Goal: Information Seeking & Learning: Learn about a topic

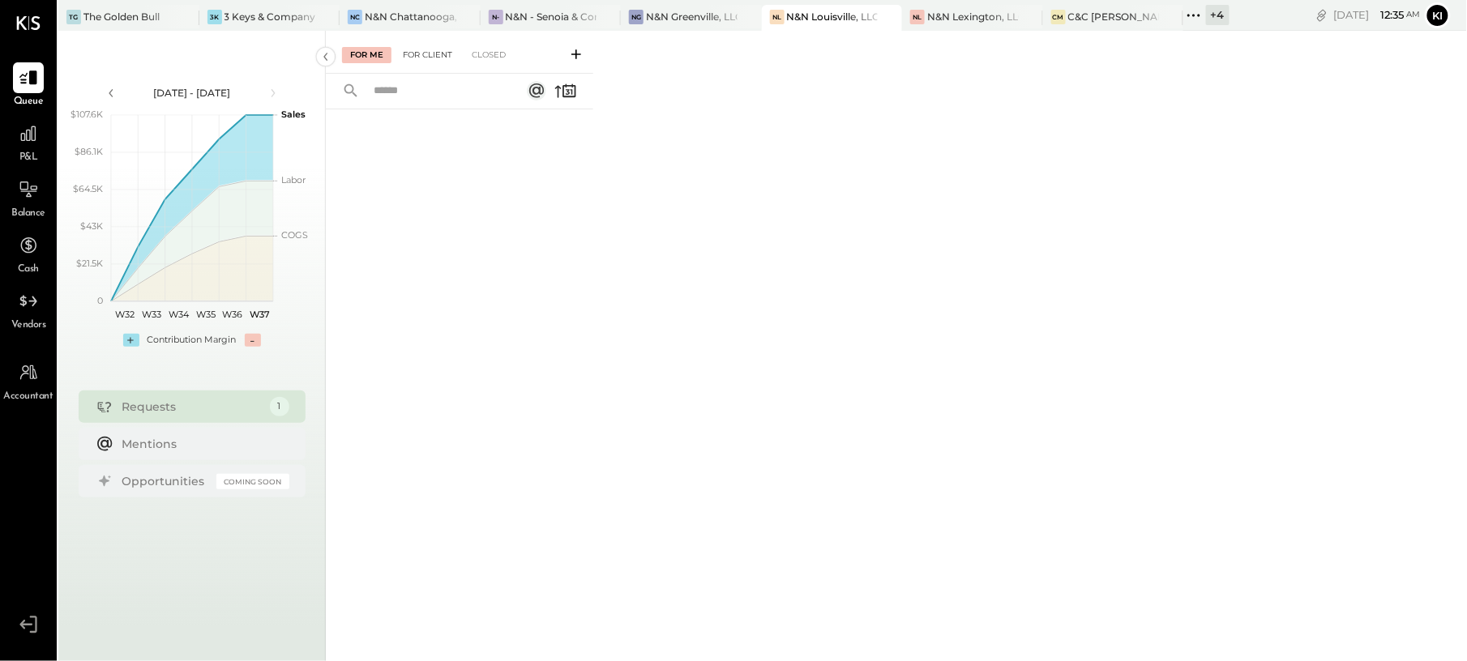
click at [451, 50] on div "For Client" at bounding box center [428, 55] width 66 height 16
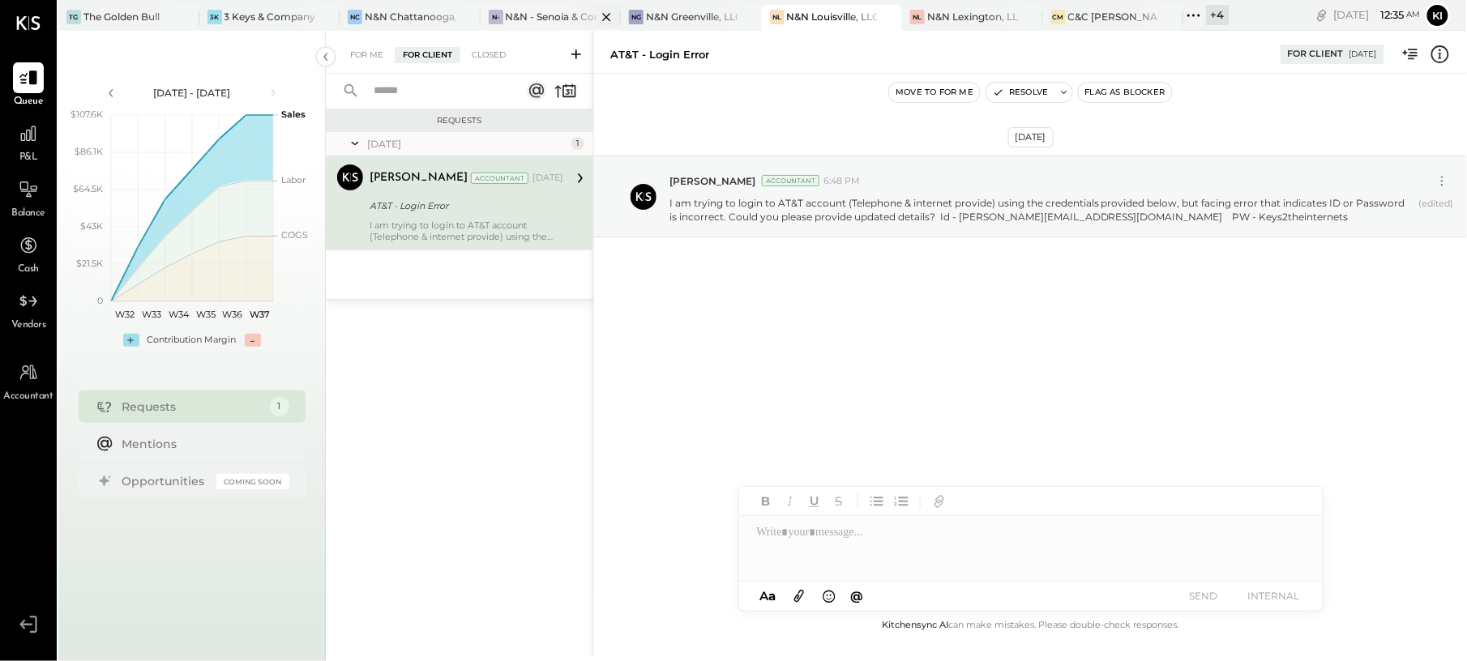
click at [558, 20] on div "N&N - Senoia & Corporate" at bounding box center [552, 17] width 92 height 14
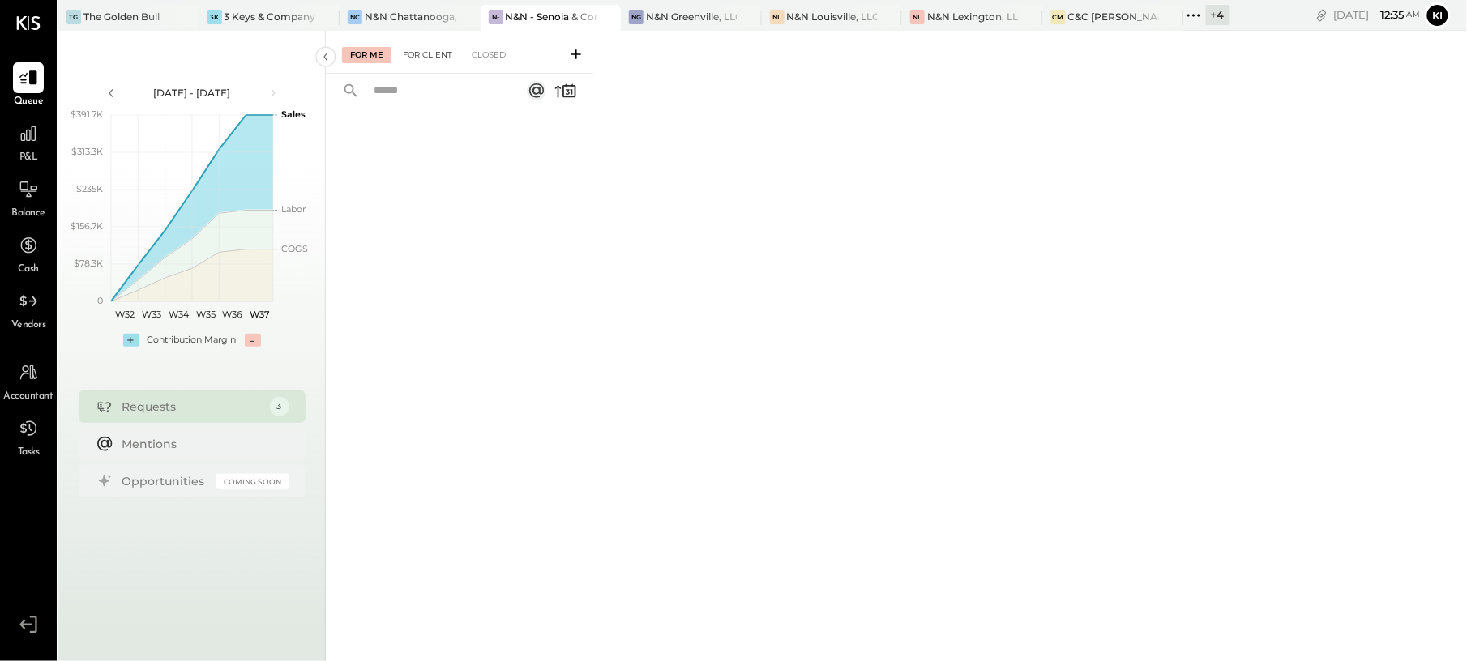
click at [435, 56] on div "For Client" at bounding box center [428, 55] width 66 height 16
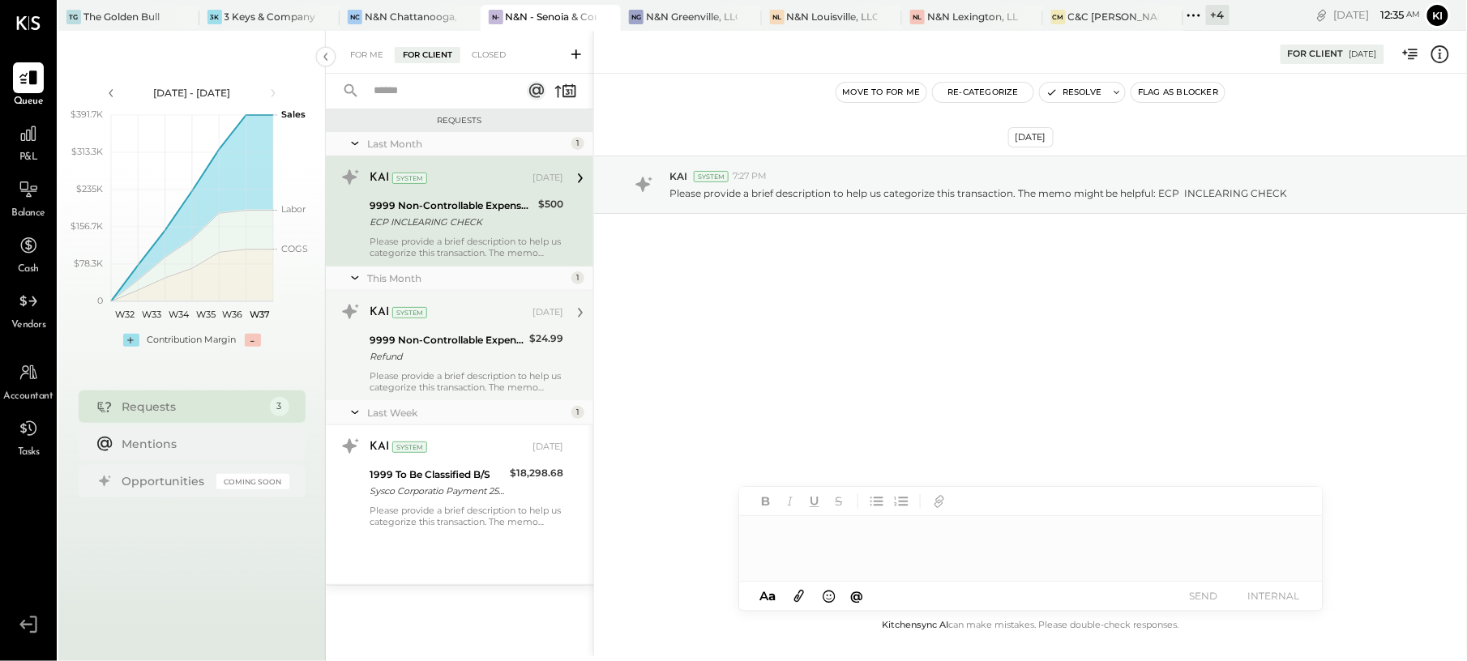
click at [425, 357] on div "Refund" at bounding box center [447, 356] width 155 height 16
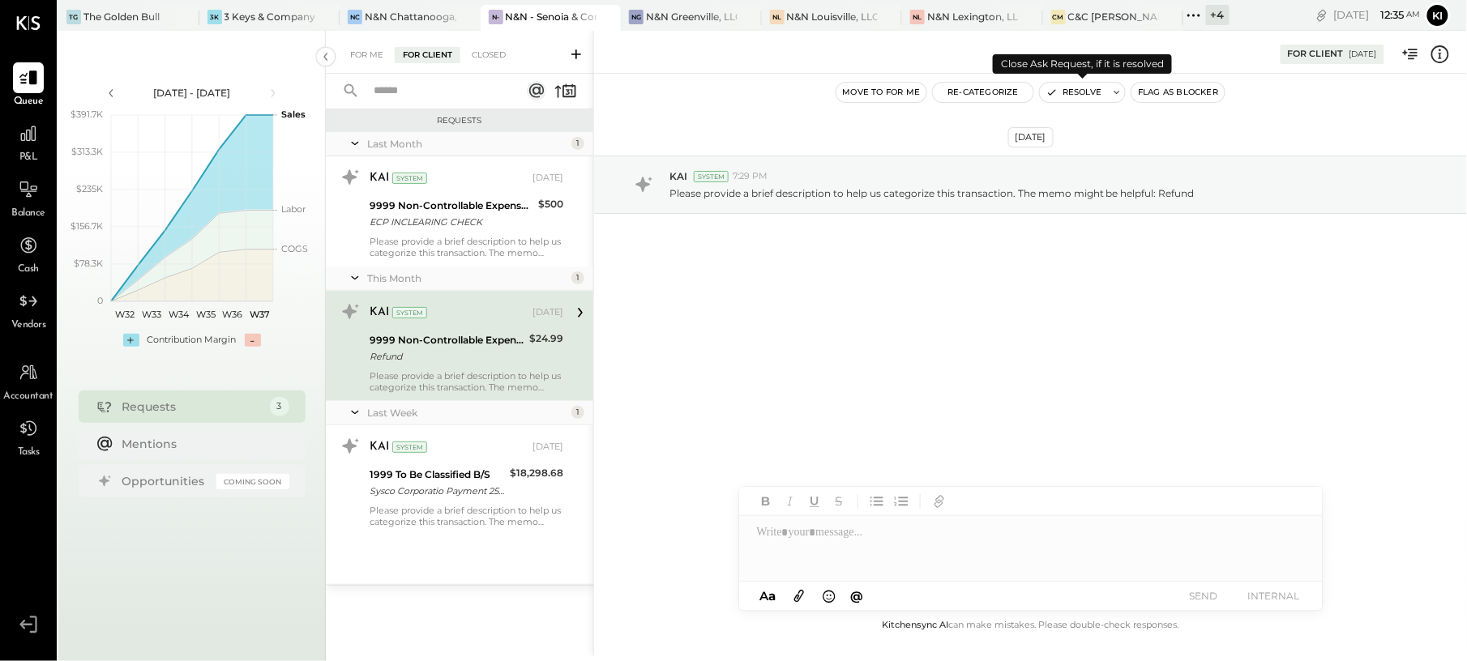
click at [1078, 97] on button "Resolve" at bounding box center [1074, 92] width 68 height 19
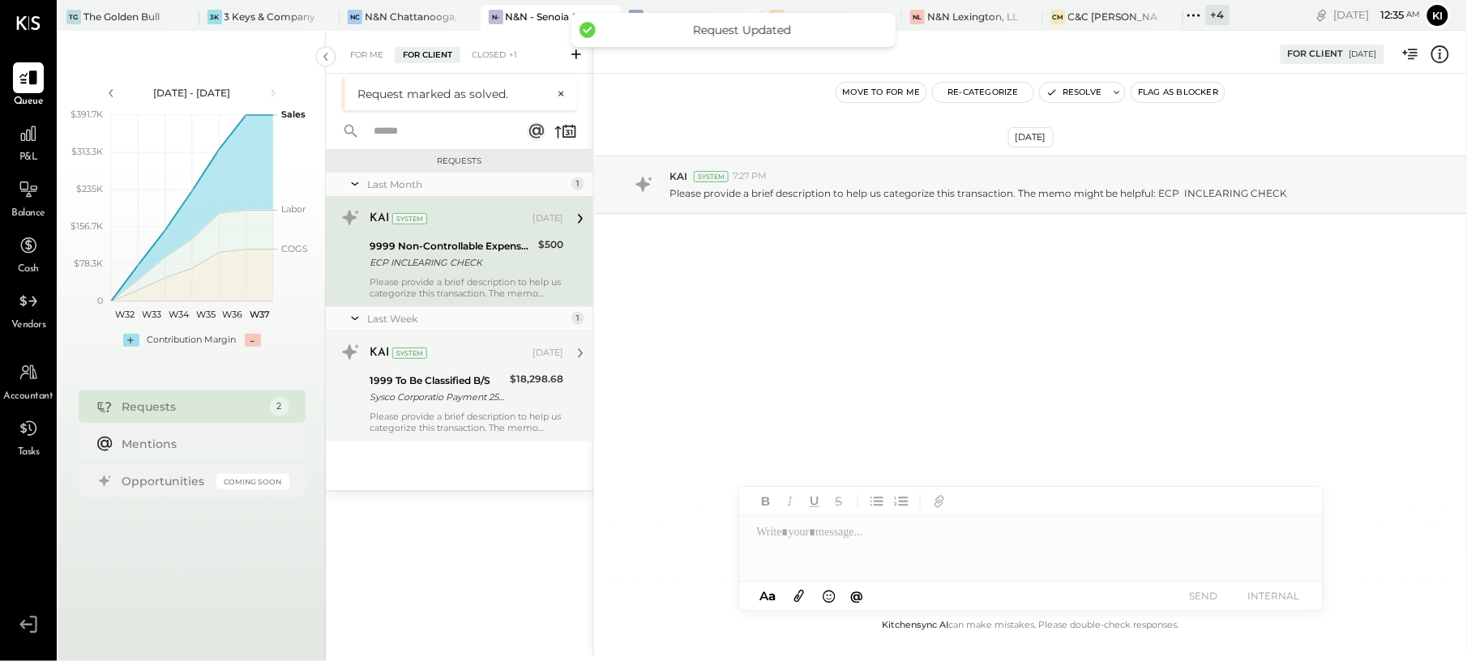
click at [496, 393] on div "Sysco Corporatio Payment 250829 Sysco Corporatio Payment 250829 USBL002147322SB…" at bounding box center [437, 397] width 135 height 16
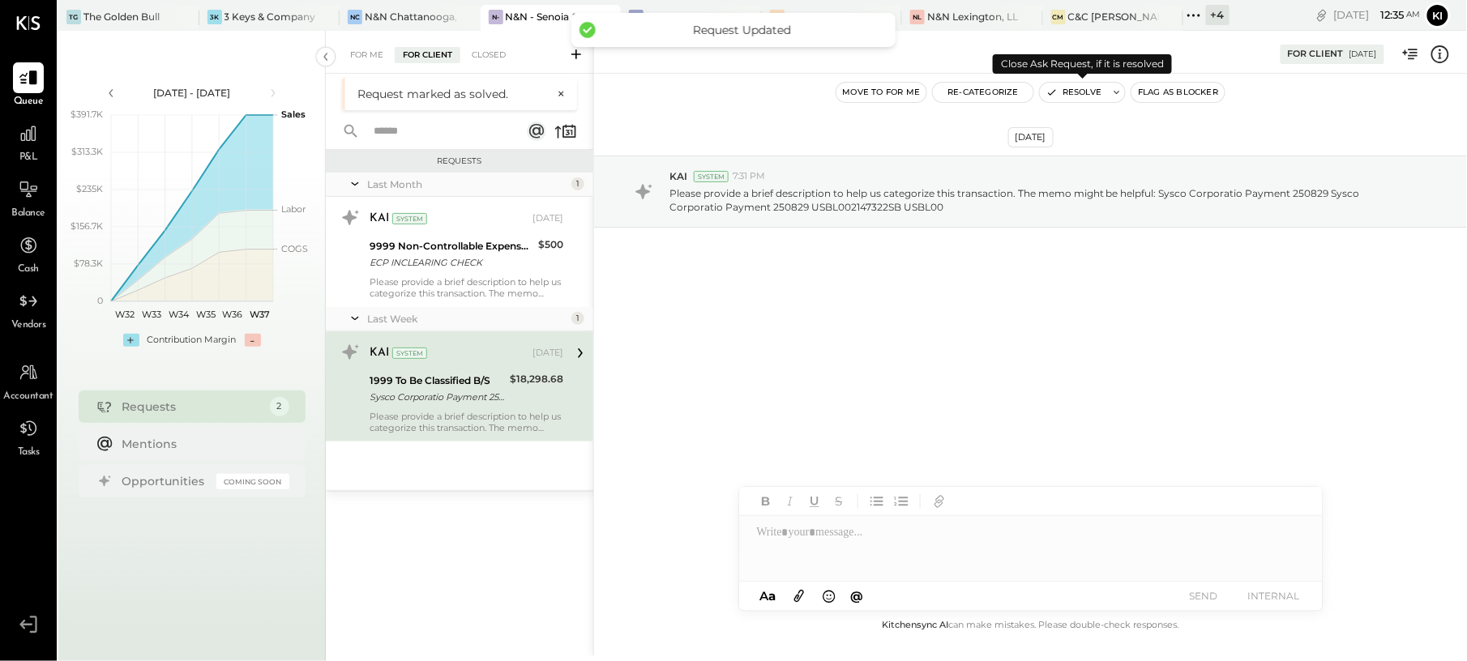
click at [1087, 88] on button "Resolve" at bounding box center [1074, 92] width 68 height 19
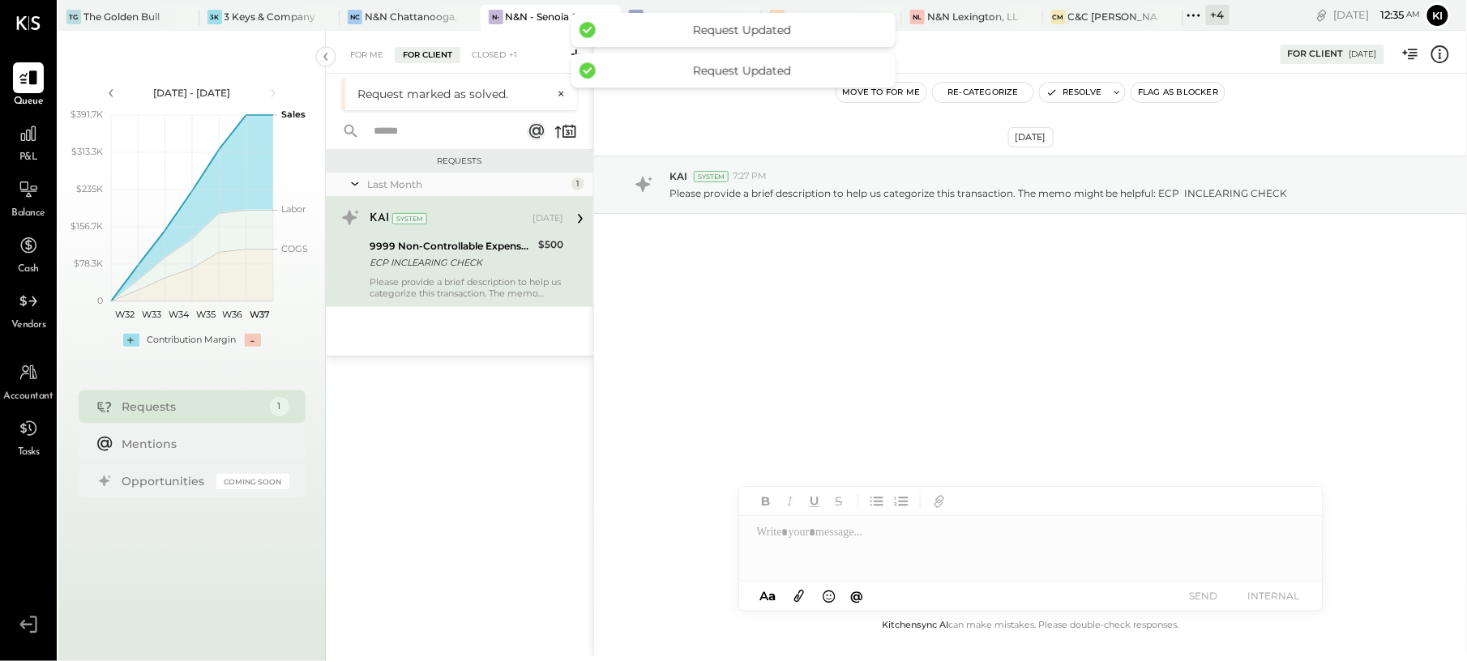
click at [464, 269] on div "ECP INCLEARING CHECK" at bounding box center [452, 262] width 164 height 16
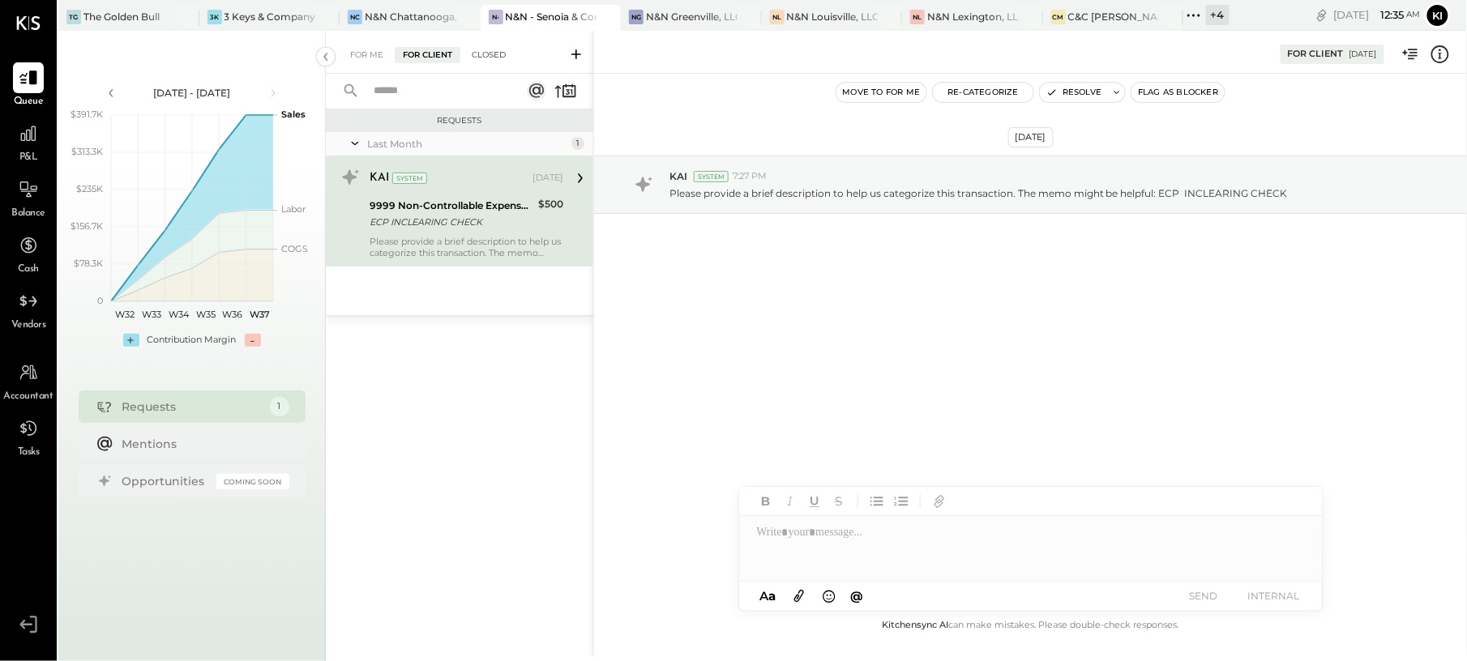
click at [498, 55] on div "Closed" at bounding box center [489, 55] width 50 height 16
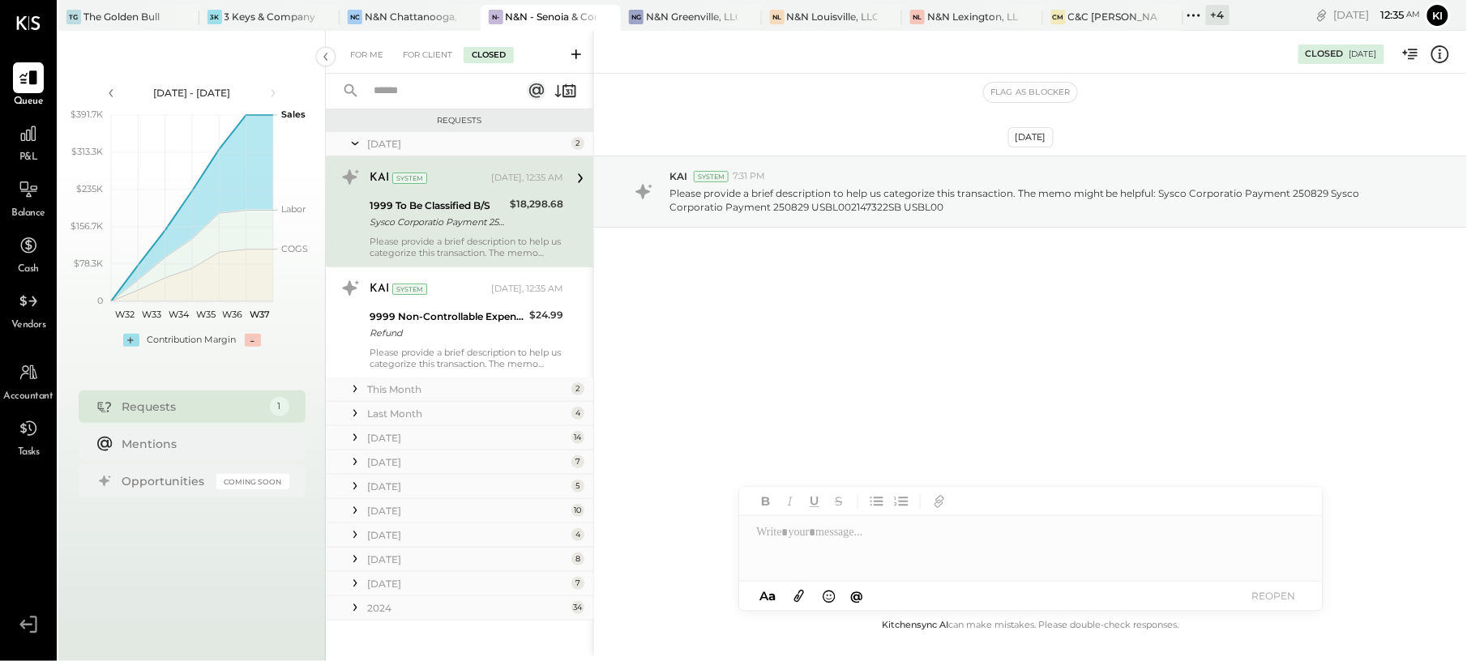
click at [511, 387] on div "This Month" at bounding box center [467, 390] width 200 height 14
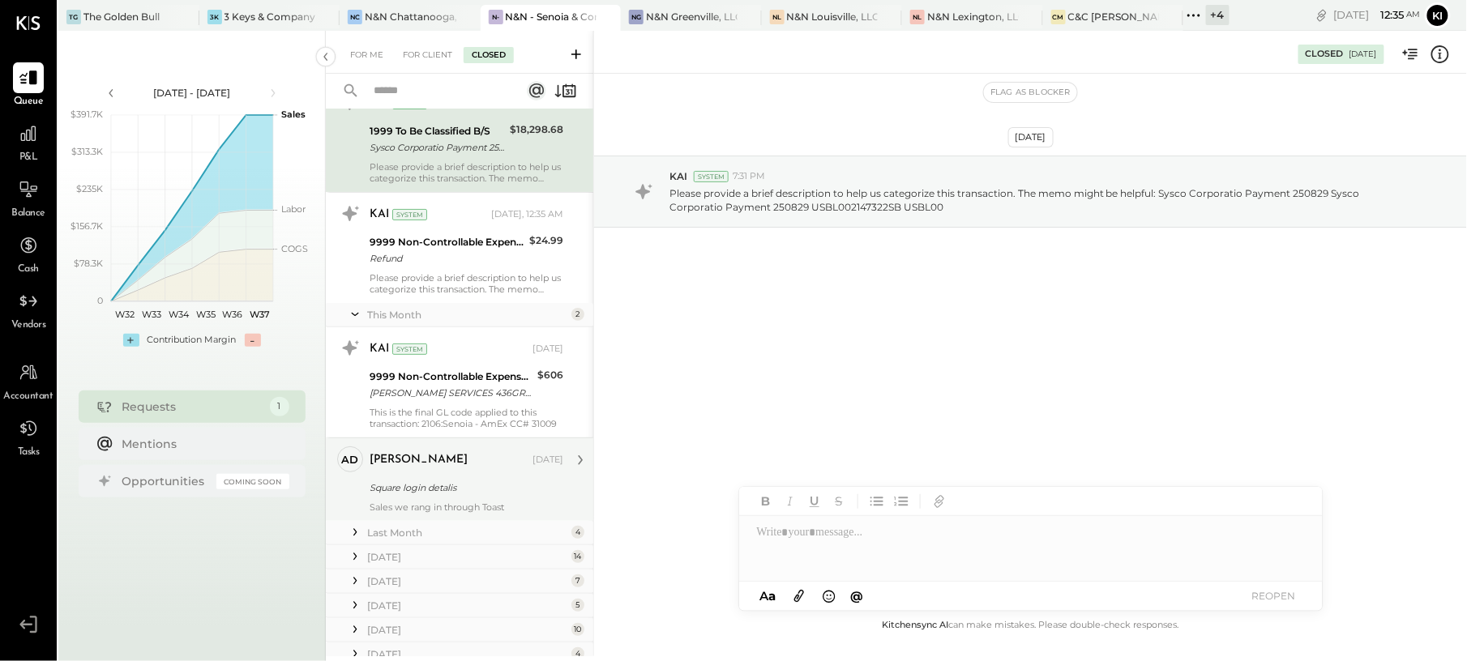
scroll to position [108, 0]
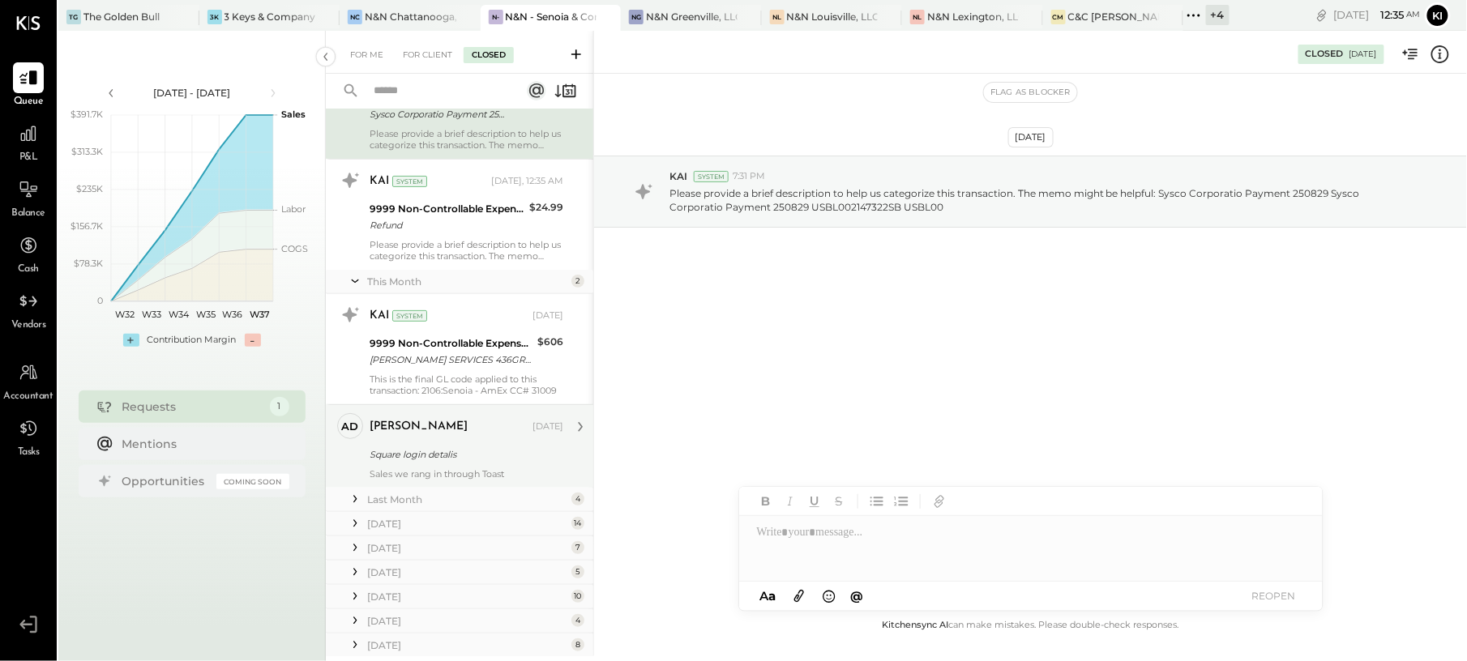
click at [478, 458] on div "Square login detalis" at bounding box center [464, 455] width 189 height 16
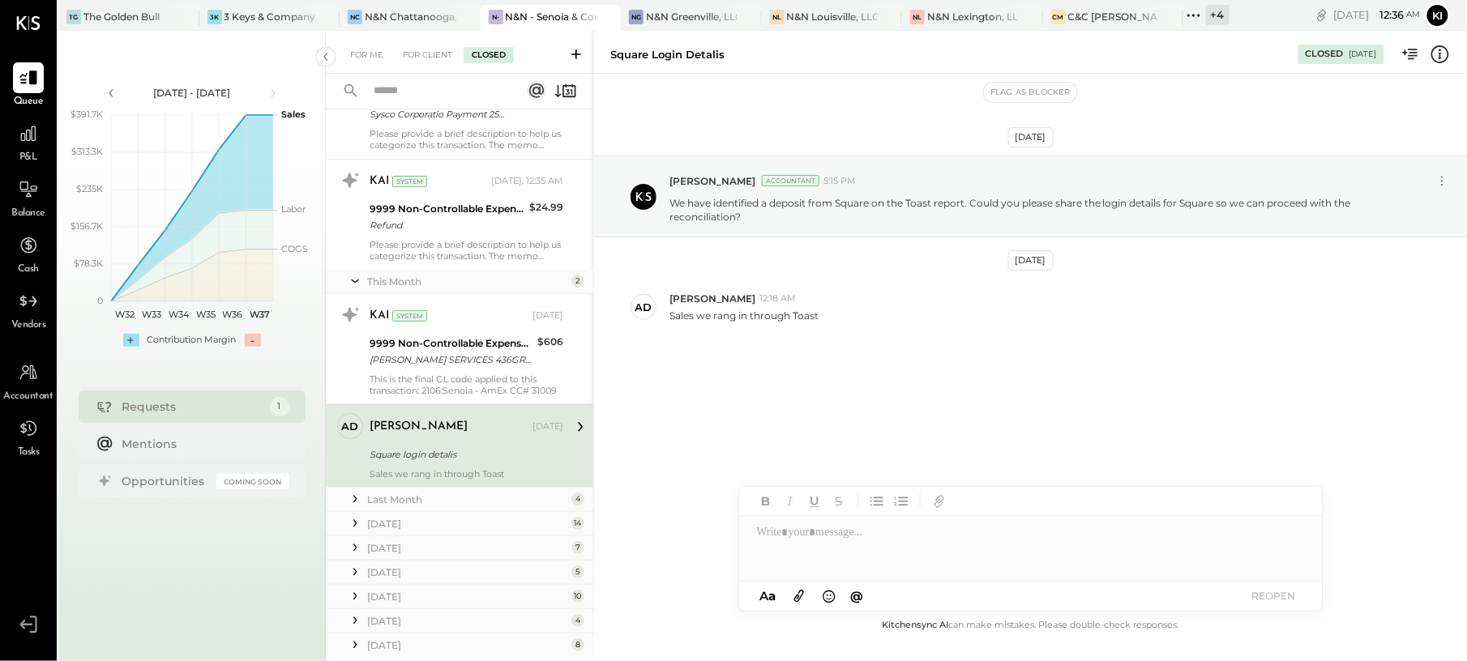
click at [27, 152] on span "P&L" at bounding box center [28, 158] width 19 height 15
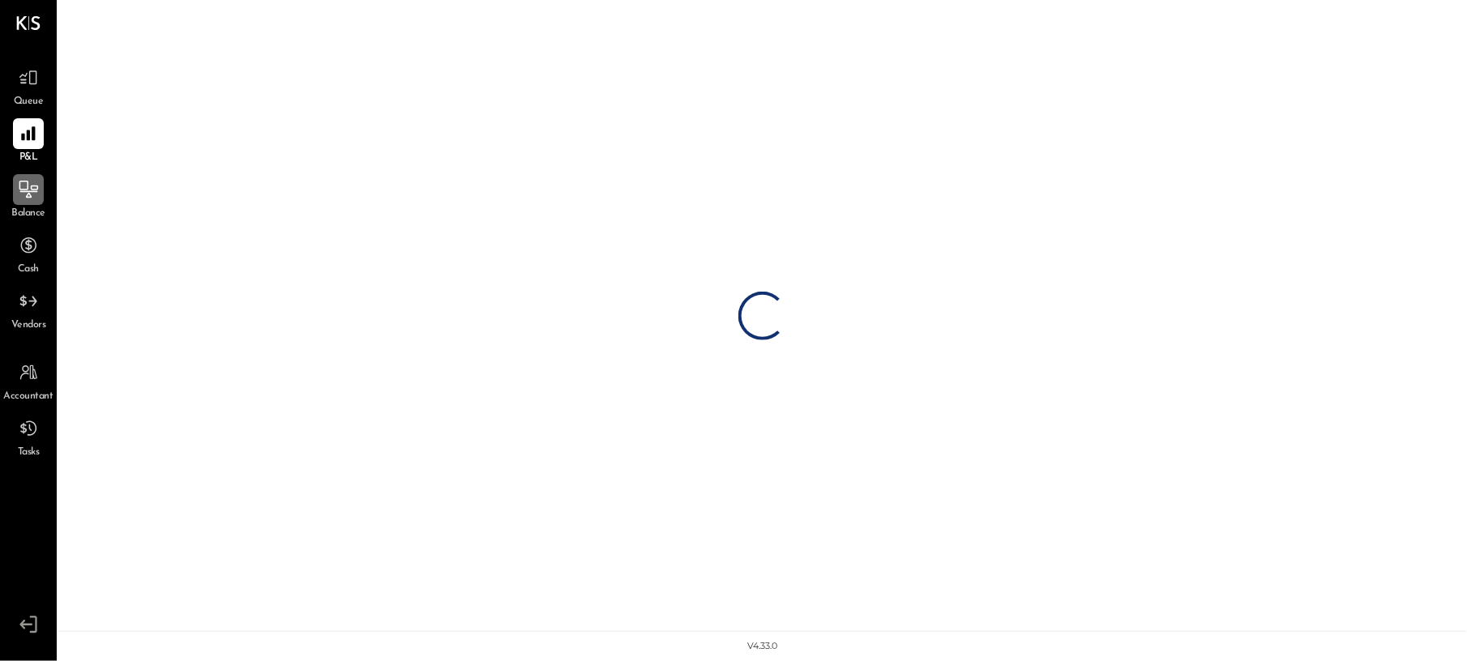
click at [29, 201] on div at bounding box center [28, 189] width 31 height 31
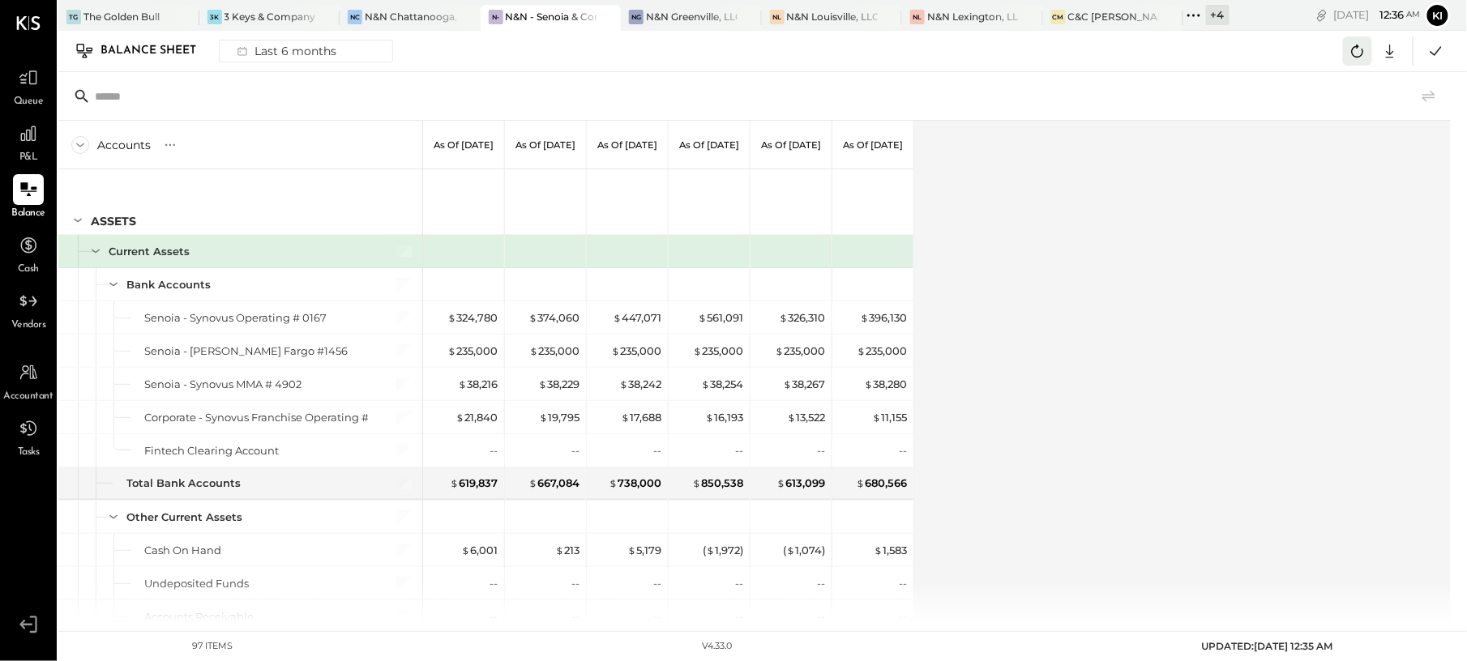
click at [1356, 63] on button at bounding box center [1357, 50] width 29 height 29
click at [20, 140] on icon at bounding box center [28, 134] width 16 height 16
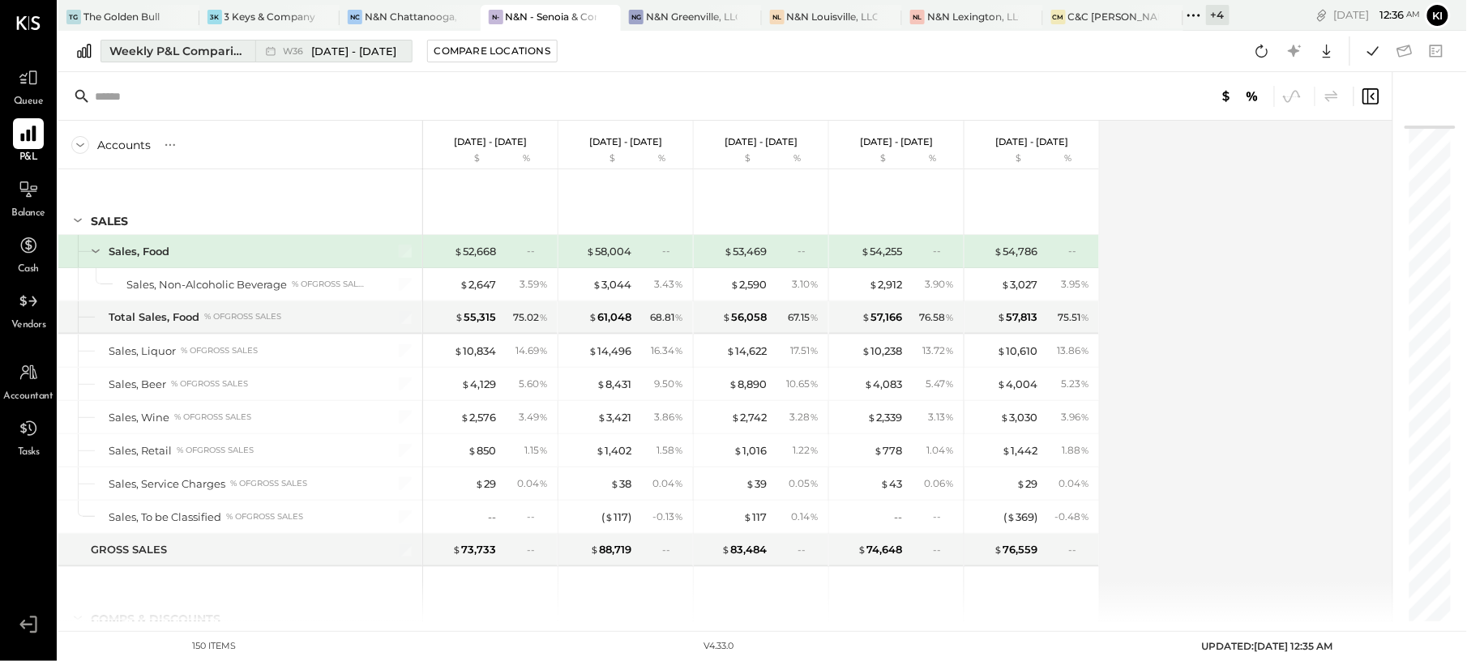
click at [348, 58] on span "[DATE] - [DATE]" at bounding box center [354, 51] width 85 height 15
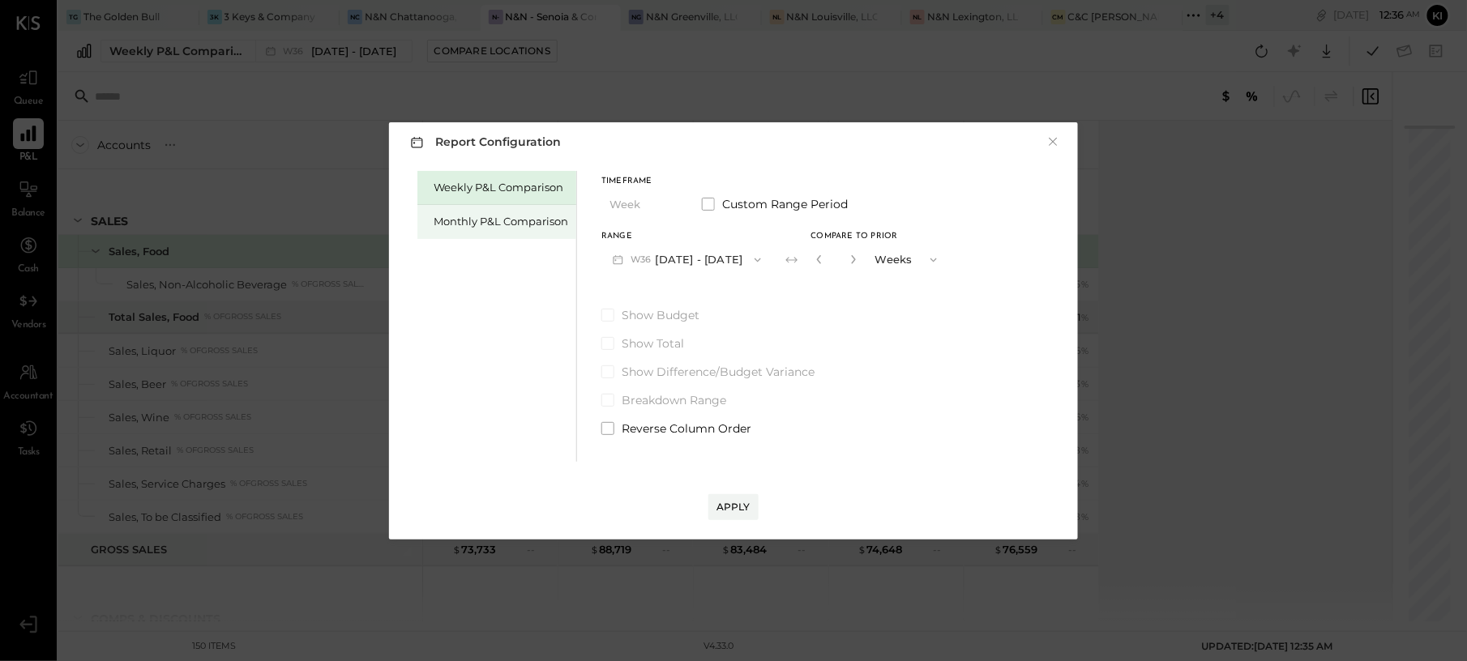
click at [509, 225] on div "Monthly P&L Comparison" at bounding box center [501, 221] width 135 height 15
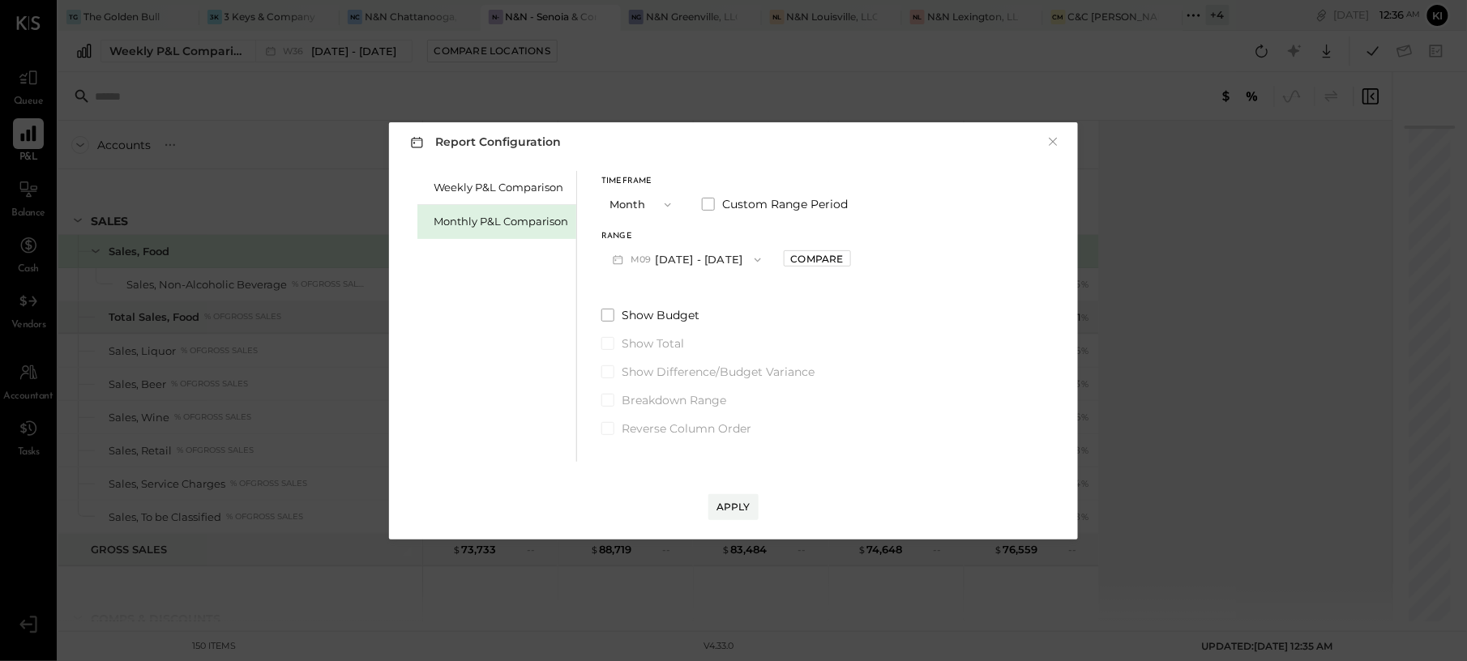
click at [763, 254] on button "M09 [DATE] - [DATE]" at bounding box center [686, 260] width 171 height 30
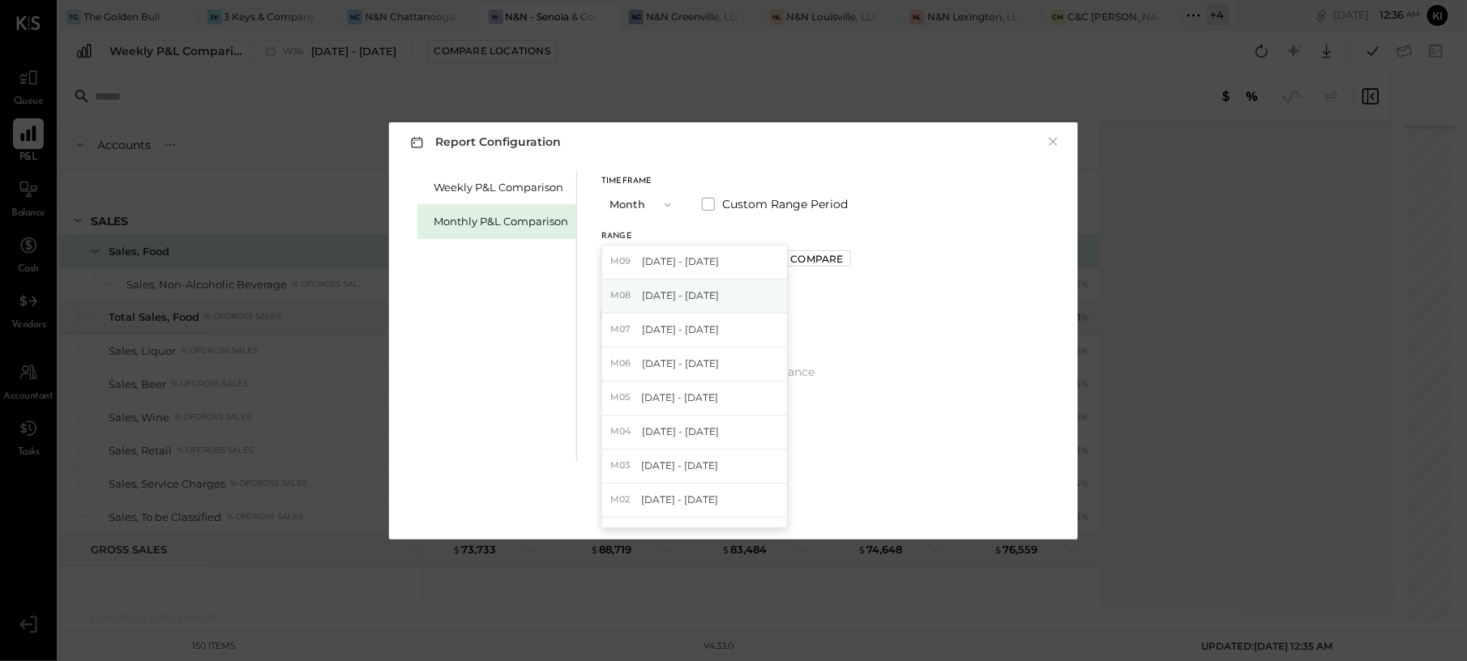
click at [730, 293] on div "M08 [DATE] - [DATE]" at bounding box center [694, 297] width 185 height 34
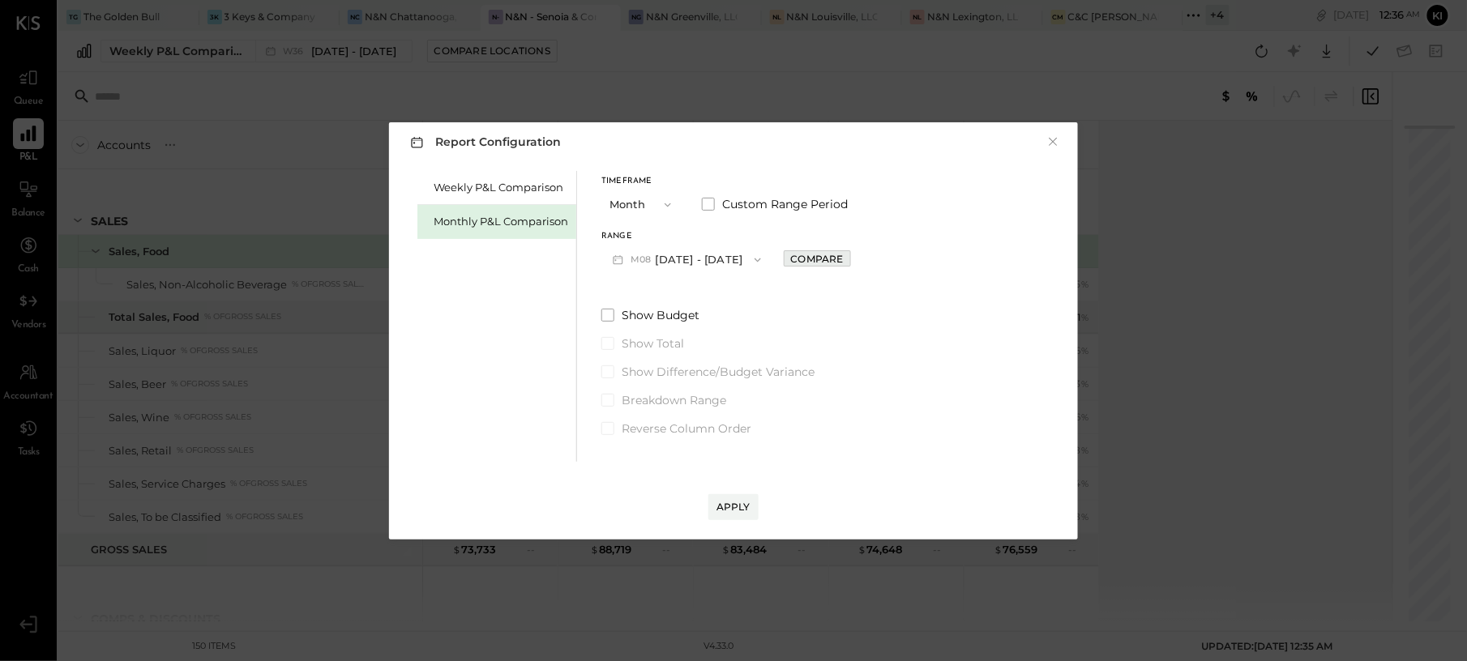
click at [817, 258] on div "Compare" at bounding box center [817, 259] width 53 height 14
click at [849, 263] on icon "button" at bounding box center [854, 259] width 10 height 10
type input "*"
click at [728, 507] on div "Apply" at bounding box center [733, 507] width 34 height 14
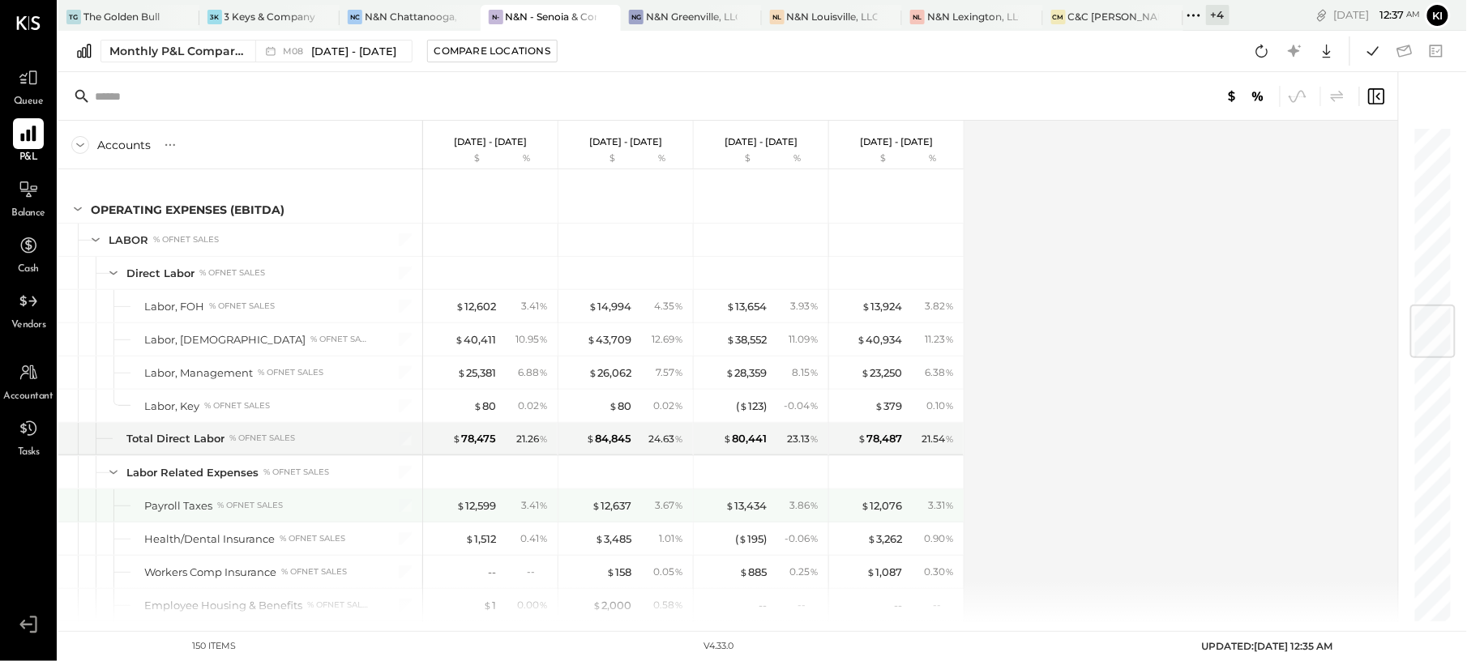
scroll to position [1512, 0]
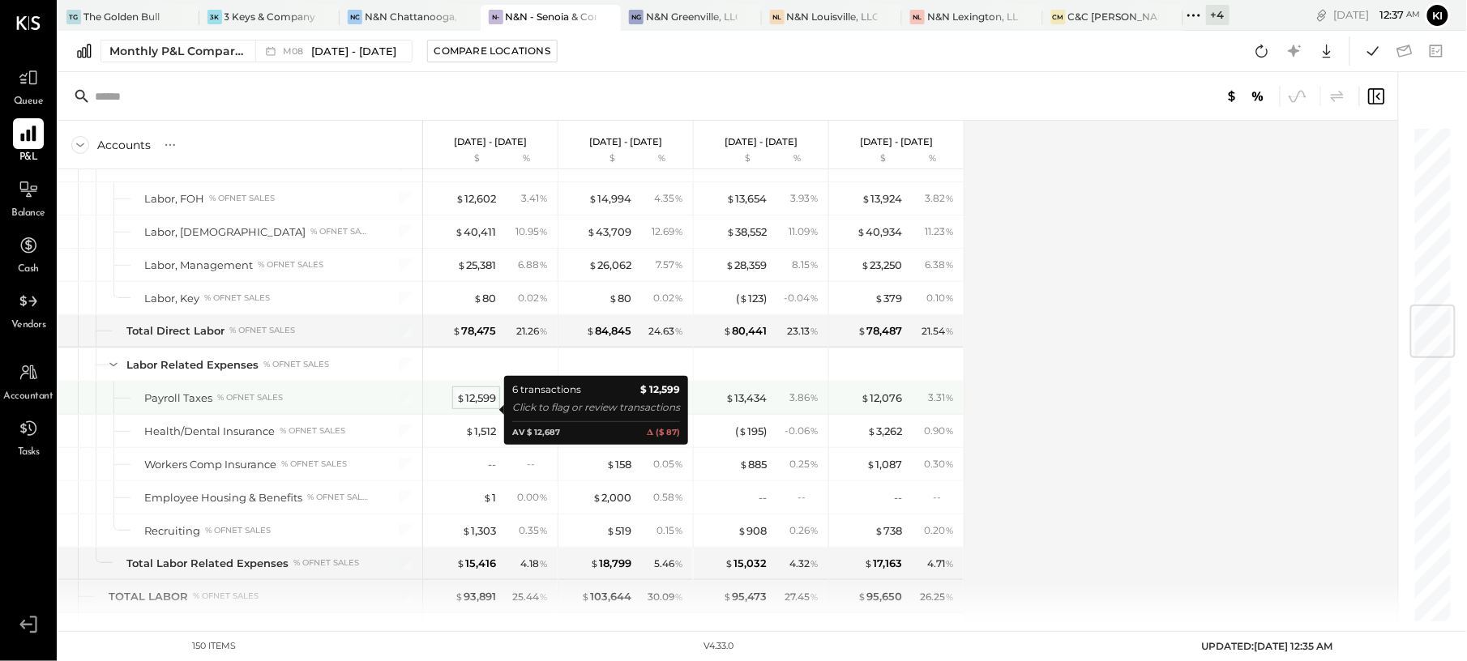
click at [462, 404] on span "$" at bounding box center [460, 397] width 9 height 13
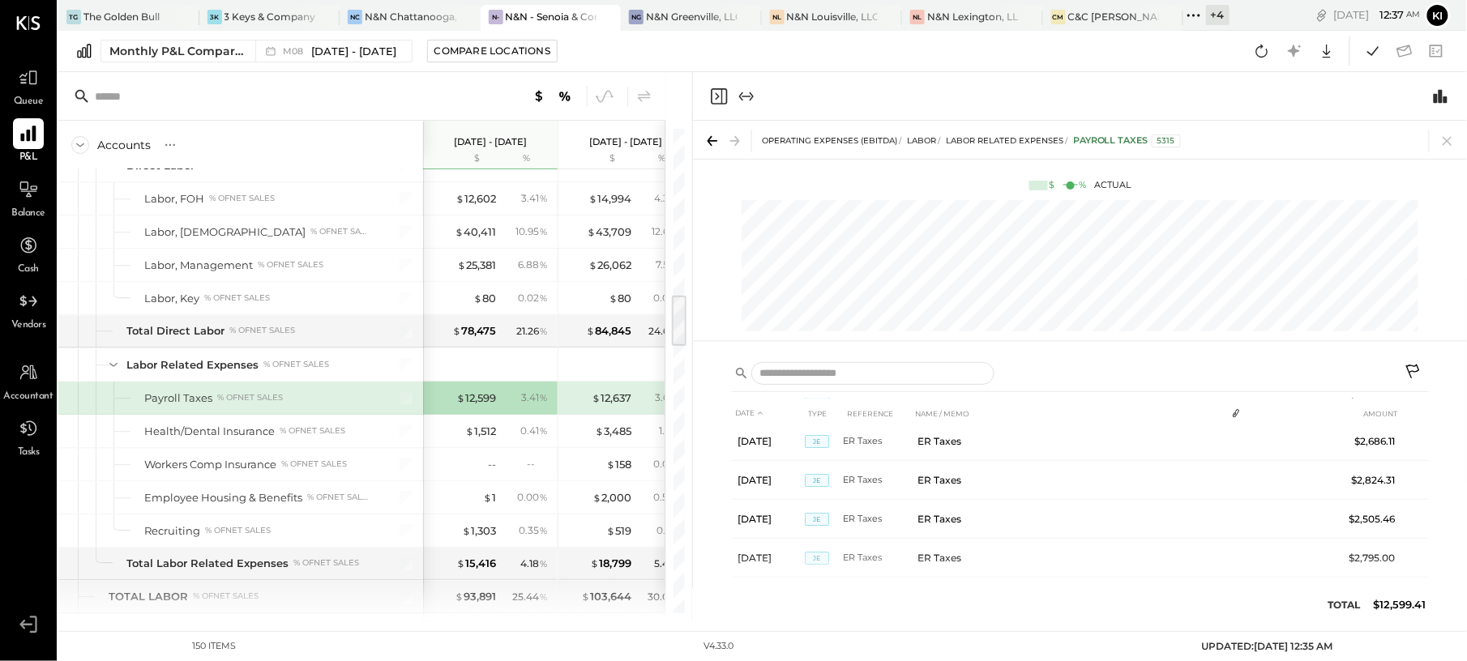
scroll to position [99, 0]
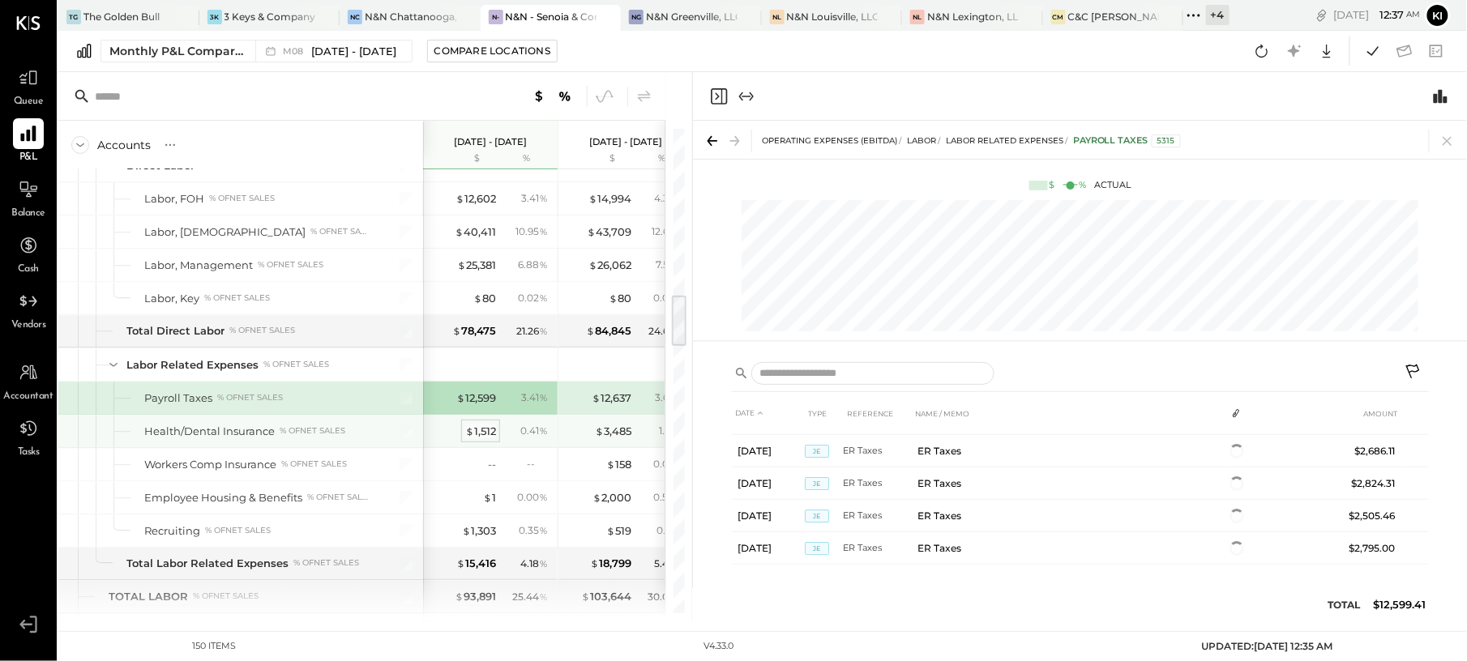
click at [474, 439] on div "$ 1,512" at bounding box center [480, 431] width 31 height 15
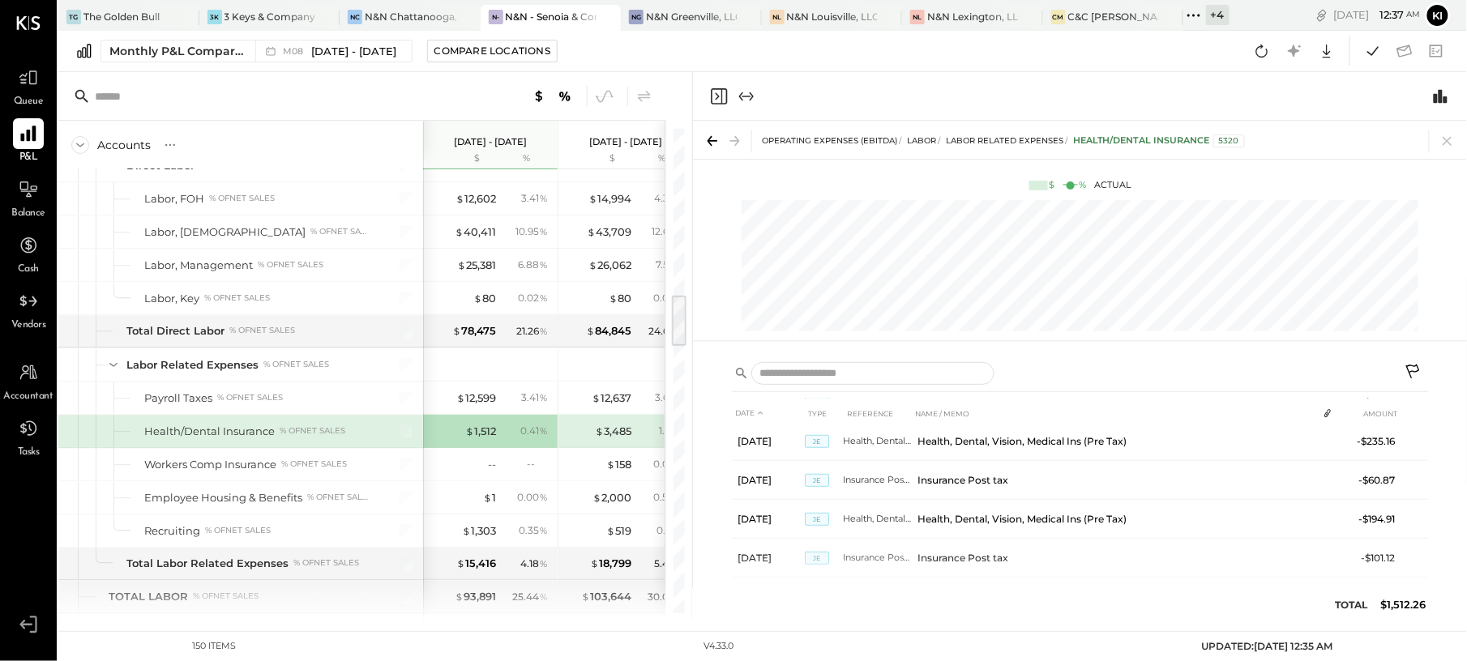
scroll to position [377, 0]
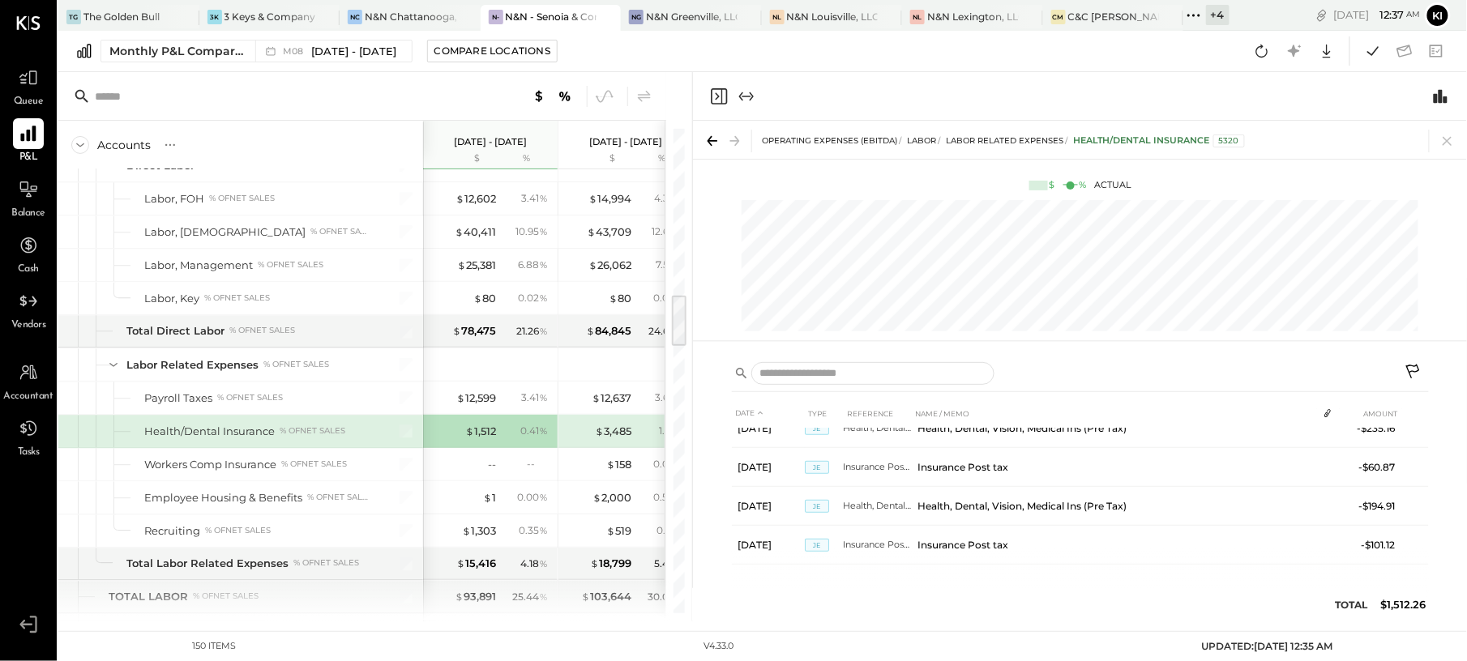
click at [724, 94] on icon "Close panel" at bounding box center [718, 96] width 19 height 19
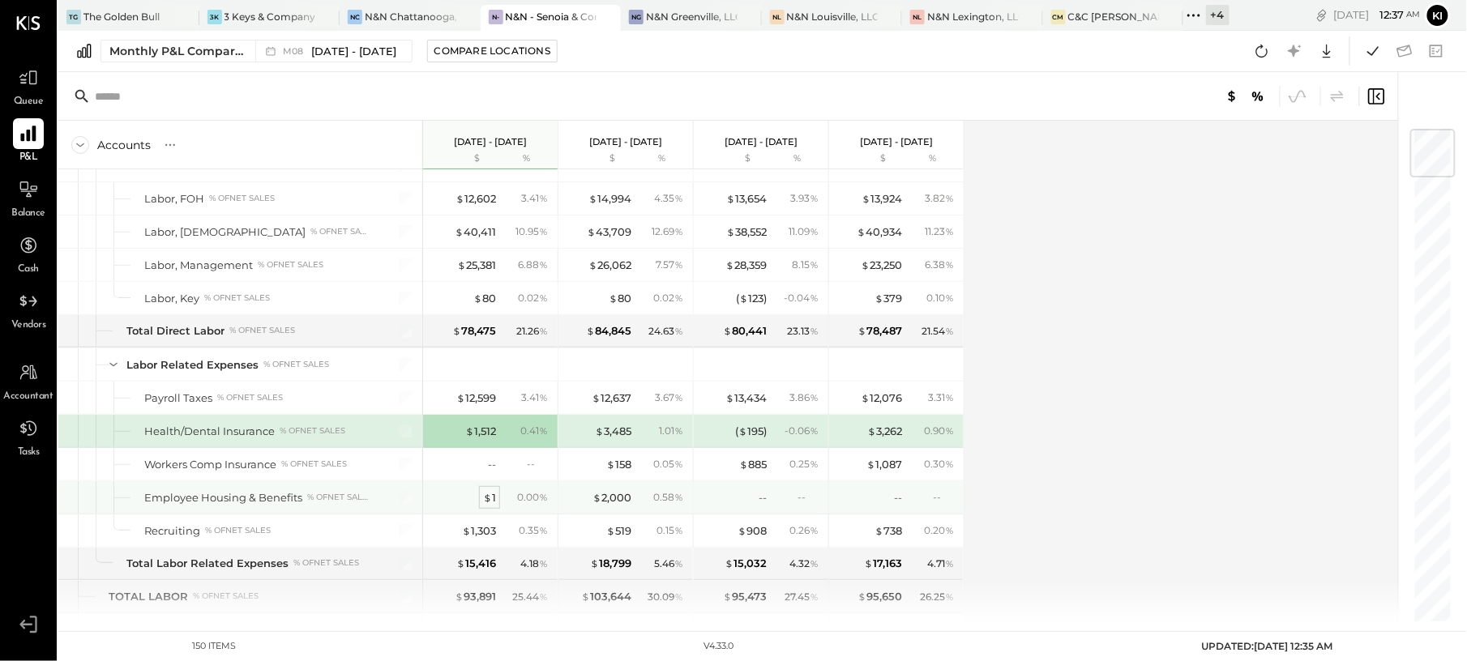
click at [488, 504] on span "$" at bounding box center [487, 497] width 9 height 13
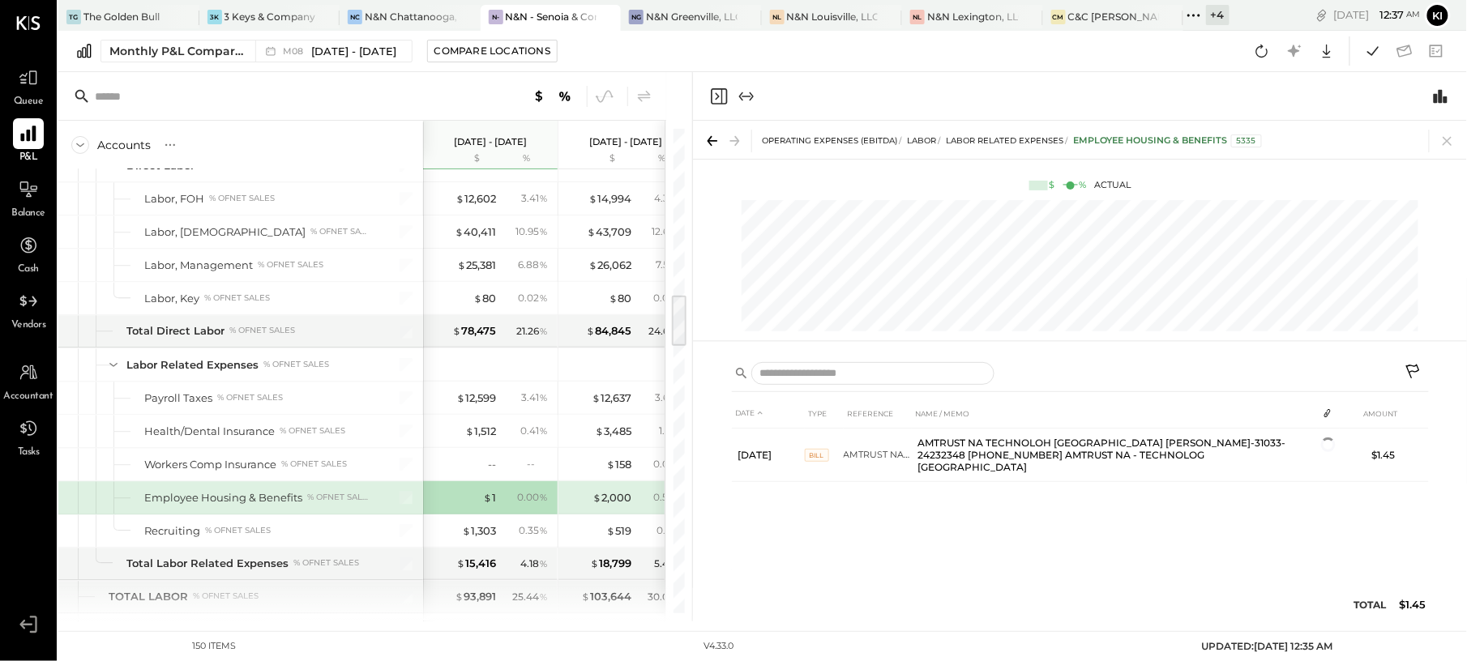
click at [708, 83] on div at bounding box center [1080, 96] width 774 height 49
click at [714, 89] on icon "Close panel" at bounding box center [718, 96] width 19 height 19
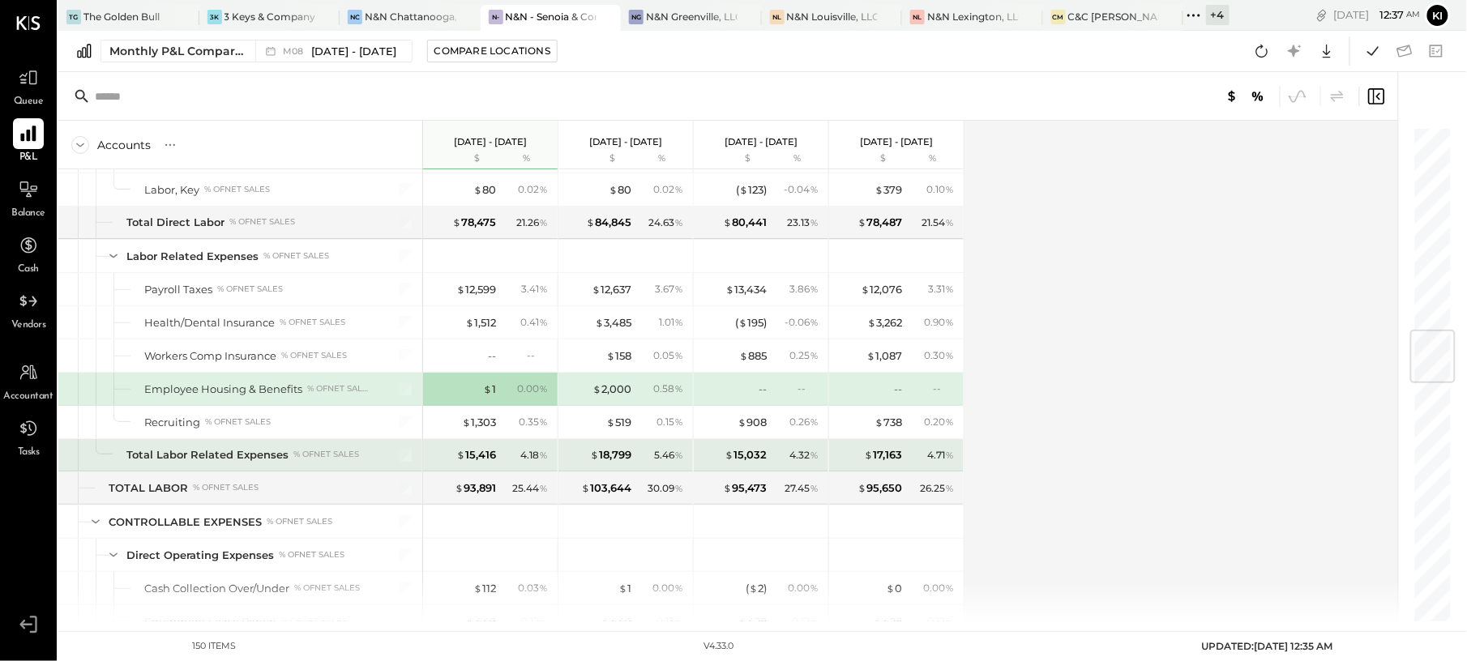
scroll to position [1729, 0]
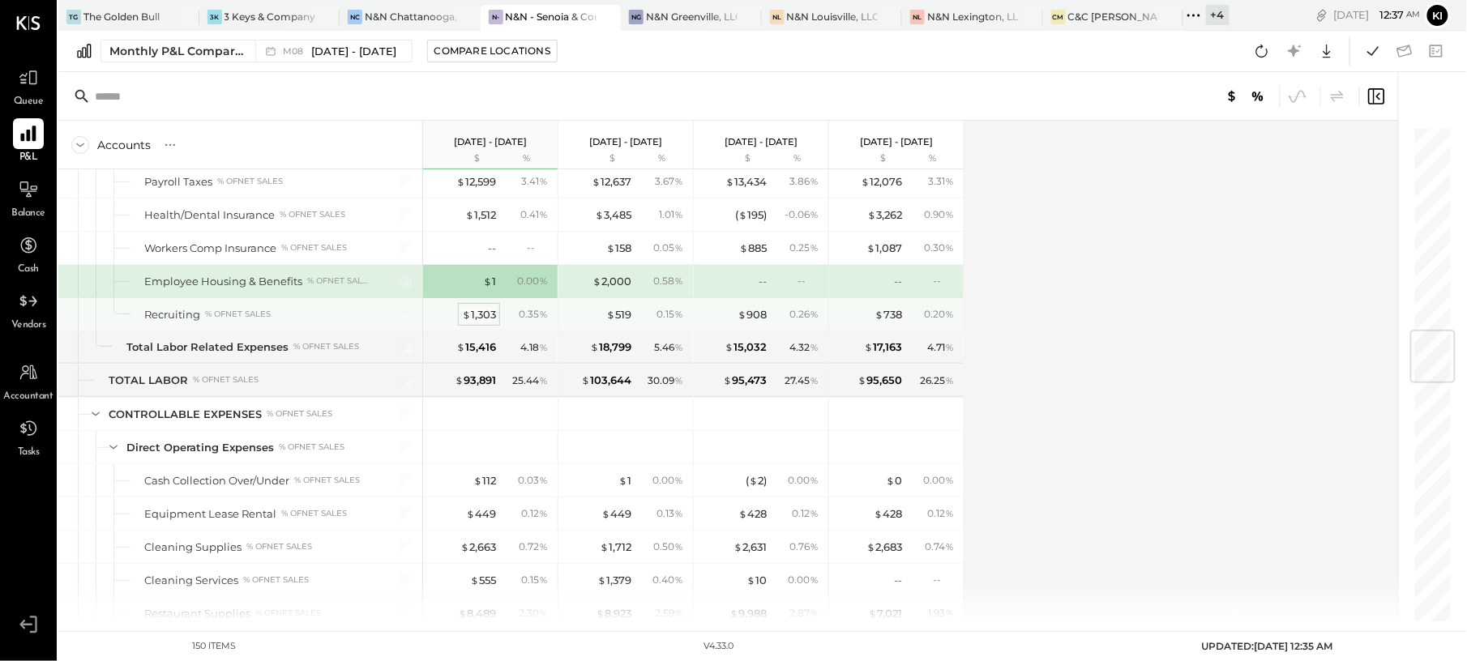
click at [486, 322] on div "$ 1,303" at bounding box center [479, 314] width 34 height 15
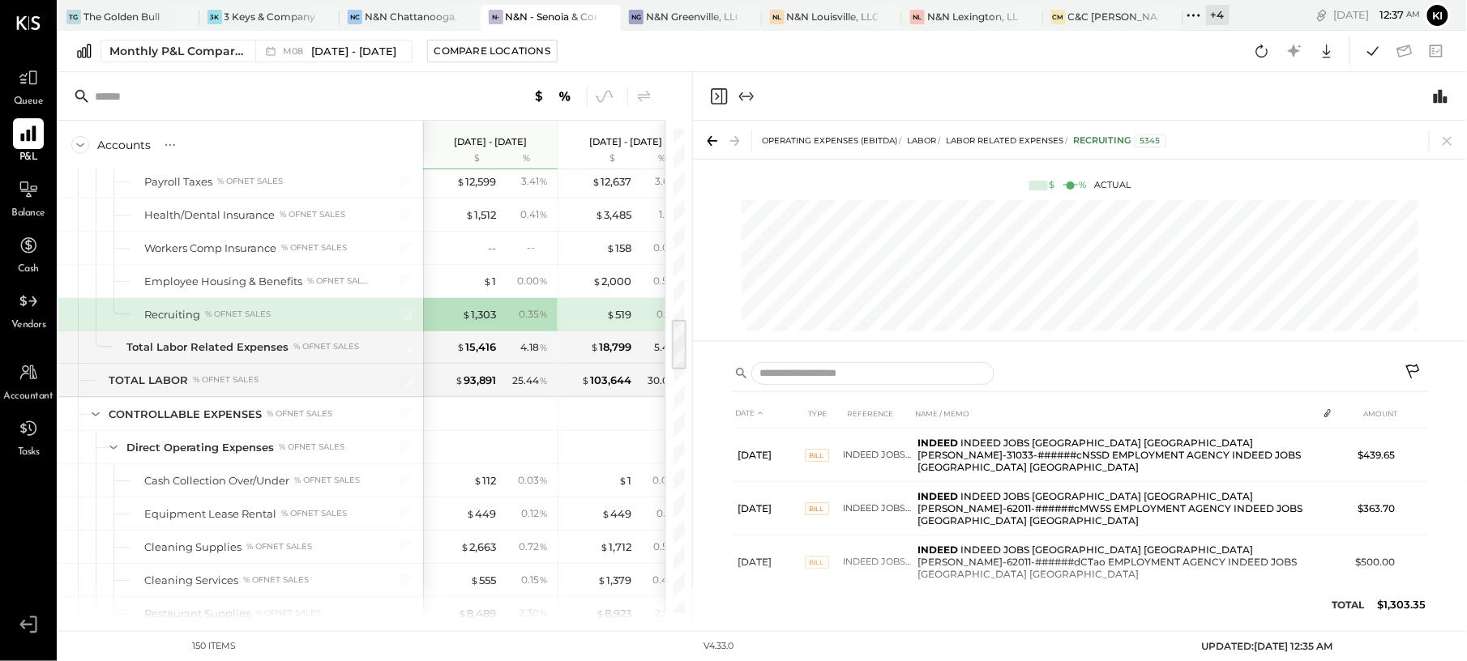
click at [720, 91] on icon "Close panel" at bounding box center [718, 96] width 19 height 19
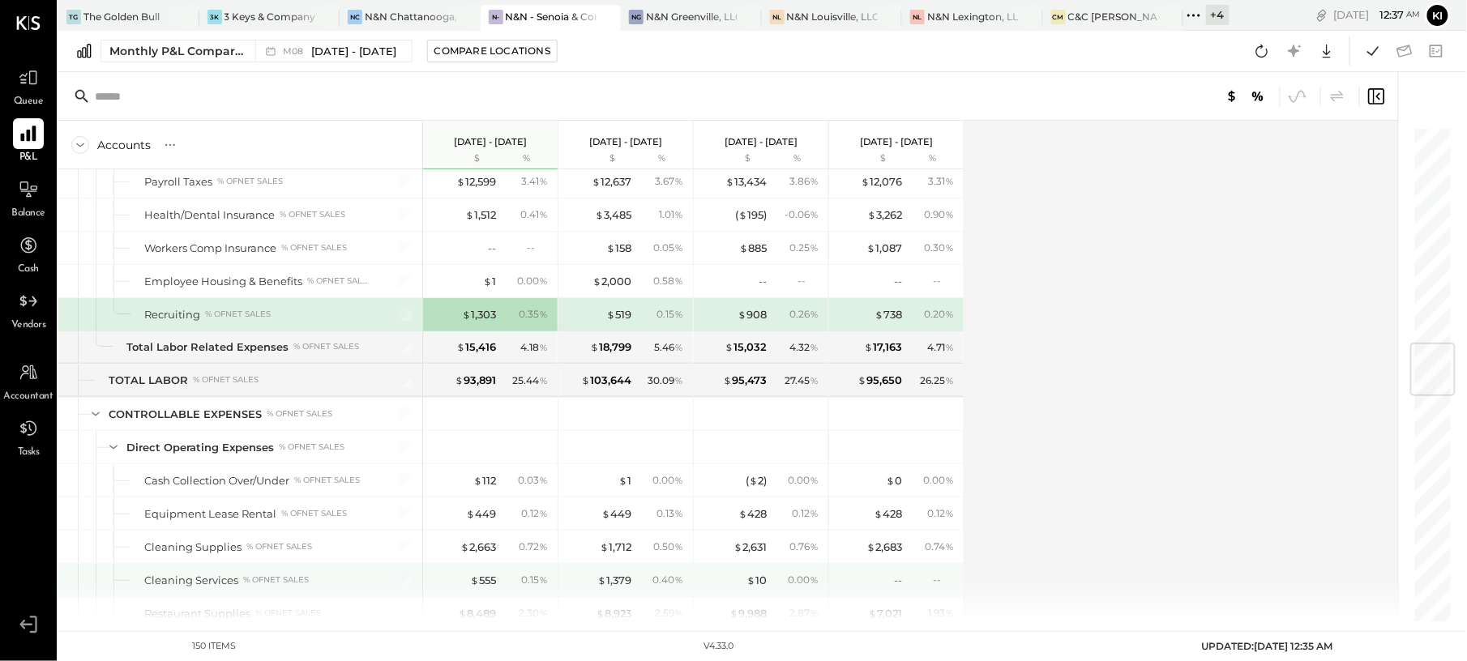
scroll to position [1836, 0]
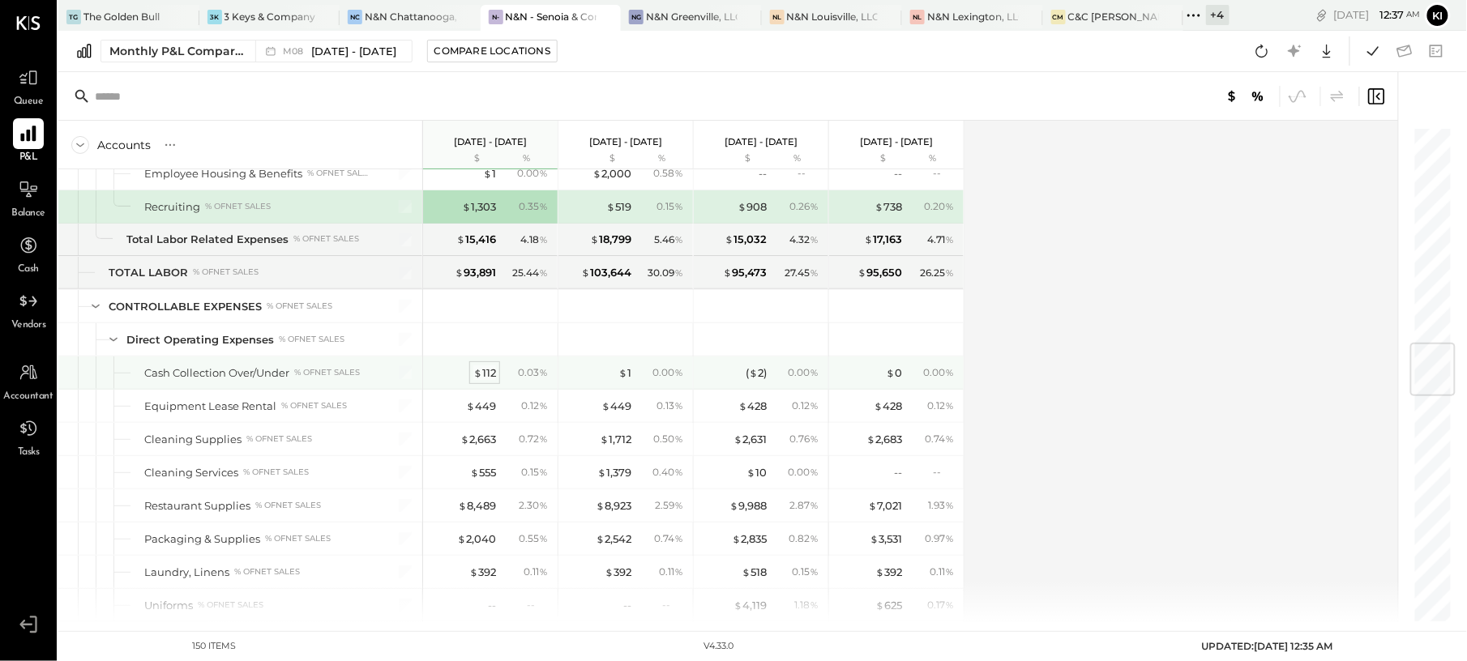
click at [488, 381] on div "$ 112" at bounding box center [484, 372] width 23 height 15
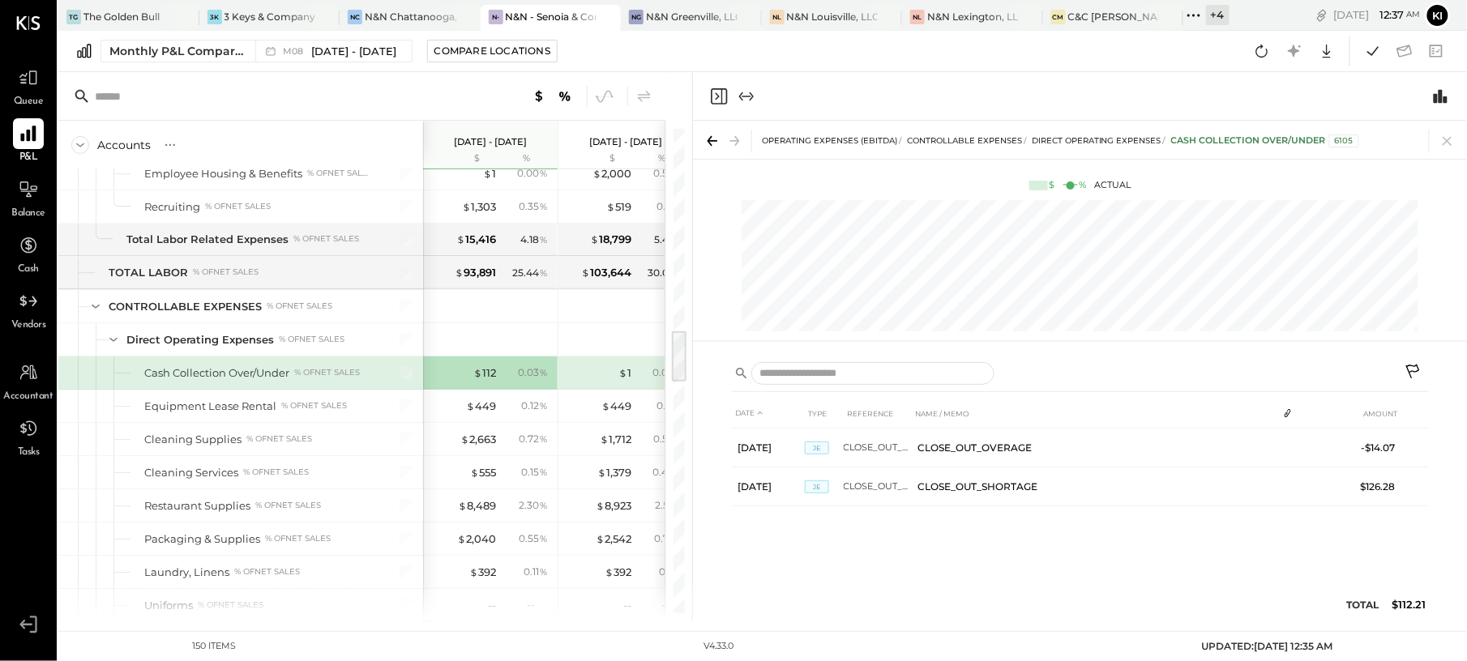
click at [726, 96] on icon "Close panel" at bounding box center [718, 96] width 19 height 19
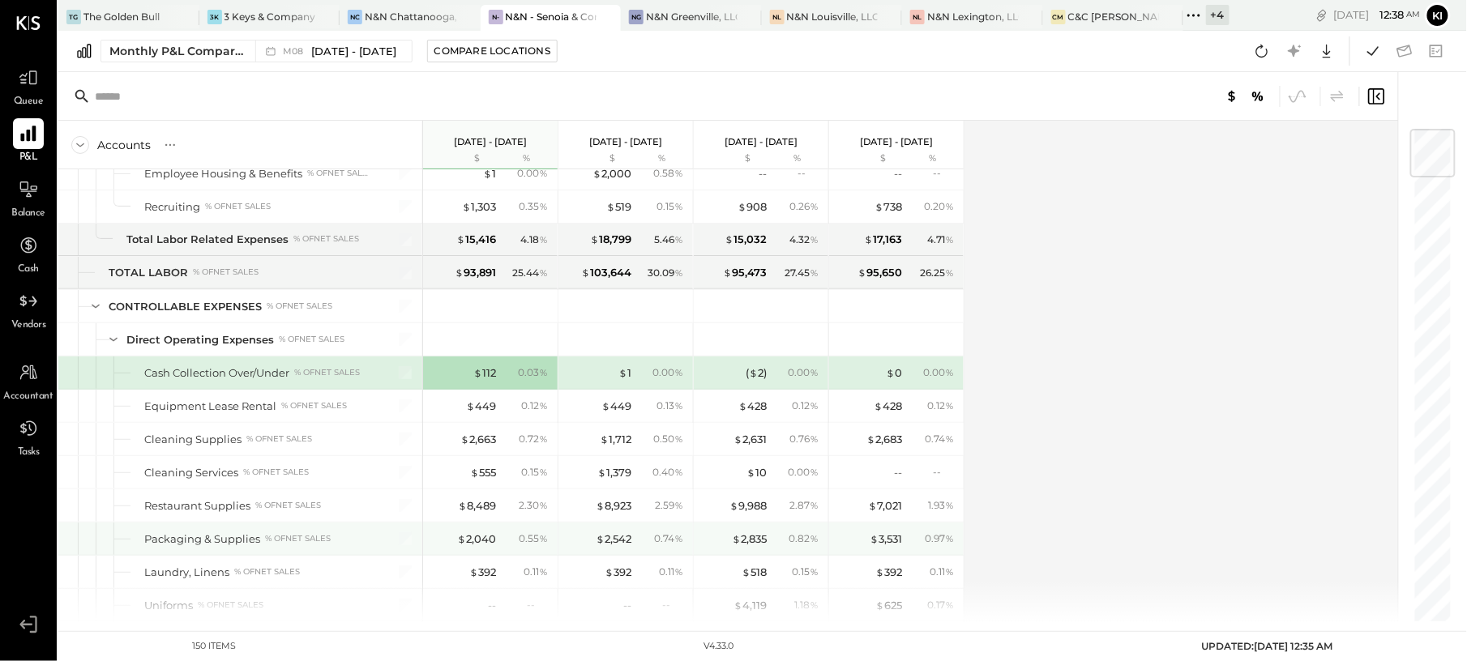
scroll to position [1945, 0]
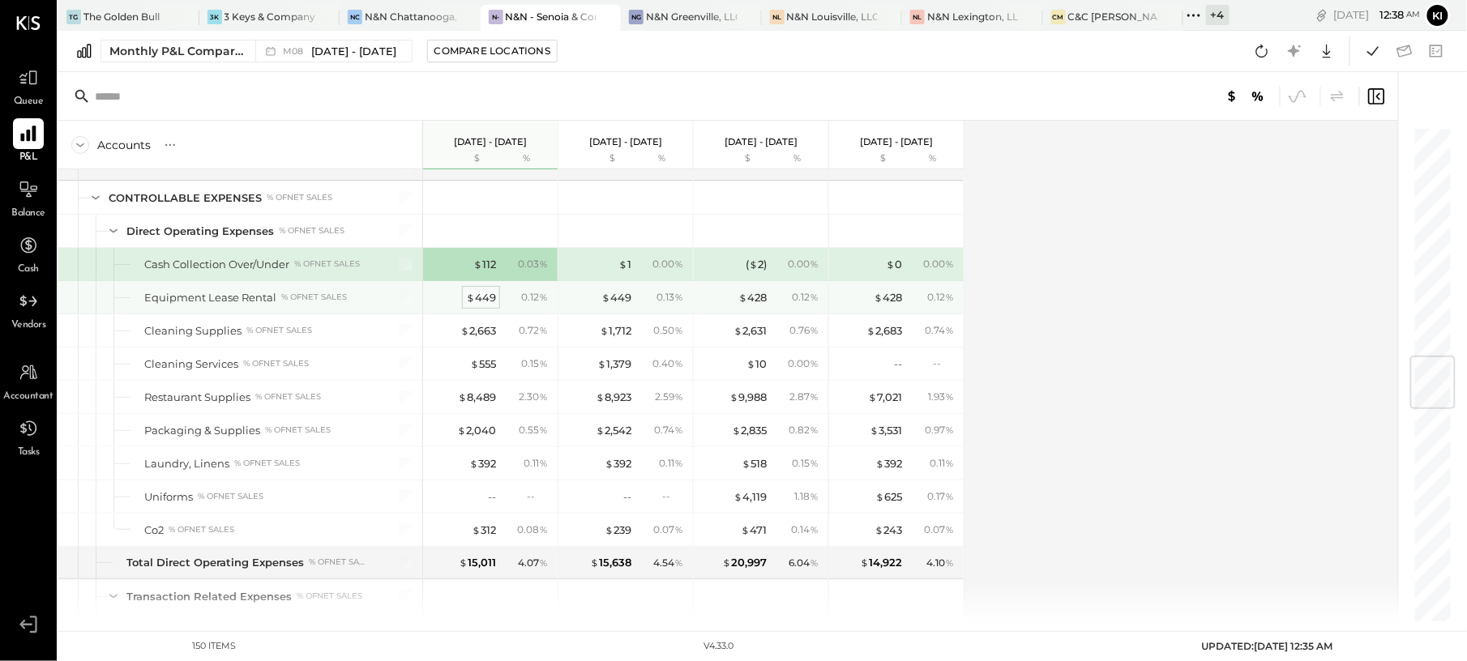
click at [480, 306] on div "$ 449" at bounding box center [481, 297] width 30 height 15
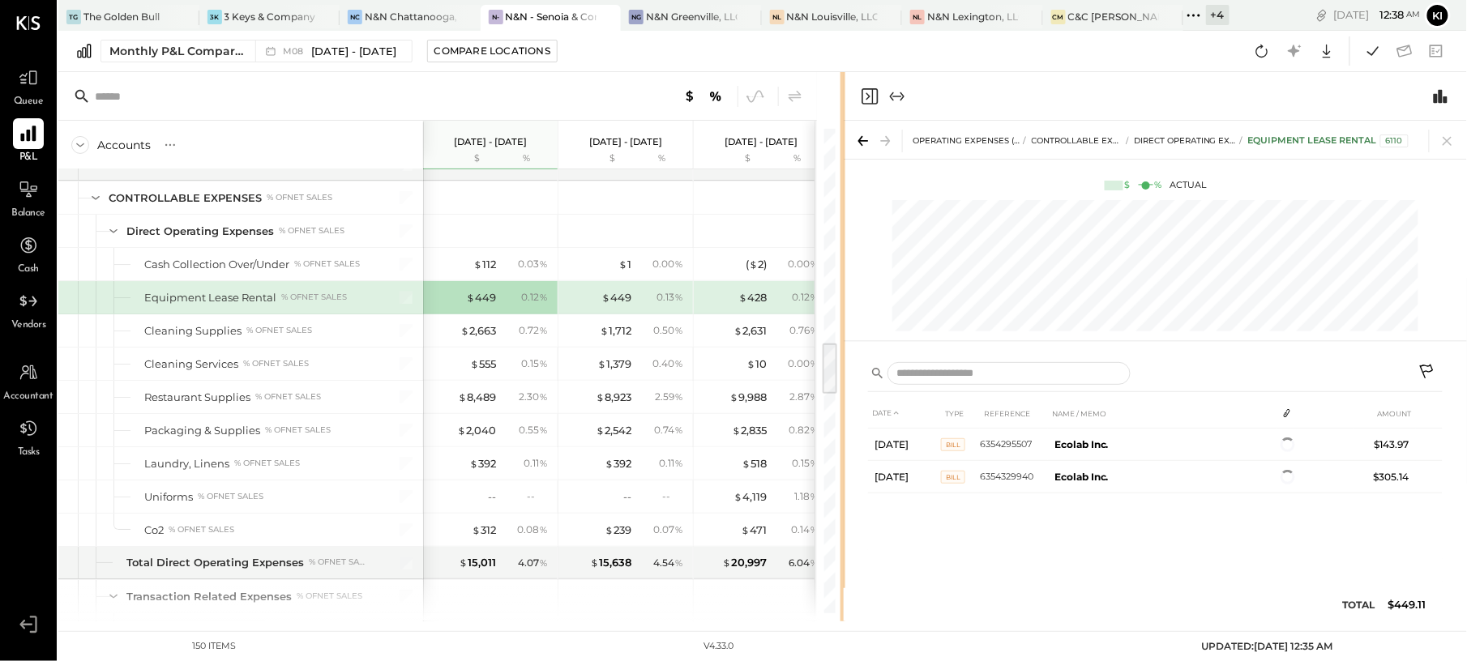
drag, startPoint x: 691, startPoint y: 358, endPoint x: 844, endPoint y: 361, distance: 153.2
click at [844, 361] on div "Accounts S % GL [DATE] - [DATE] $ % [DATE] - [DATE] $ % [DATE] - [DATE] $ % [DA…" at bounding box center [762, 346] width 1409 height 549
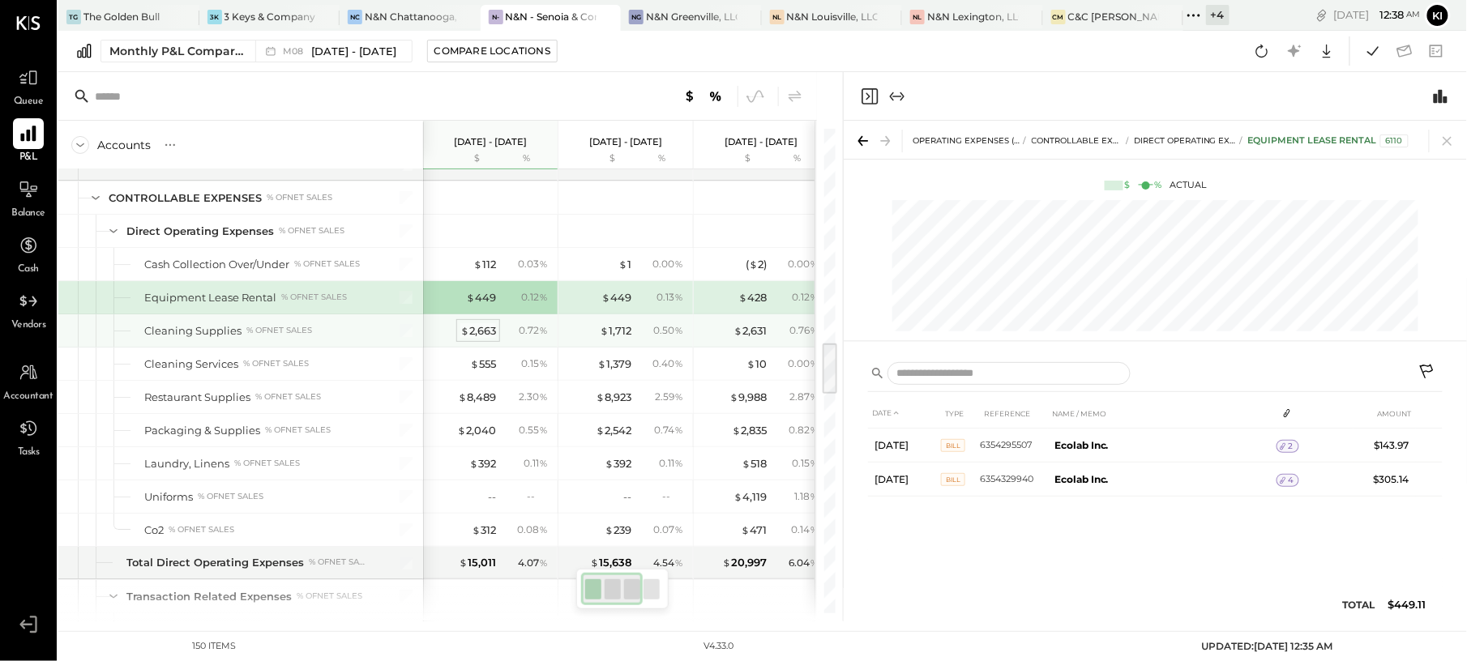
click at [481, 339] on div "$ 2,663" at bounding box center [478, 330] width 36 height 15
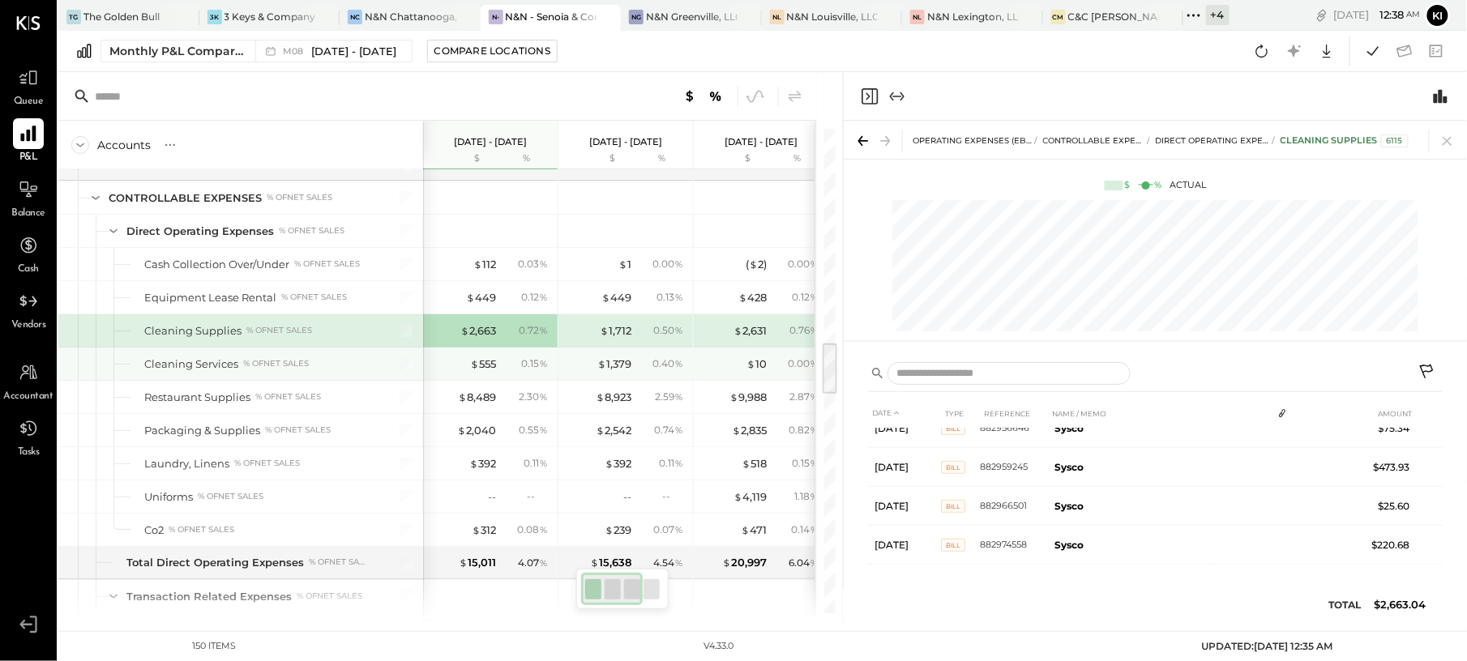
scroll to position [224, 0]
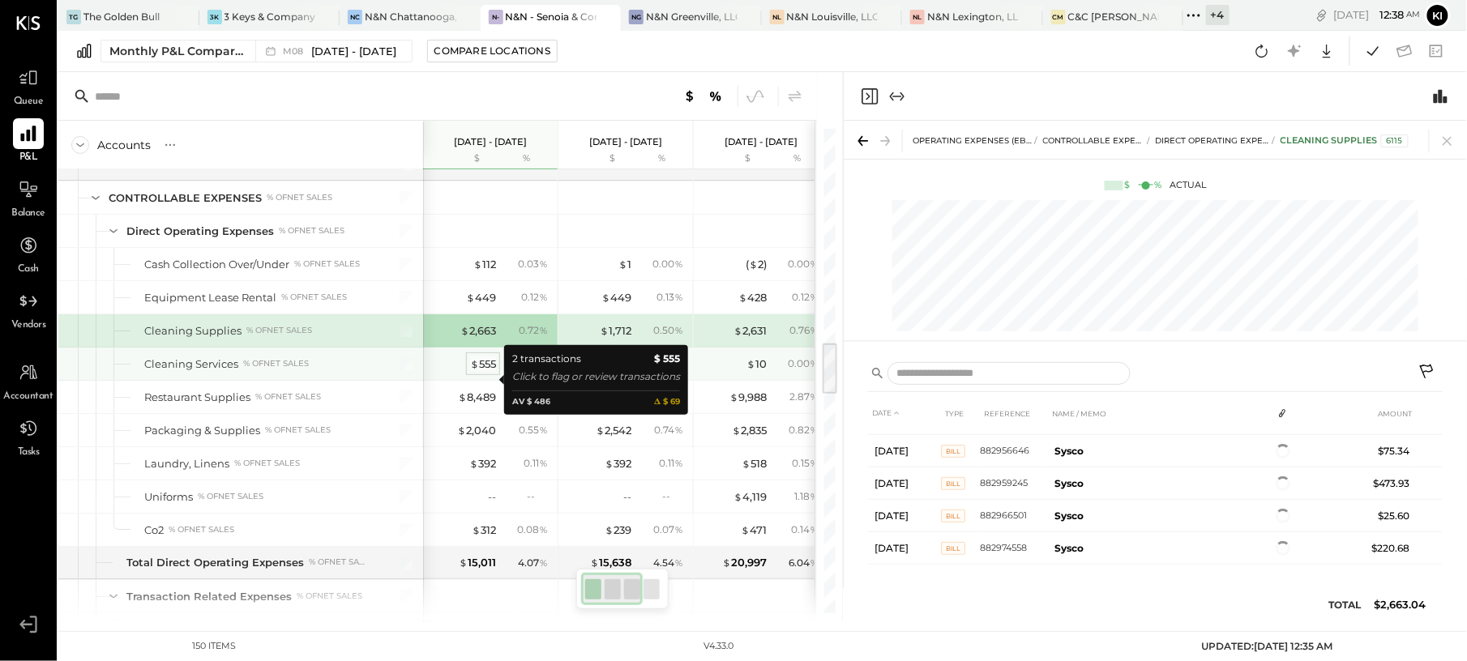
click at [481, 372] on div "$ 555" at bounding box center [483, 364] width 26 height 15
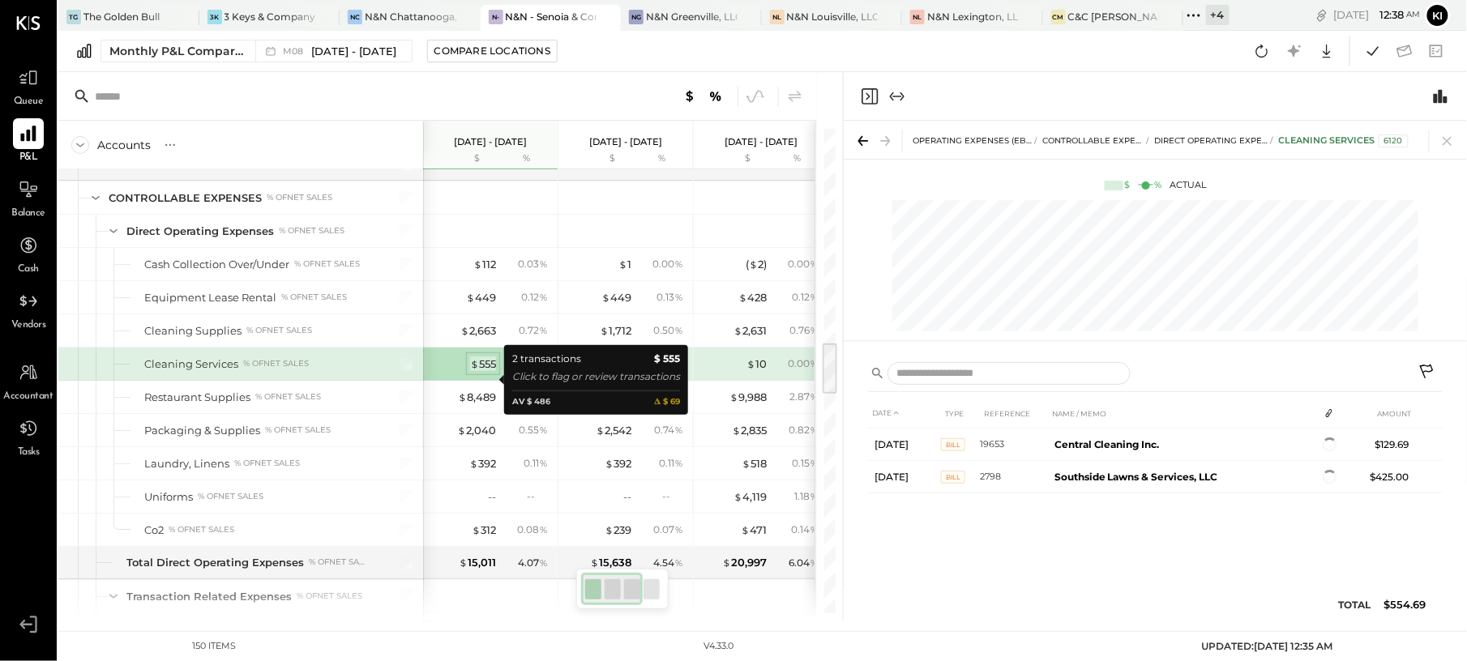
scroll to position [0, 0]
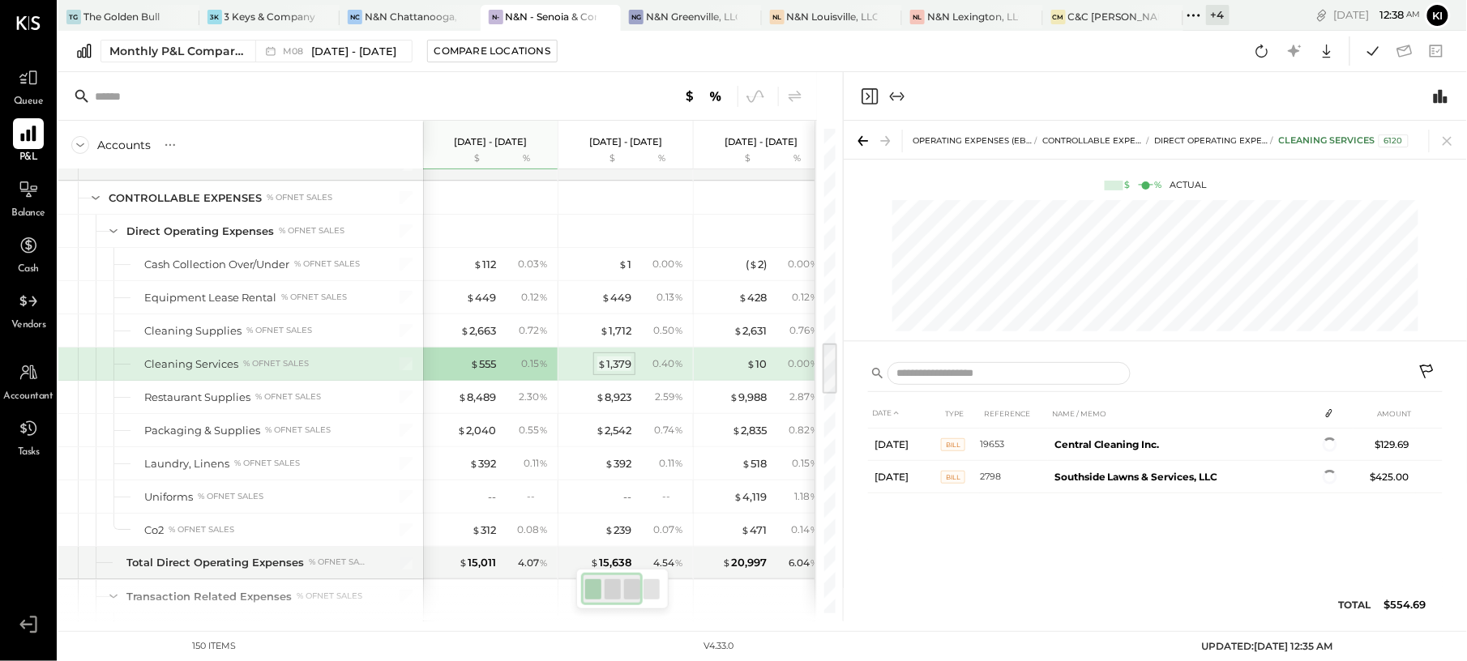
click at [616, 372] on div "$ 1,379" at bounding box center [614, 364] width 34 height 15
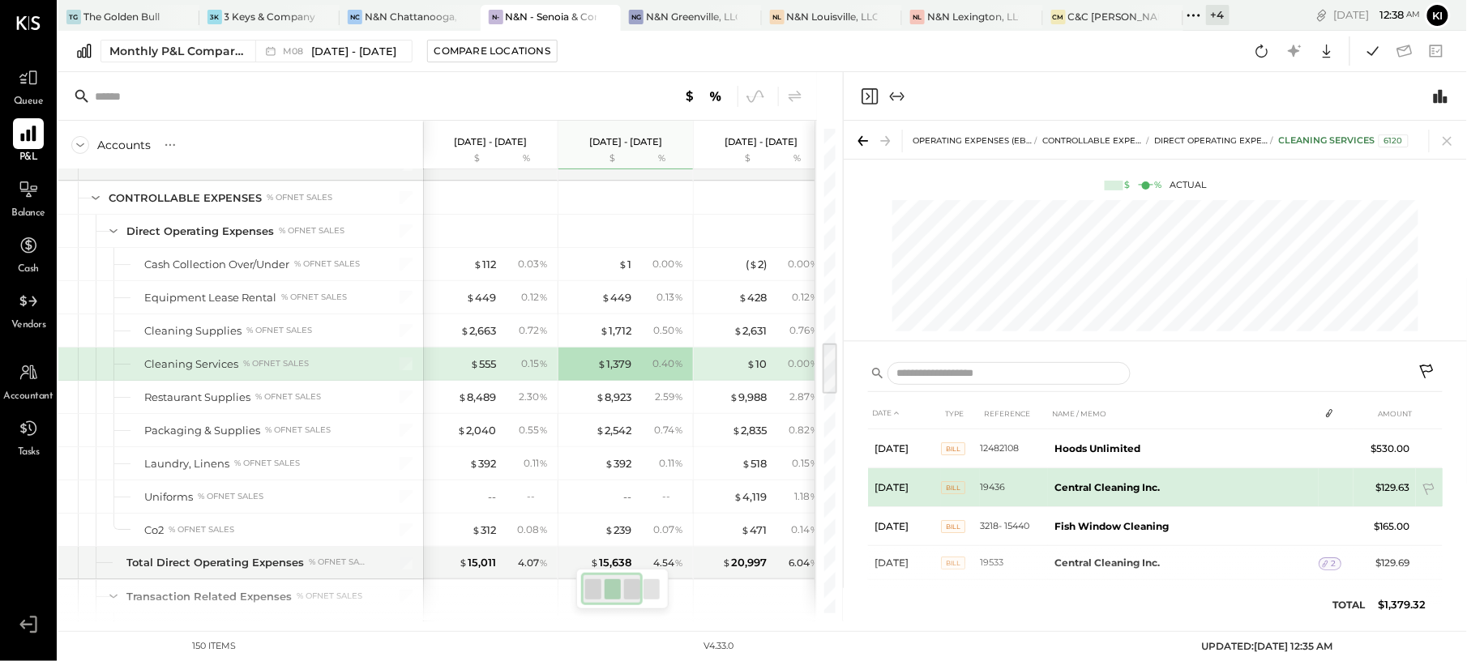
scroll to position [49, 0]
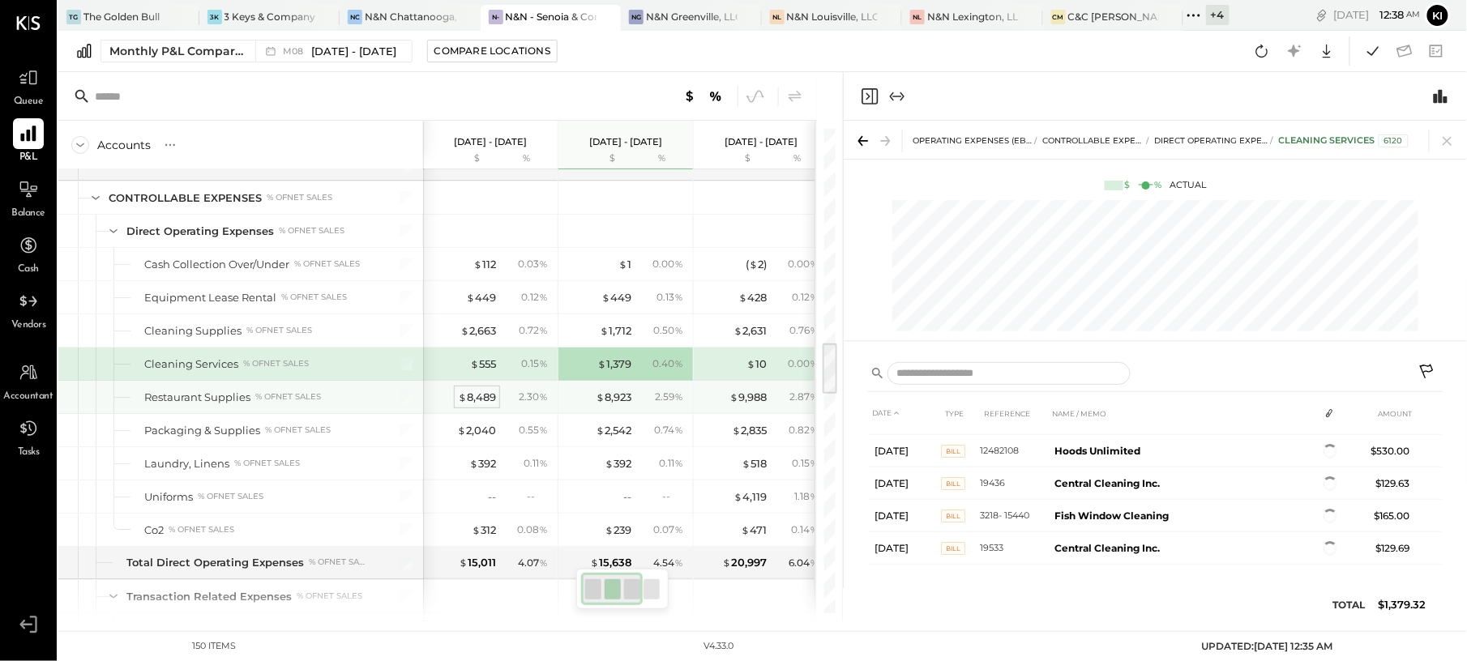
click at [477, 405] on div "$ 8,489" at bounding box center [477, 397] width 38 height 15
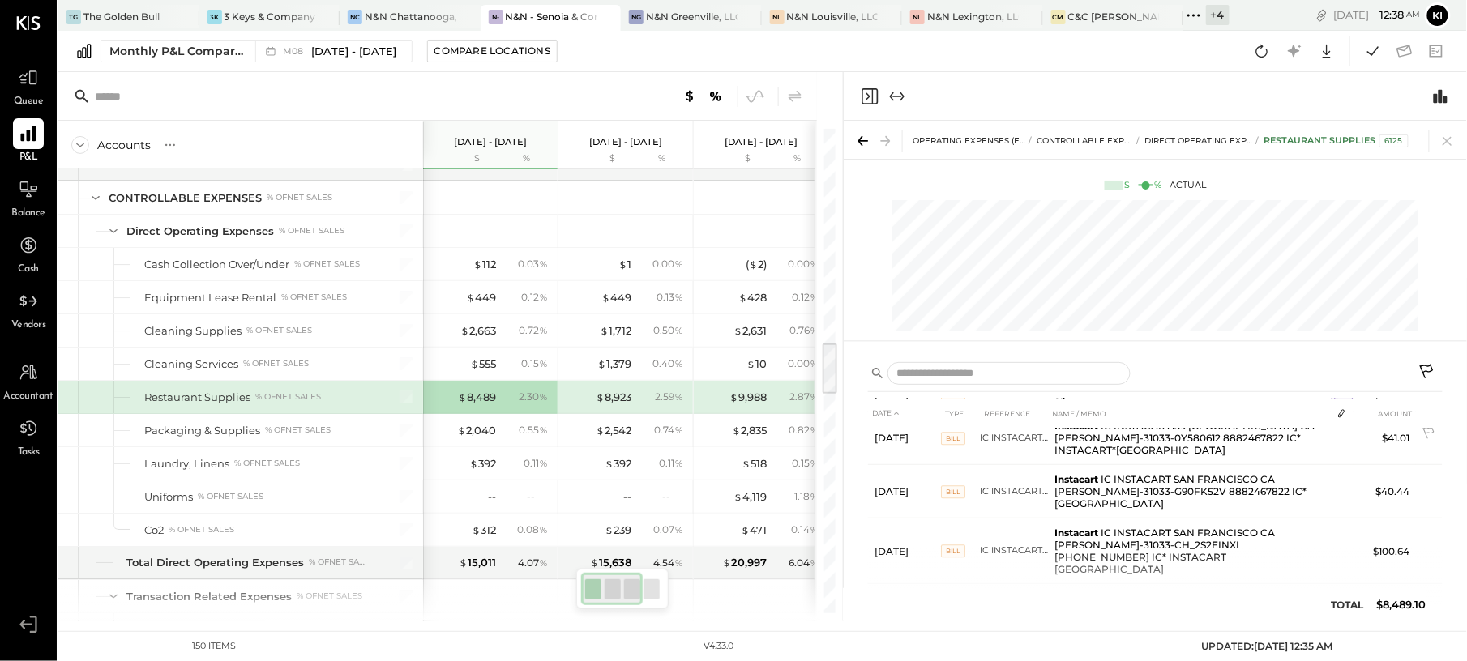
scroll to position [1635, 0]
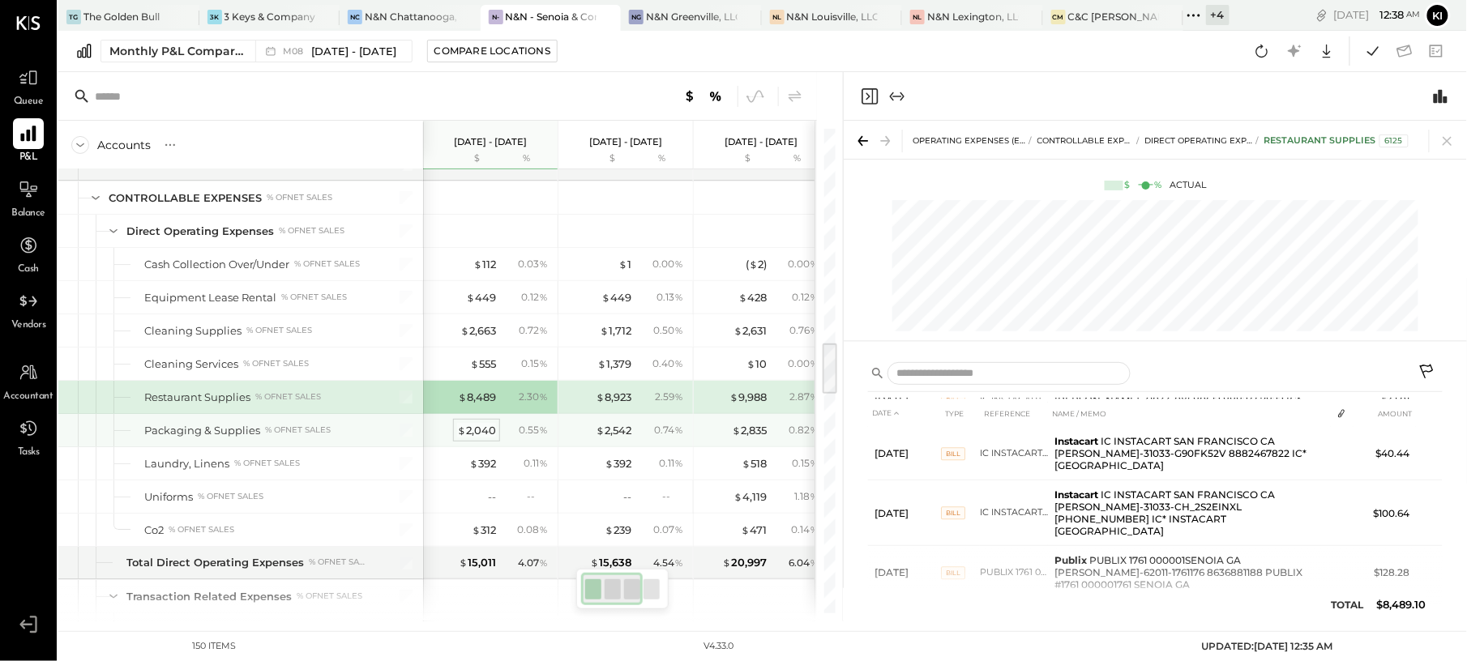
click at [462, 437] on span "$" at bounding box center [461, 430] width 9 height 13
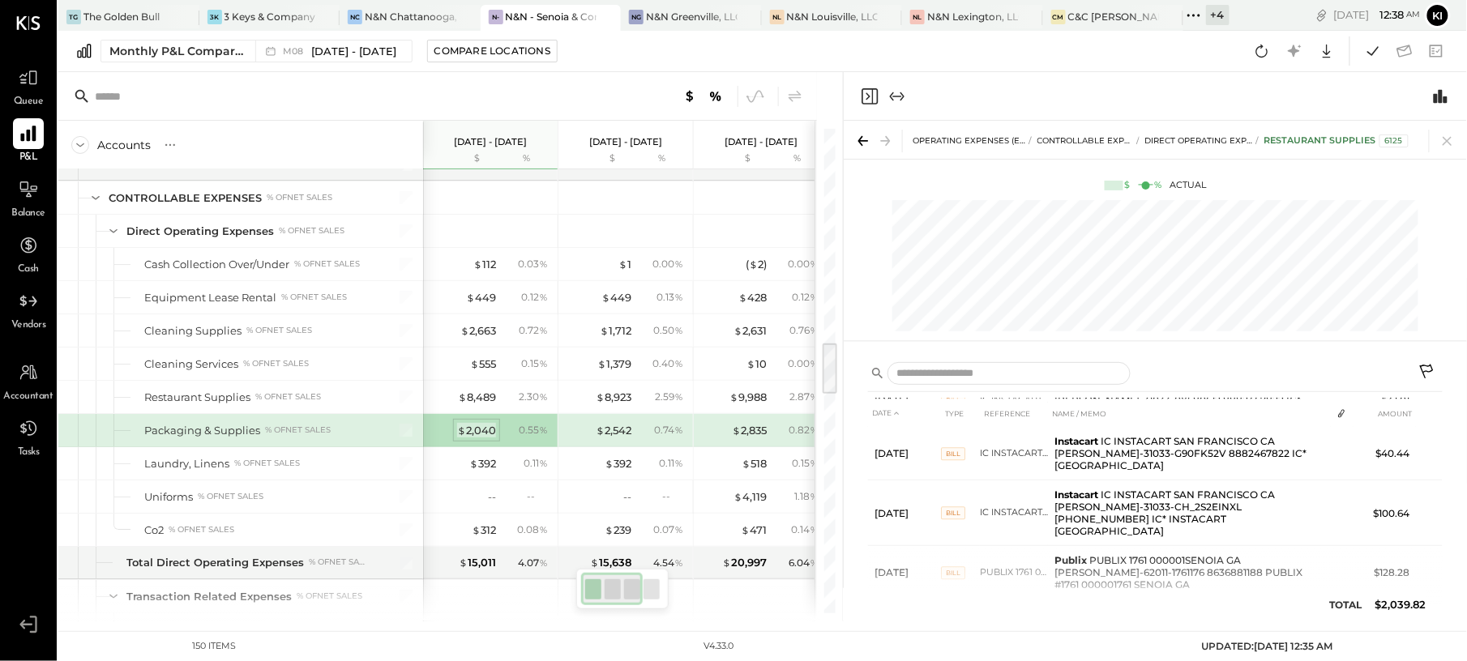
scroll to position [373, 0]
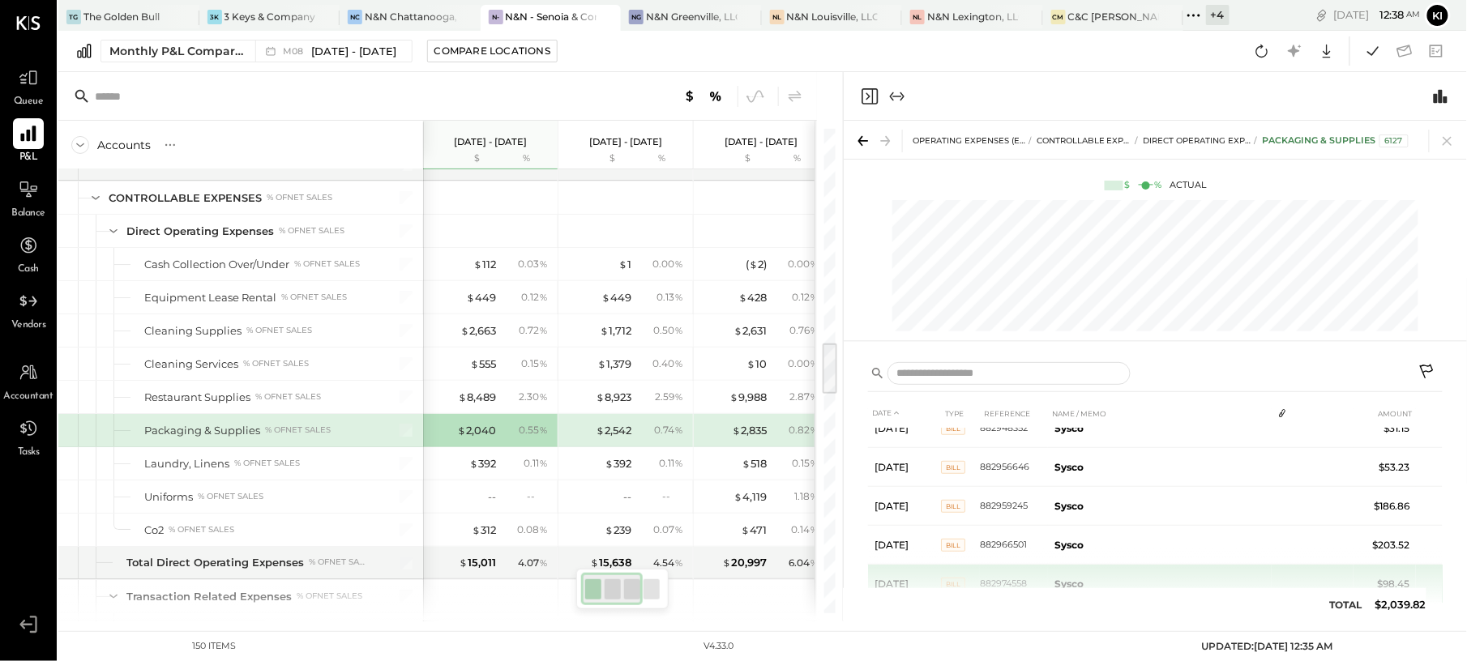
scroll to position [373, 0]
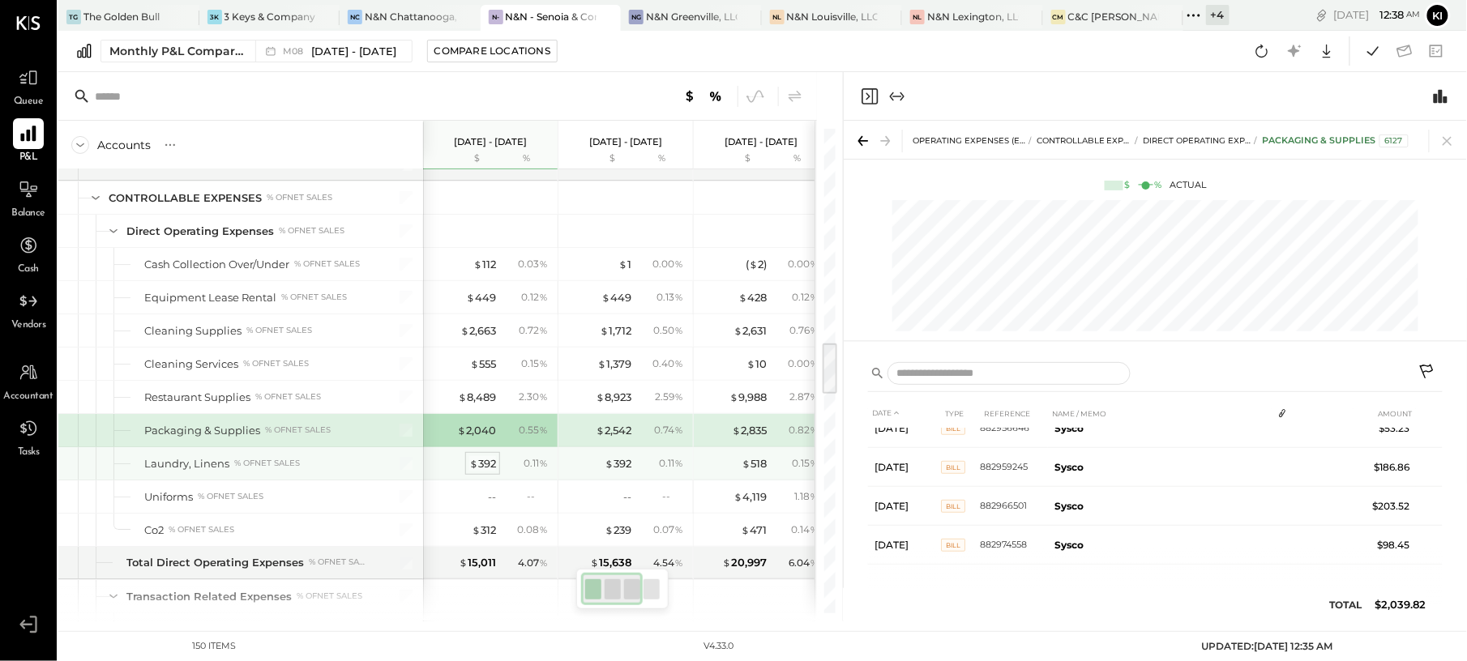
click at [481, 472] on div "$ 392" at bounding box center [482, 463] width 27 height 15
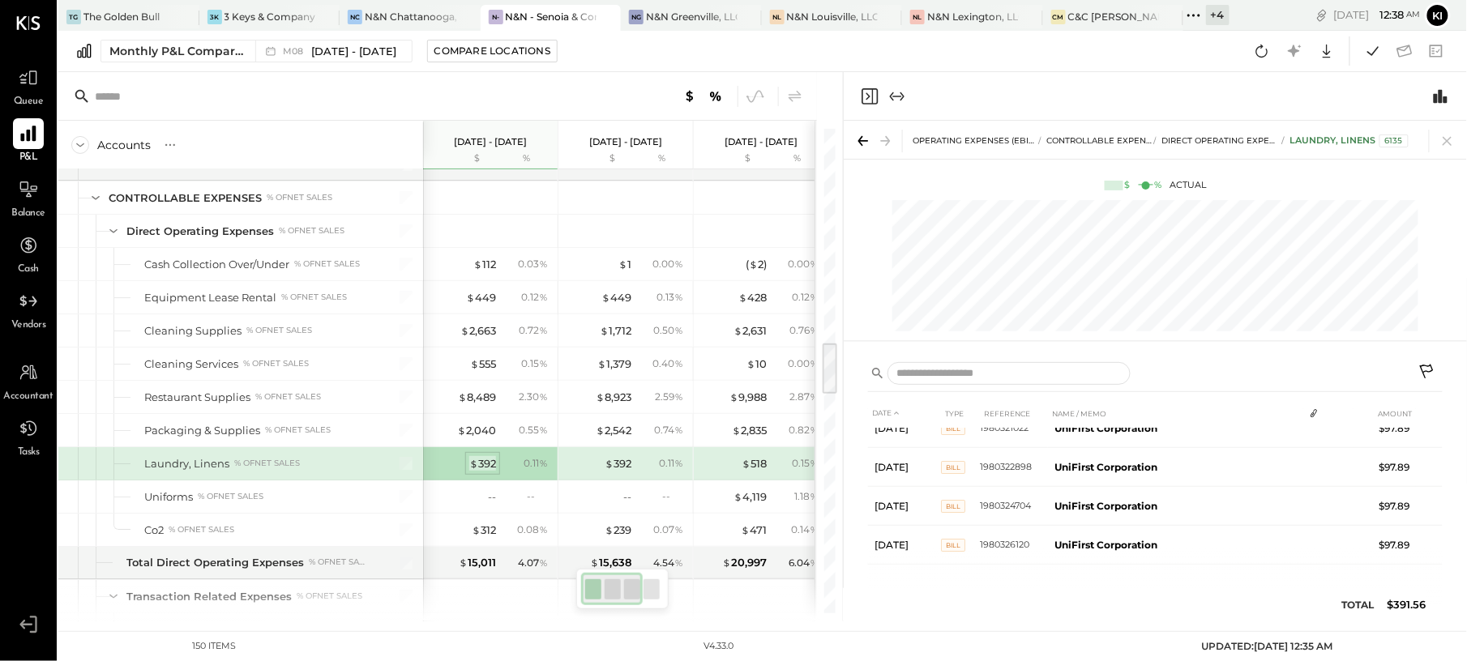
scroll to position [20, 0]
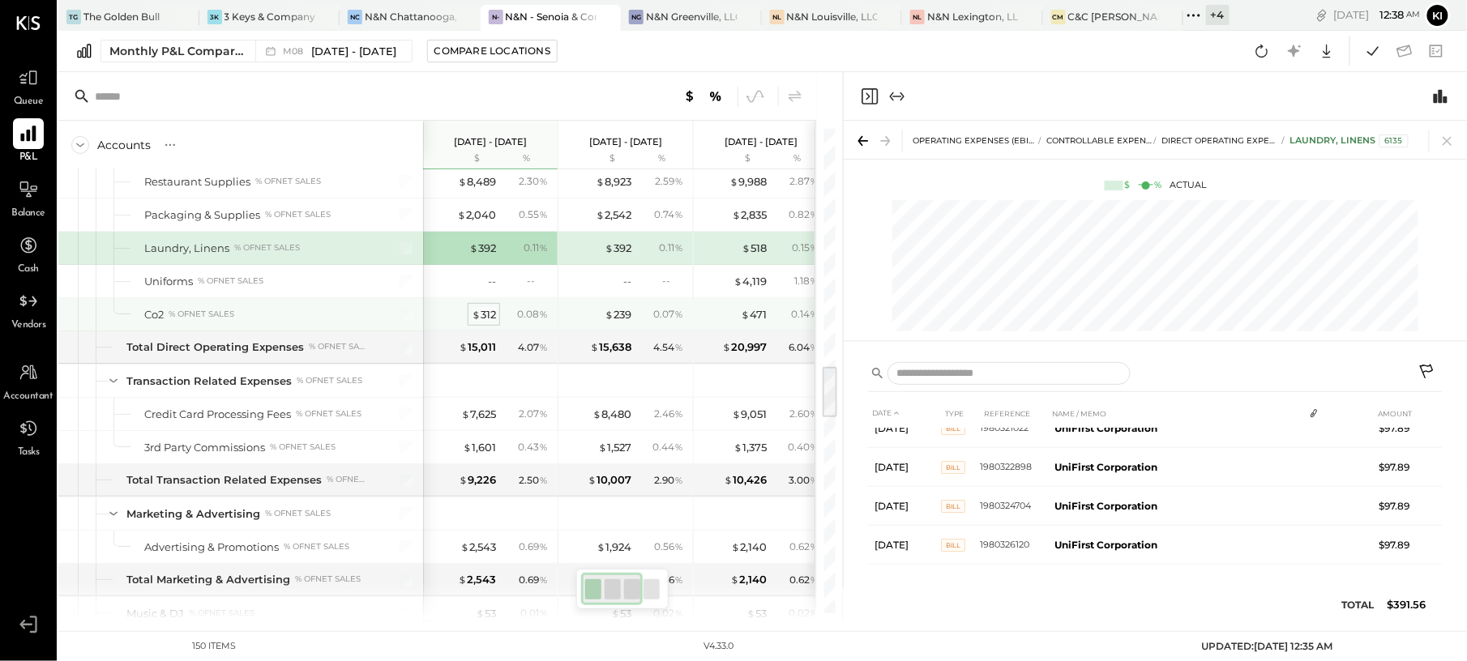
click at [475, 321] on span "$" at bounding box center [476, 314] width 9 height 13
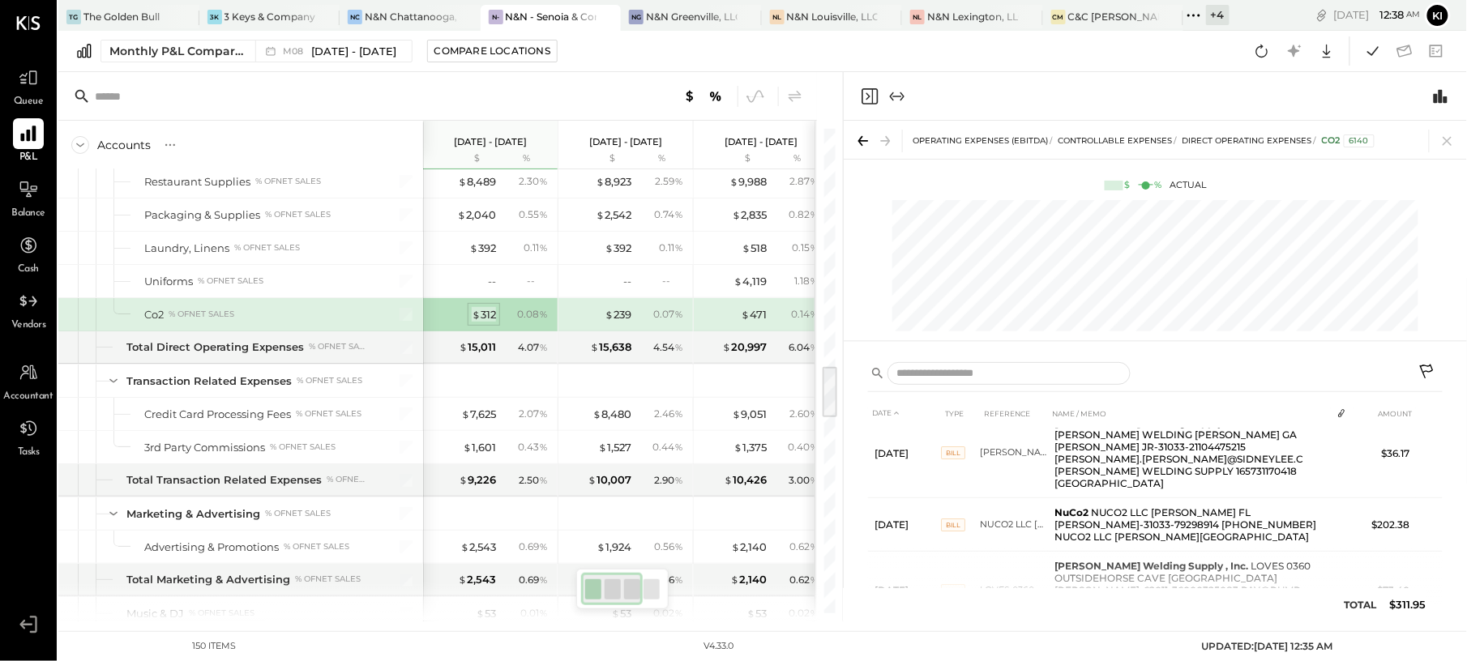
scroll to position [46, 0]
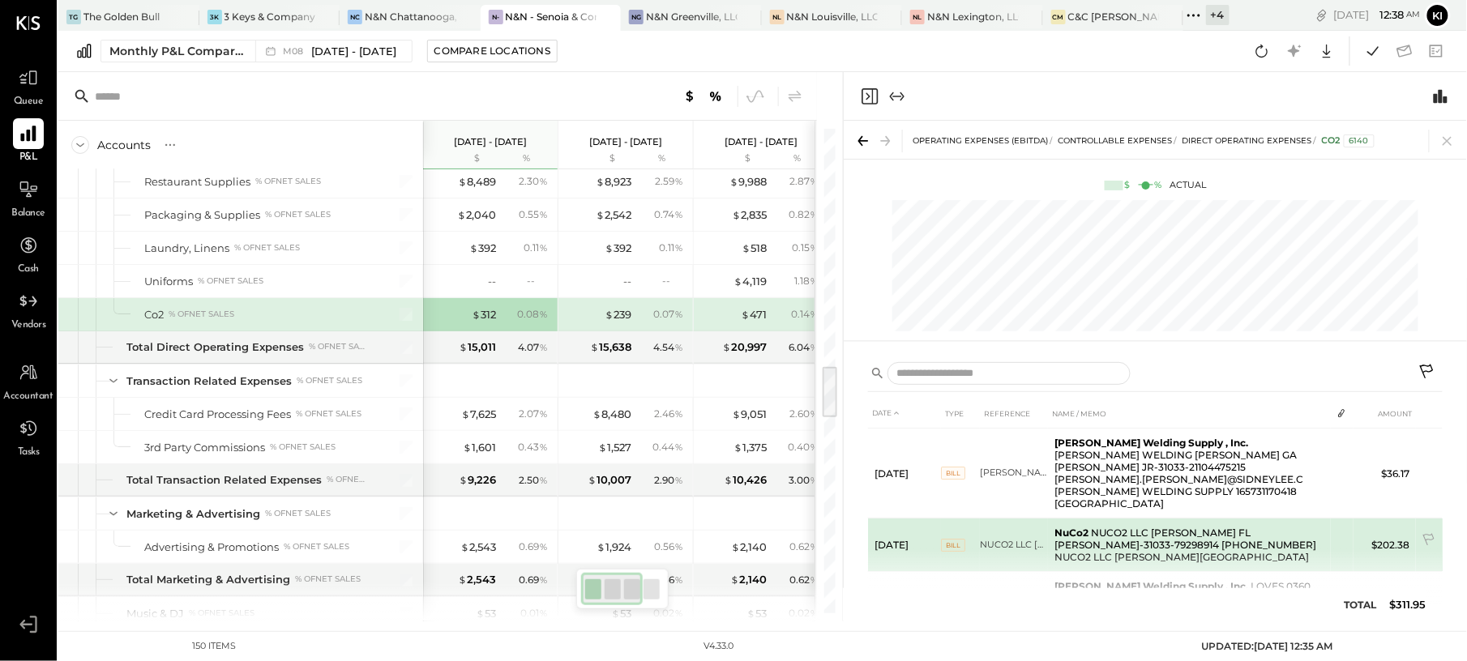
scroll to position [46, 0]
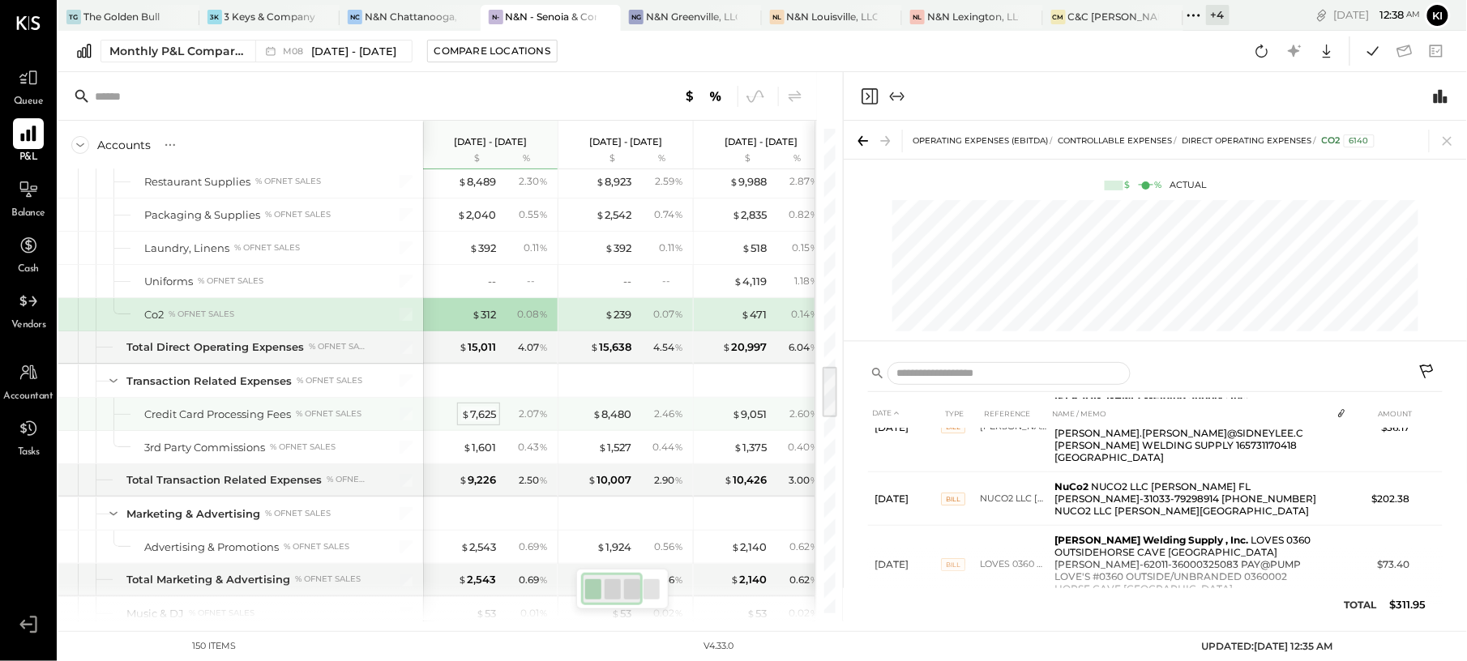
click at [468, 422] on div "$ 7,625" at bounding box center [478, 414] width 35 height 15
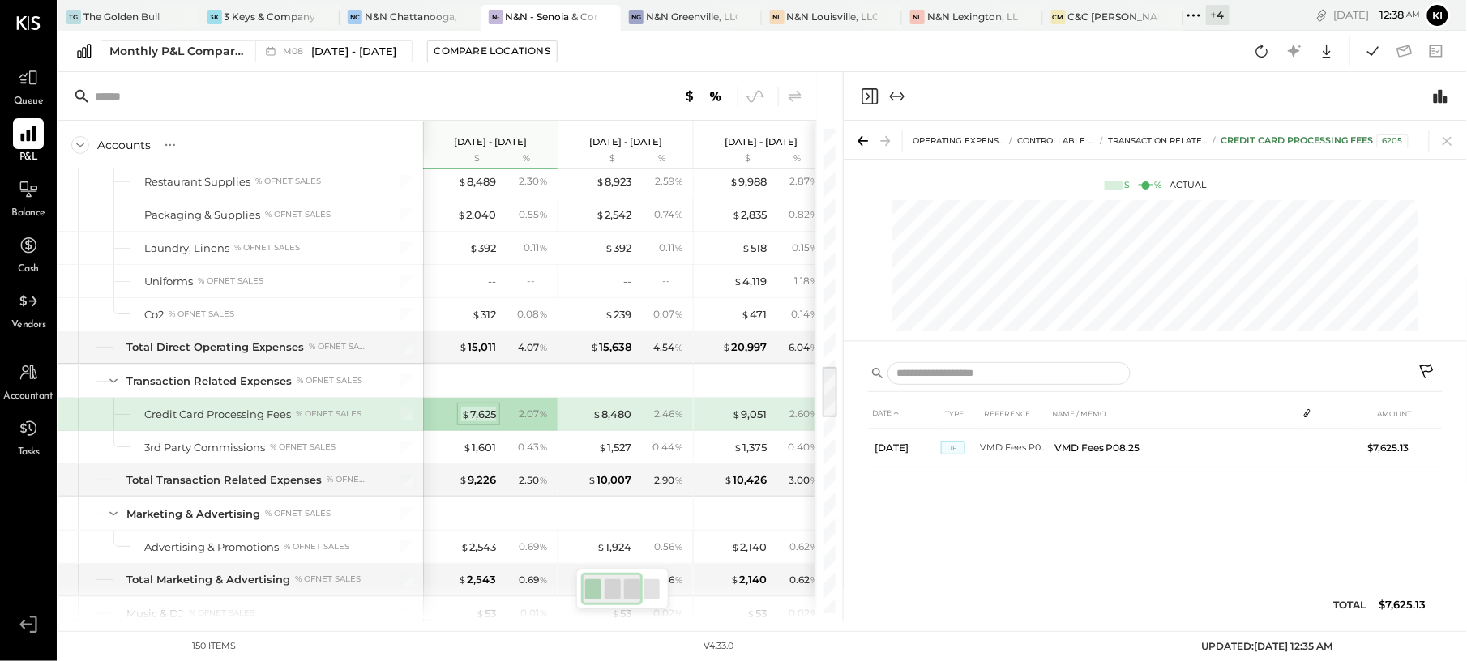
scroll to position [0, 0]
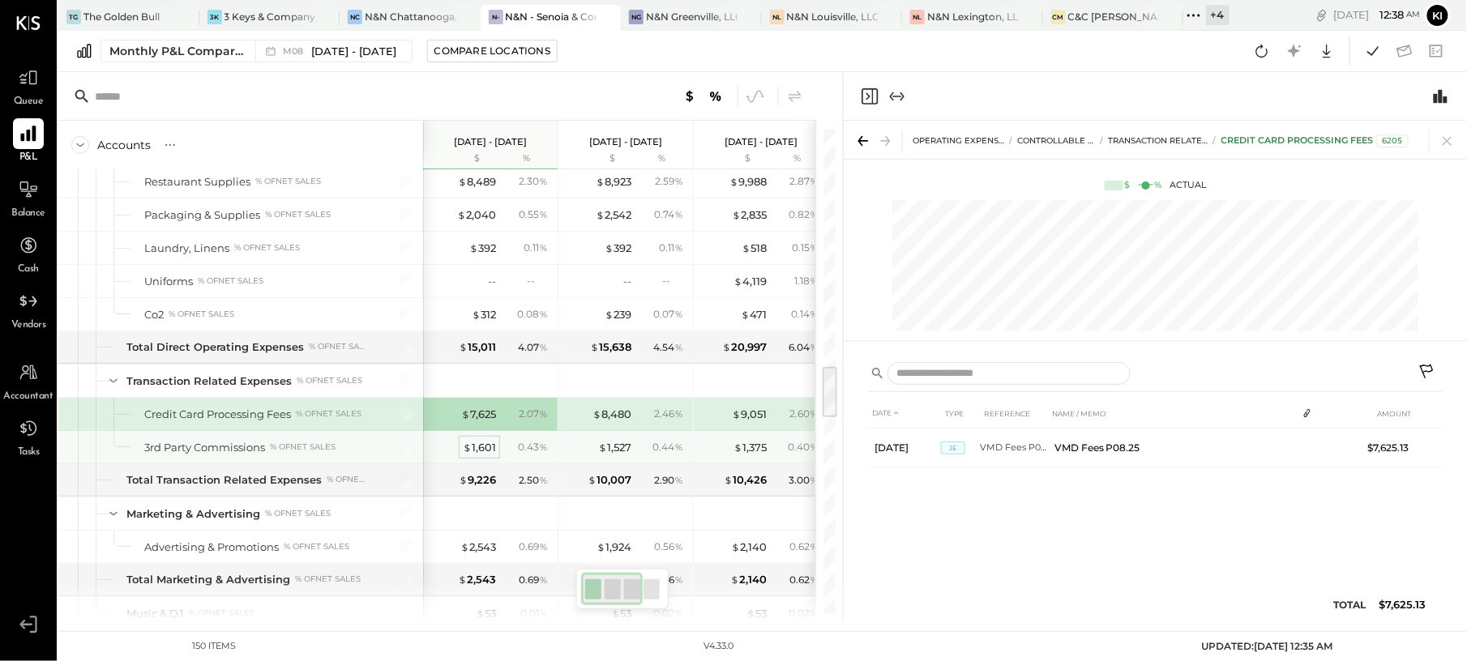
click at [491, 455] on div "$ 1,601" at bounding box center [479, 447] width 33 height 15
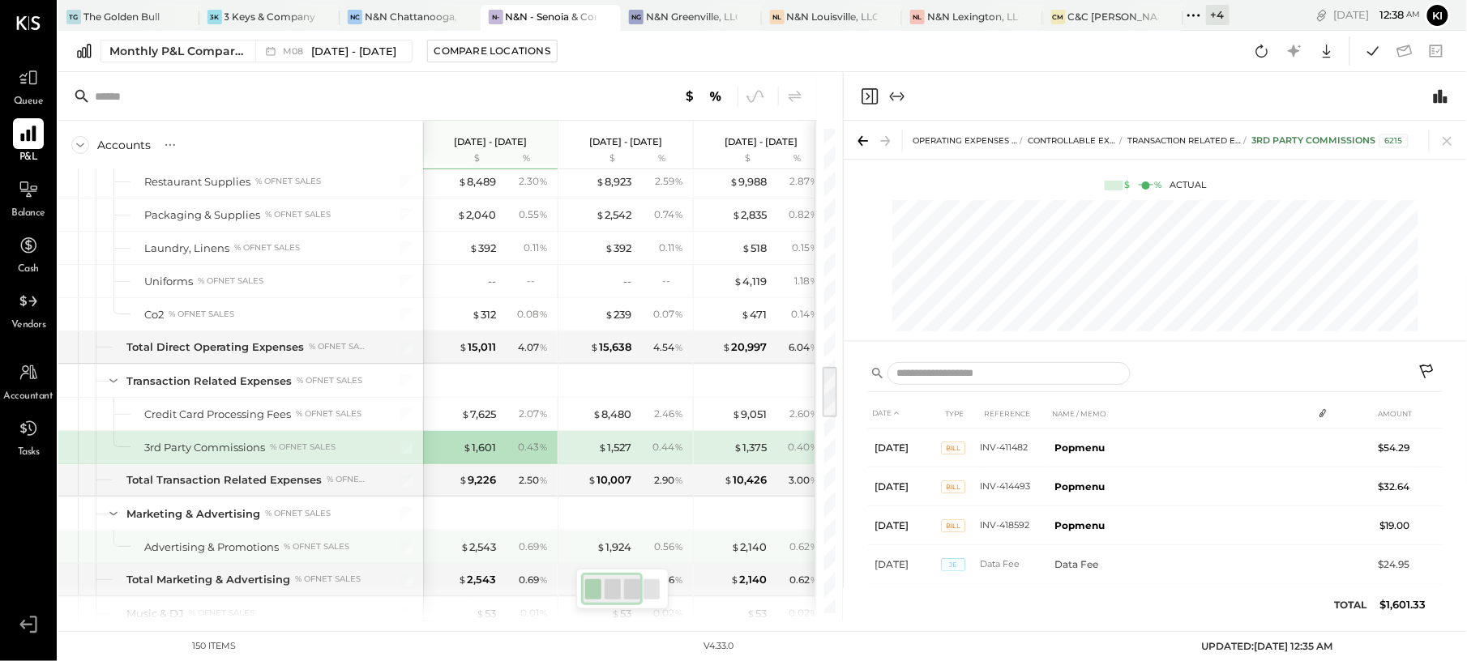
scroll to position [2269, 0]
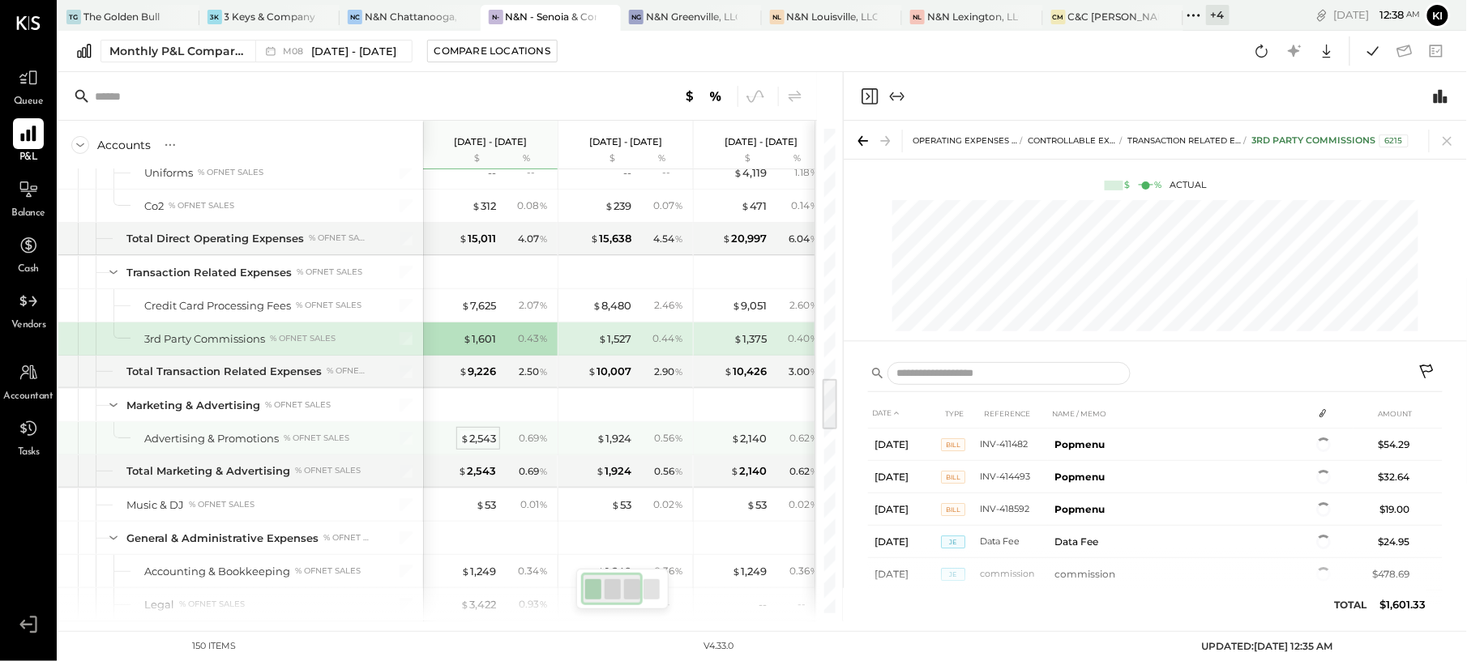
click at [471, 447] on div "$ 2,543" at bounding box center [478, 438] width 36 height 15
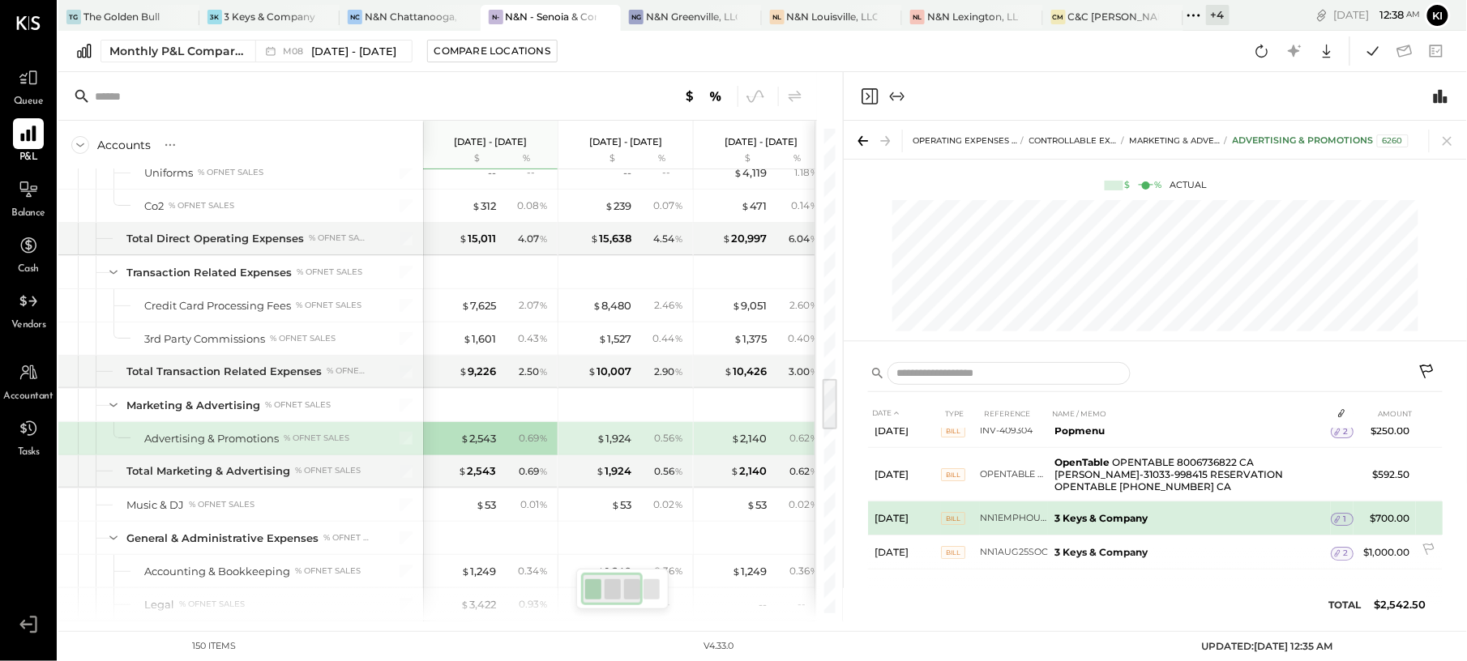
scroll to position [20, 0]
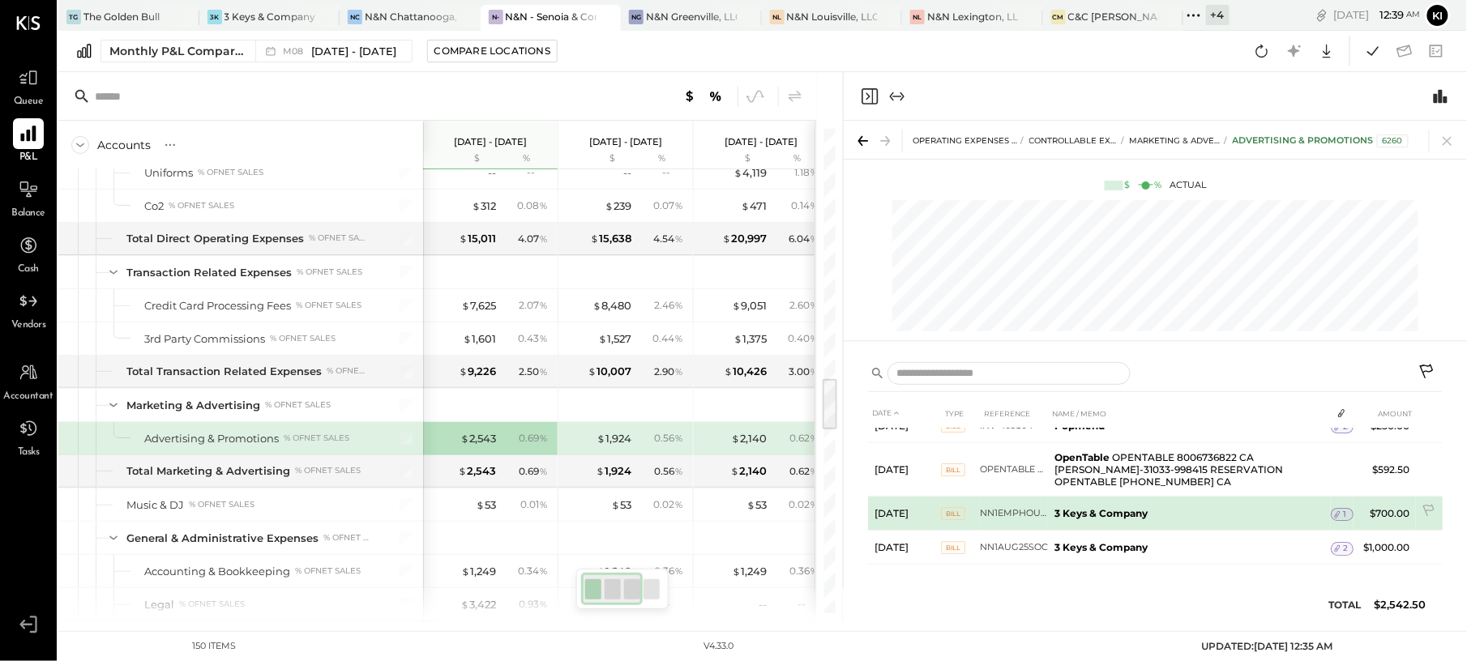
click at [1336, 510] on icon at bounding box center [1337, 514] width 11 height 11
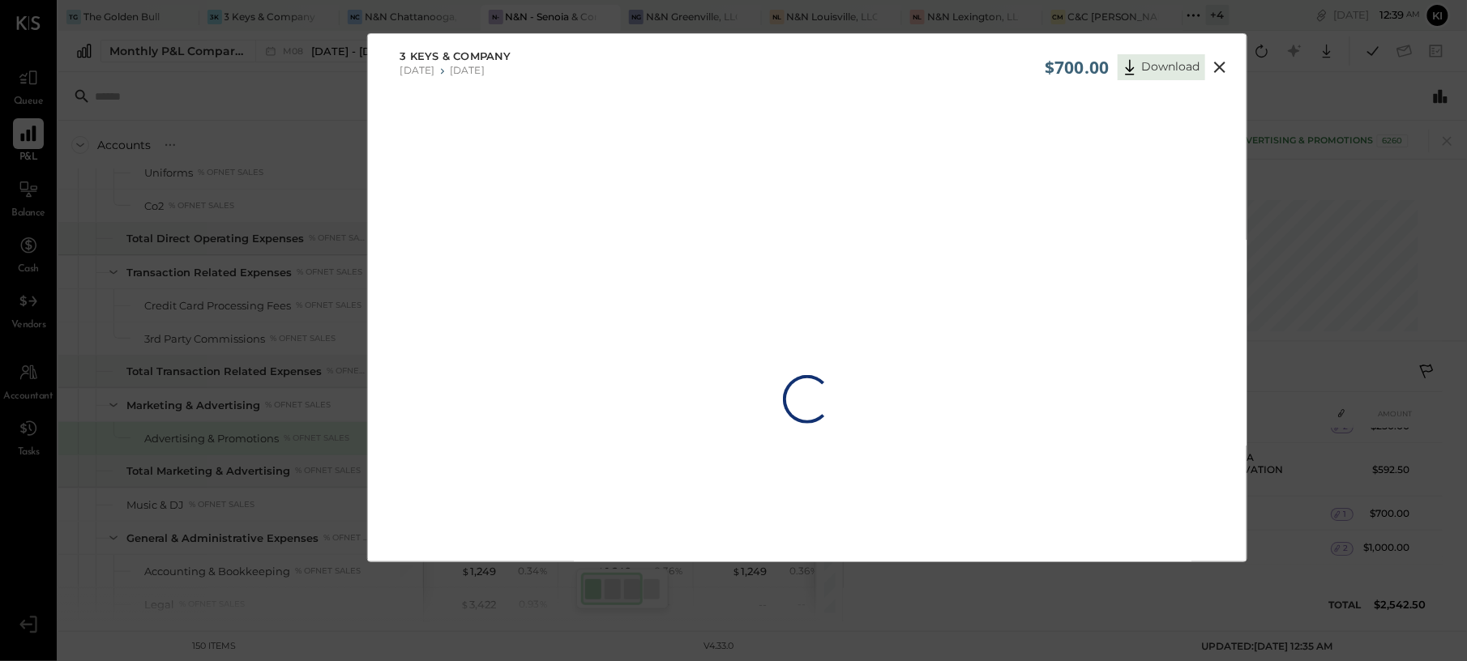
click at [1207, 260] on div "Loading…" at bounding box center [807, 400] width 878 height 592
click at [1214, 66] on icon at bounding box center [1219, 67] width 19 height 19
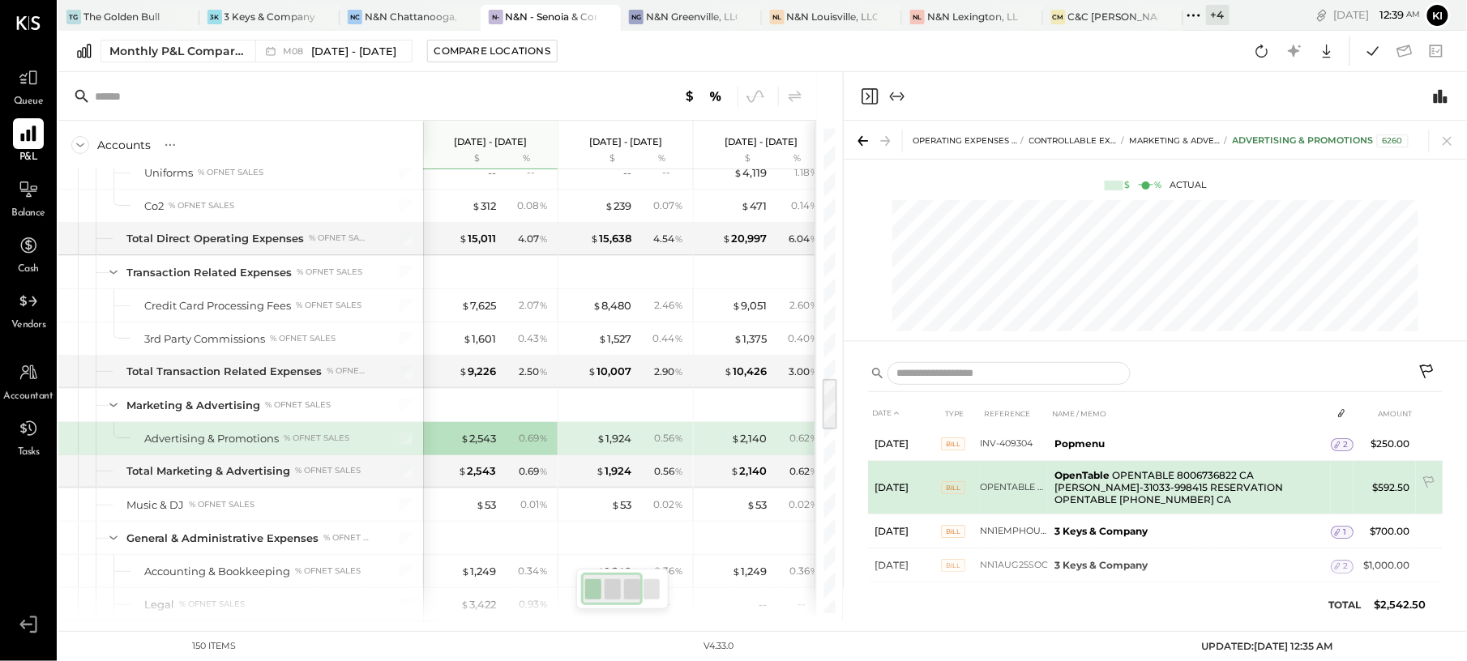
scroll to position [0, 0]
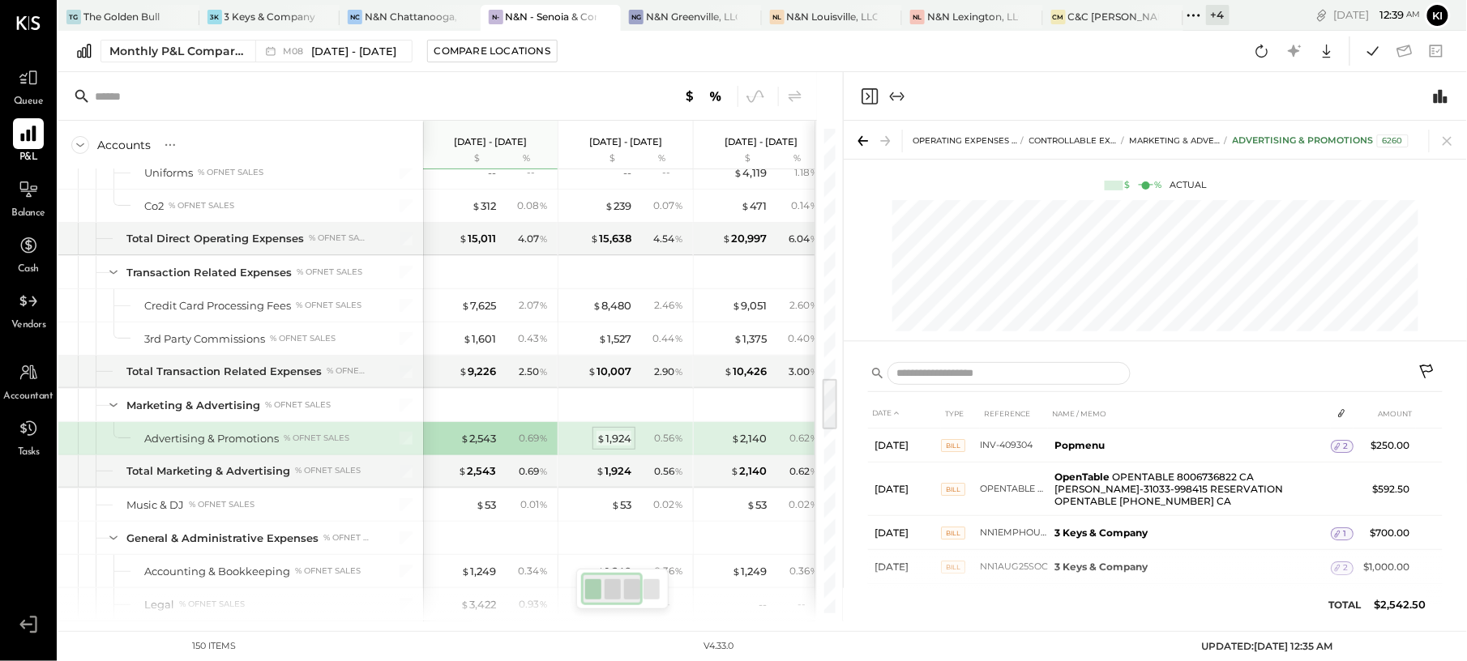
click at [616, 447] on div "$ 1,924" at bounding box center [613, 438] width 35 height 15
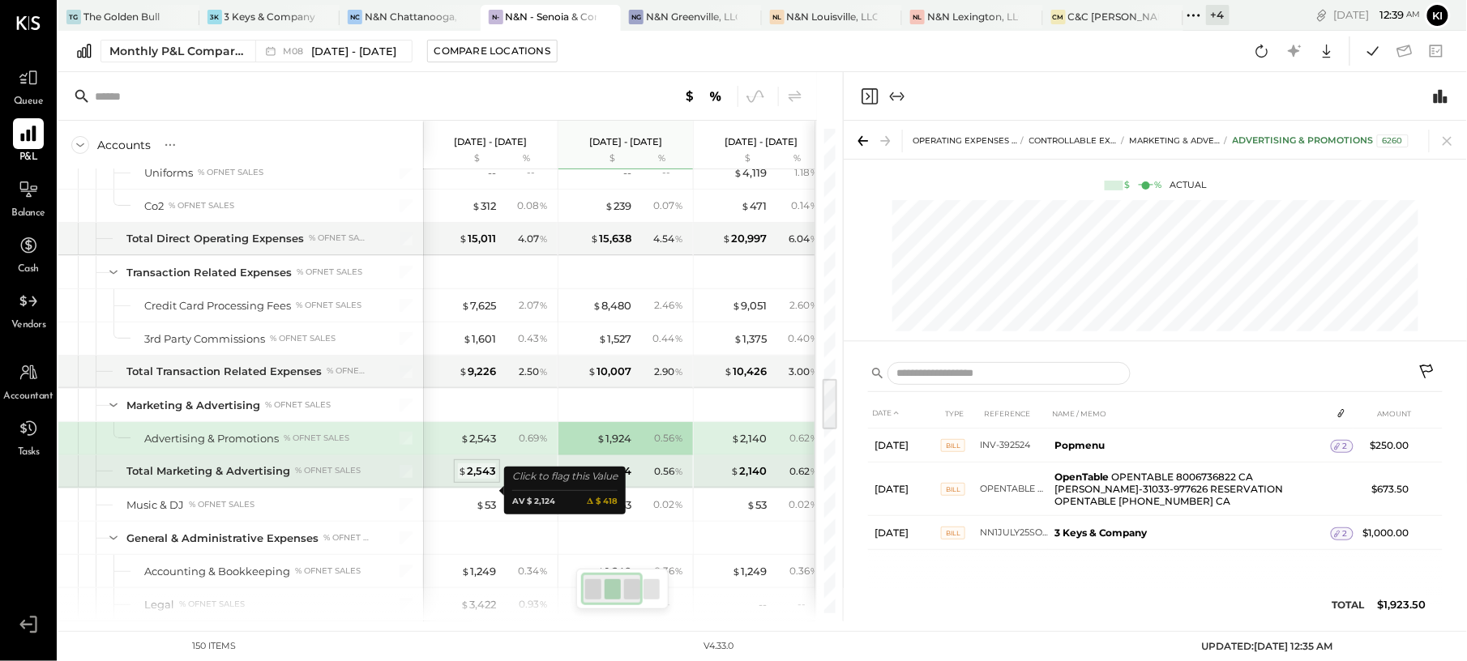
click at [488, 479] on div "$ 2,543" at bounding box center [477, 471] width 38 height 15
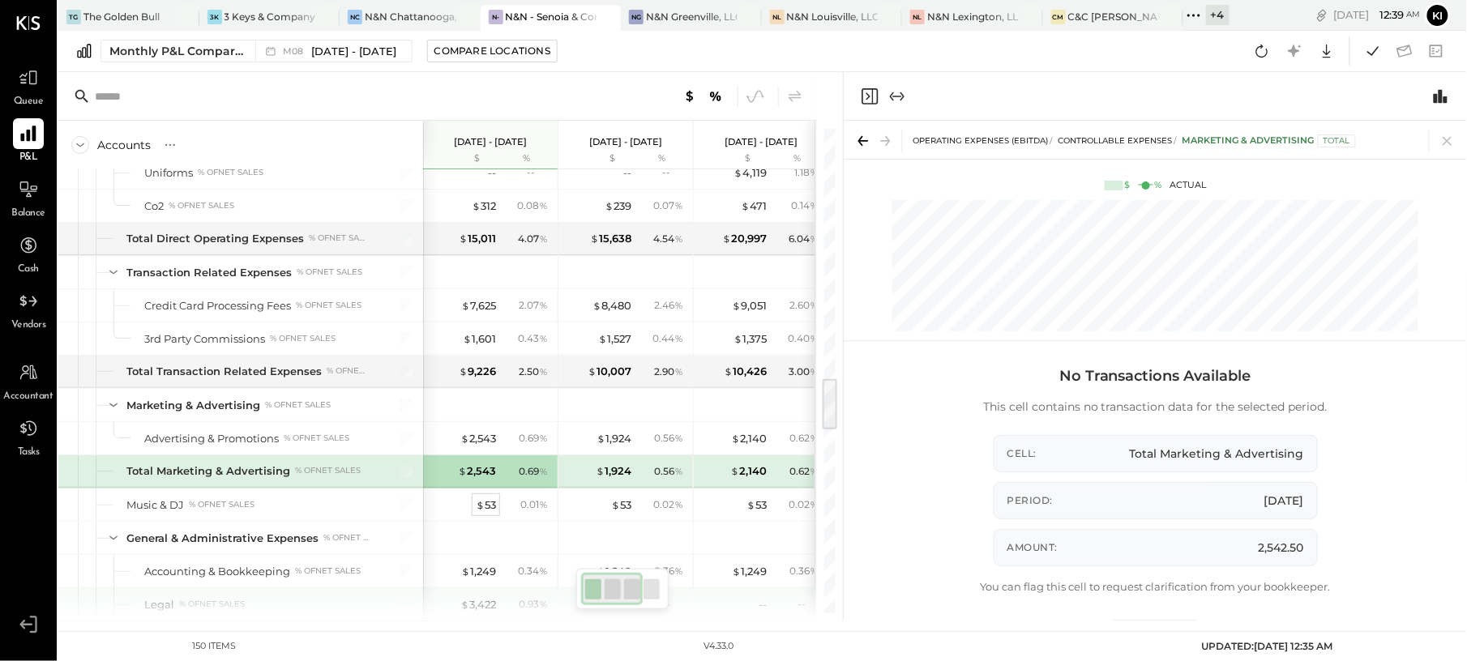
scroll to position [2377, 0]
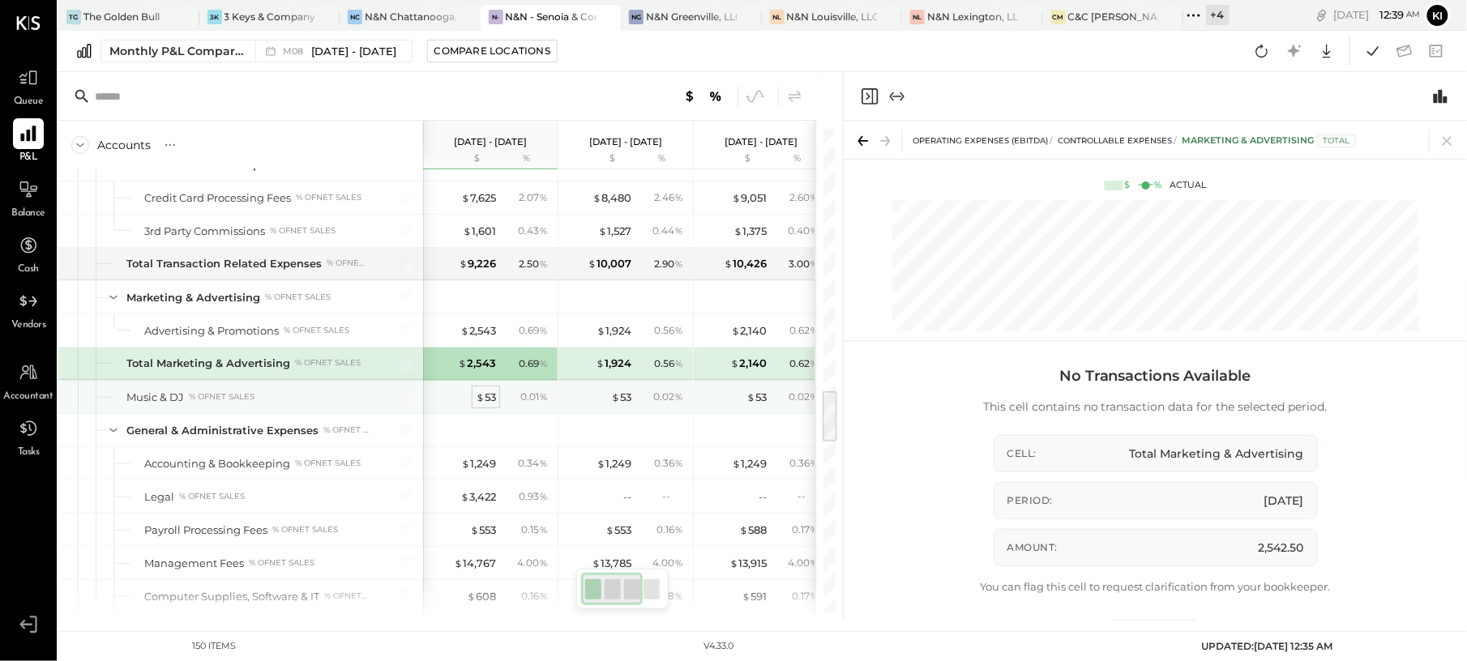
click at [486, 405] on div "$ 53" at bounding box center [486, 397] width 20 height 15
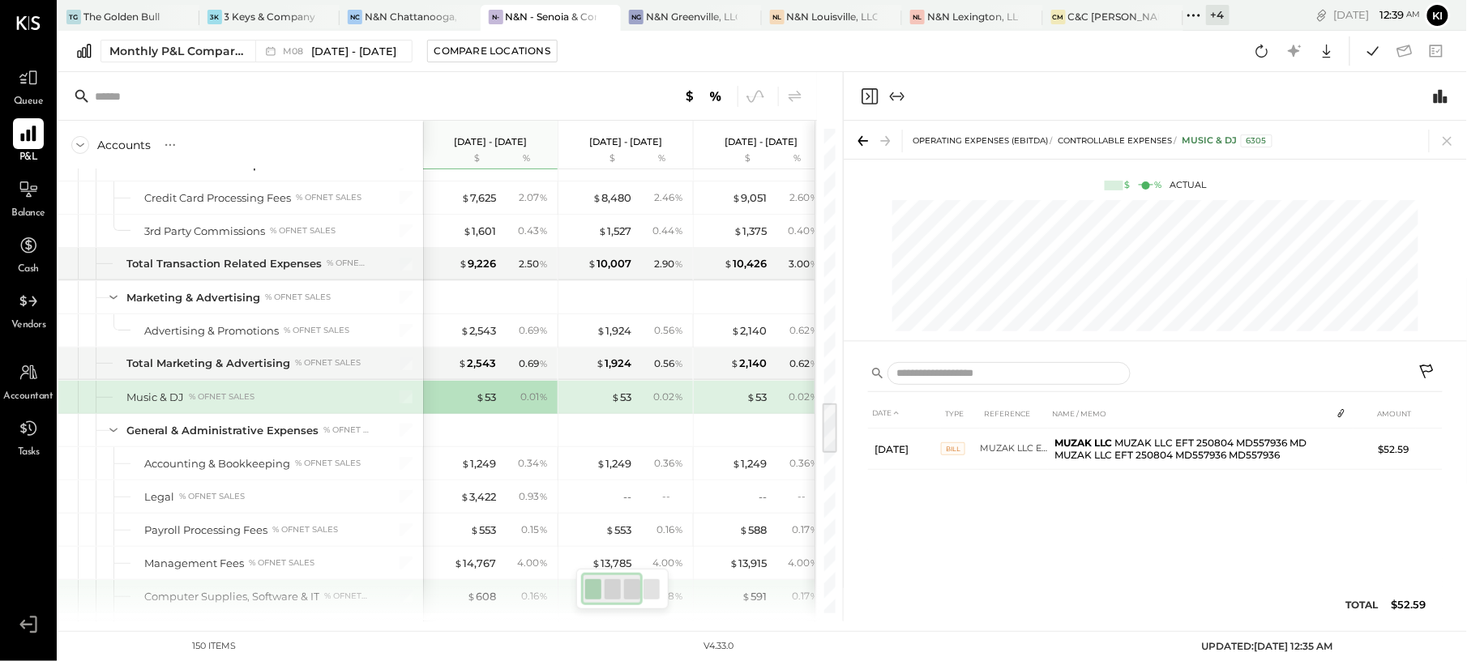
scroll to position [2485, 0]
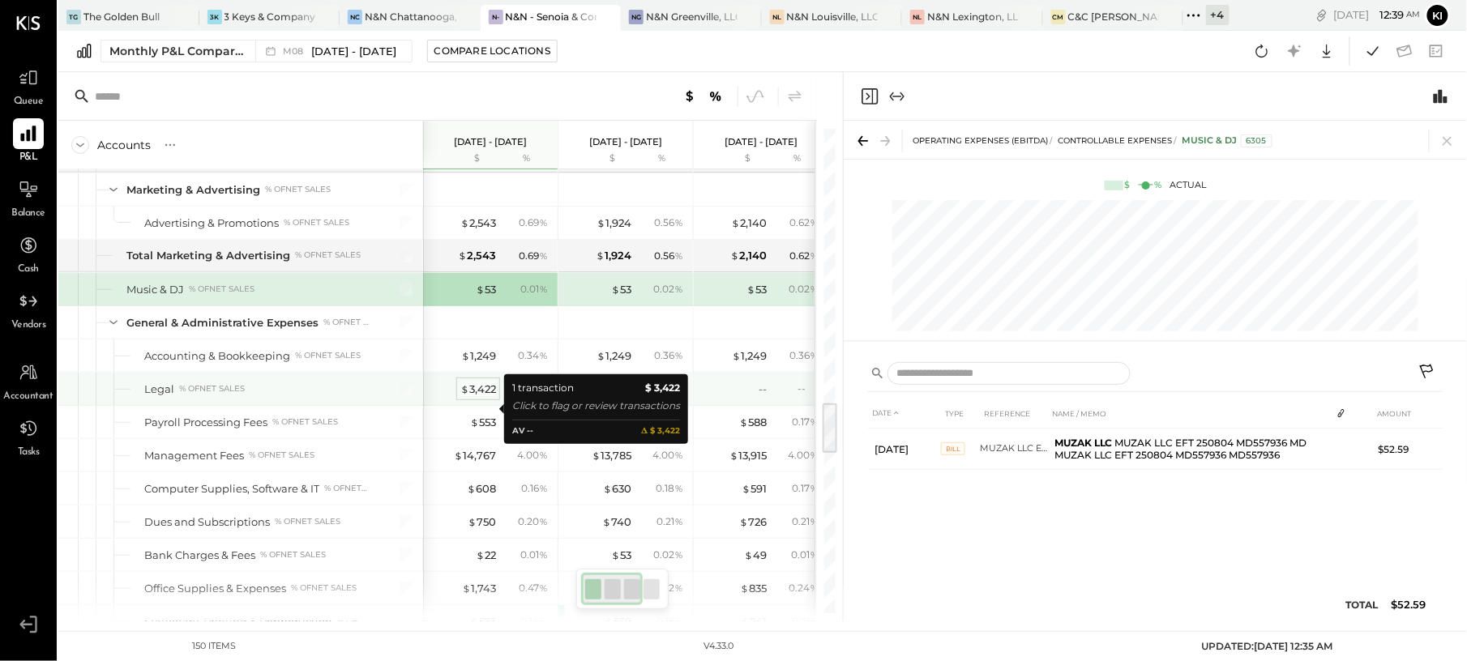
click at [483, 397] on div "$ 3,422" at bounding box center [478, 389] width 36 height 15
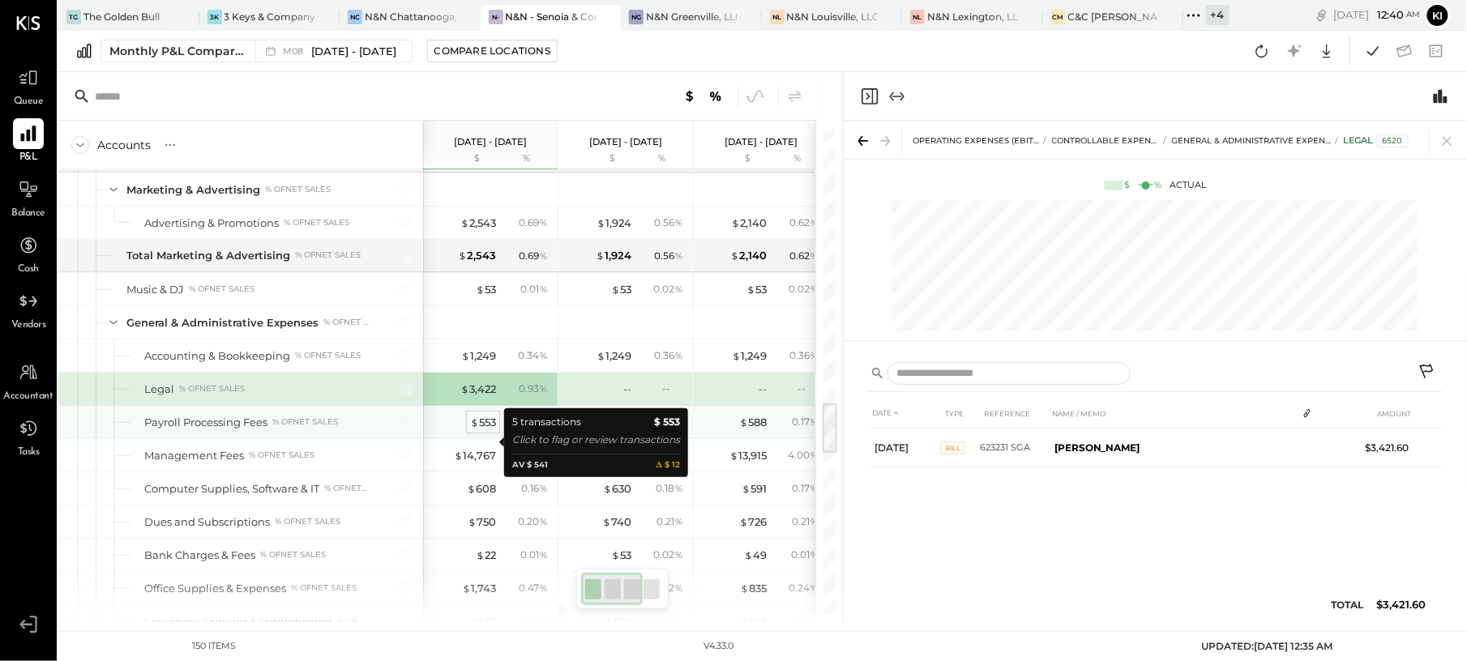
click at [481, 430] on div "$ 553" at bounding box center [483, 422] width 26 height 15
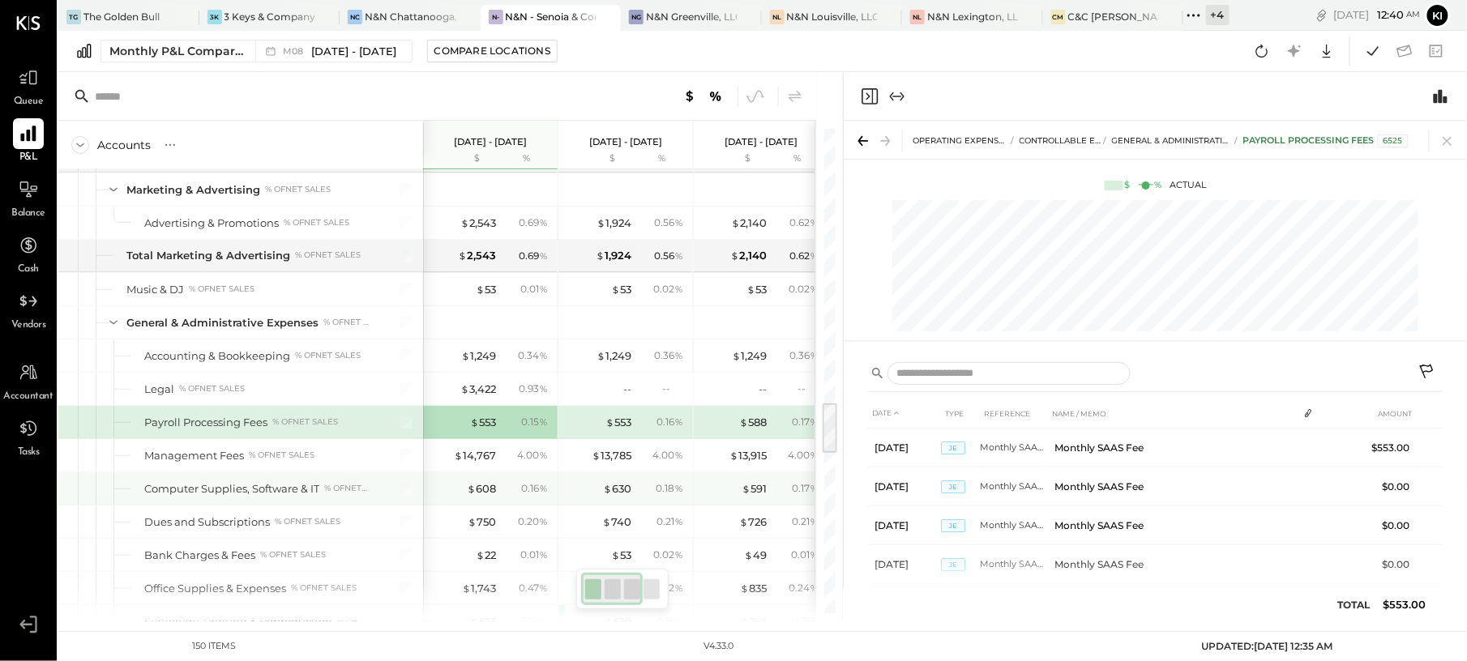
scroll to position [2593, 0]
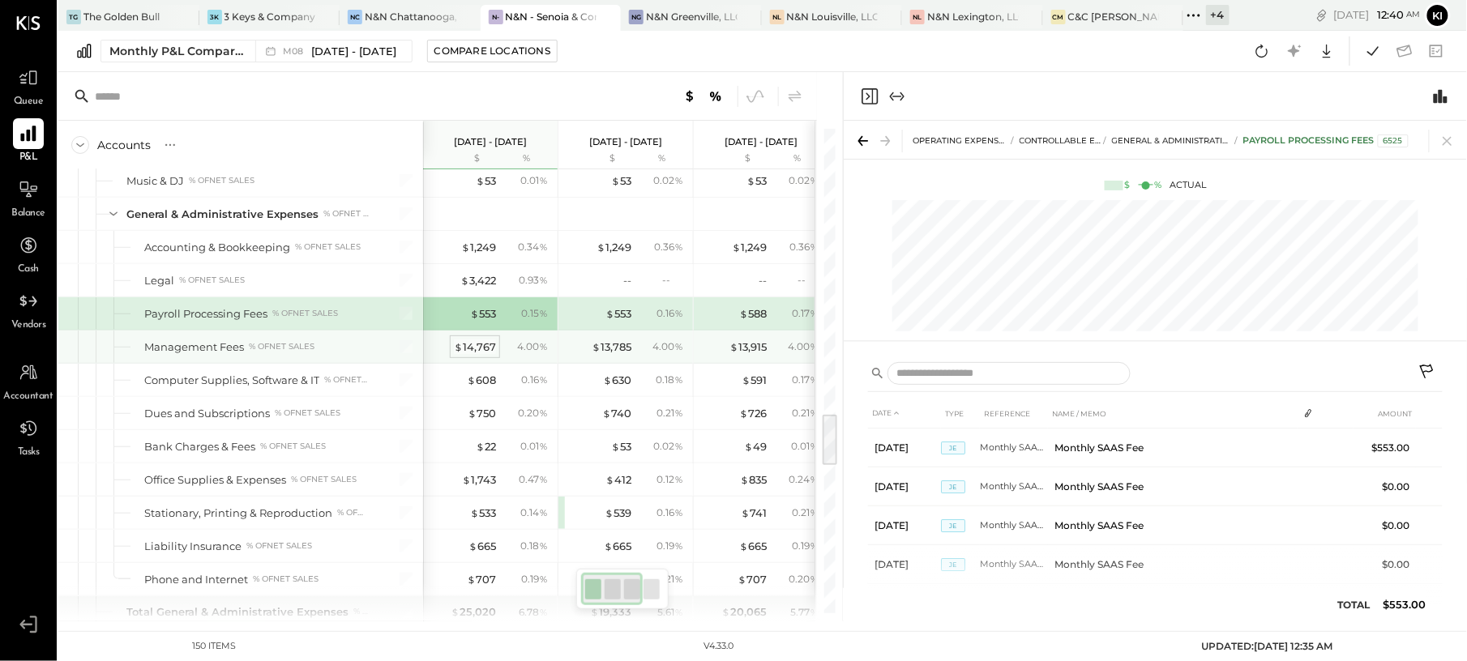
click at [485, 355] on div "$ 14,767" at bounding box center [475, 347] width 42 height 15
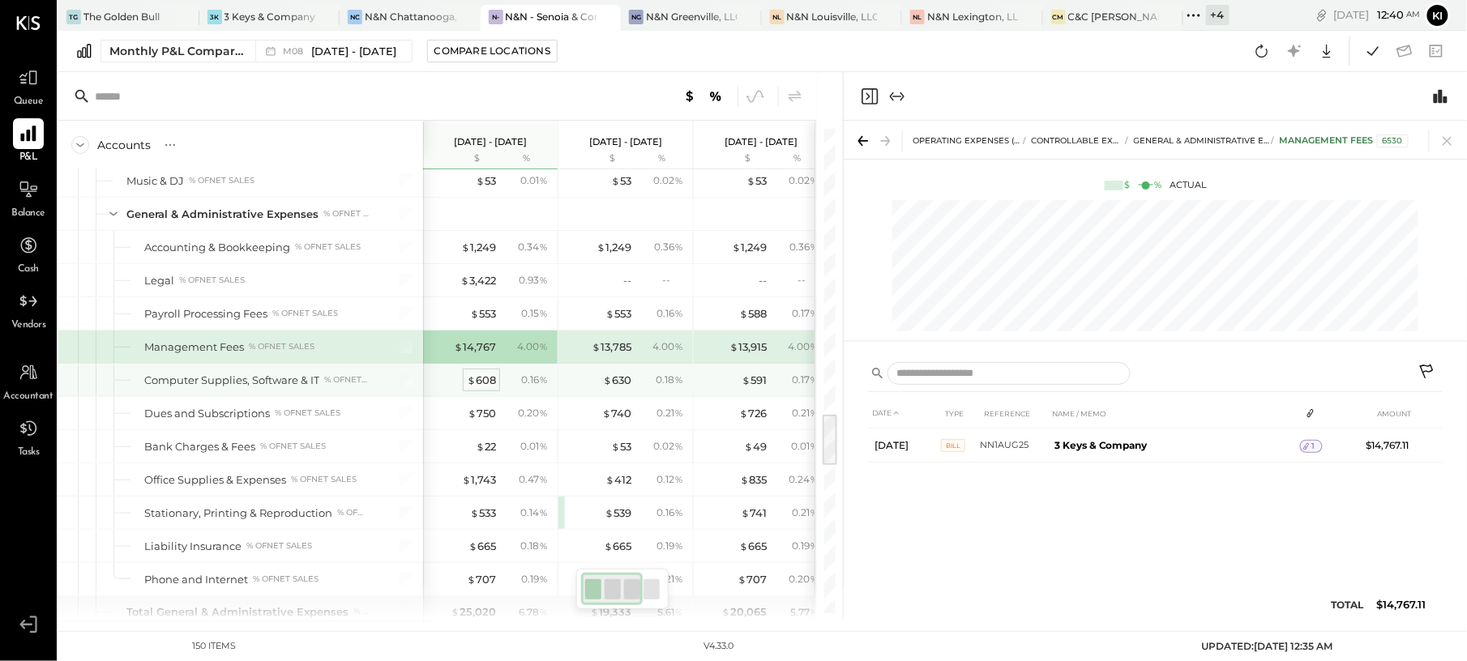
click at [489, 388] on div "$ 608" at bounding box center [481, 380] width 29 height 15
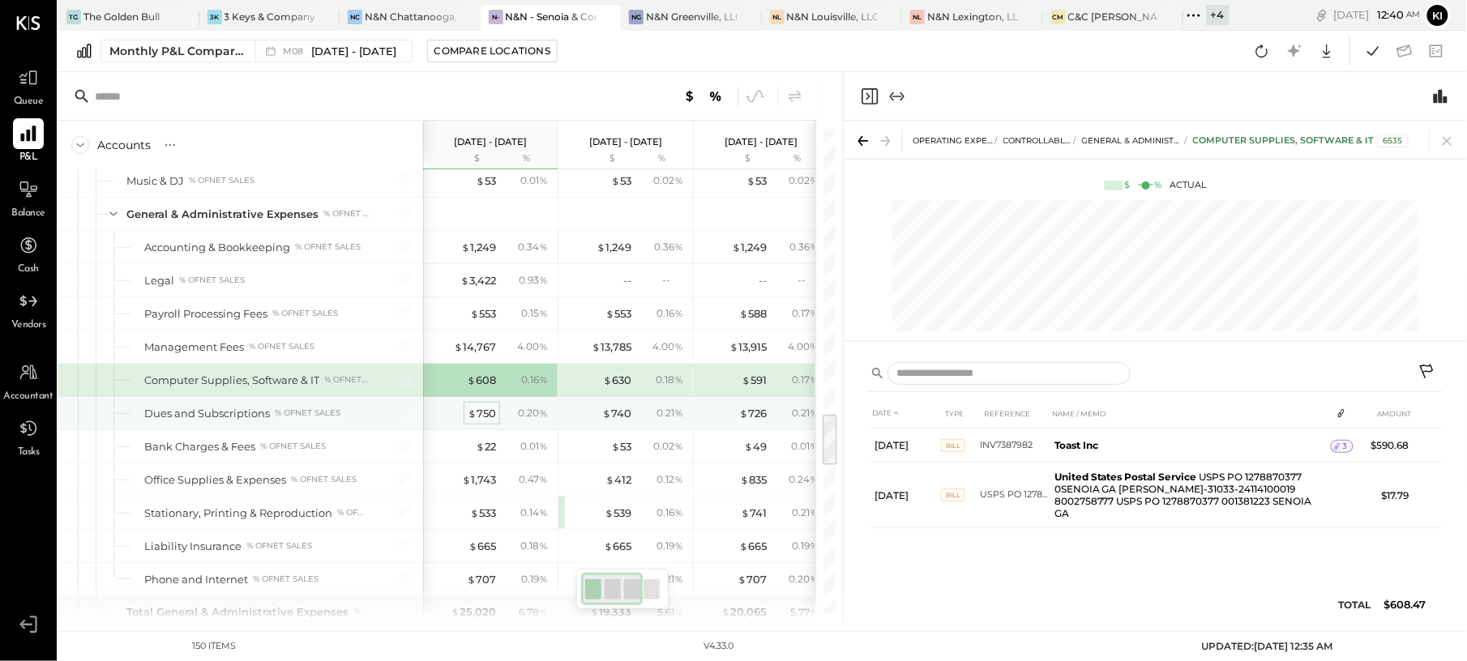
click at [493, 421] on div "$ 750" at bounding box center [482, 413] width 28 height 15
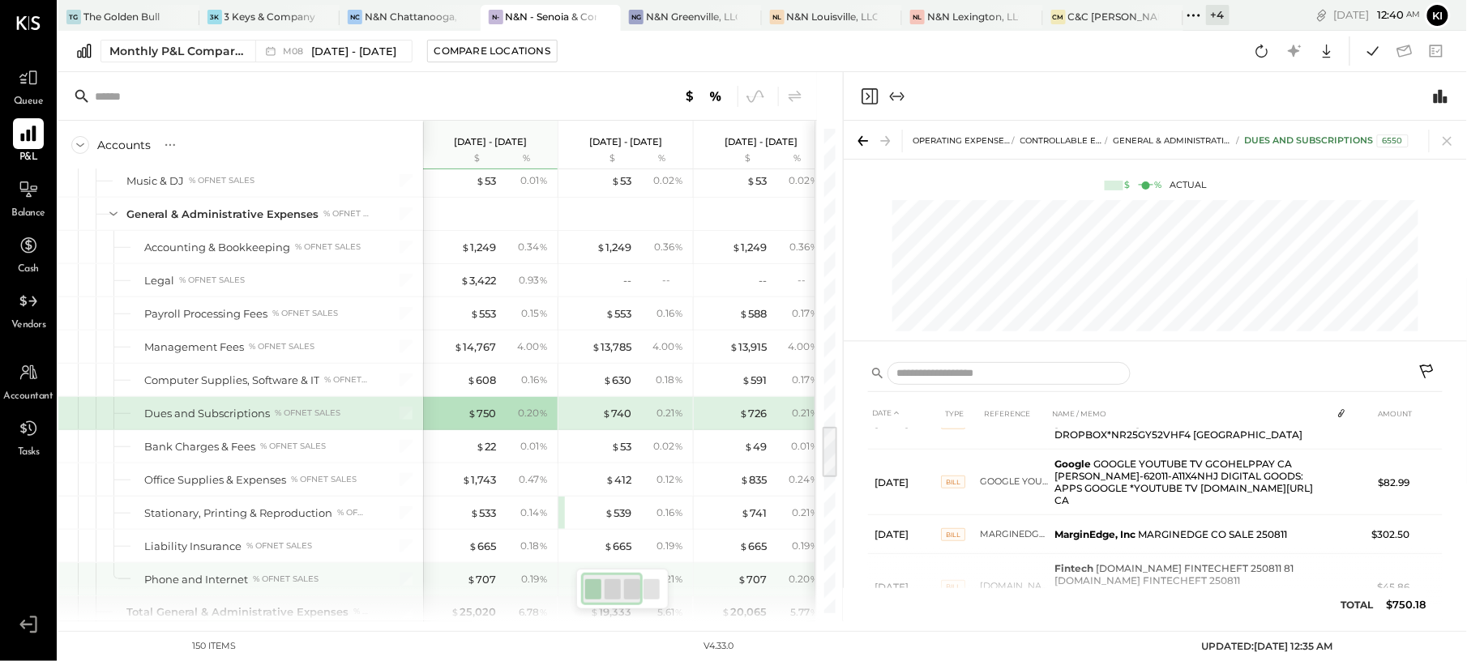
scroll to position [2701, 0]
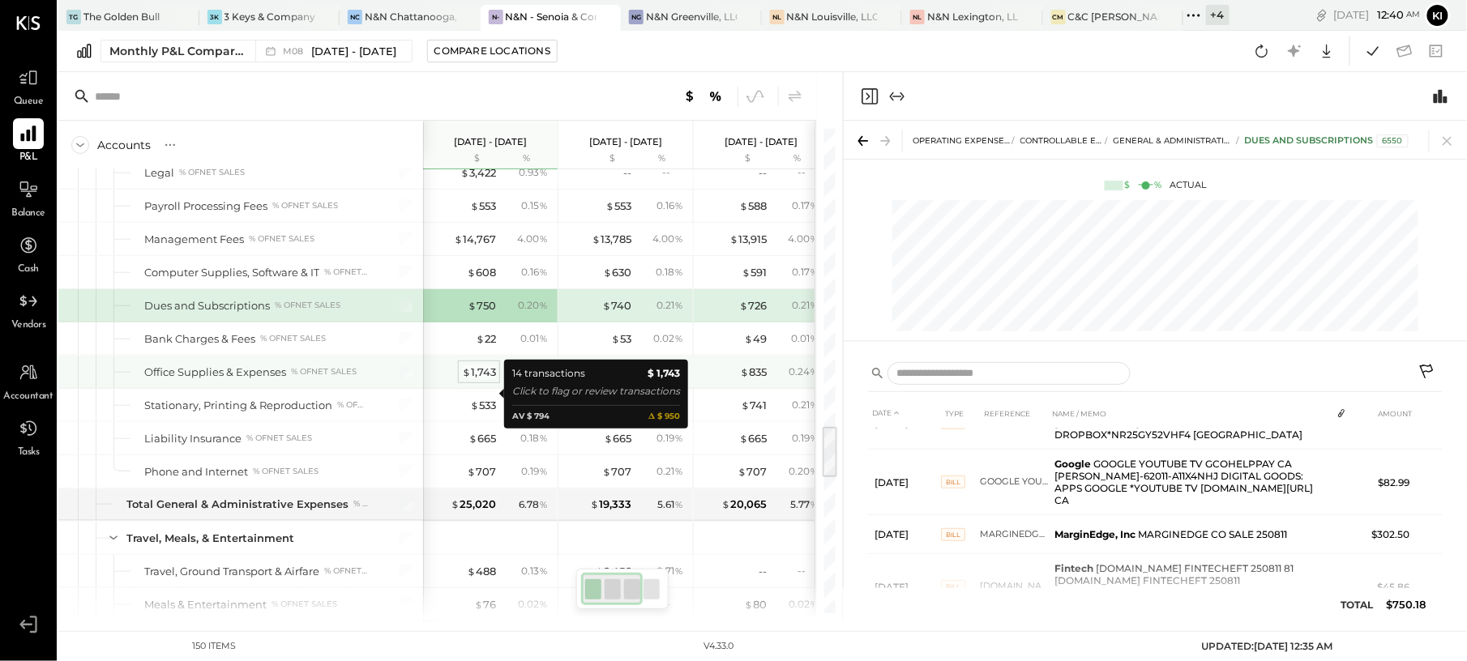
click at [493, 380] on div "$ 1,743" at bounding box center [479, 372] width 34 height 15
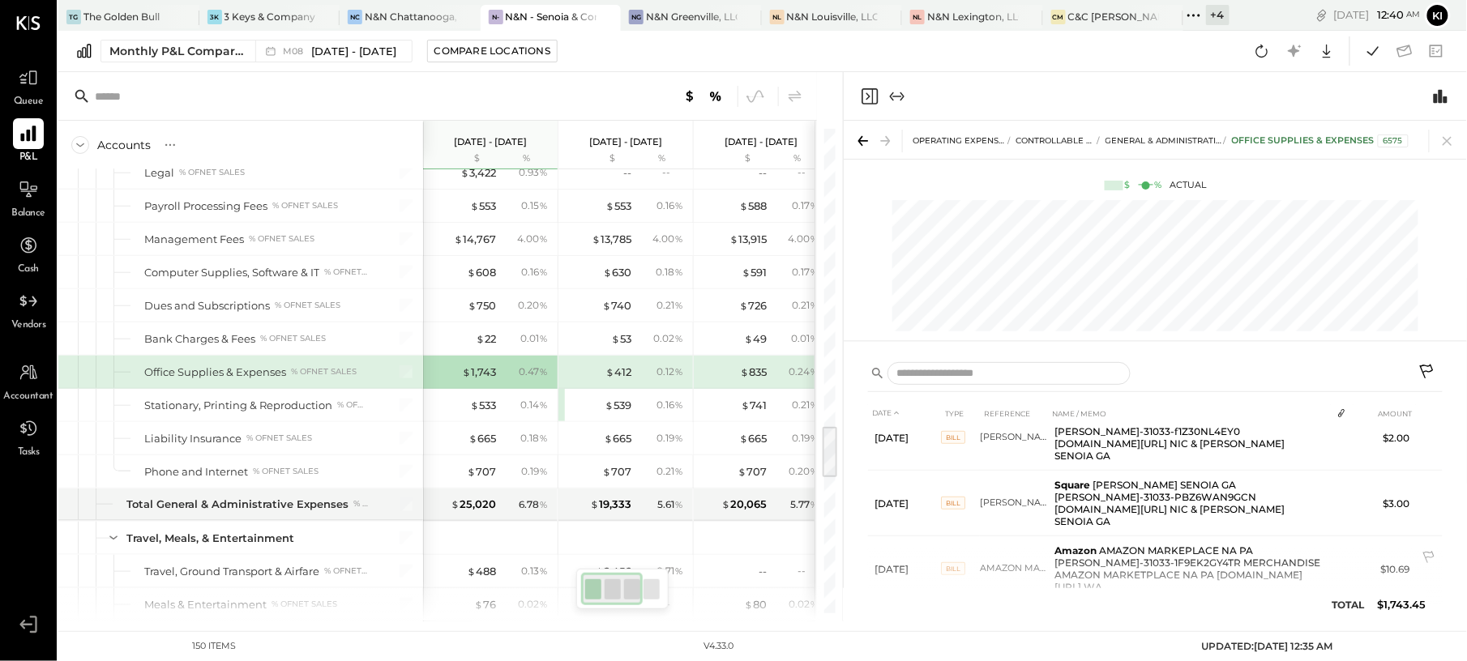
scroll to position [610, 0]
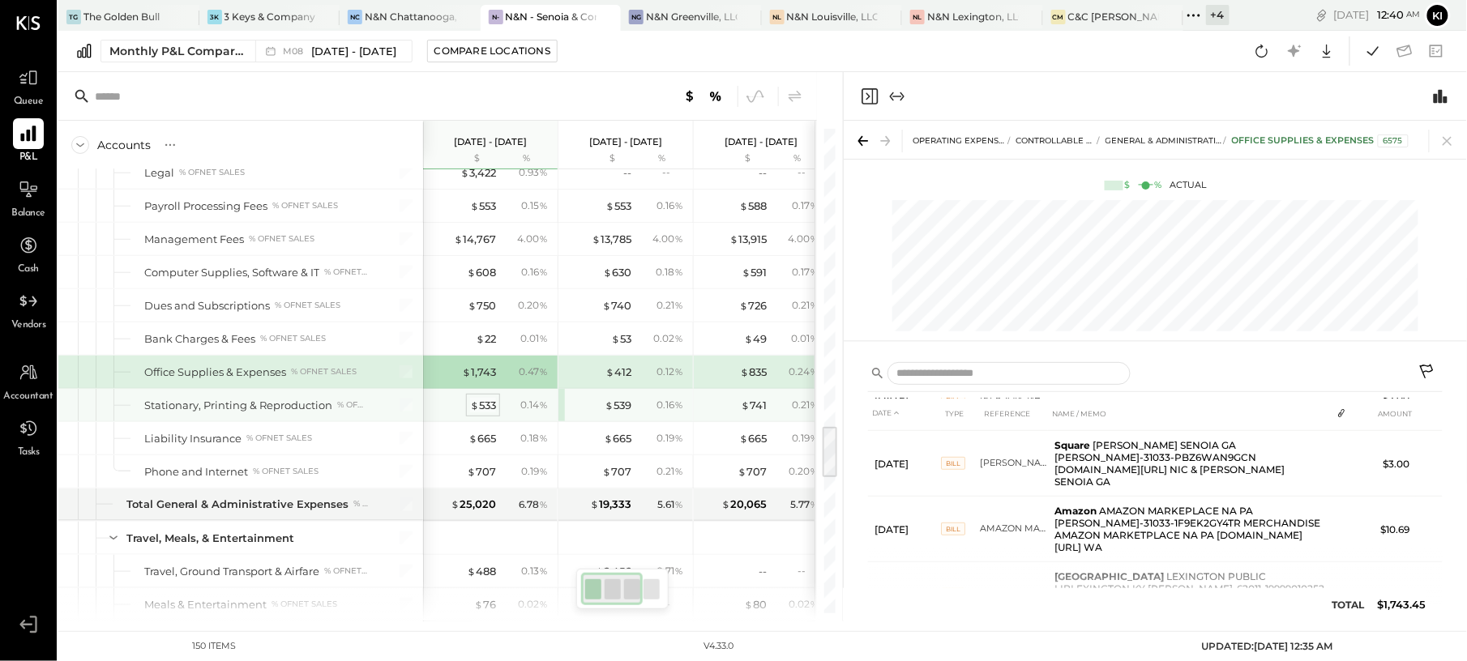
click at [488, 413] on div "$ 533" at bounding box center [483, 405] width 26 height 15
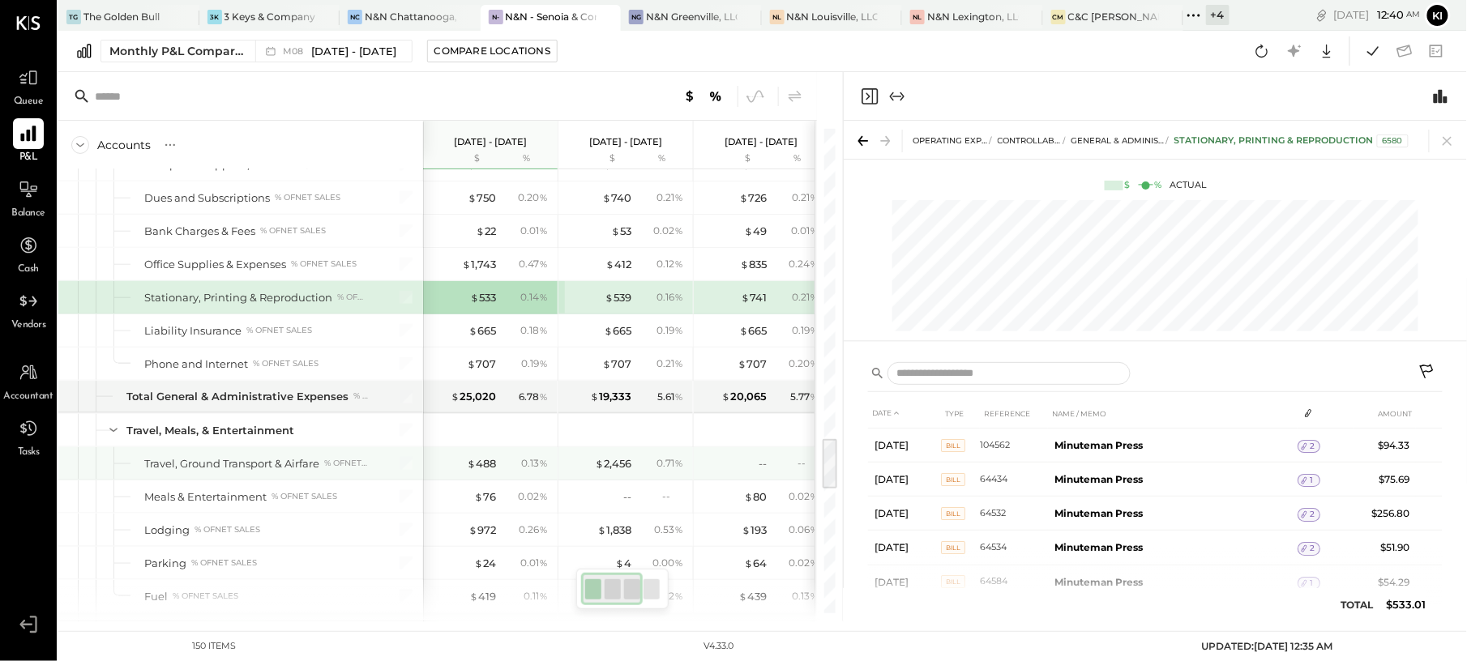
scroll to position [2918, 0]
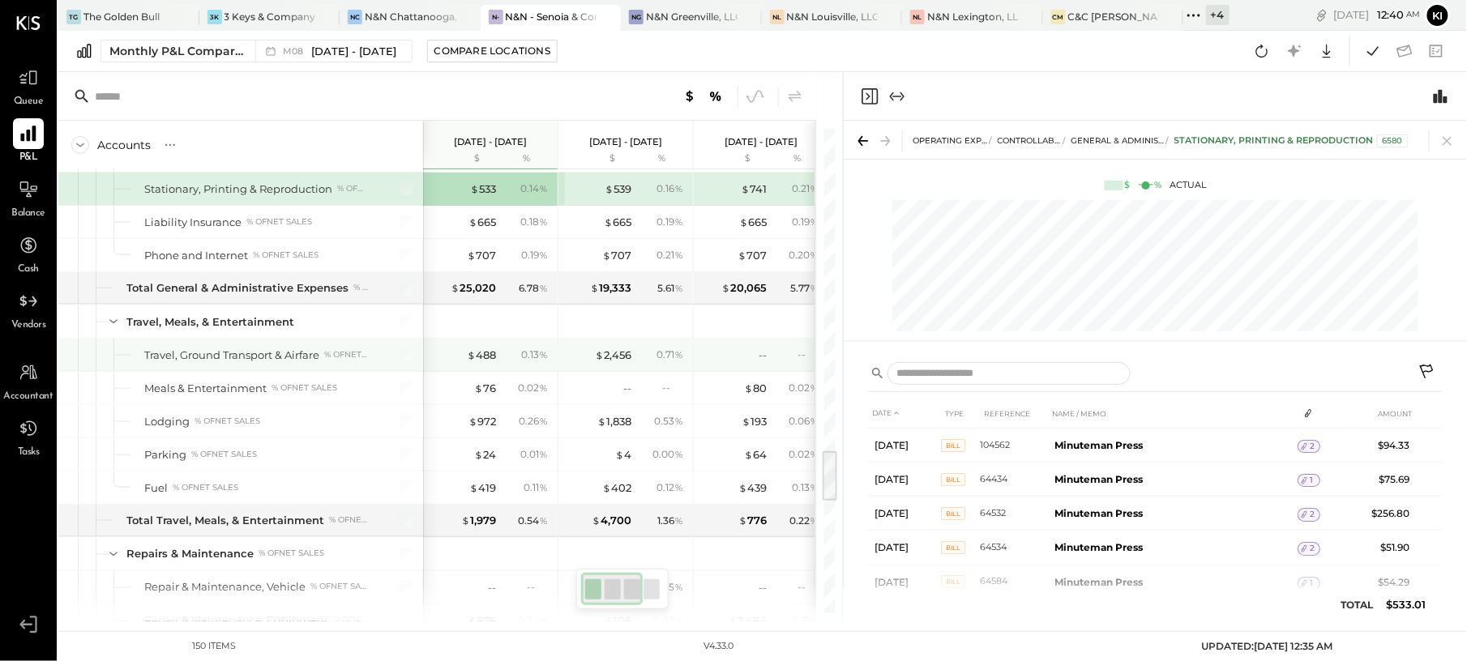
click at [481, 370] on div "$ 488 0.13 %" at bounding box center [492, 355] width 122 height 32
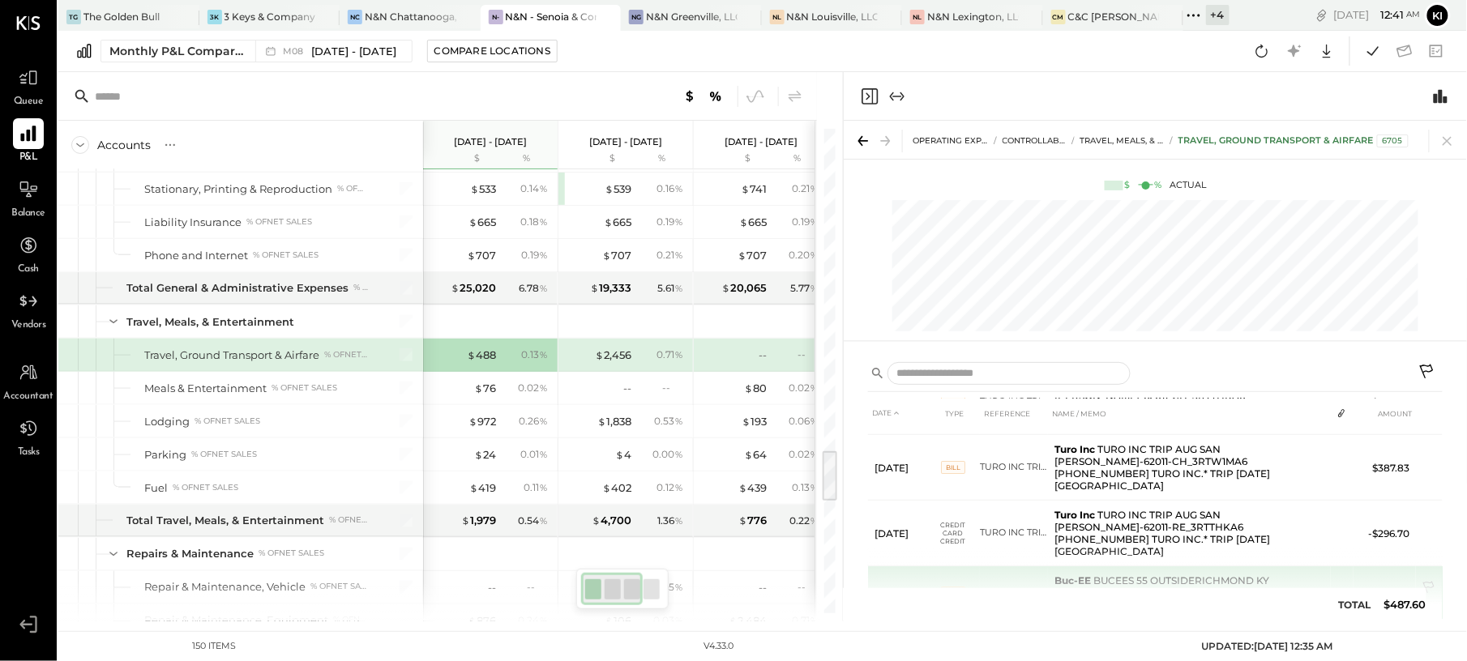
scroll to position [75, 0]
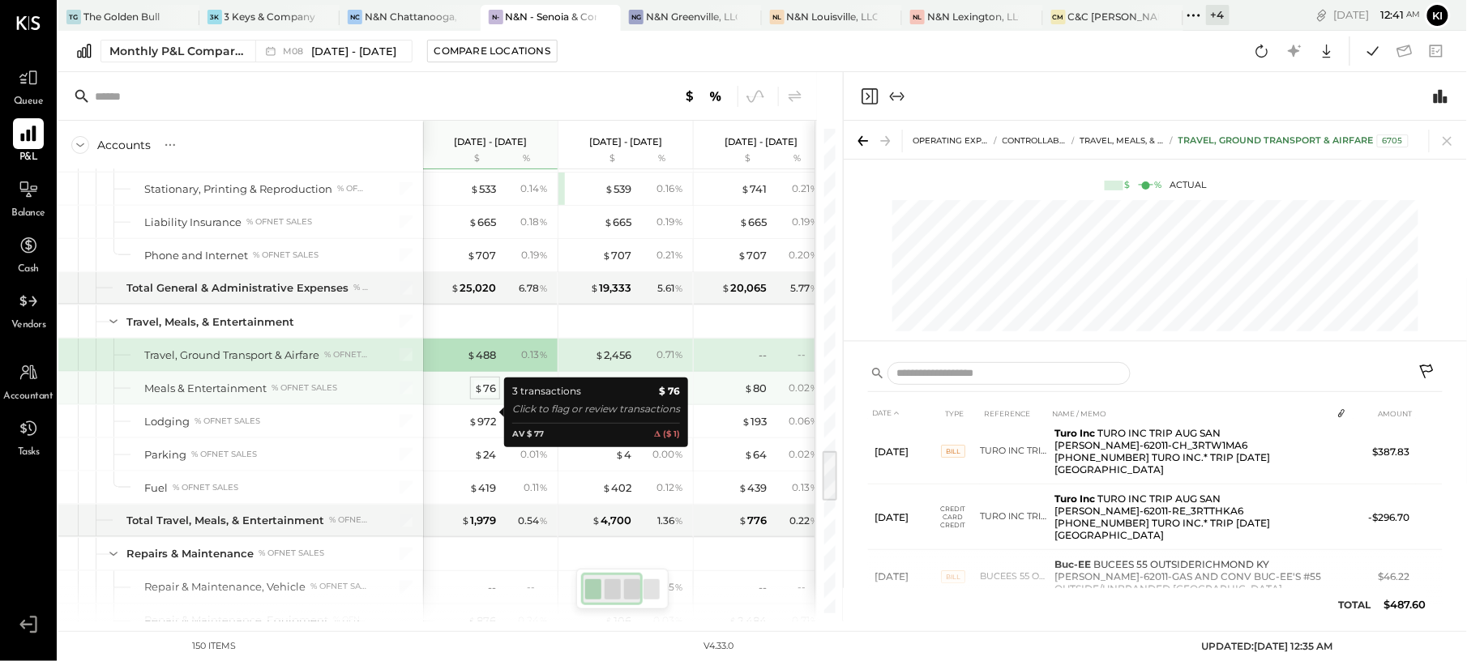
click at [488, 396] on div "$ 76" at bounding box center [485, 388] width 22 height 15
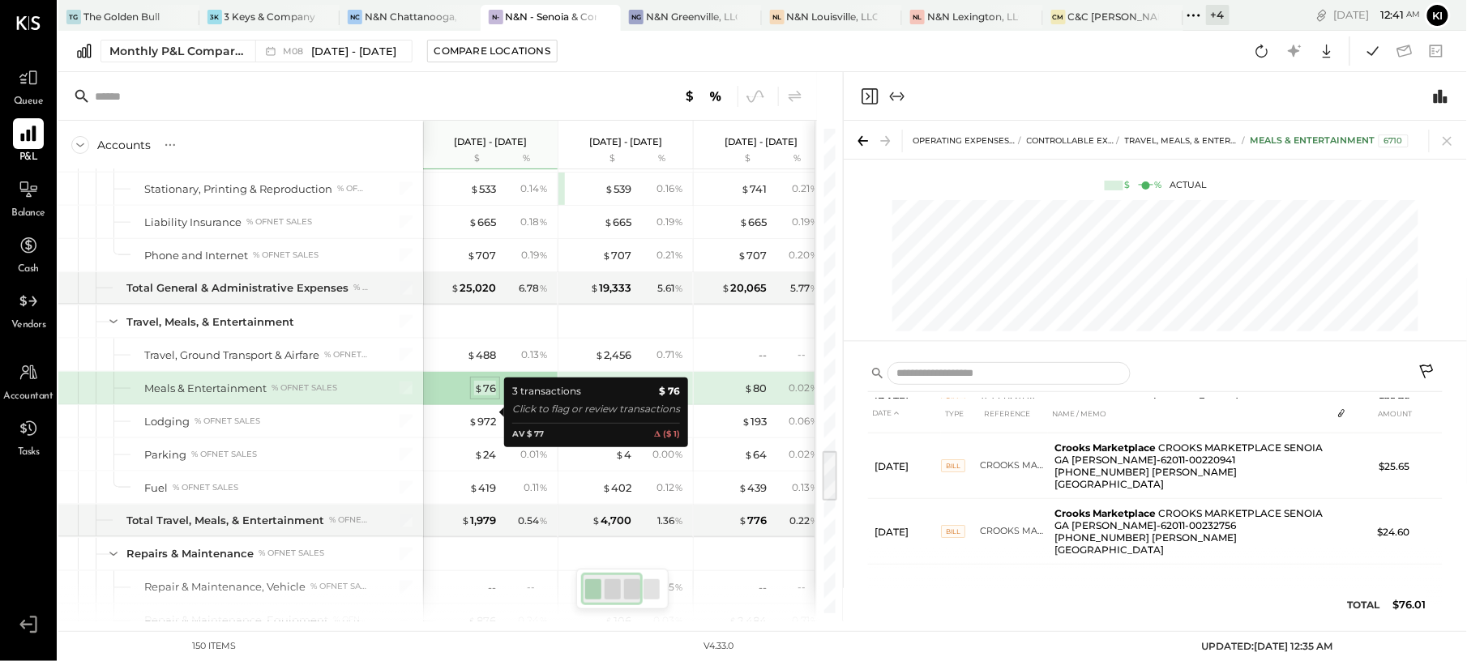
scroll to position [34, 0]
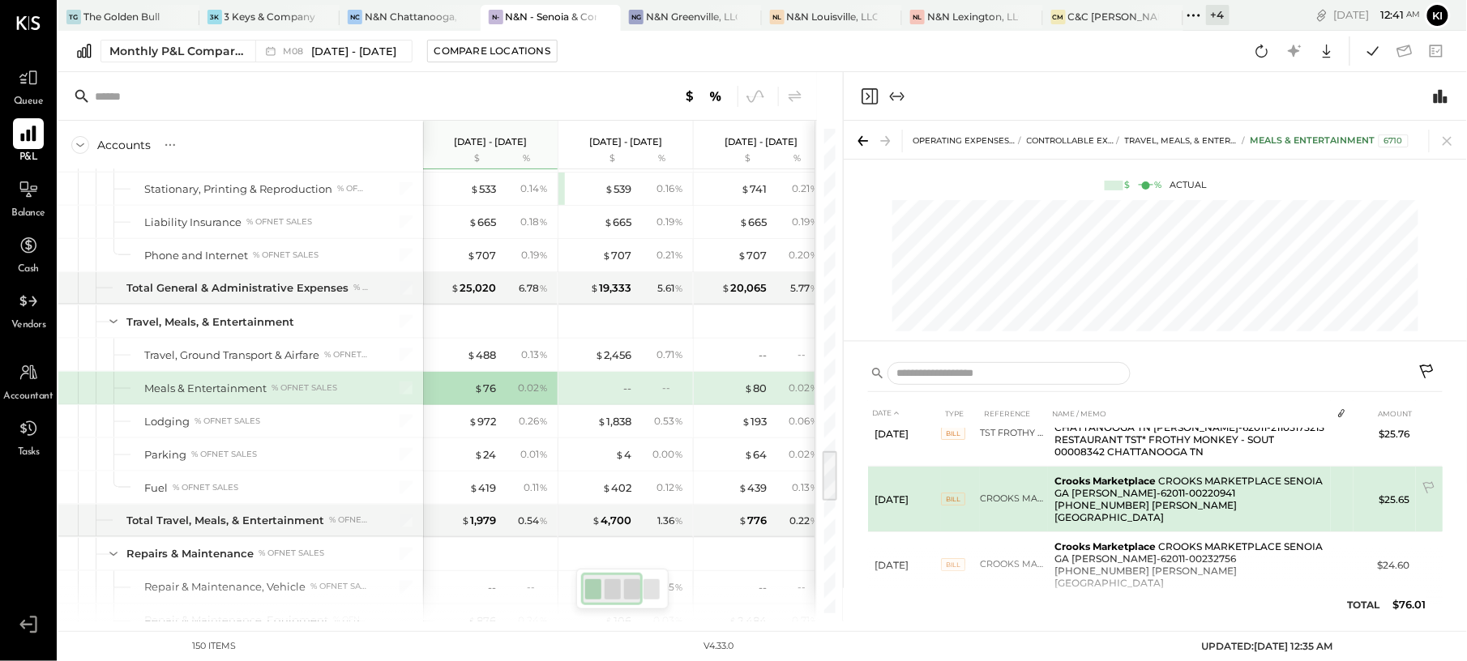
scroll to position [34, 0]
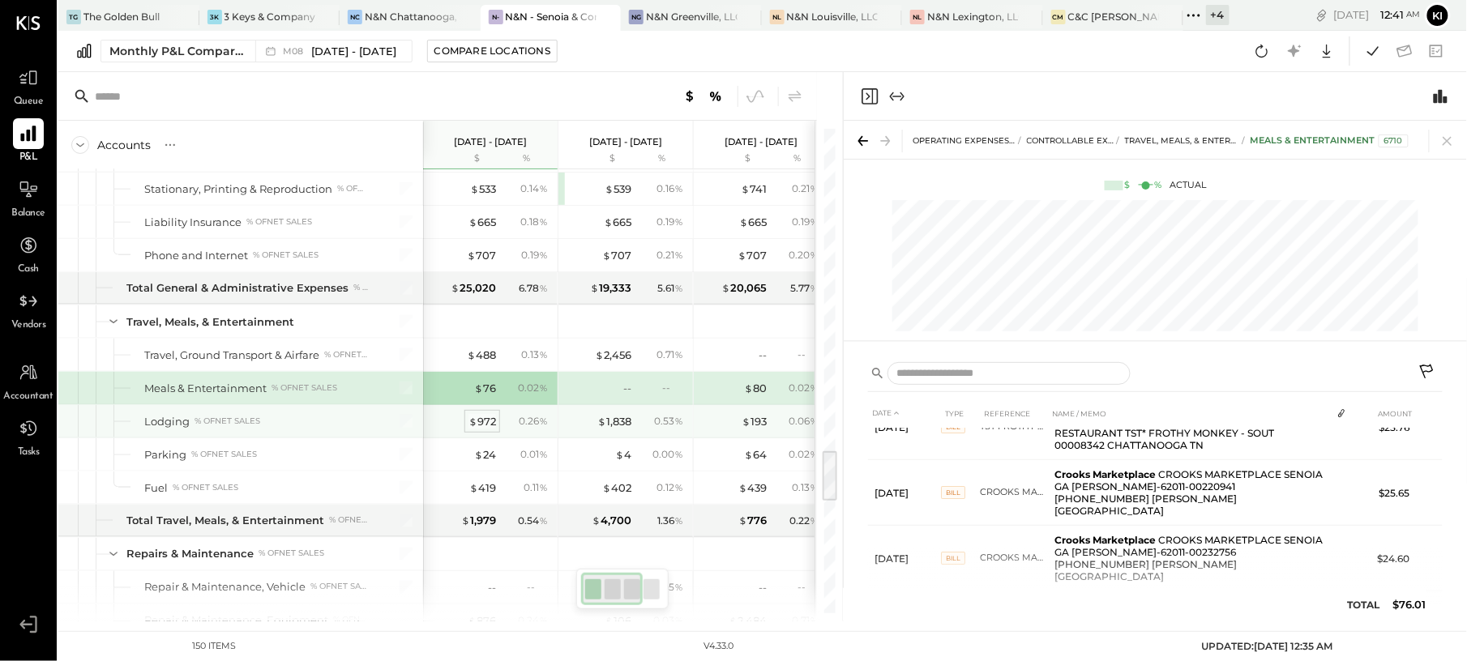
click at [487, 430] on div "$ 972" at bounding box center [482, 421] width 28 height 15
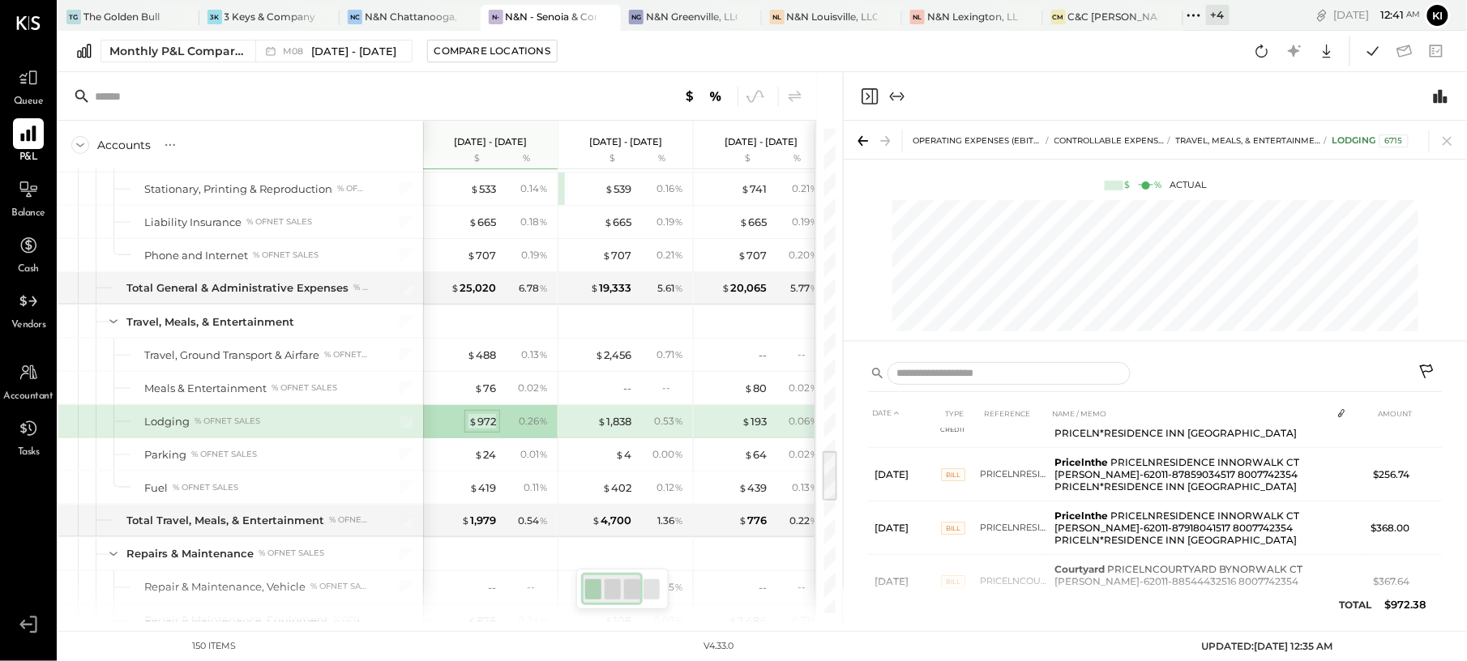
scroll to position [29, 0]
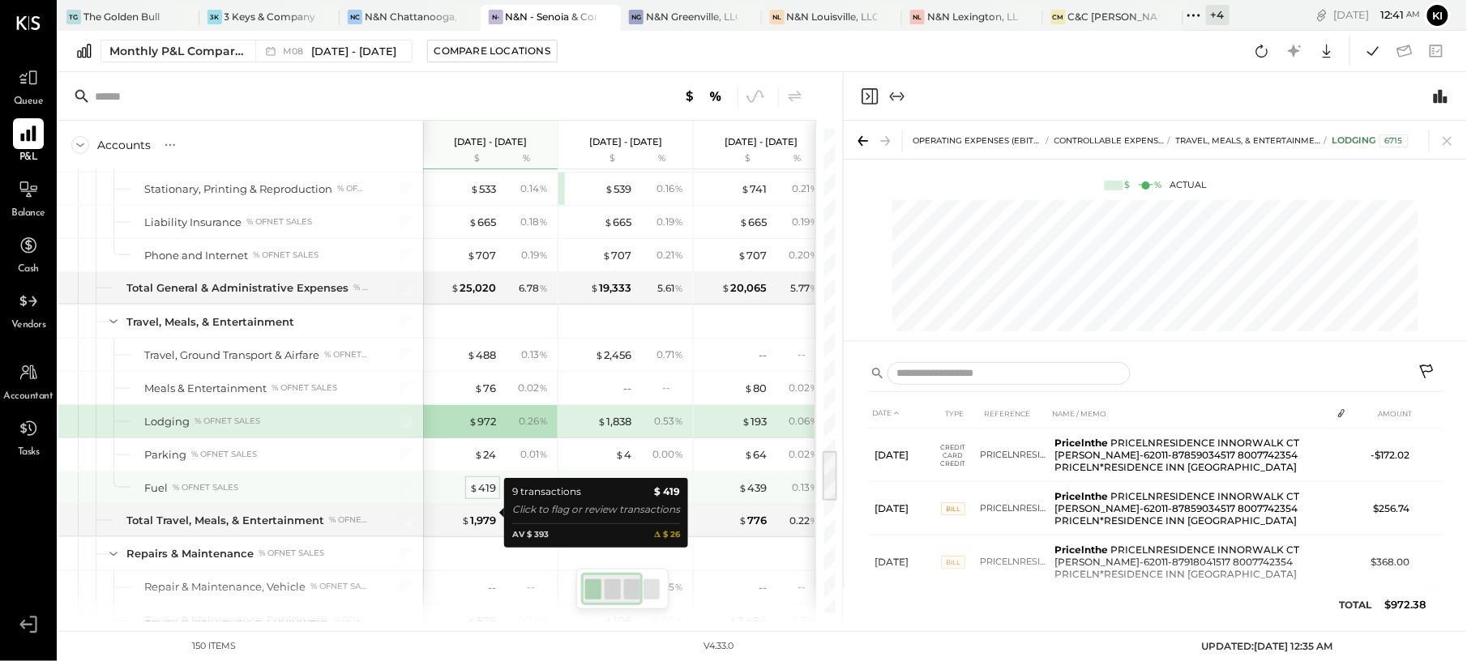
click at [488, 496] on div "$ 419" at bounding box center [482, 488] width 27 height 15
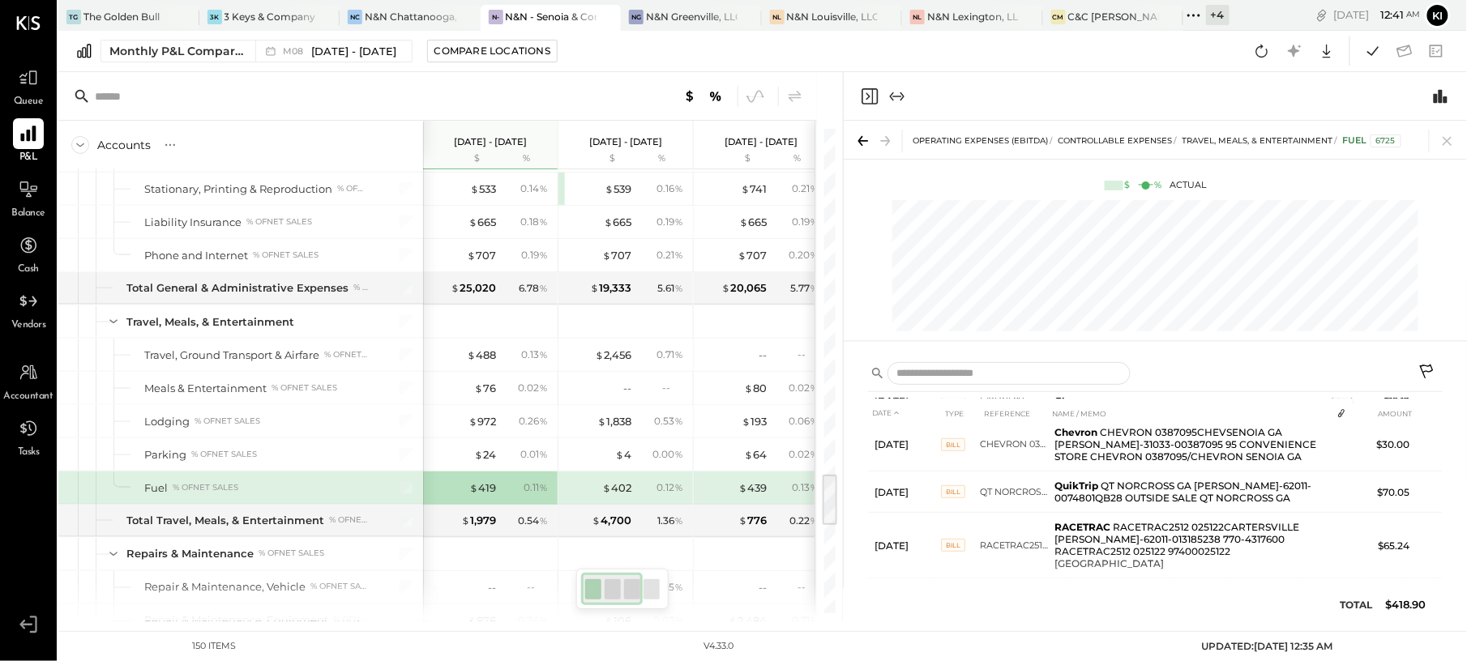
scroll to position [3133, 0]
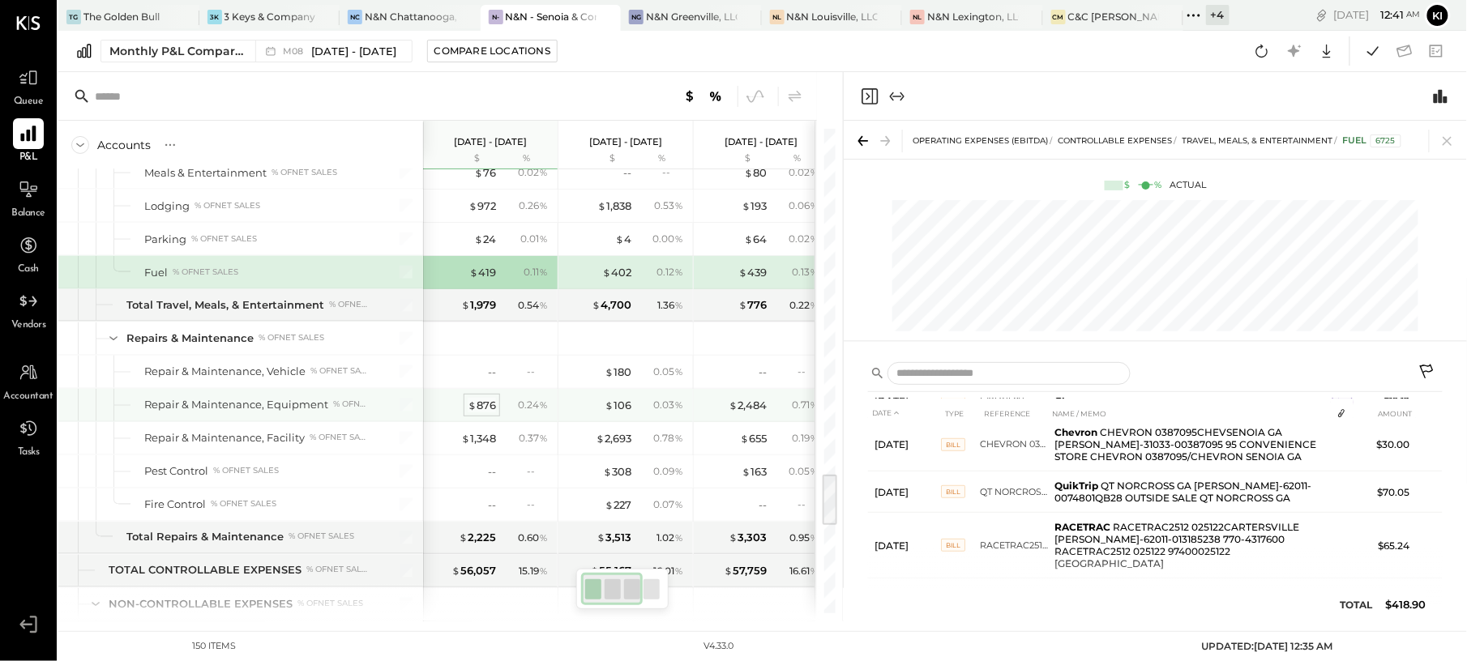
click at [487, 413] on div "$ 876" at bounding box center [482, 405] width 28 height 15
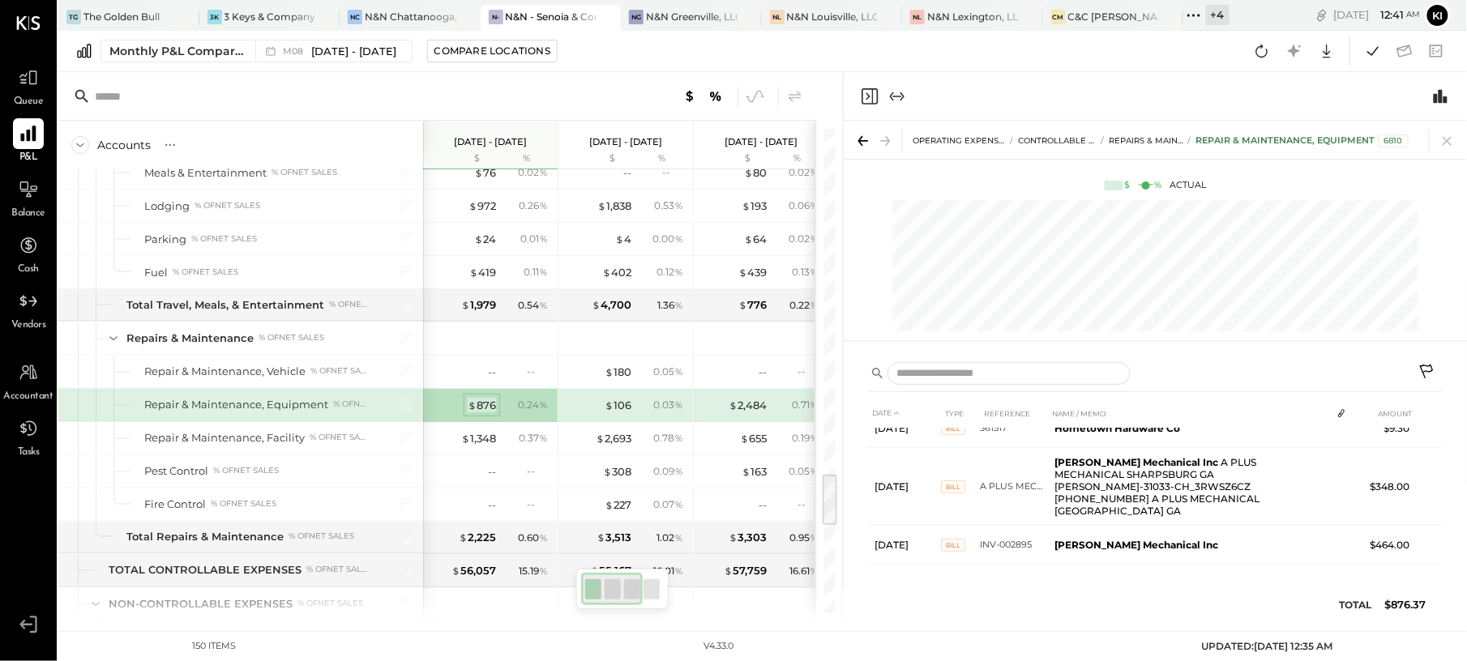
scroll to position [124, 0]
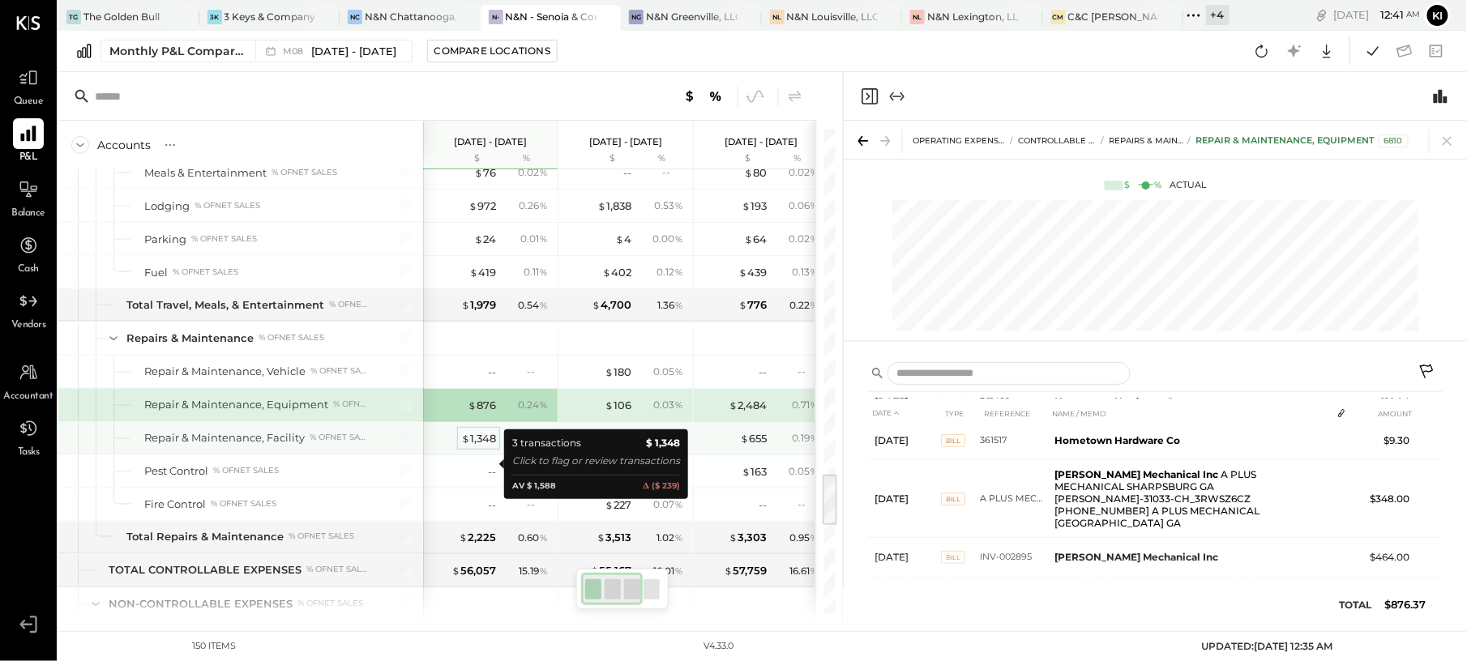
click at [477, 447] on div "$ 1,348" at bounding box center [478, 438] width 35 height 15
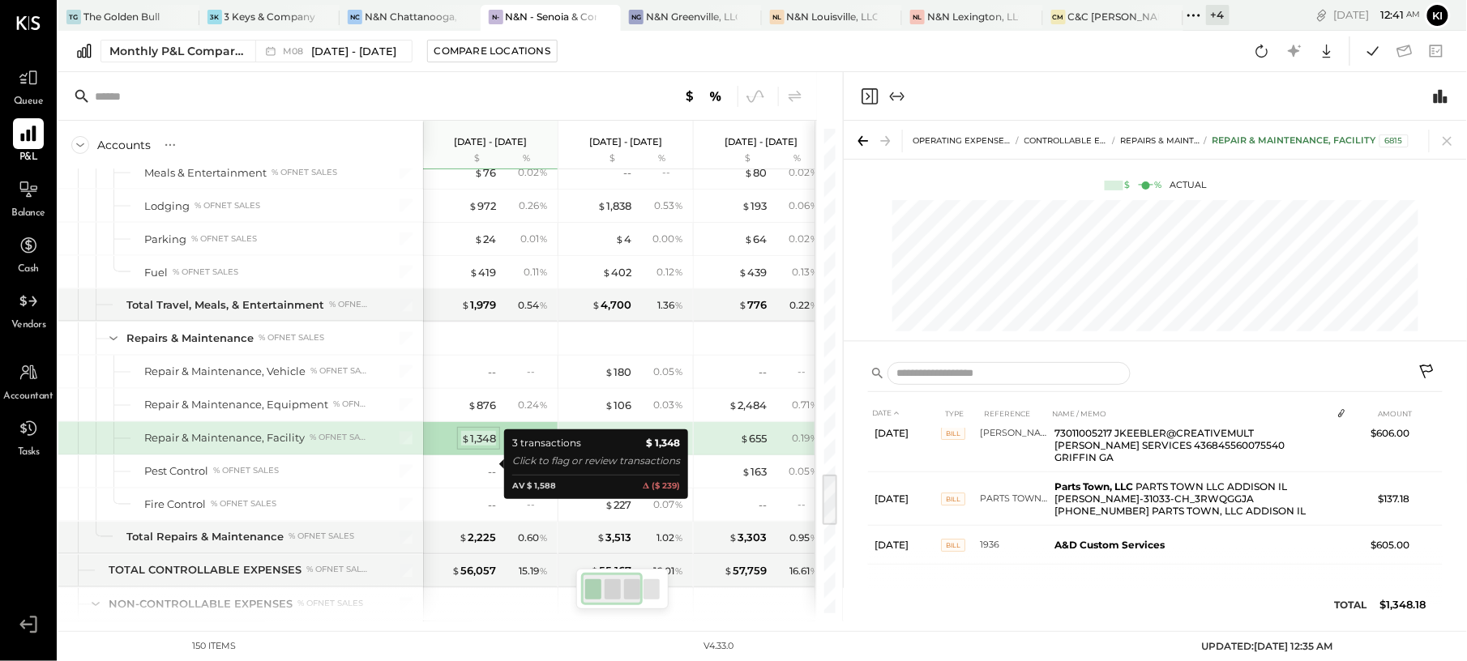
scroll to position [20, 0]
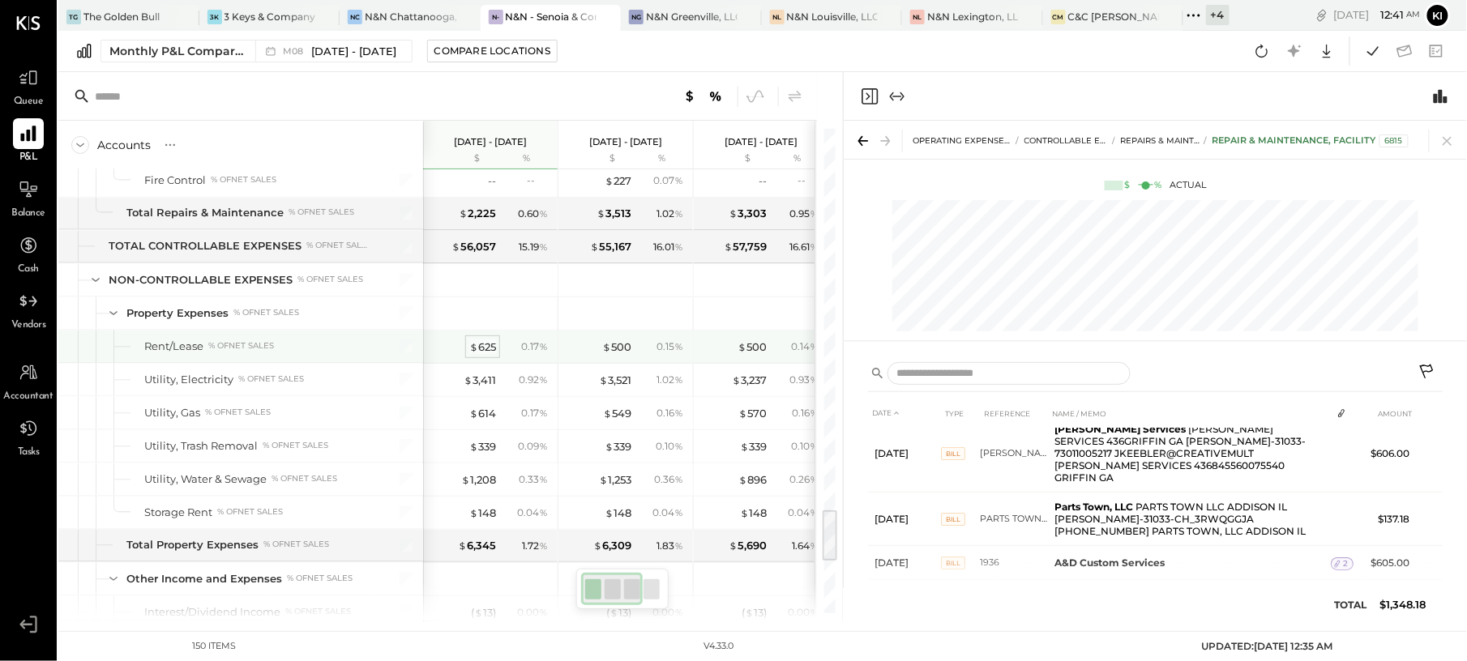
scroll to position [16, 0]
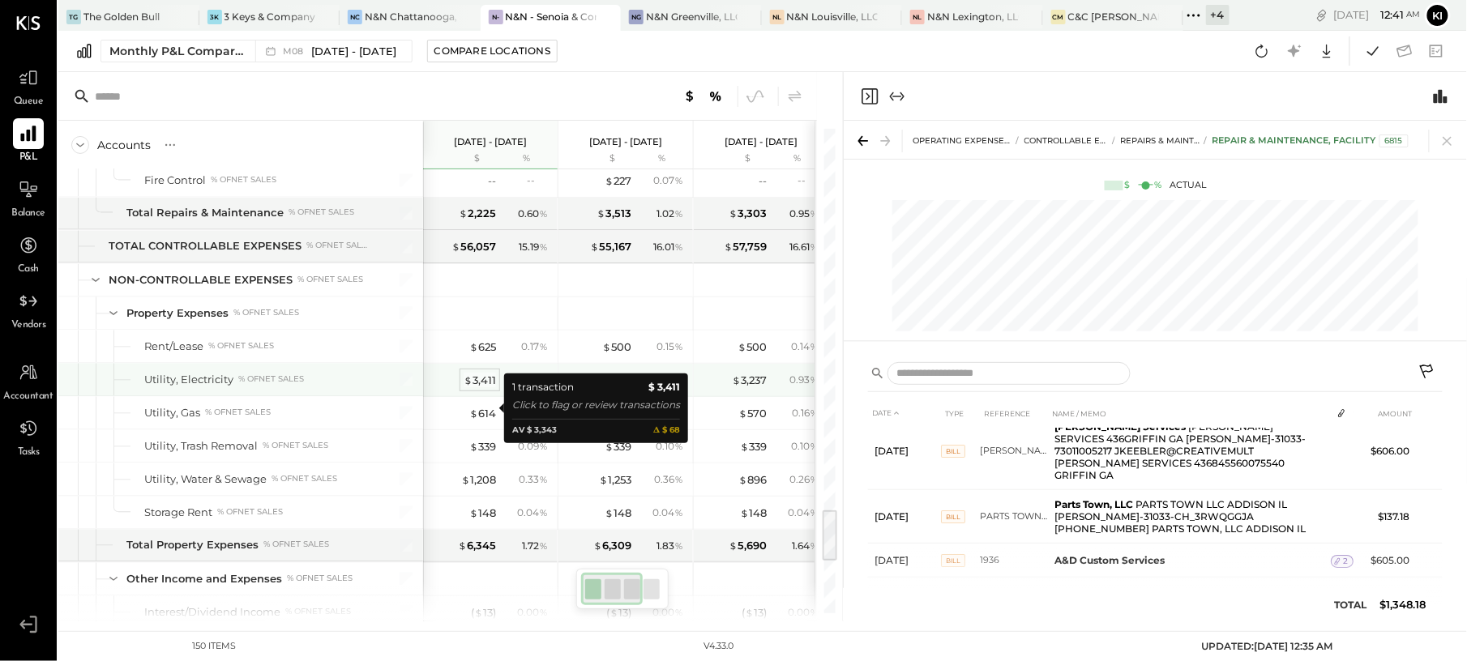
click at [494, 388] on div "$ 3,411" at bounding box center [480, 380] width 32 height 15
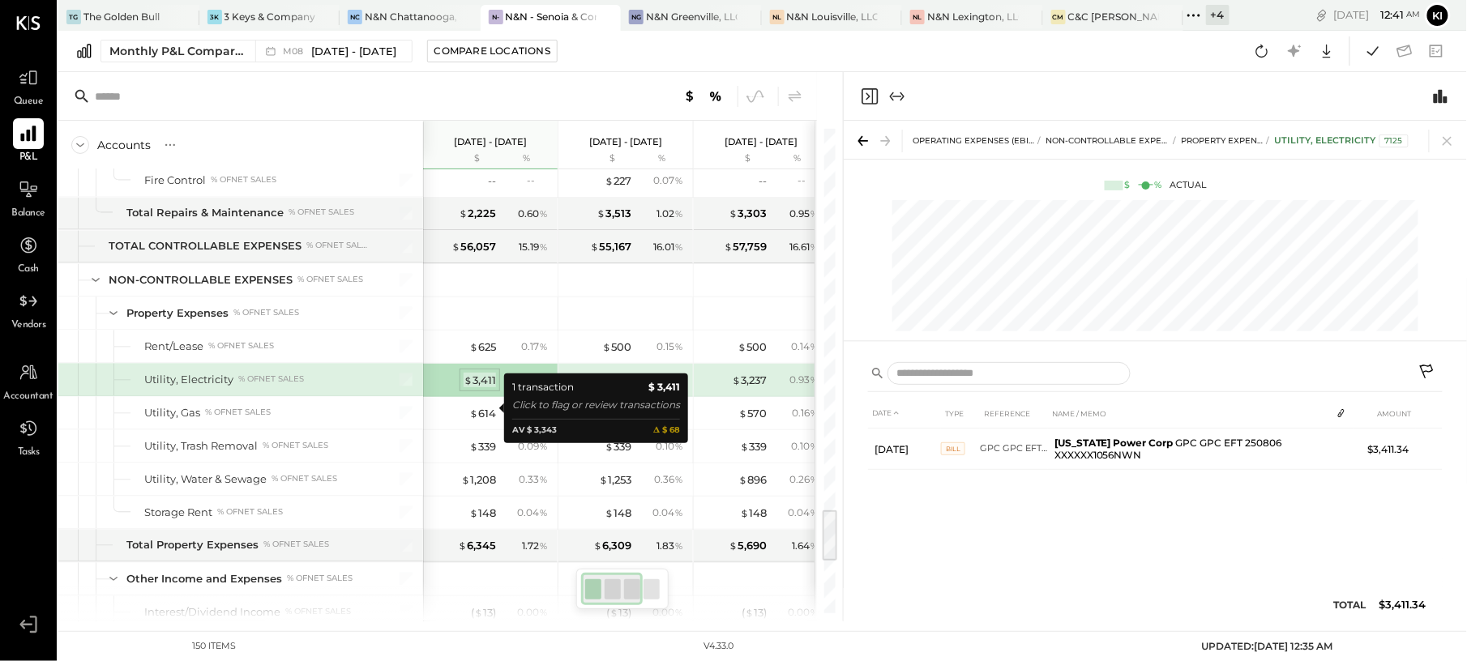
scroll to position [0, 0]
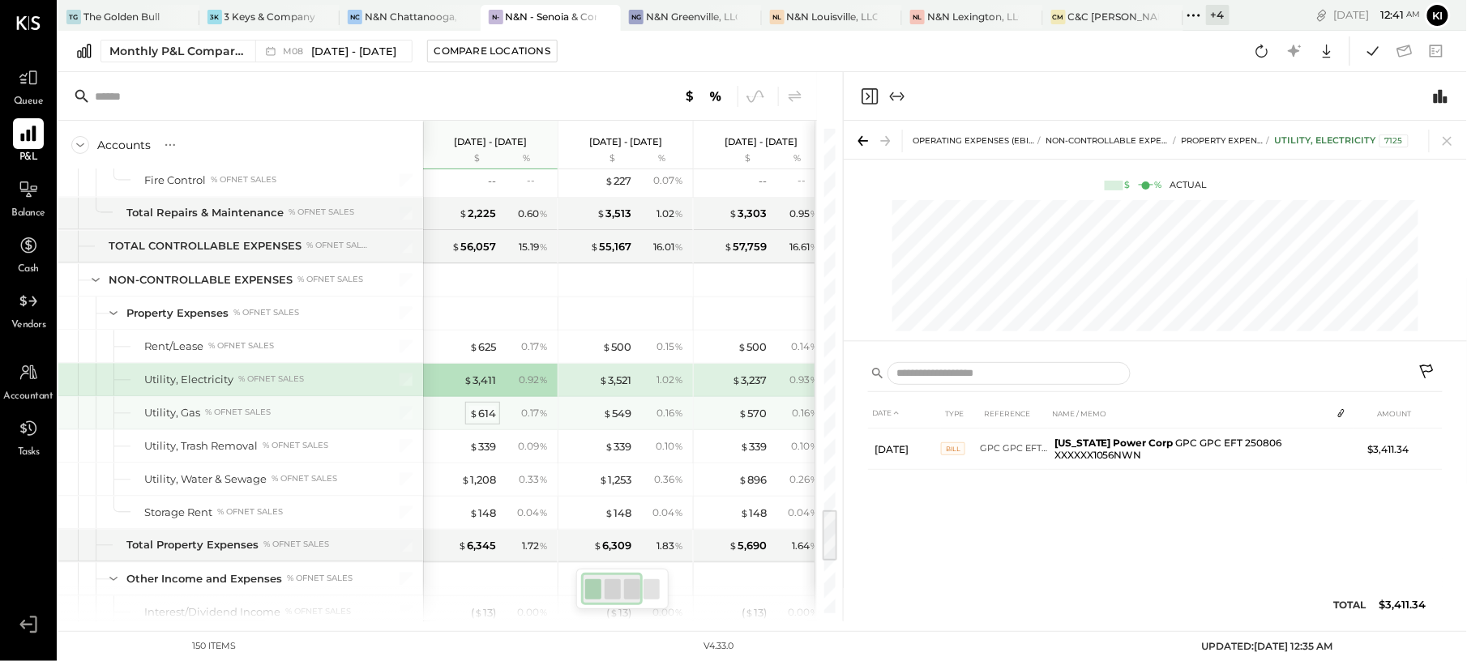
click at [490, 421] on div "$ 614" at bounding box center [482, 413] width 27 height 15
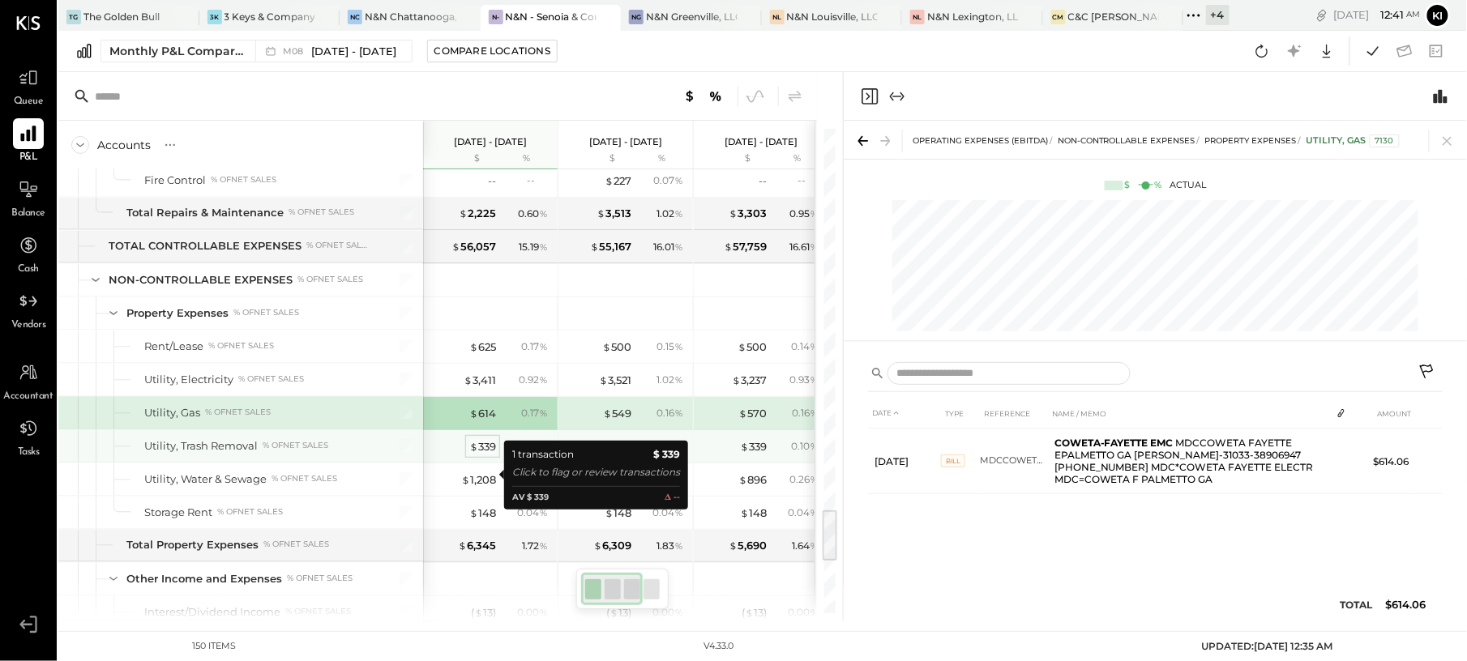
click at [485, 455] on div "$ 339" at bounding box center [482, 446] width 27 height 15
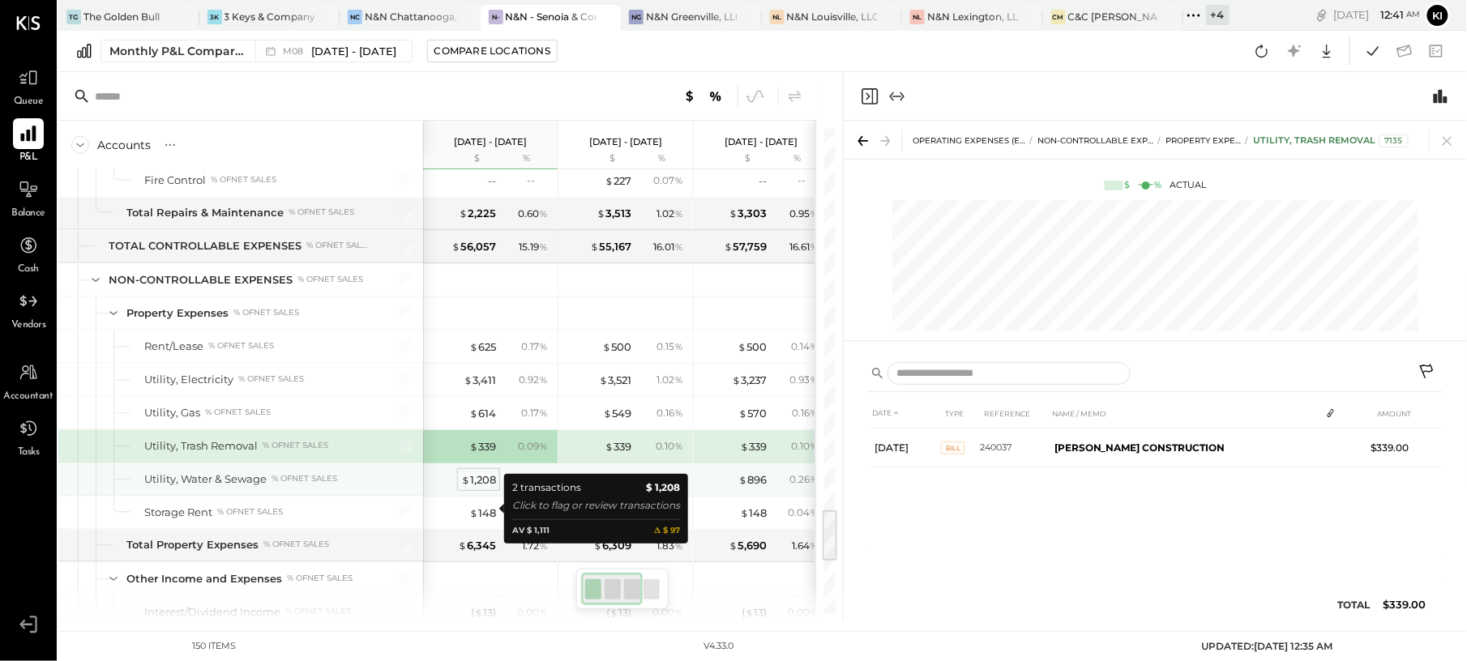
click at [483, 488] on div "$ 1,208" at bounding box center [478, 479] width 35 height 15
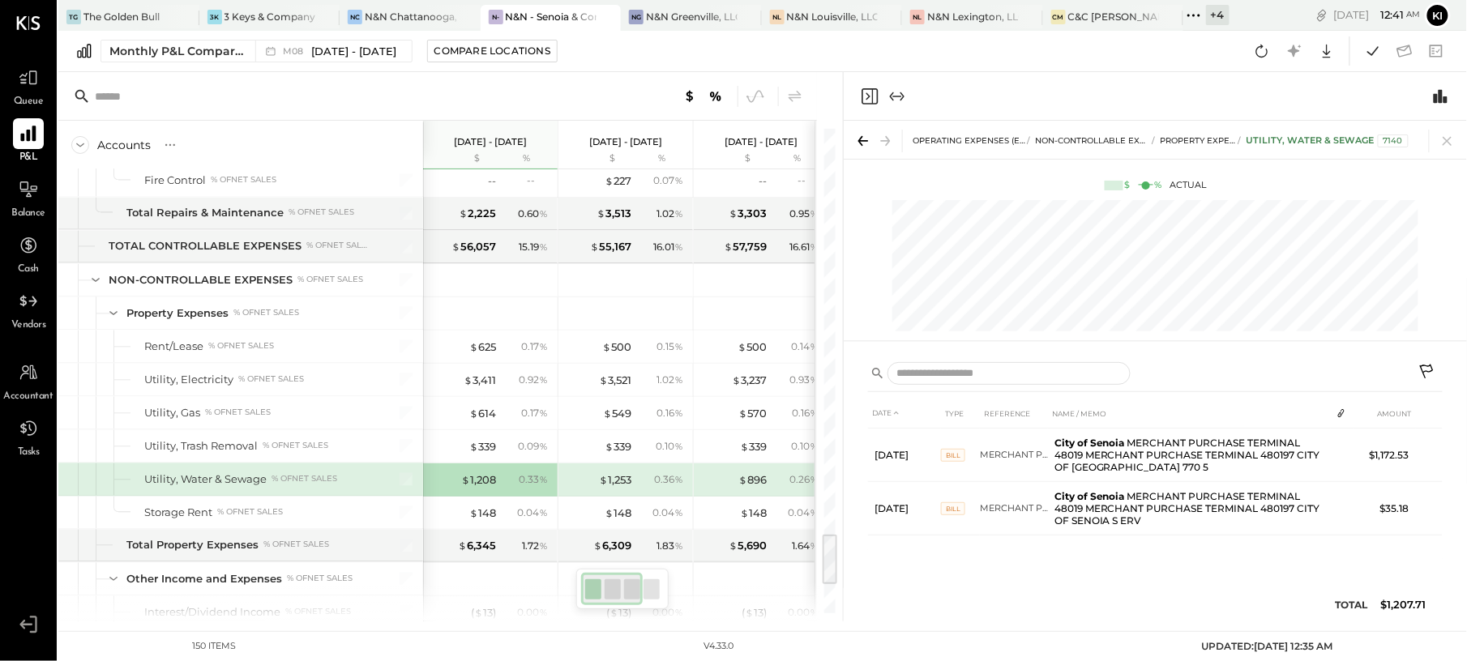
scroll to position [3674, 0]
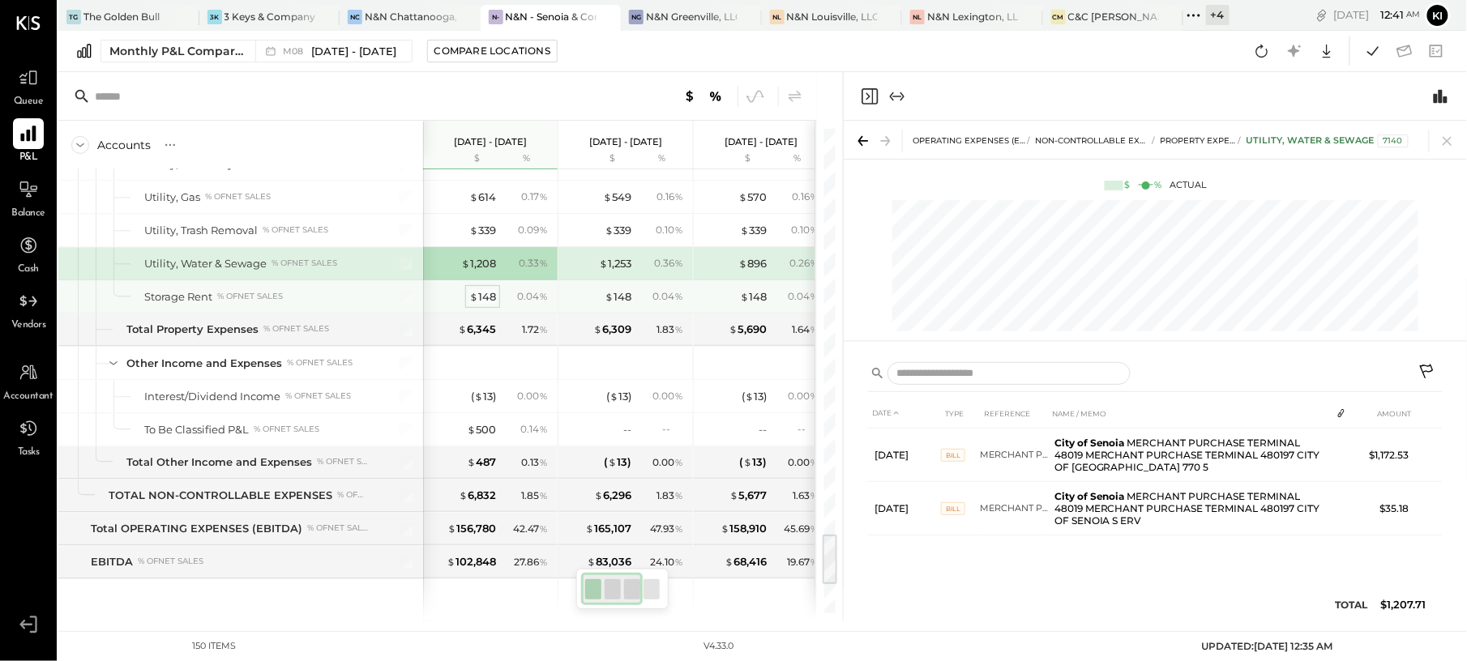
click at [486, 305] on div "$ 148" at bounding box center [482, 296] width 27 height 15
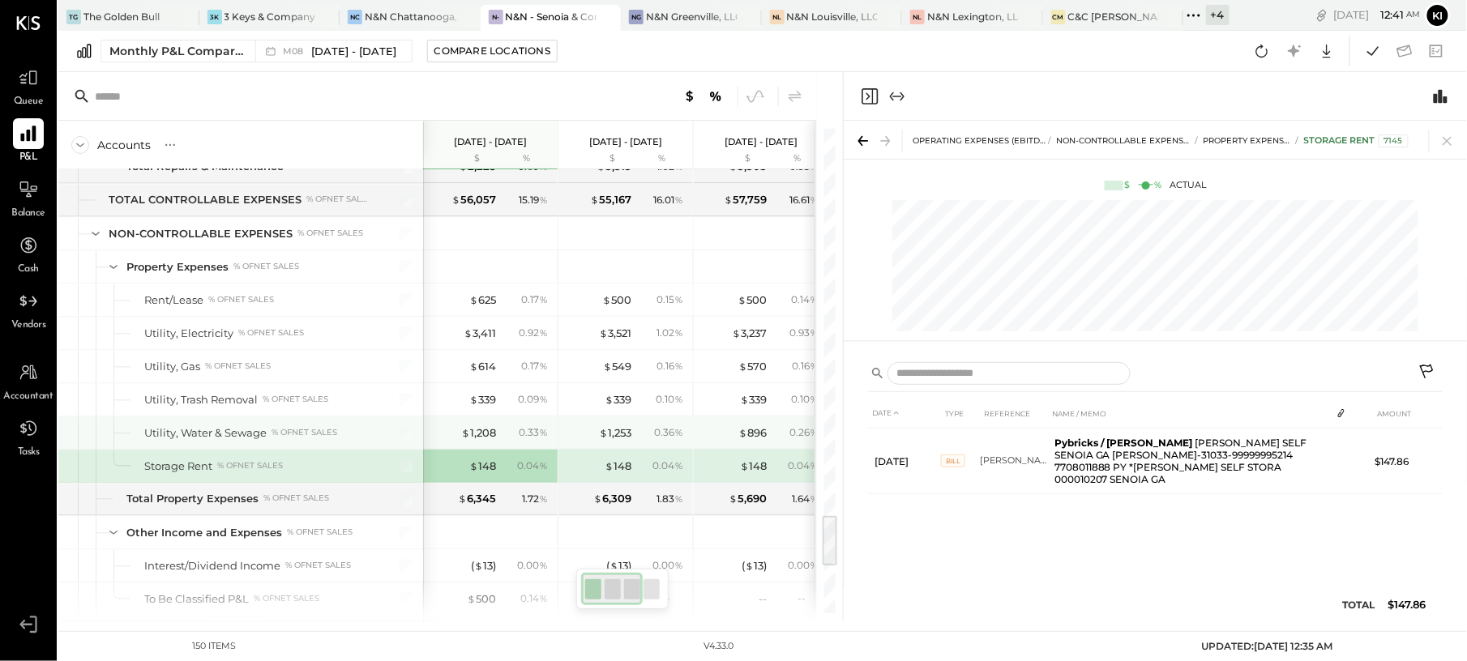
scroll to position [3071, 0]
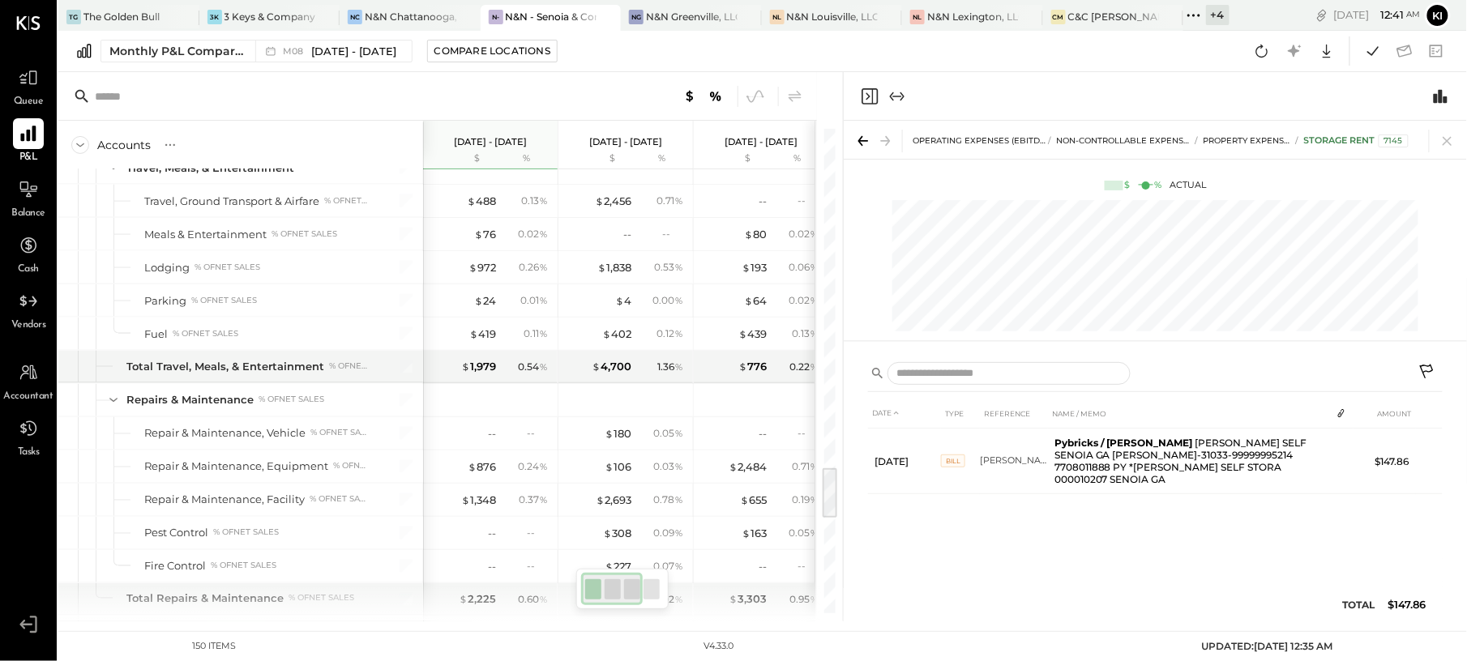
click at [866, 97] on icon "Close panel" at bounding box center [869, 96] width 19 height 19
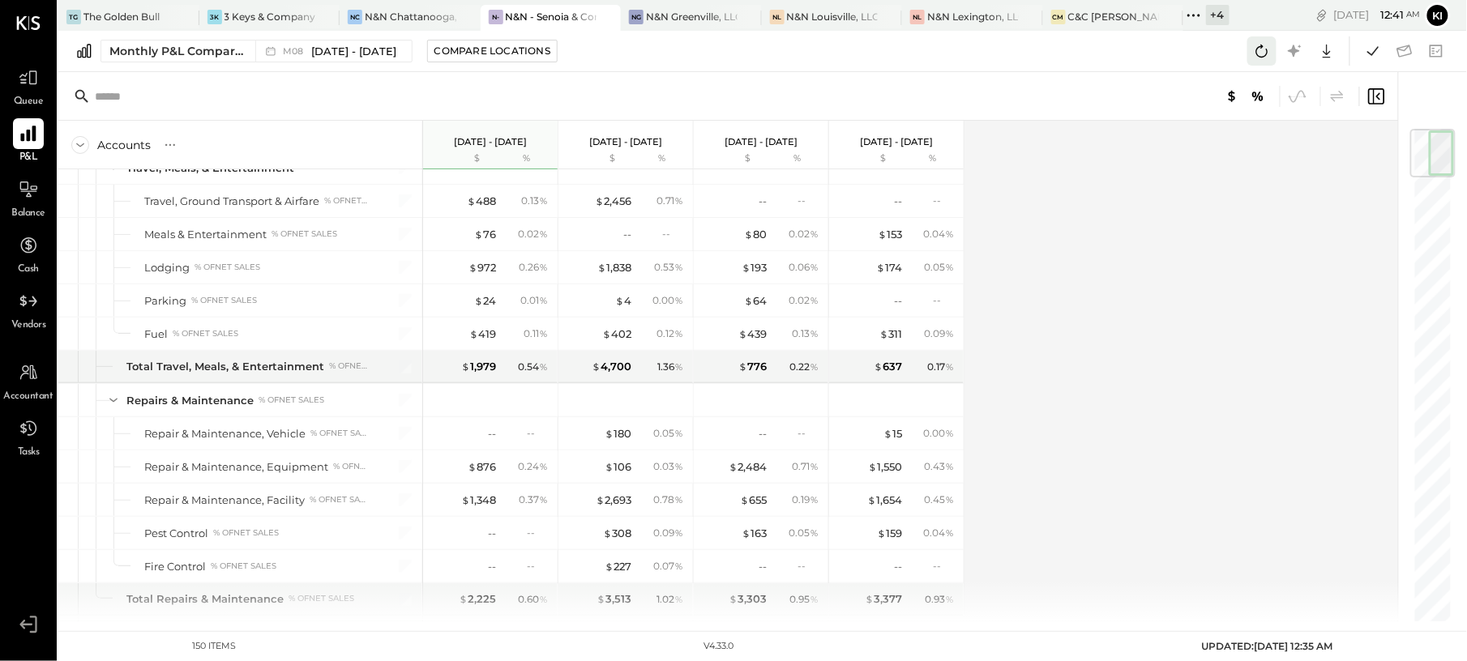
click at [1265, 58] on icon at bounding box center [1261, 51] width 21 height 21
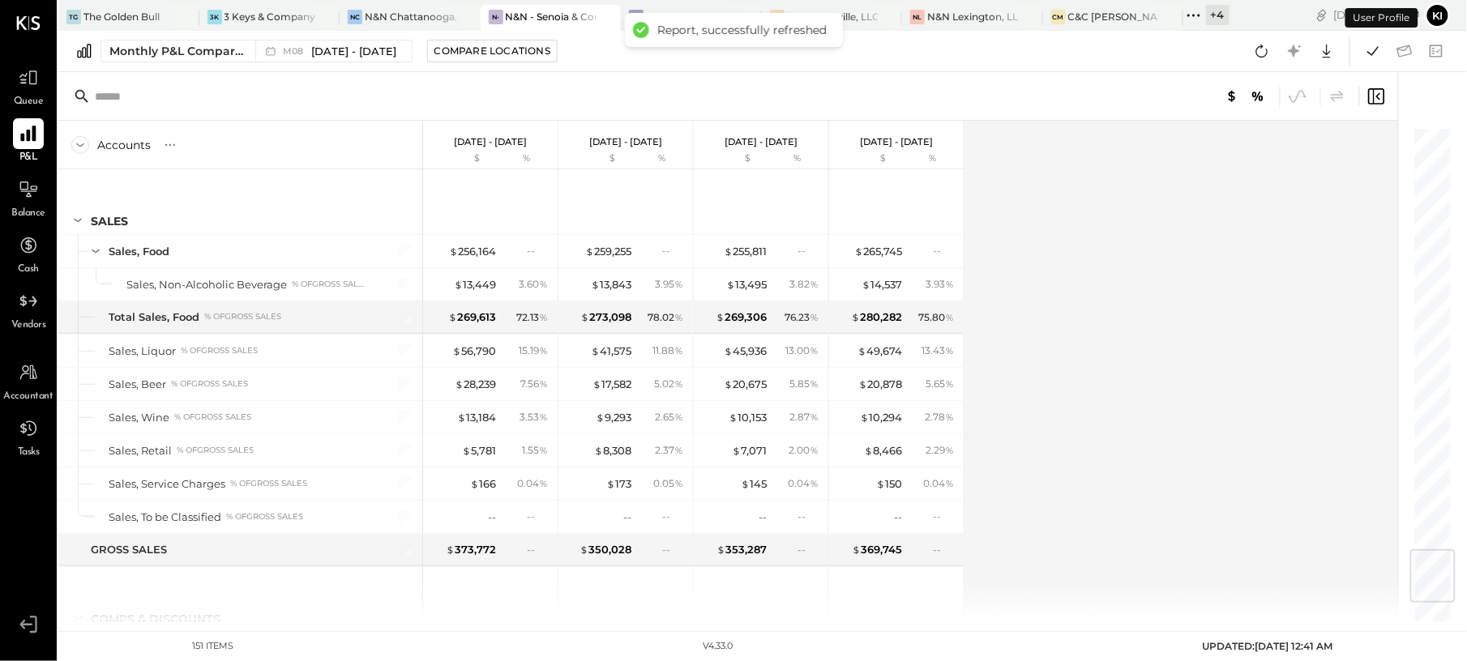
scroll to position [3589, 0]
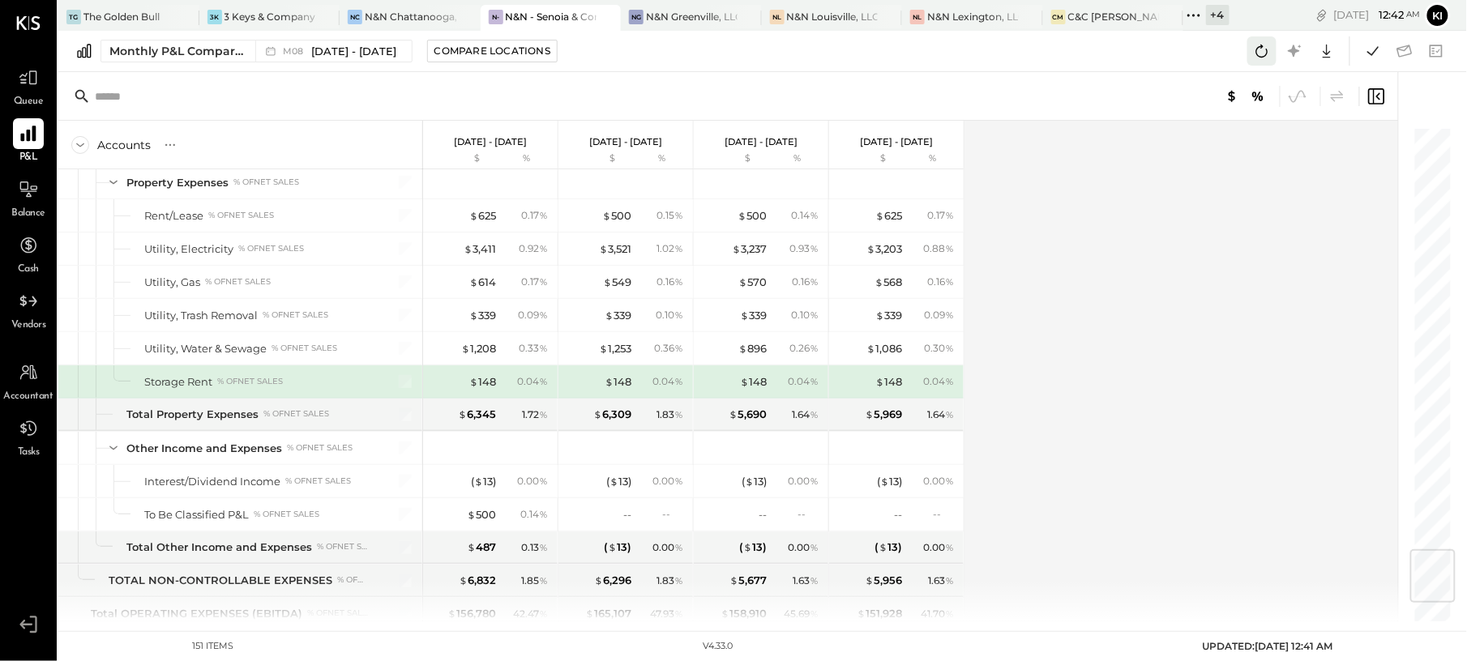
click at [1274, 55] on button at bounding box center [1261, 50] width 29 height 29
click at [24, 199] on icon at bounding box center [28, 189] width 21 height 21
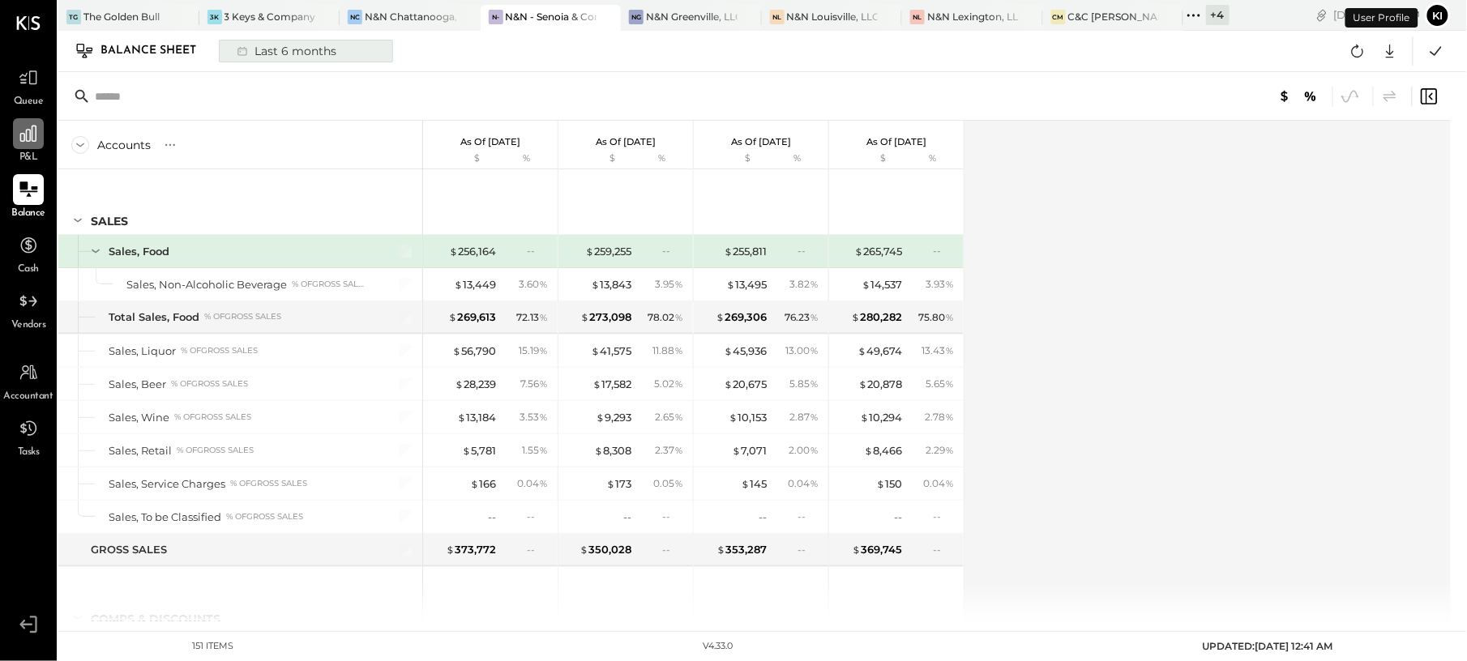
click at [257, 46] on div "Last 6 months" at bounding box center [285, 51] width 115 height 21
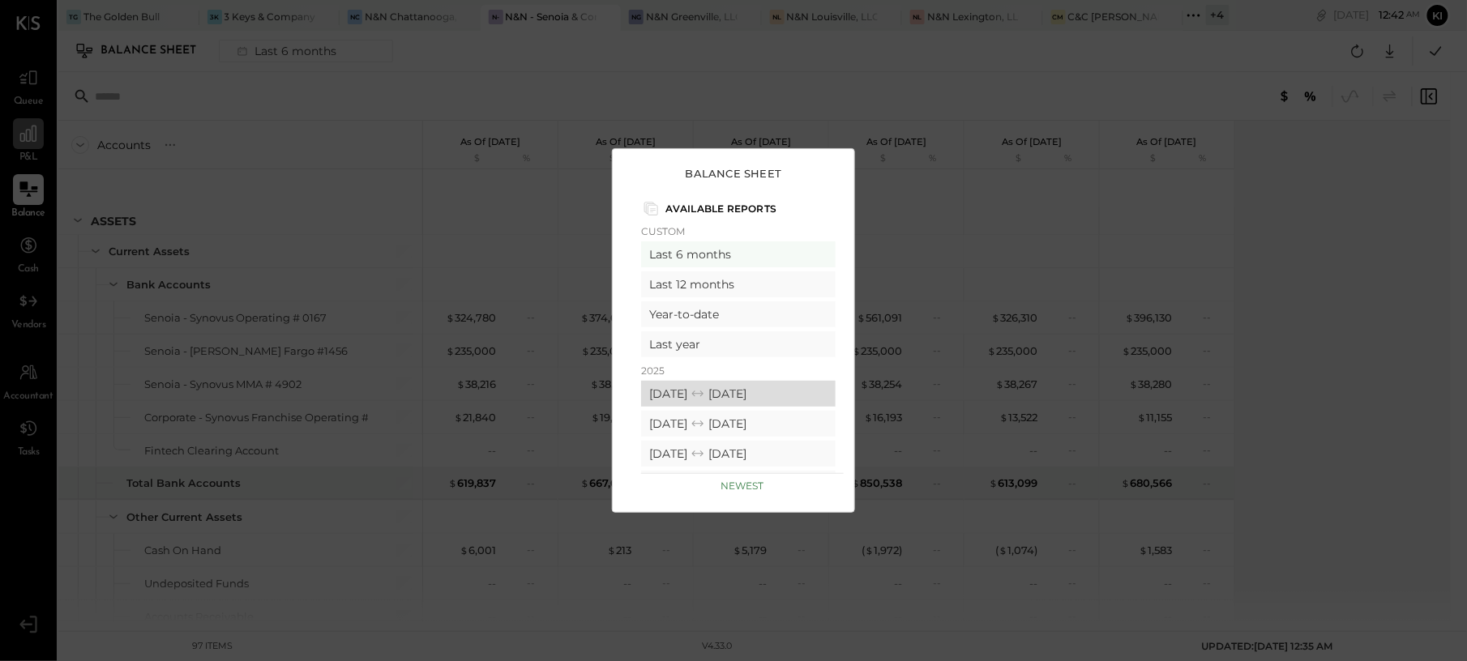
click at [703, 391] on icon at bounding box center [697, 394] width 11 height 6
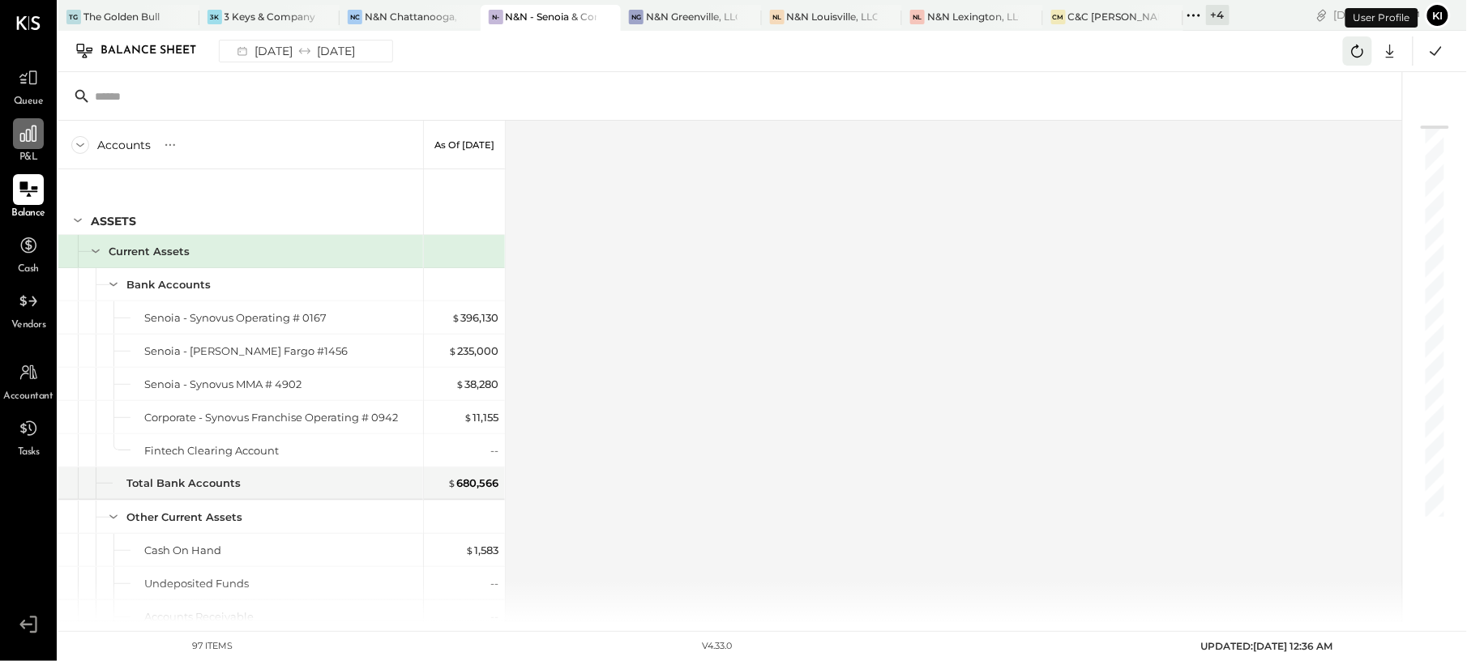
click at [1353, 56] on icon at bounding box center [1358, 51] width 12 height 13
click at [1392, 45] on icon at bounding box center [1389, 51] width 21 height 21
click at [1339, 105] on div "Google Sheets" at bounding box center [1340, 112] width 130 height 34
click at [14, 134] on div at bounding box center [28, 133] width 31 height 31
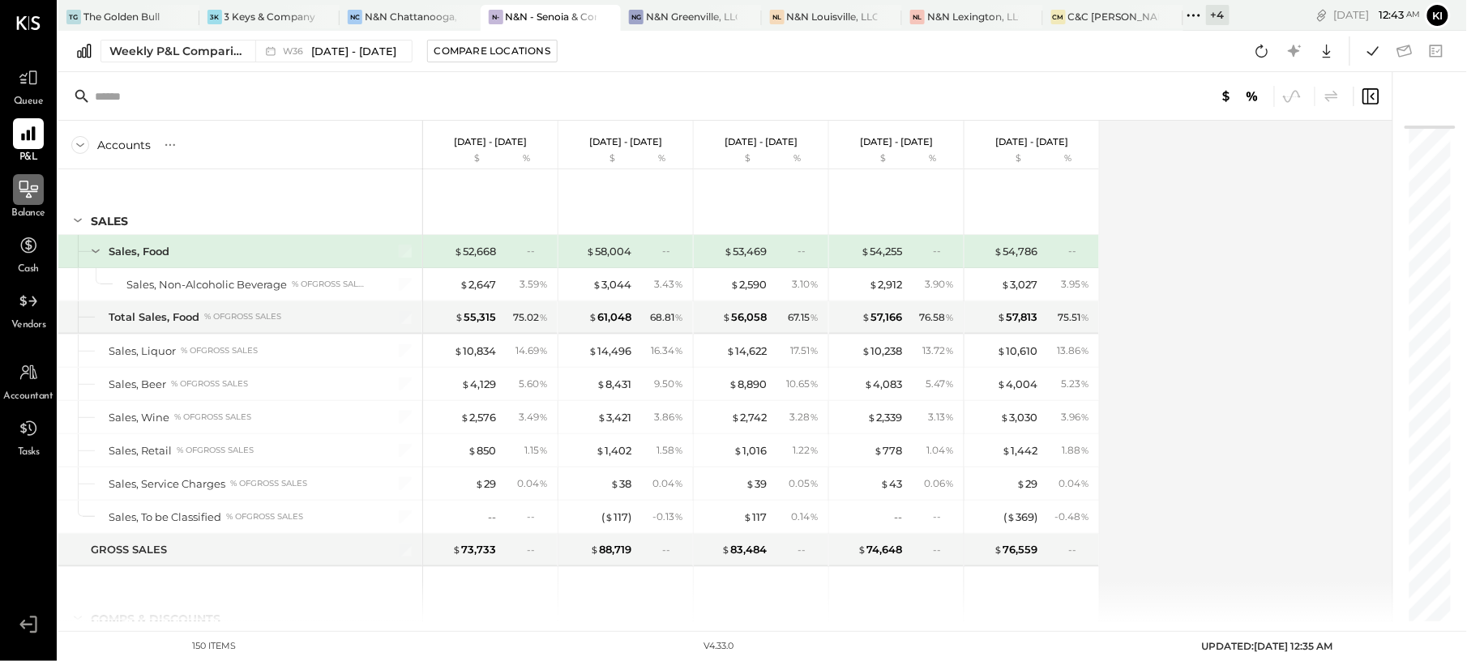
click at [170, 36] on div "Weekly P&L Comparison W36 [DATE] - [DATE] Compare Locations Google Sheets Excel" at bounding box center [762, 51] width 1409 height 41
click at [203, 46] on div "Weekly P&L Comparison" at bounding box center [177, 51] width 136 height 16
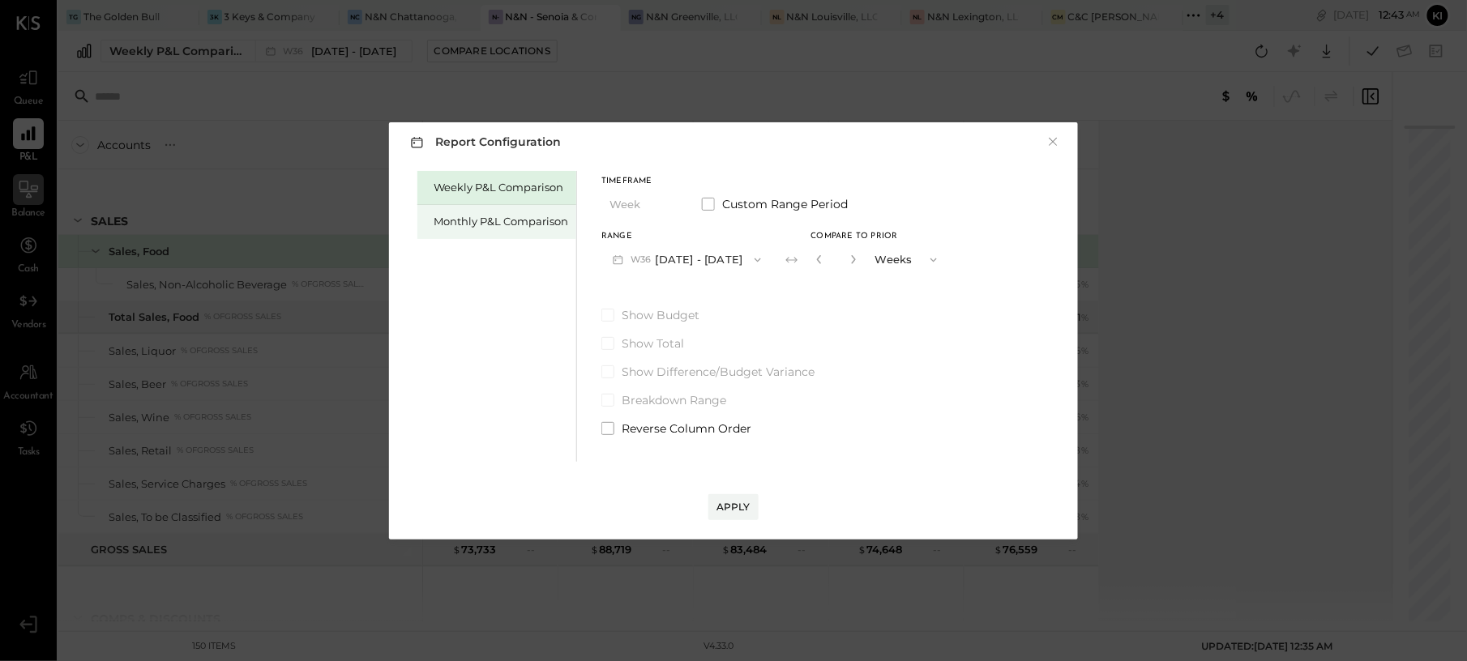
click at [510, 224] on div "Monthly P&L Comparison" at bounding box center [501, 221] width 135 height 15
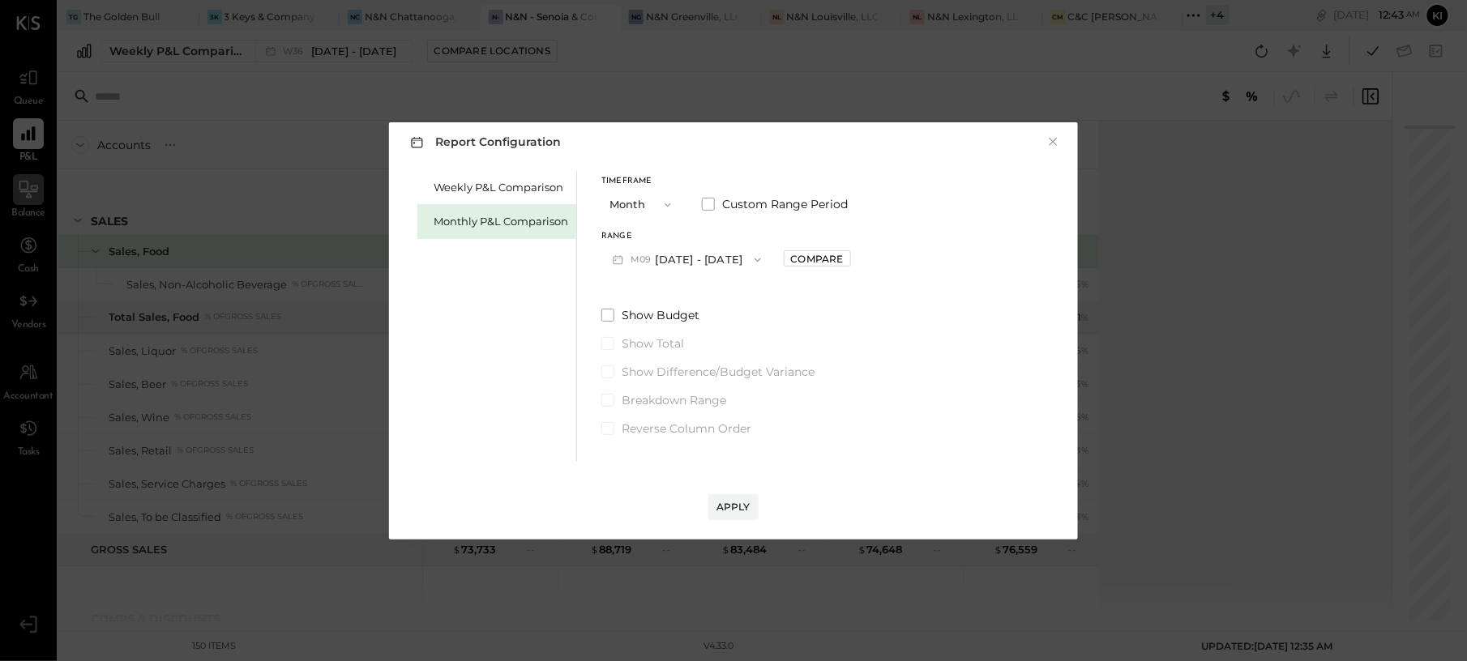
click at [702, 266] on button "M09 [DATE] - [DATE]" at bounding box center [686, 260] width 171 height 30
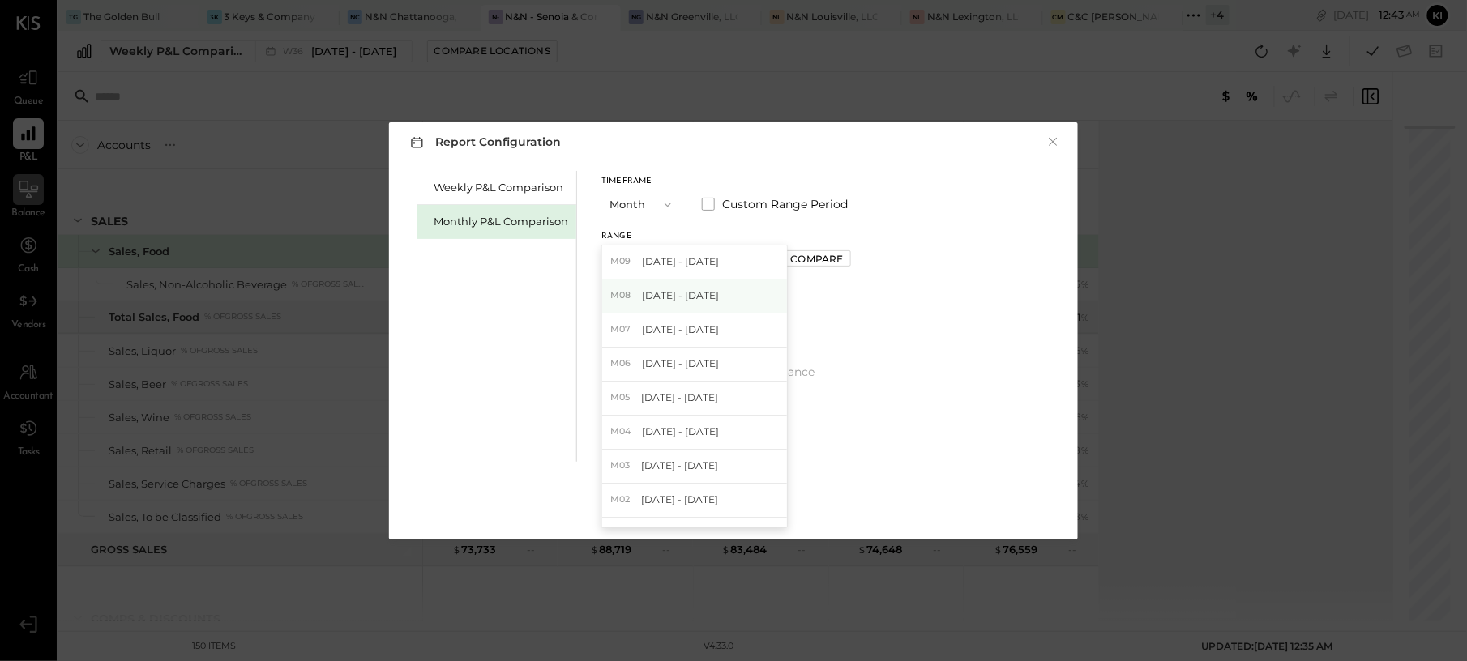
click at [721, 297] on div "M08 [DATE] - [DATE]" at bounding box center [694, 297] width 185 height 34
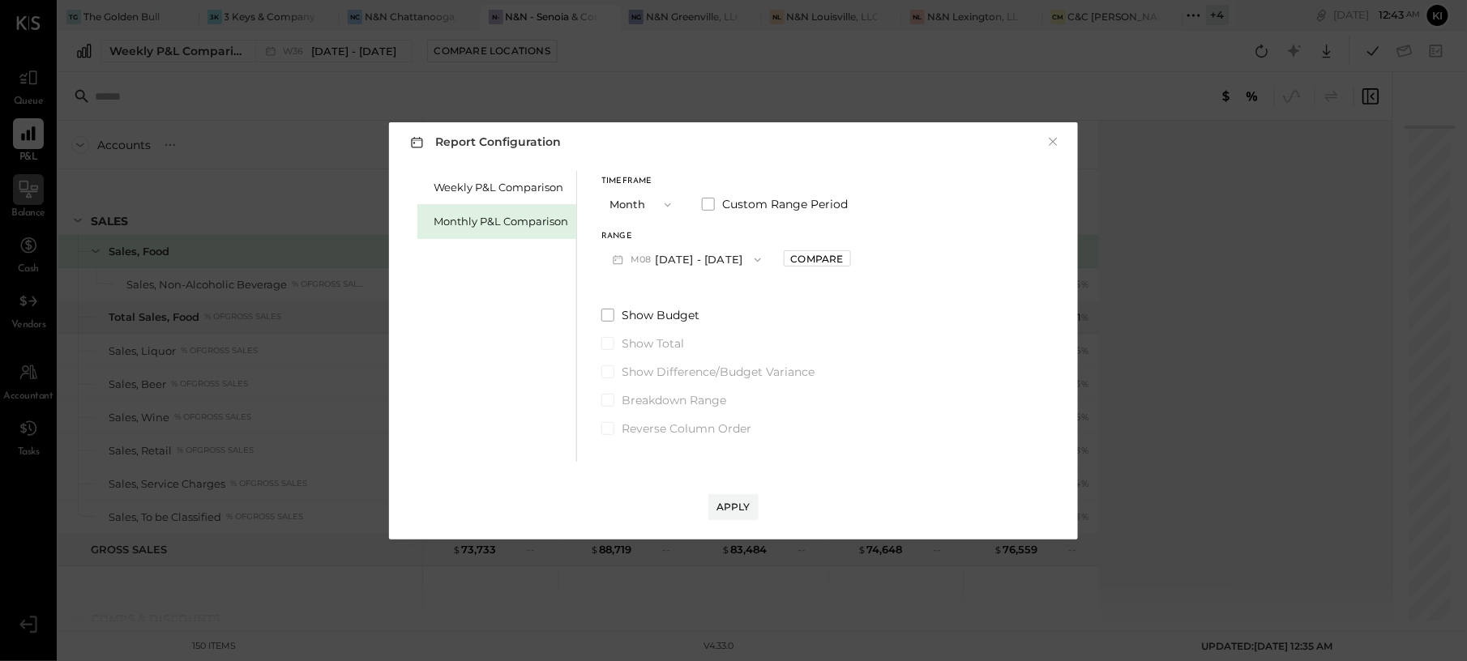
click at [724, 489] on div "Apply" at bounding box center [733, 491] width 656 height 58
click at [730, 502] on div "Apply" at bounding box center [733, 507] width 34 height 14
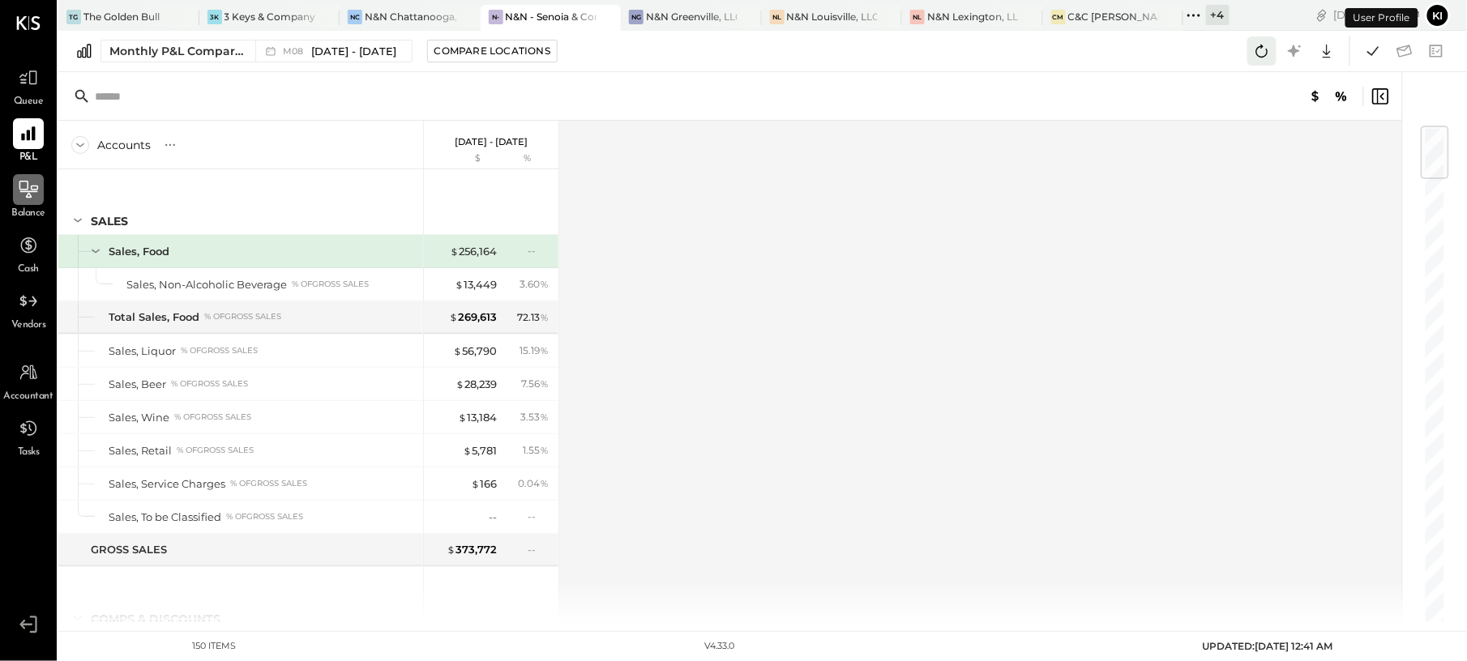
click at [1275, 53] on button at bounding box center [1261, 50] width 29 height 29
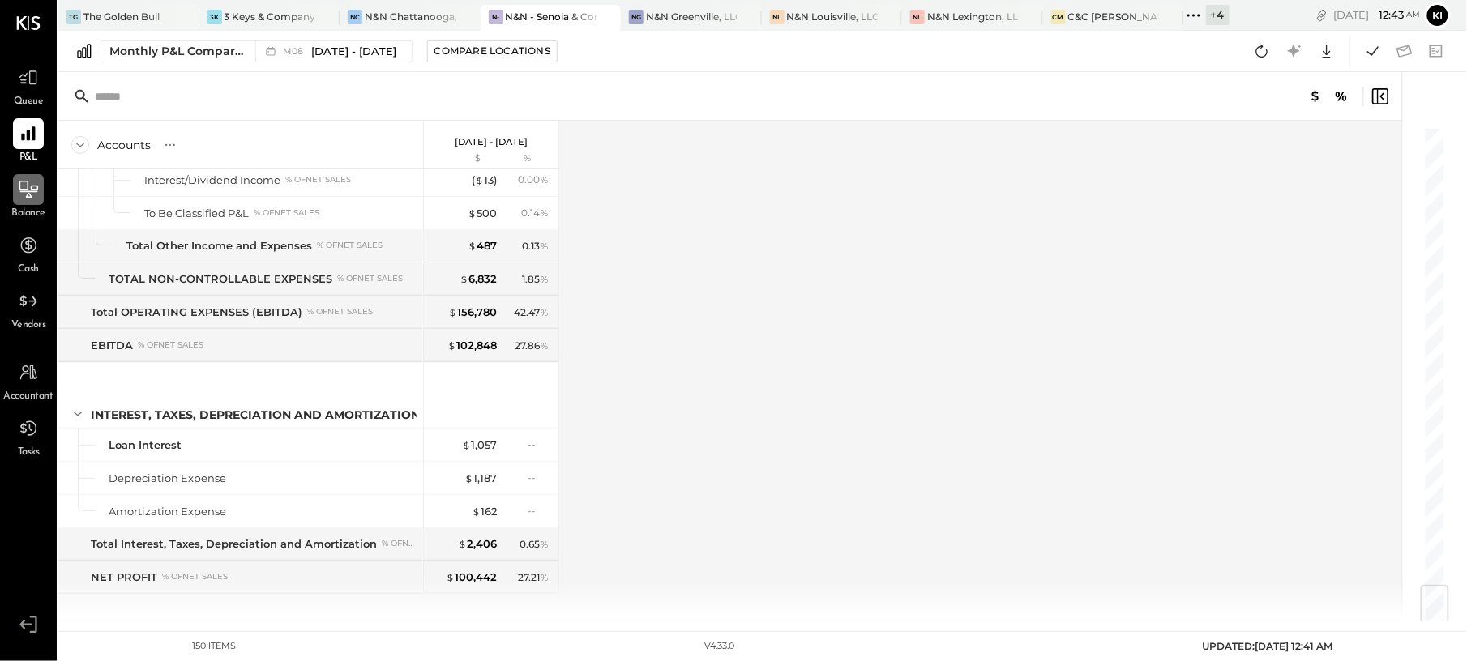
scroll to position [3936, 0]
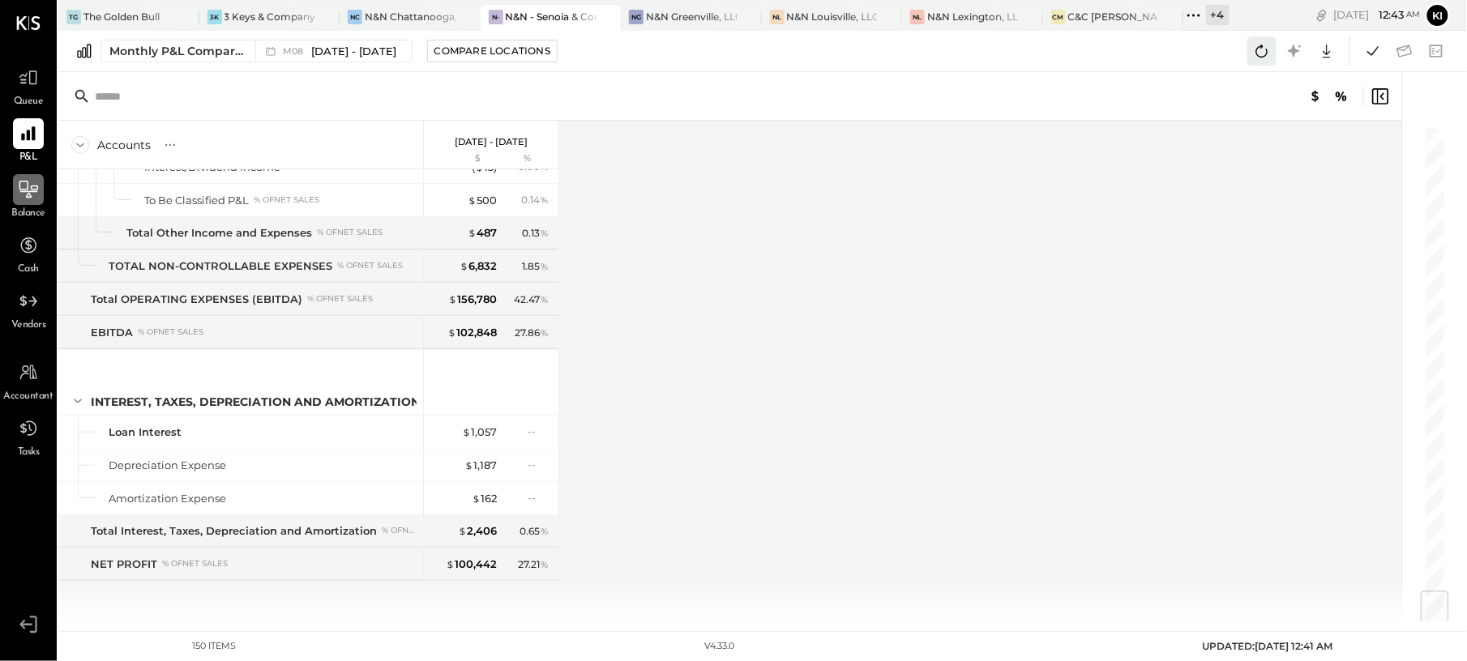
click at [1256, 47] on icon at bounding box center [1261, 51] width 21 height 21
click at [1258, 53] on icon at bounding box center [1261, 51] width 21 height 21
click at [1259, 42] on icon at bounding box center [1261, 51] width 21 height 21
click at [1272, 52] on icon at bounding box center [1261, 51] width 21 height 21
click at [1249, 50] on button at bounding box center [1261, 50] width 29 height 29
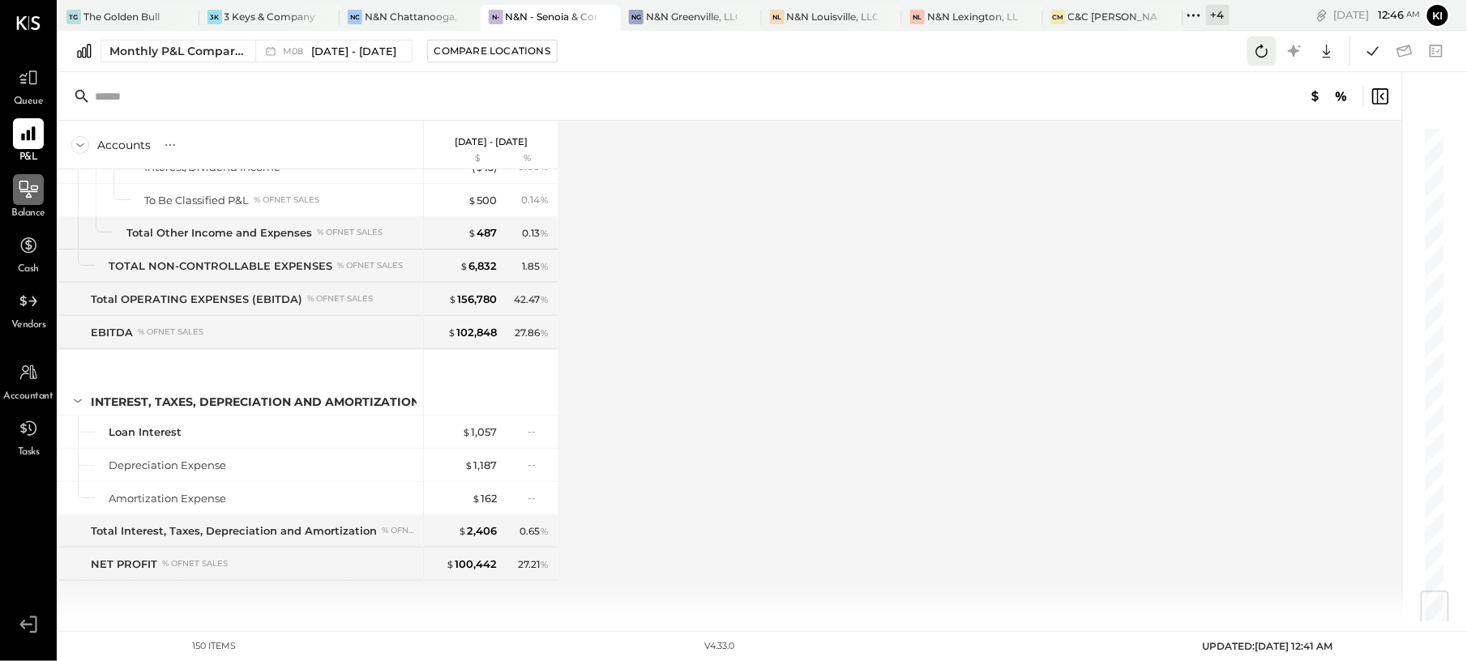
click at [1266, 49] on icon at bounding box center [1261, 51] width 21 height 21
click at [1264, 47] on icon at bounding box center [1261, 51] width 21 height 21
click at [1378, 59] on icon at bounding box center [1372, 51] width 21 height 21
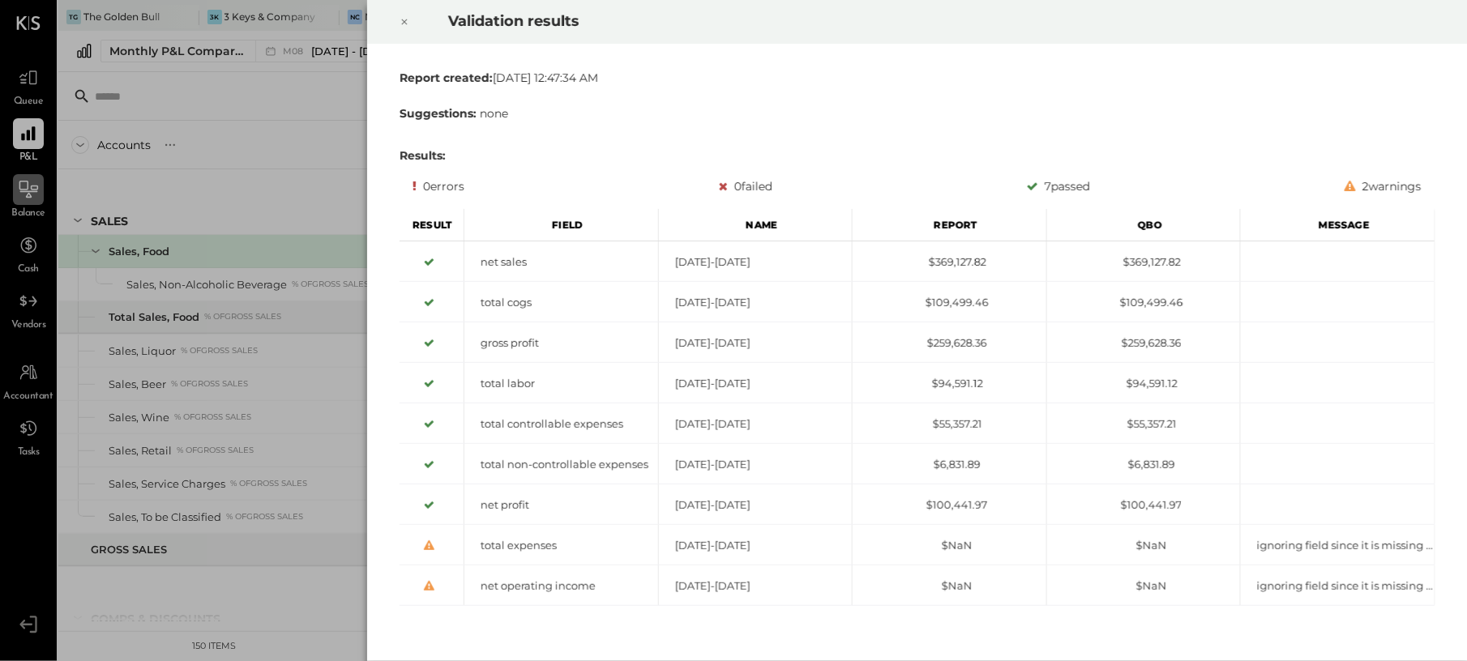
click at [400, 24] on icon at bounding box center [405, 21] width 10 height 19
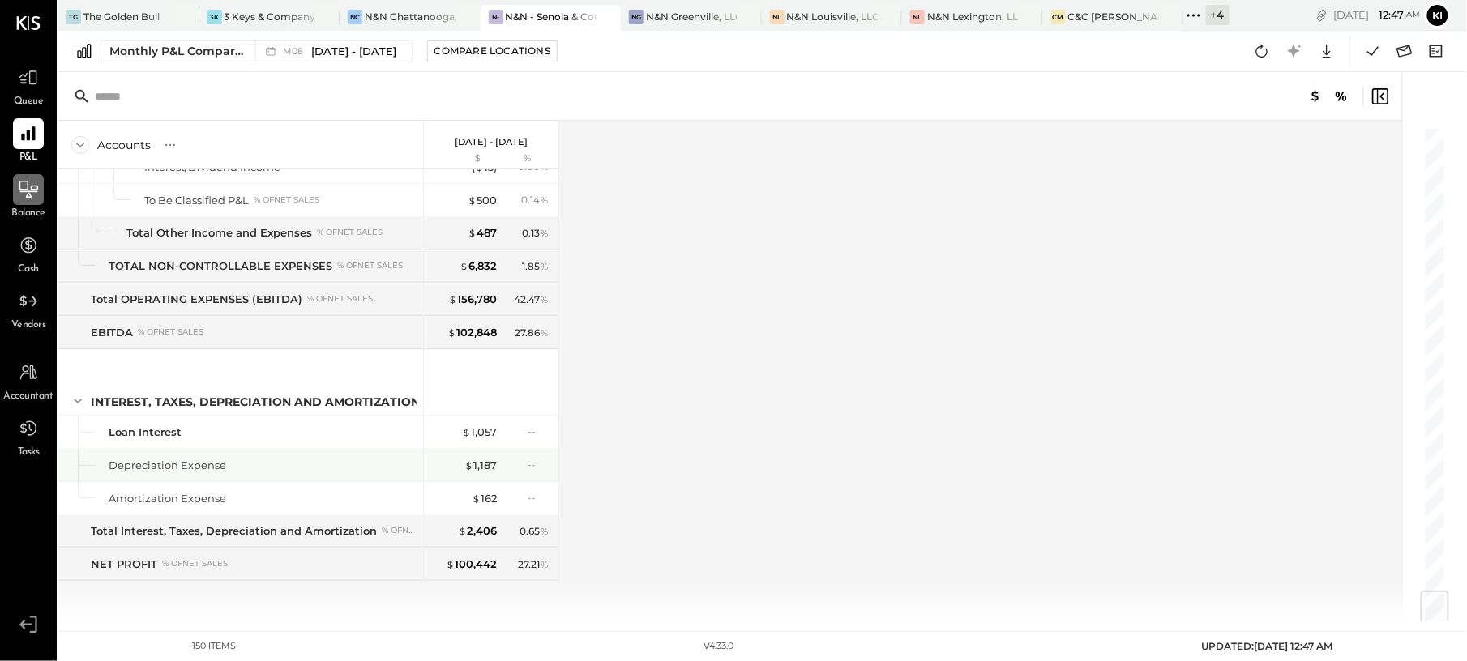
scroll to position [3504, 0]
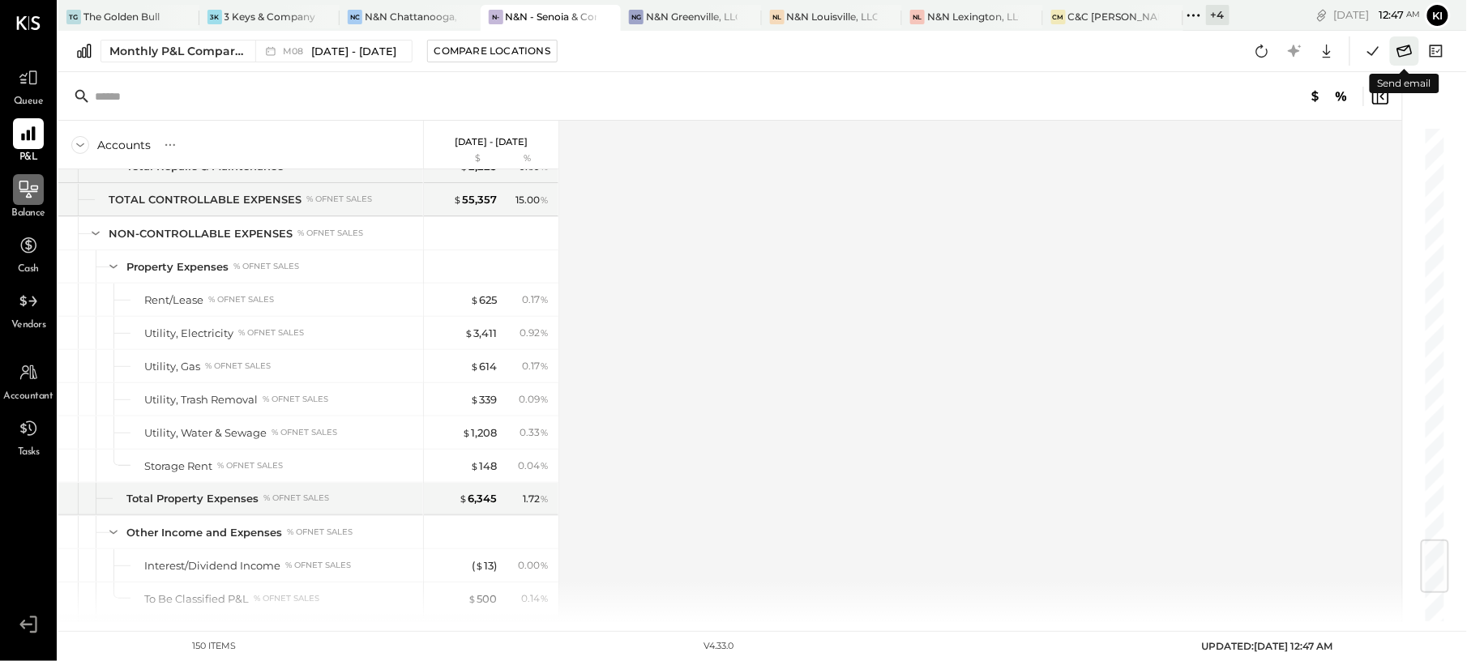
click at [1412, 53] on icon at bounding box center [1404, 51] width 15 height 12
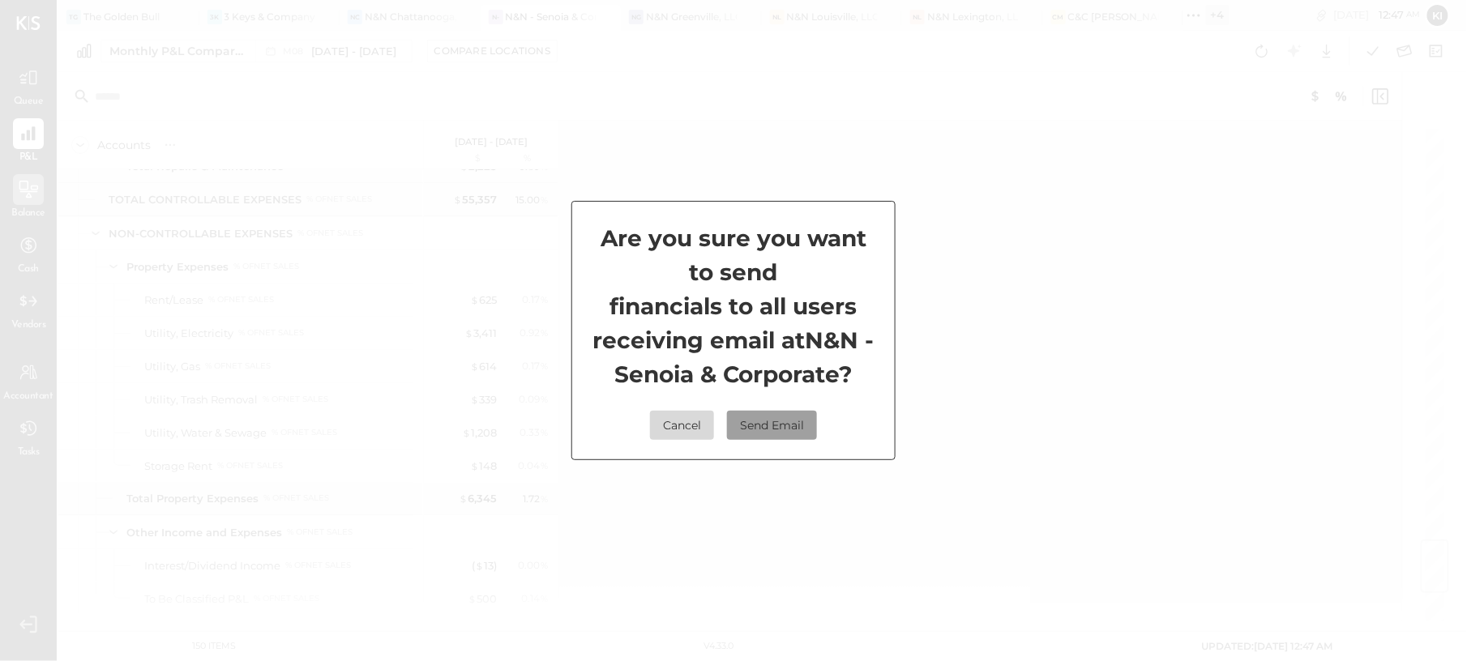
click at [766, 439] on button "Send Email" at bounding box center [772, 425] width 90 height 29
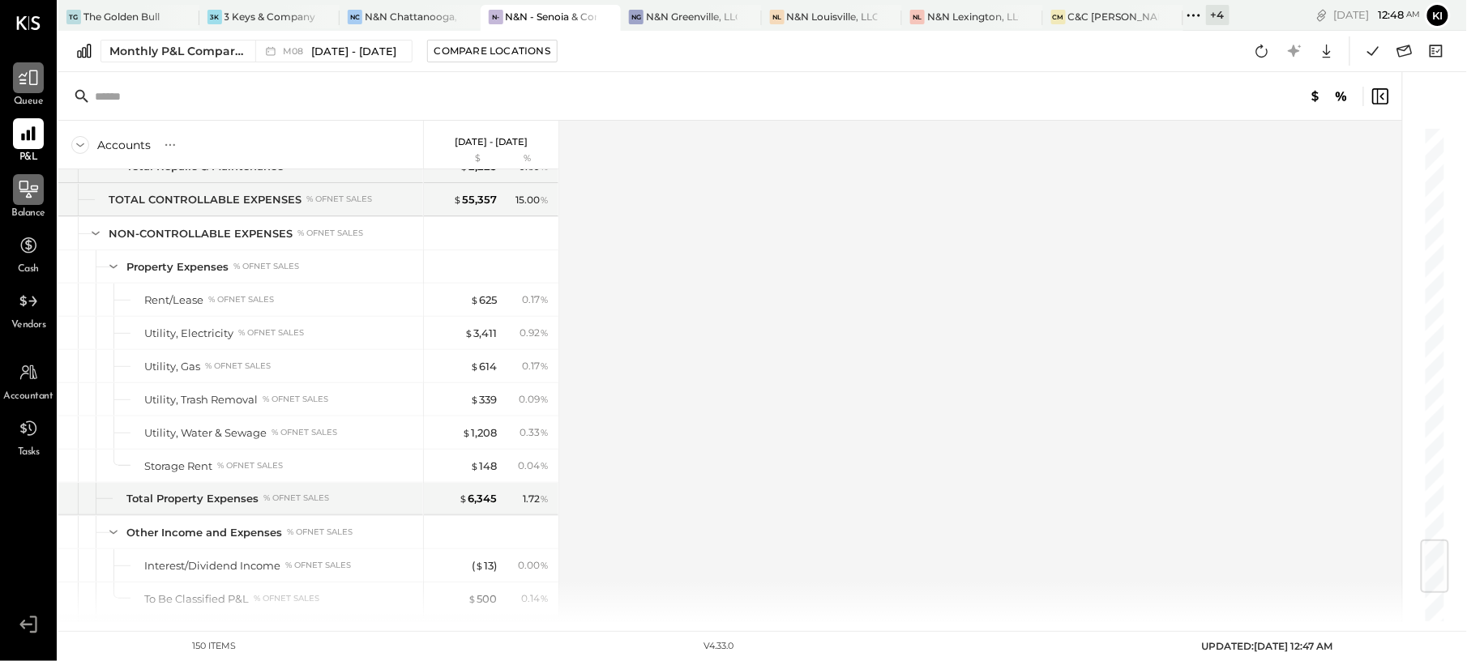
click at [16, 78] on div at bounding box center [28, 77] width 31 height 31
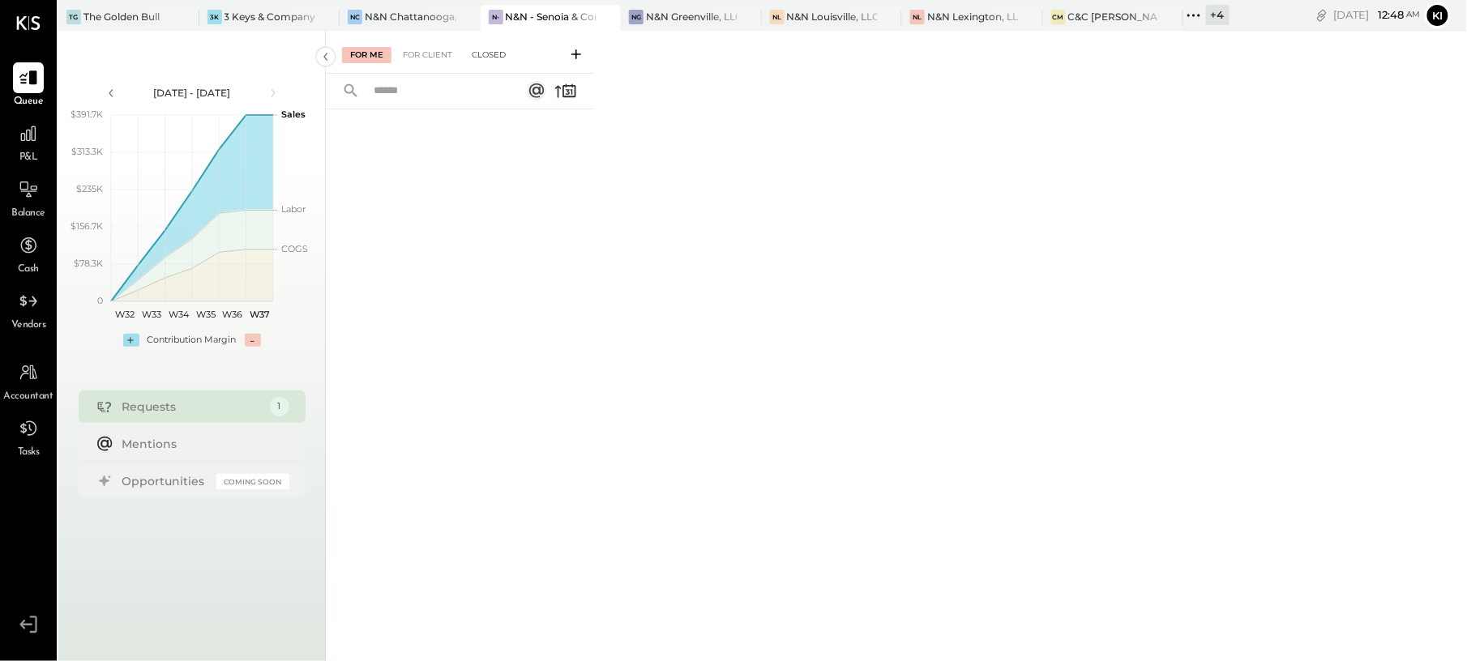
click at [494, 55] on div "Closed" at bounding box center [489, 55] width 50 height 16
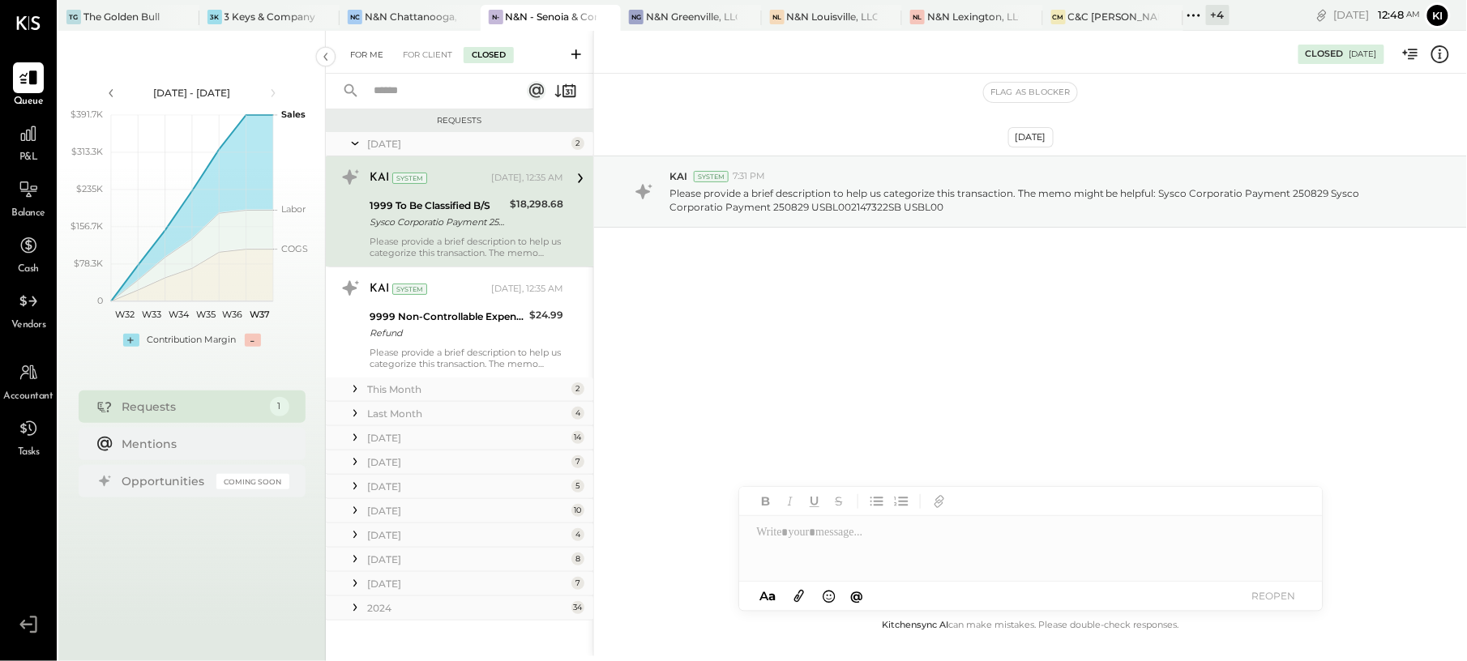
click at [380, 56] on div "For Me" at bounding box center [366, 55] width 49 height 16
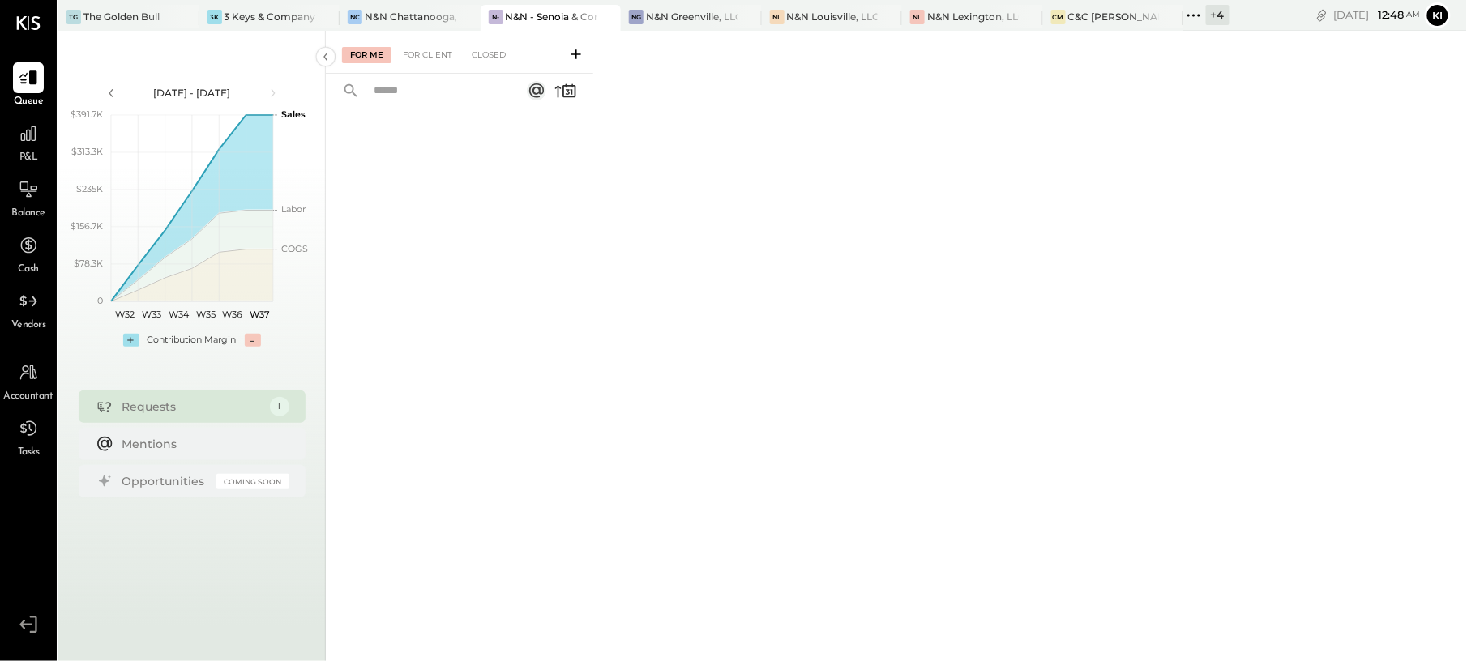
click at [575, 57] on icon at bounding box center [576, 54] width 16 height 16
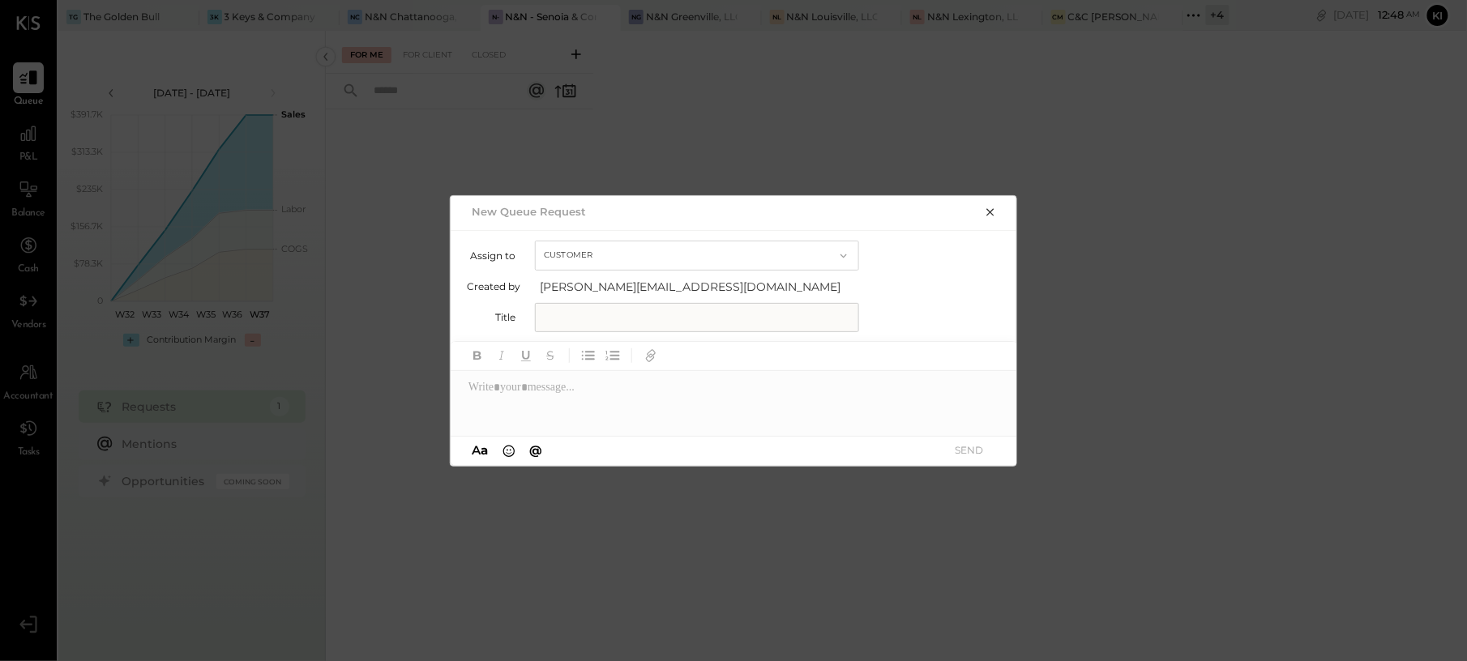
click at [652, 68] on div "New Queue Request Assign to Customer Created by [PERSON_NAME][EMAIL_ADDRESS][DO…" at bounding box center [733, 330] width 1467 height 661
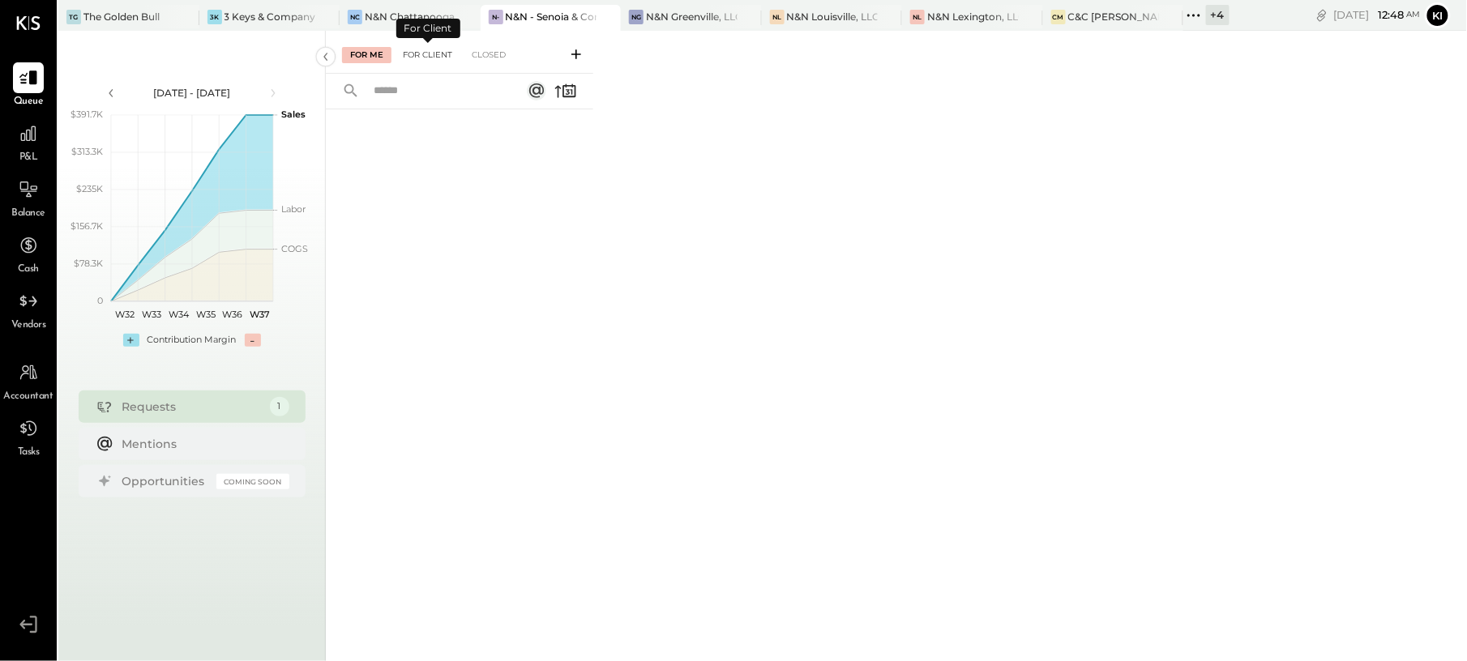
click at [425, 50] on div "For Client" at bounding box center [428, 55] width 66 height 16
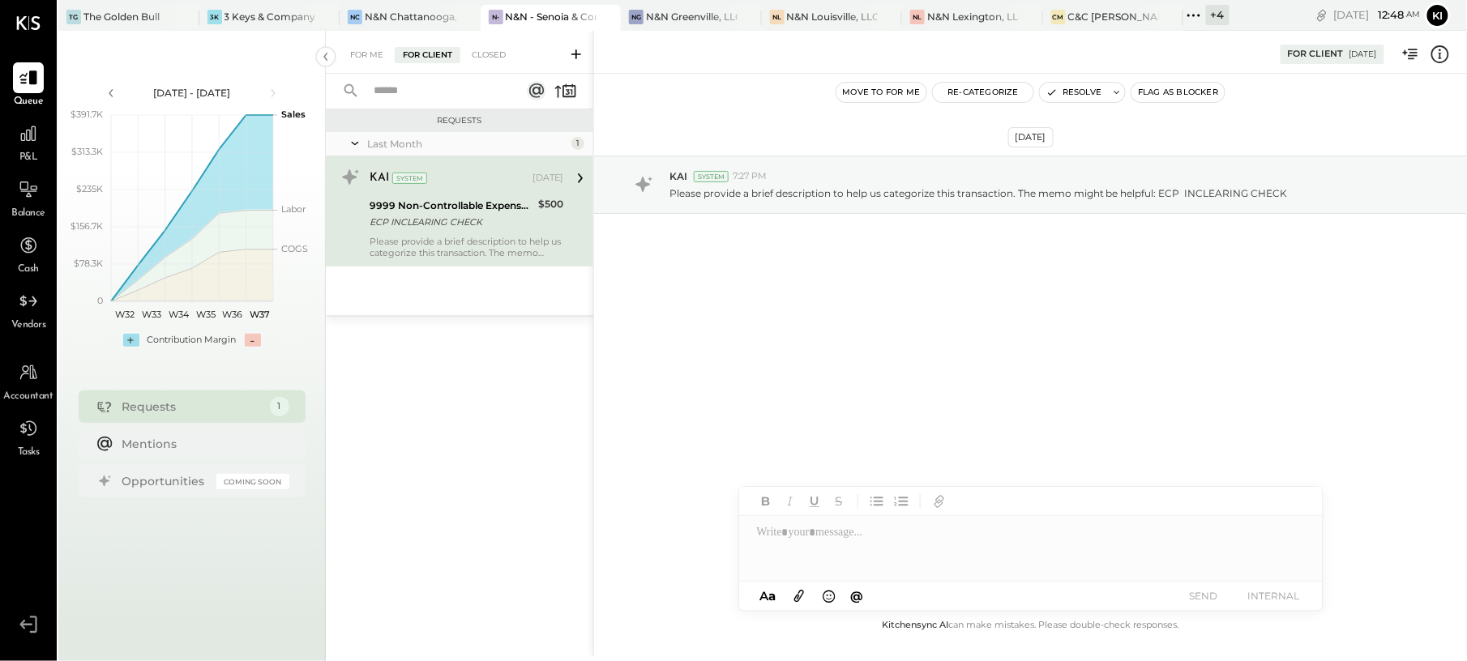
click at [579, 45] on button at bounding box center [576, 54] width 26 height 19
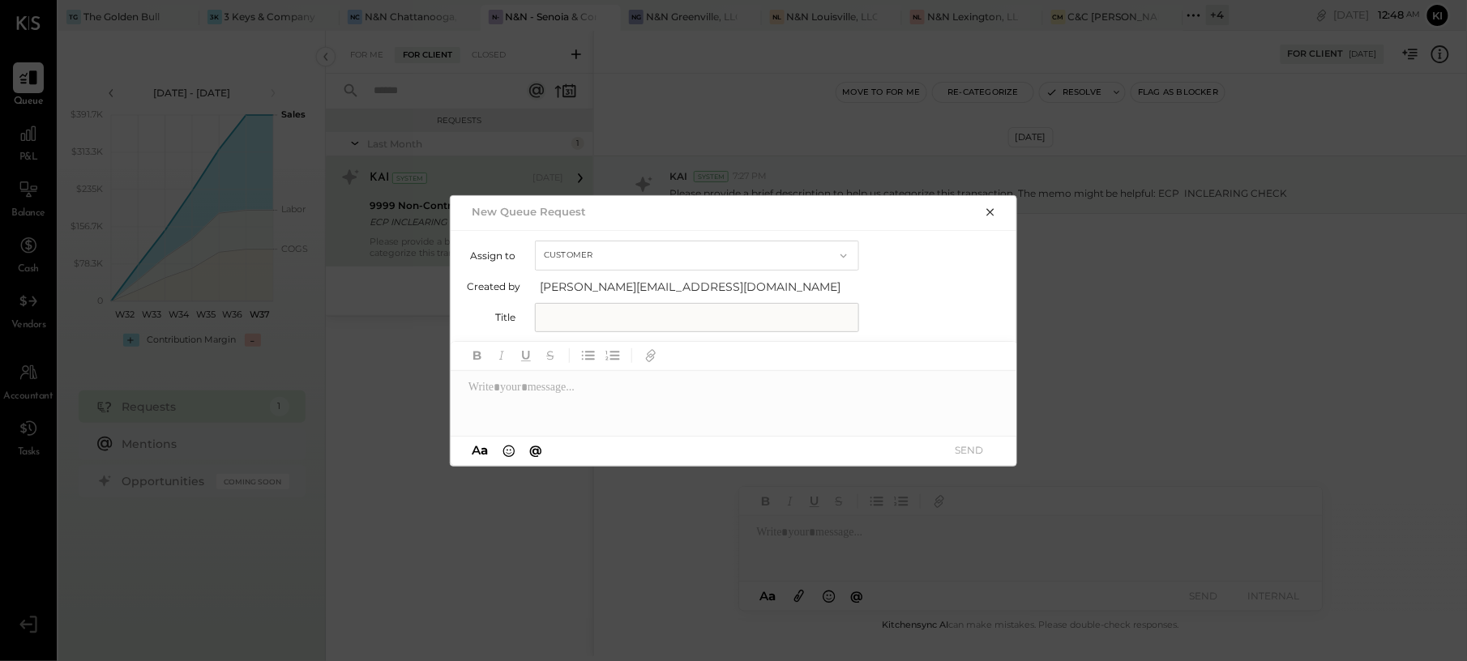
click at [653, 319] on input "text" at bounding box center [697, 317] width 324 height 29
paste input "**********"
click at [752, 319] on input "**********" at bounding box center [697, 317] width 324 height 29
type input "**********"
drag, startPoint x: 1067, startPoint y: 426, endPoint x: 1016, endPoint y: 425, distance: 51.1
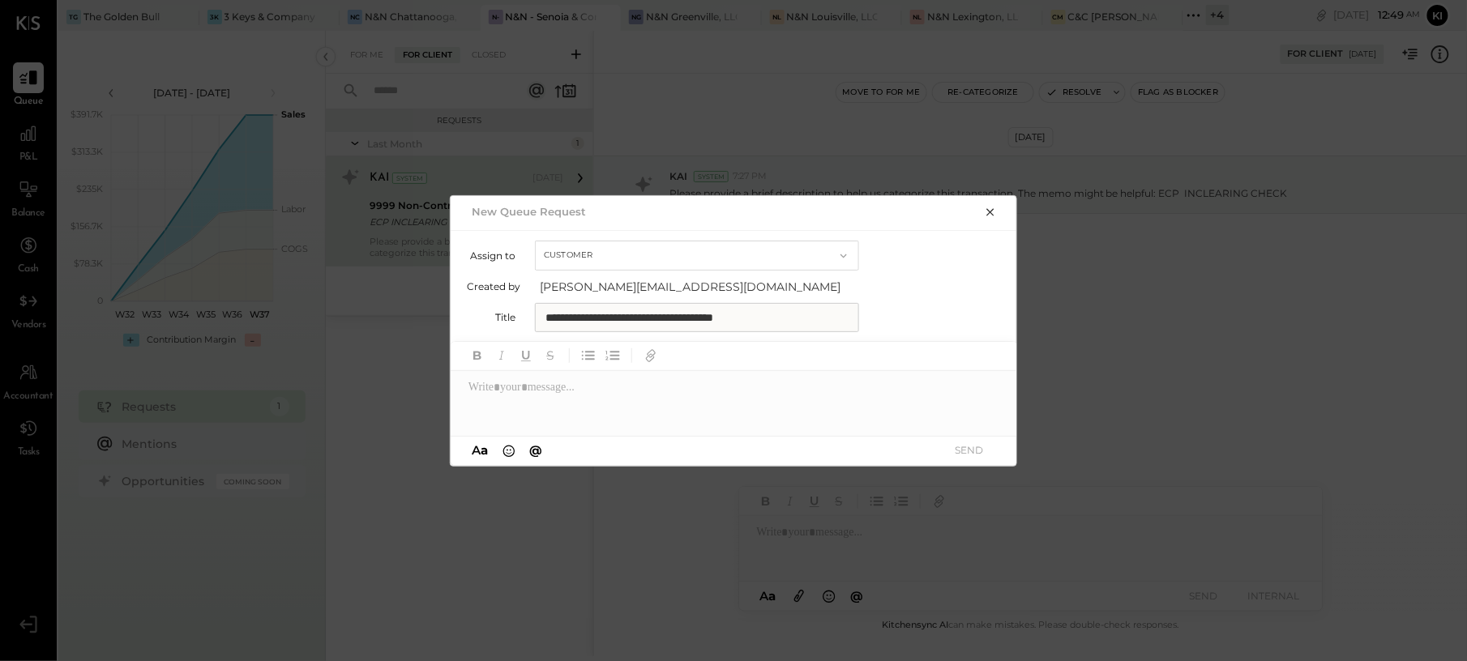
click at [1067, 426] on div "**********" at bounding box center [733, 330] width 1467 height 661
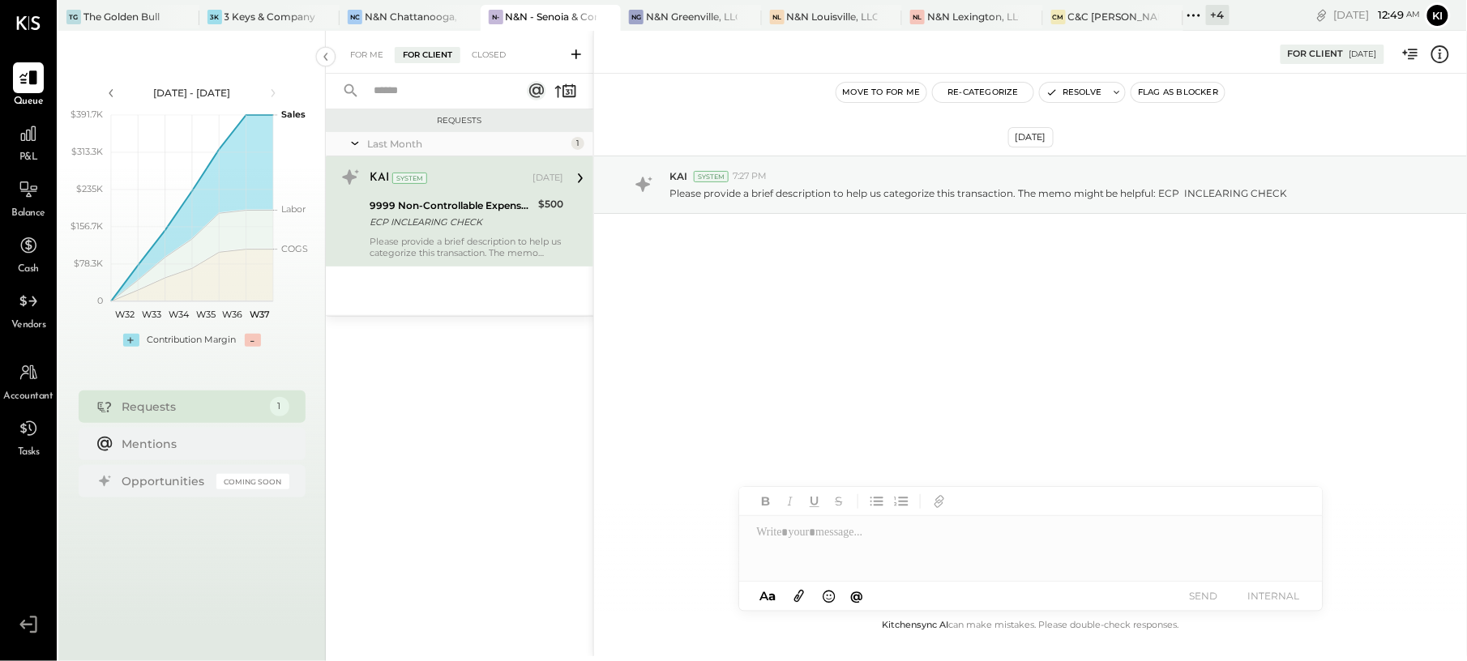
click at [943, 410] on div "[DATE] KAI System 7:27 PM Please provide a brief description to help us categor…" at bounding box center [1030, 345] width 873 height 542
click at [575, 55] on icon at bounding box center [576, 54] width 16 height 16
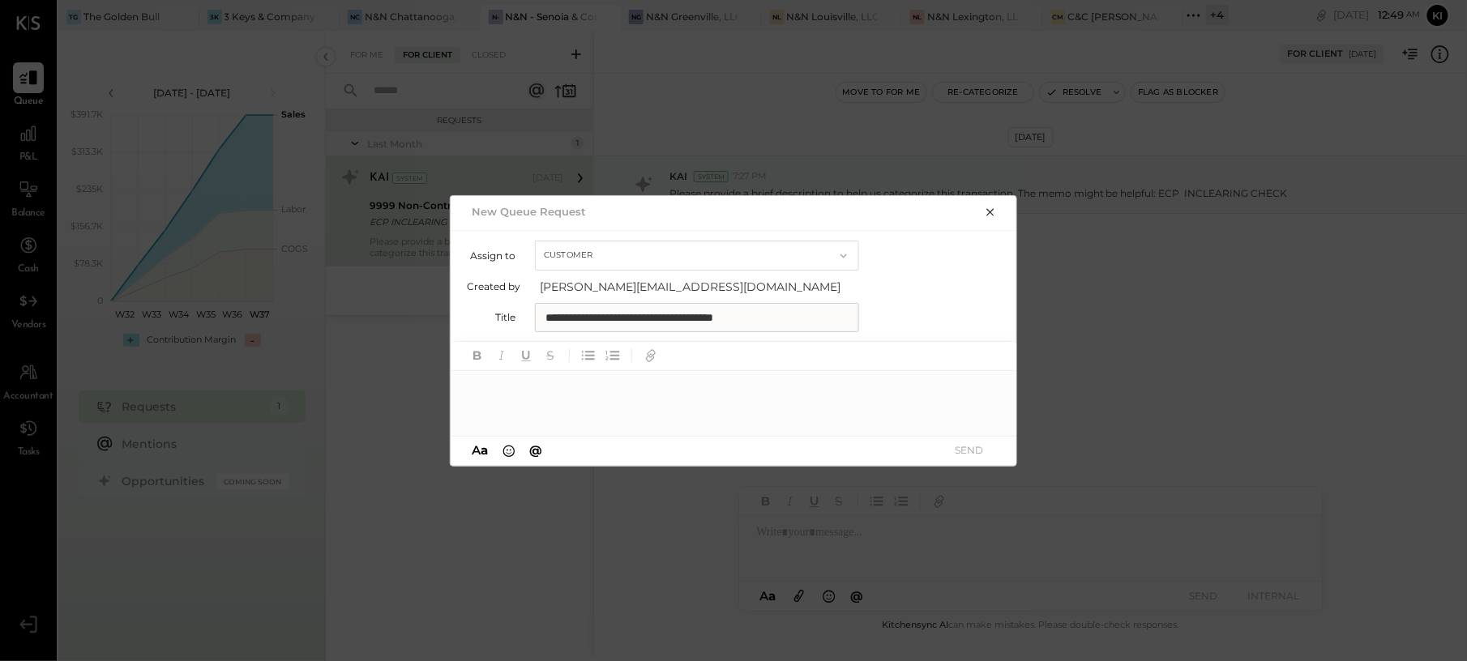
click at [643, 395] on div at bounding box center [734, 403] width 567 height 65
click at [744, 389] on div "**********" at bounding box center [734, 403] width 567 height 65
click at [915, 386] on div "**********" at bounding box center [734, 403] width 567 height 65
click at [970, 451] on button "SEND" at bounding box center [969, 450] width 65 height 22
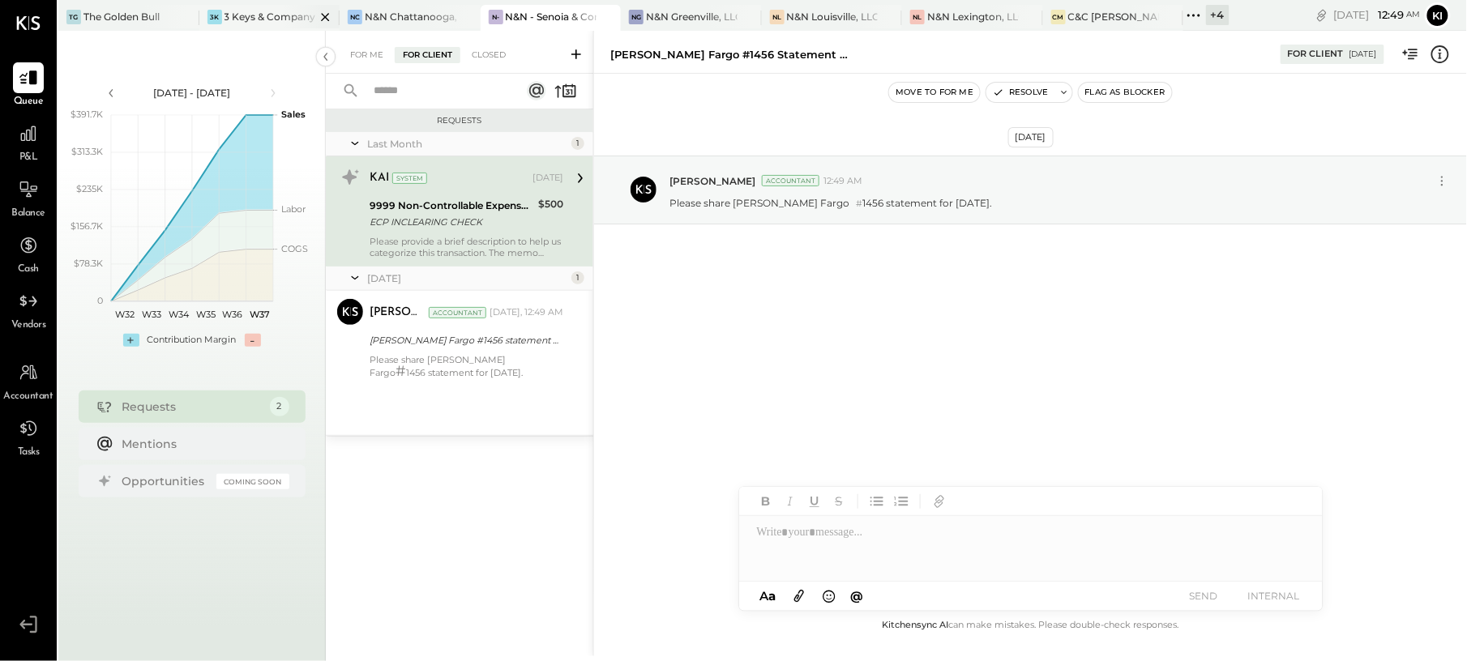
click at [261, 15] on div "3 Keys & Company" at bounding box center [270, 17] width 92 height 14
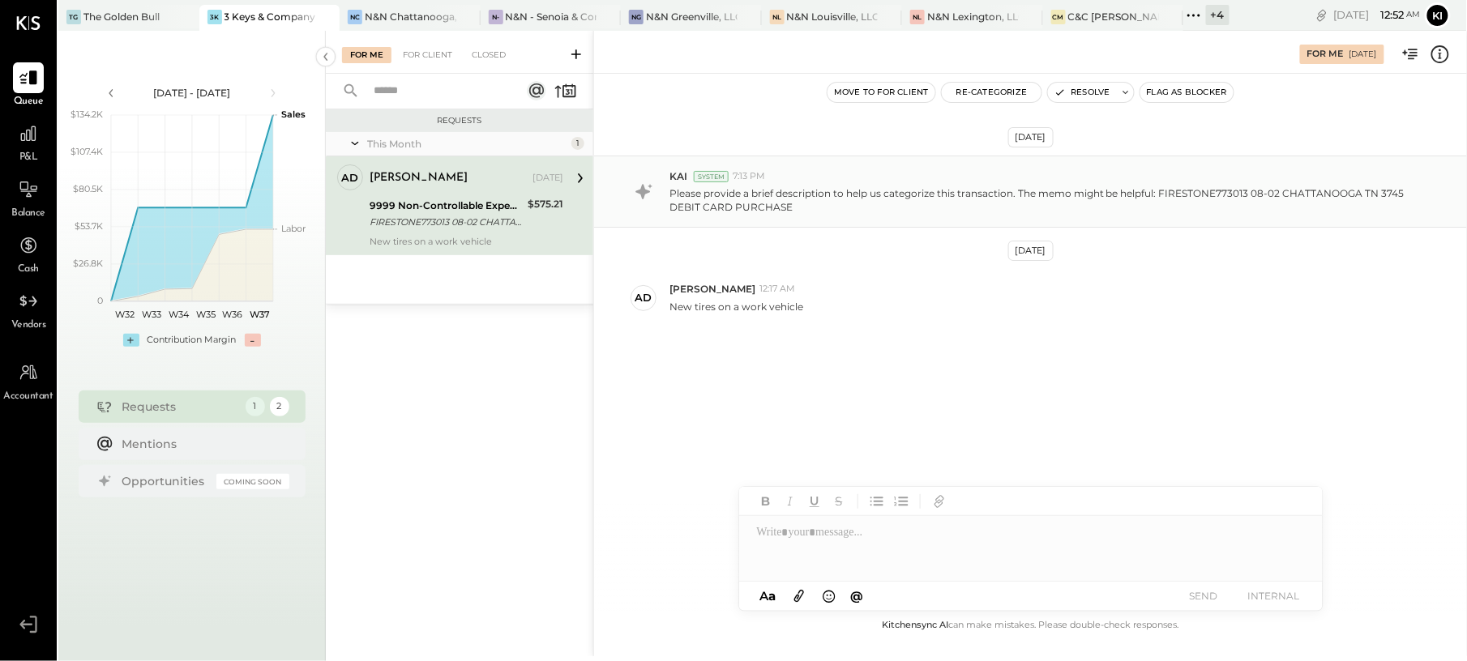
click at [1195, 204] on p "Please provide a brief description to help us categorize this transaction. The …" at bounding box center [1042, 200] width 746 height 28
click at [995, 94] on button "Re-Categorize" at bounding box center [992, 92] width 100 height 19
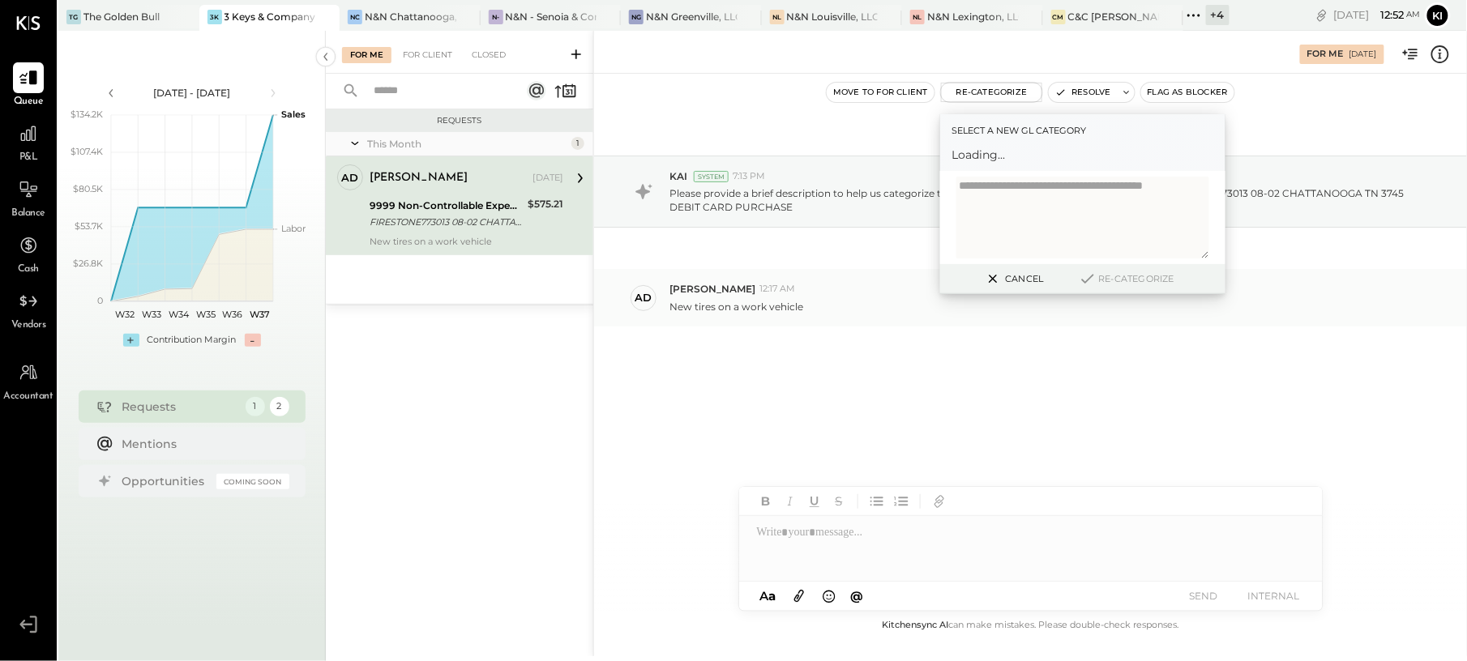
click at [710, 315] on div "ad [PERSON_NAME][DEMOGRAPHIC_DATA]:17 AM New tires on a work vehicle" at bounding box center [1030, 297] width 873 height 57
copy div "New tires on a work vehicle KC [PERSON_NAME] ZV [PERSON_NAME] MG [PERSON_NAME] …"
click at [1049, 151] on div "Select account..." at bounding box center [1067, 162] width 229 height 26
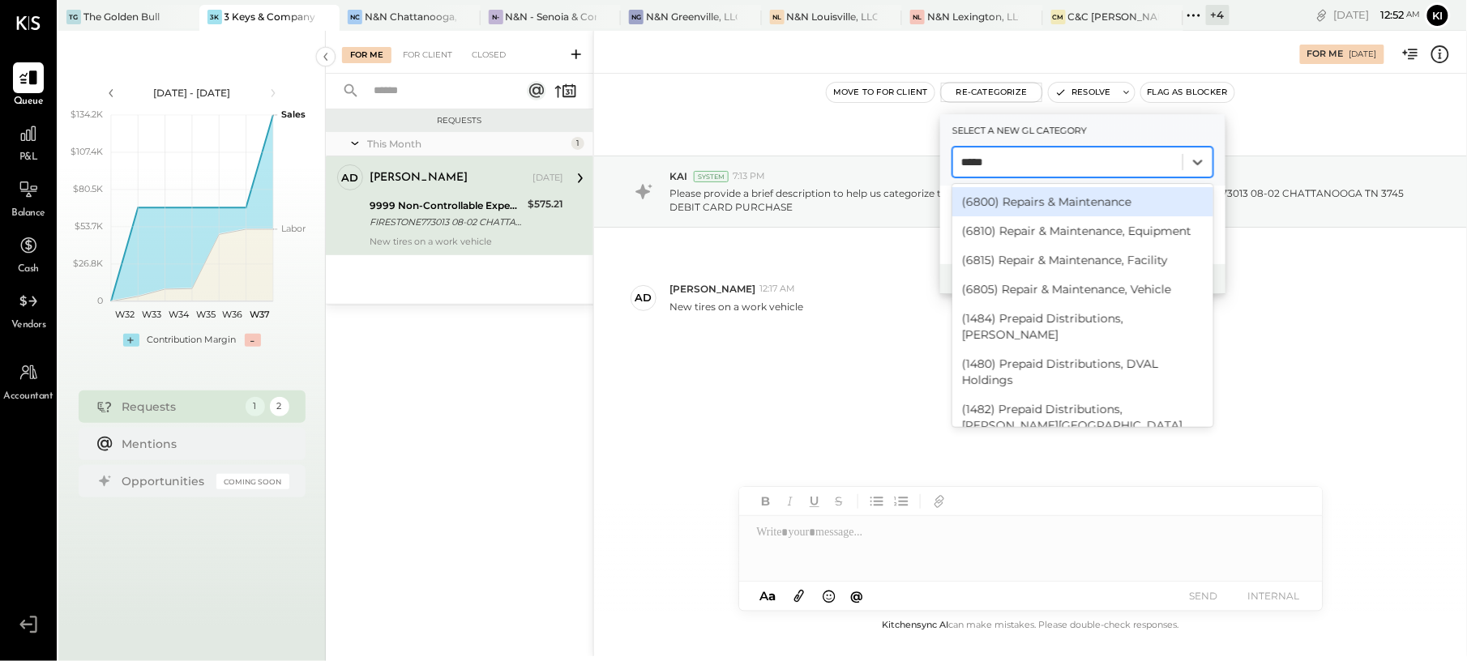
type input "******"
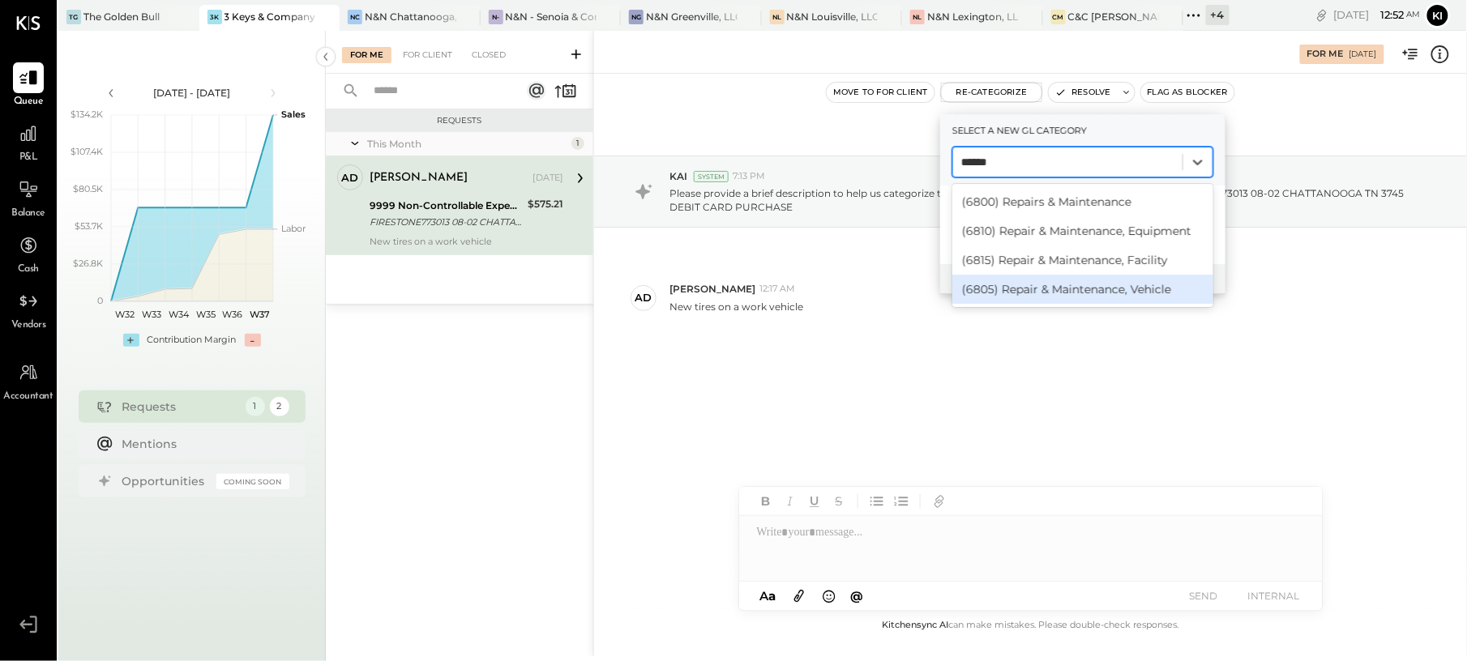
click at [1047, 285] on div "(6805) Repair & Maintenance, Vehicle" at bounding box center [1082, 289] width 261 height 29
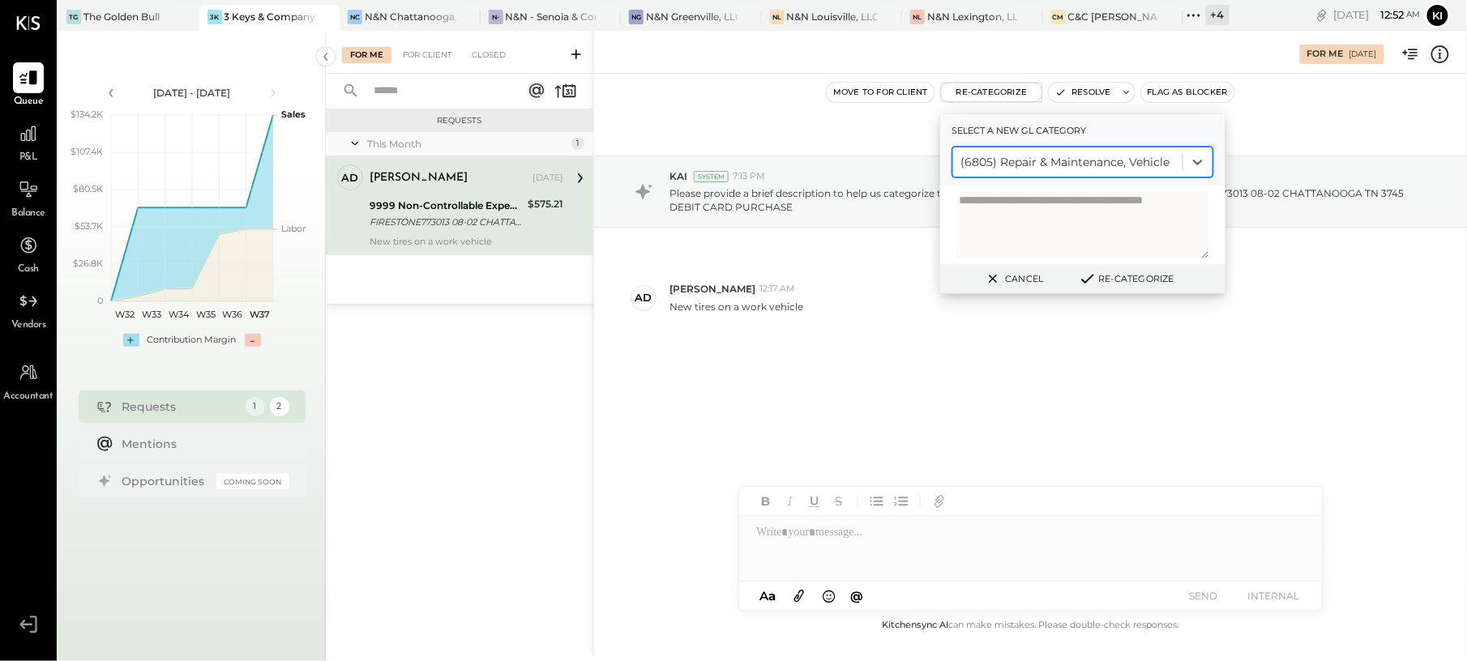
click at [1021, 215] on textarea at bounding box center [1082, 224] width 253 height 67
paste textarea "**********"
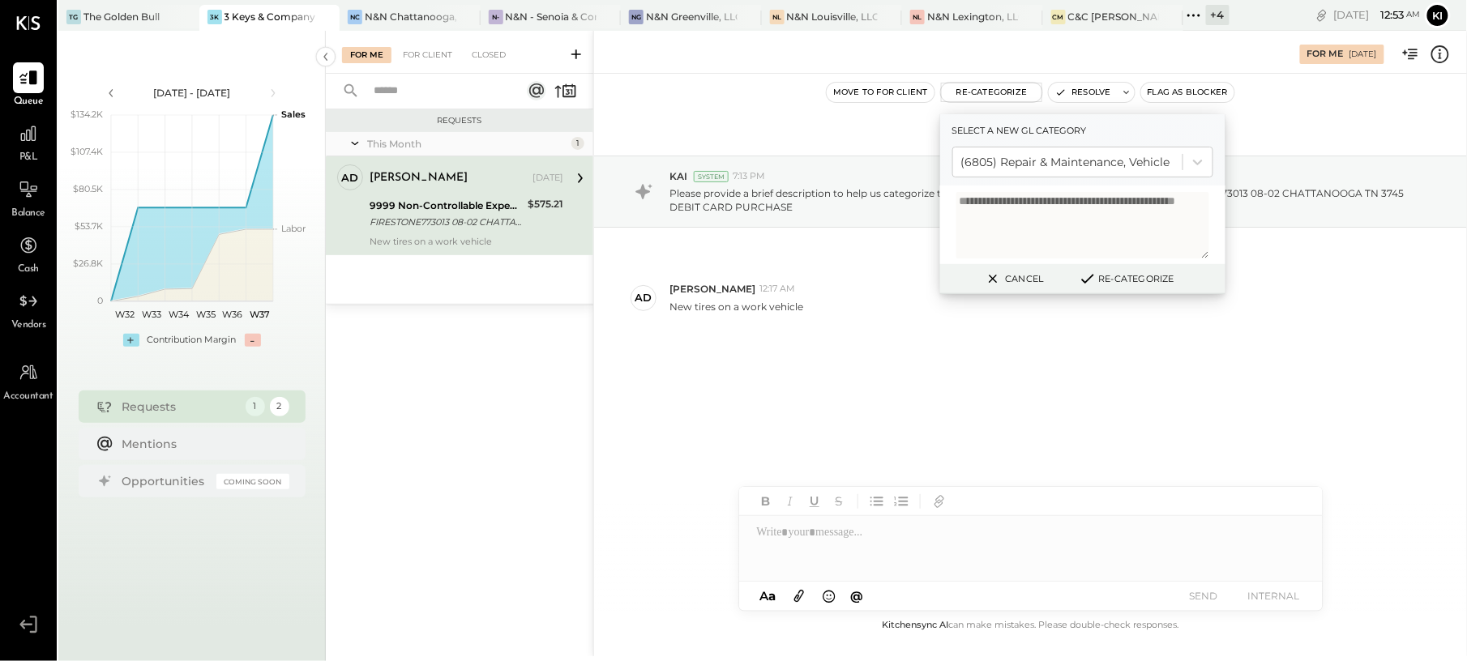
type textarea "**********"
click at [1112, 279] on button "Re-Categorize" at bounding box center [1126, 278] width 107 height 19
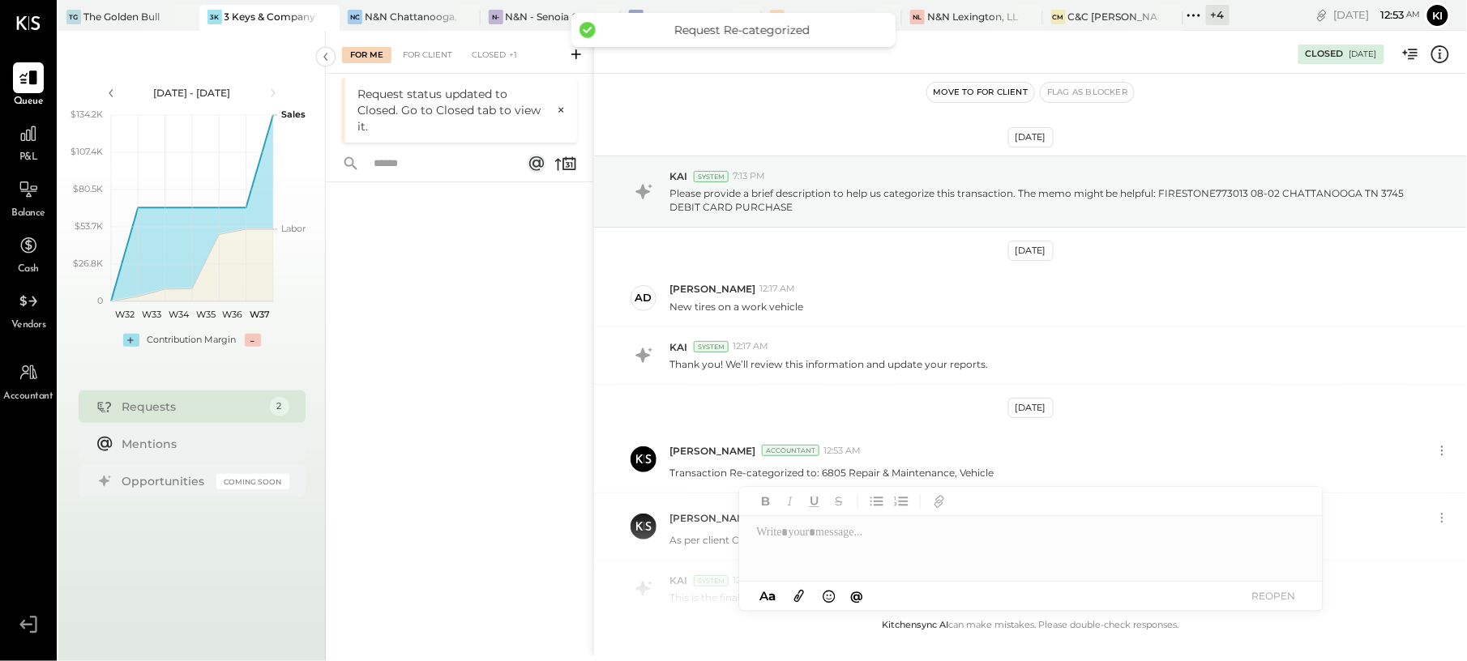
scroll to position [140, 0]
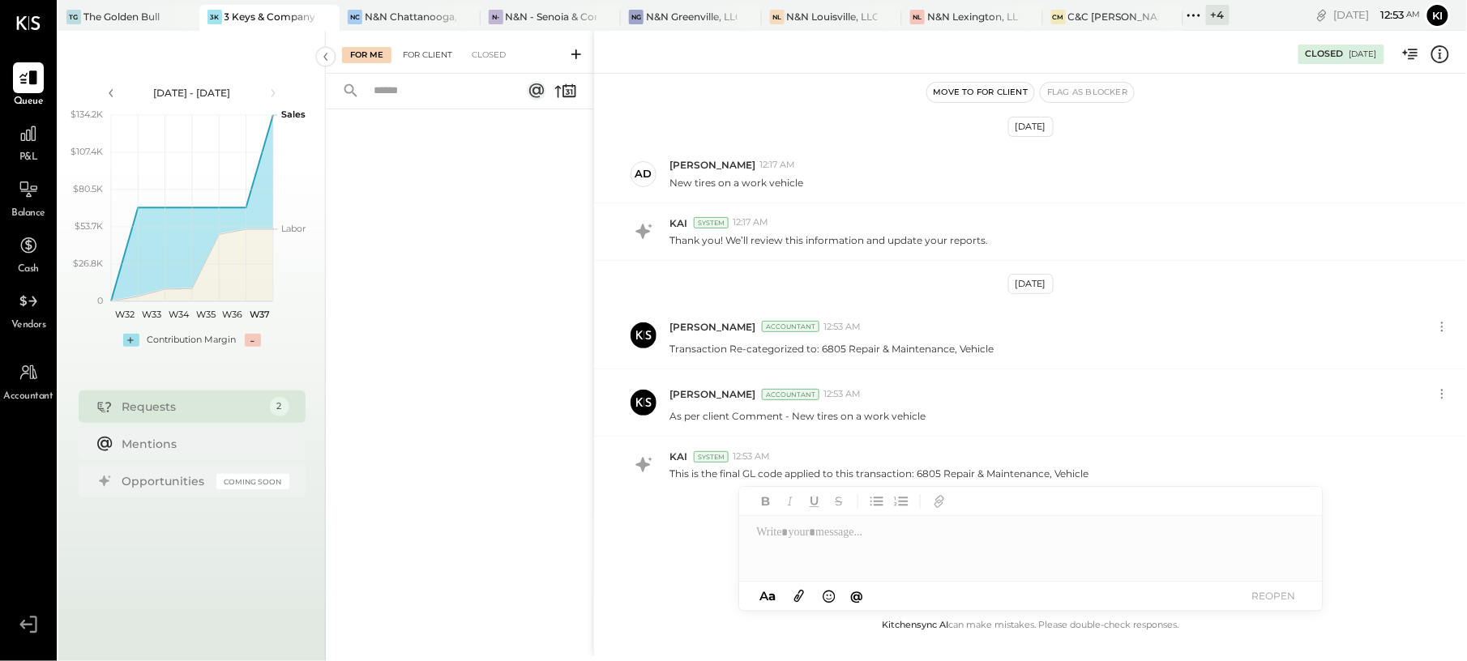
click at [405, 50] on div "For Client" at bounding box center [428, 55] width 66 height 16
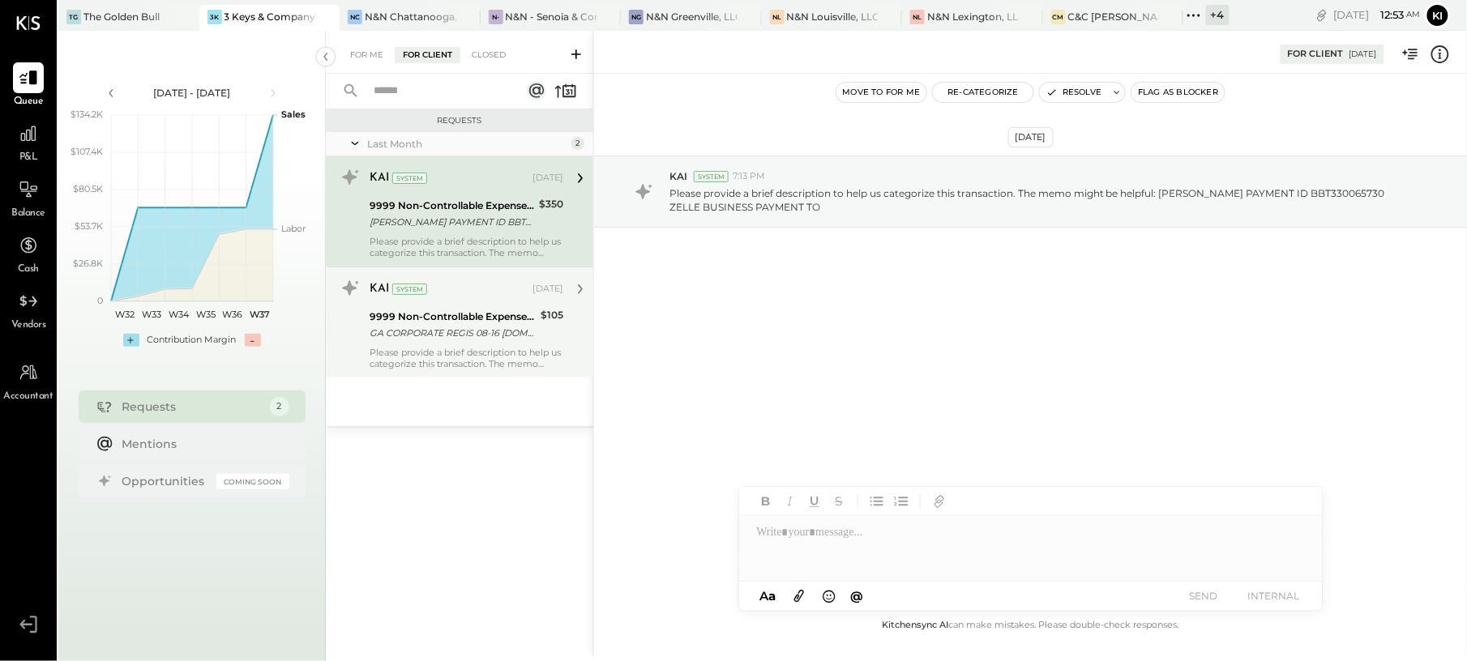
click at [407, 344] on div "KAI System [DATE] 9999 Non-Controllable Expenses:Other Income and Expenses:To B…" at bounding box center [467, 323] width 194 height 94
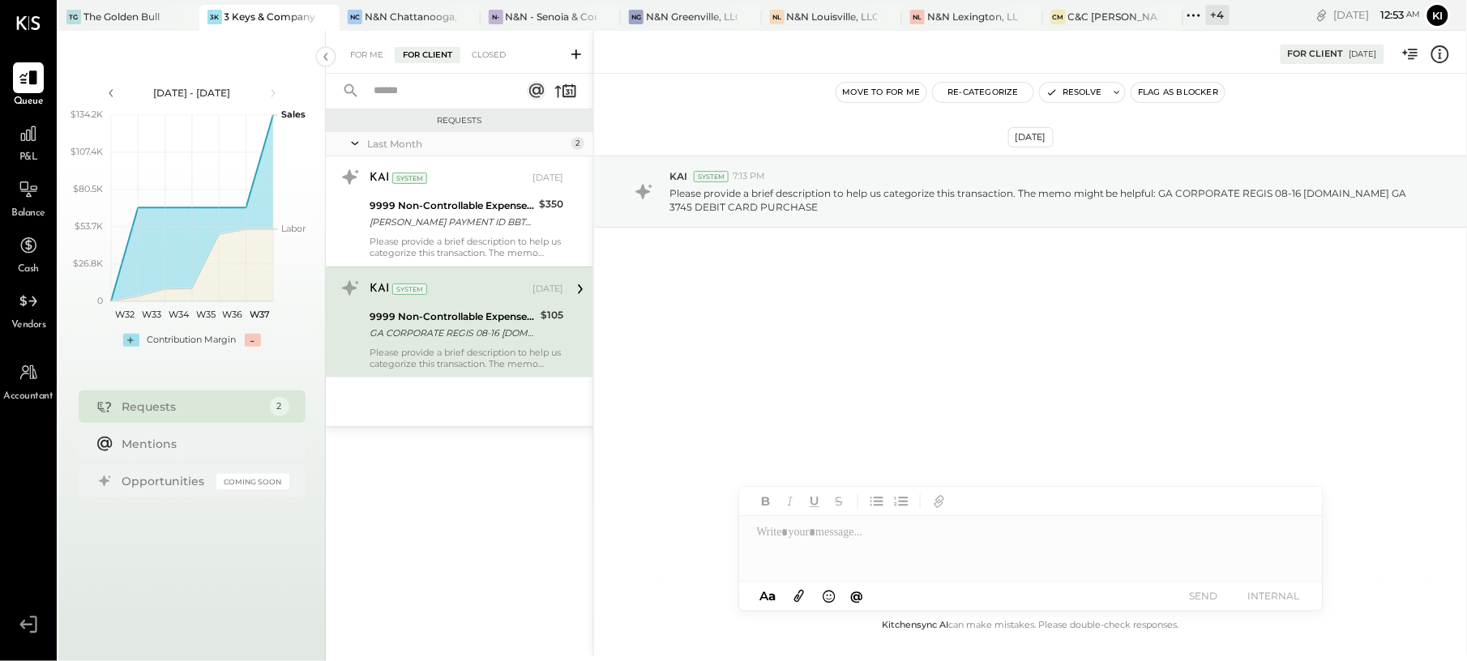
click at [913, 341] on div "[DATE] KAI System 7:13 PM Please provide a brief description to help us categor…" at bounding box center [1030, 231] width 873 height 235
click at [24, 188] on icon at bounding box center [28, 189] width 21 height 21
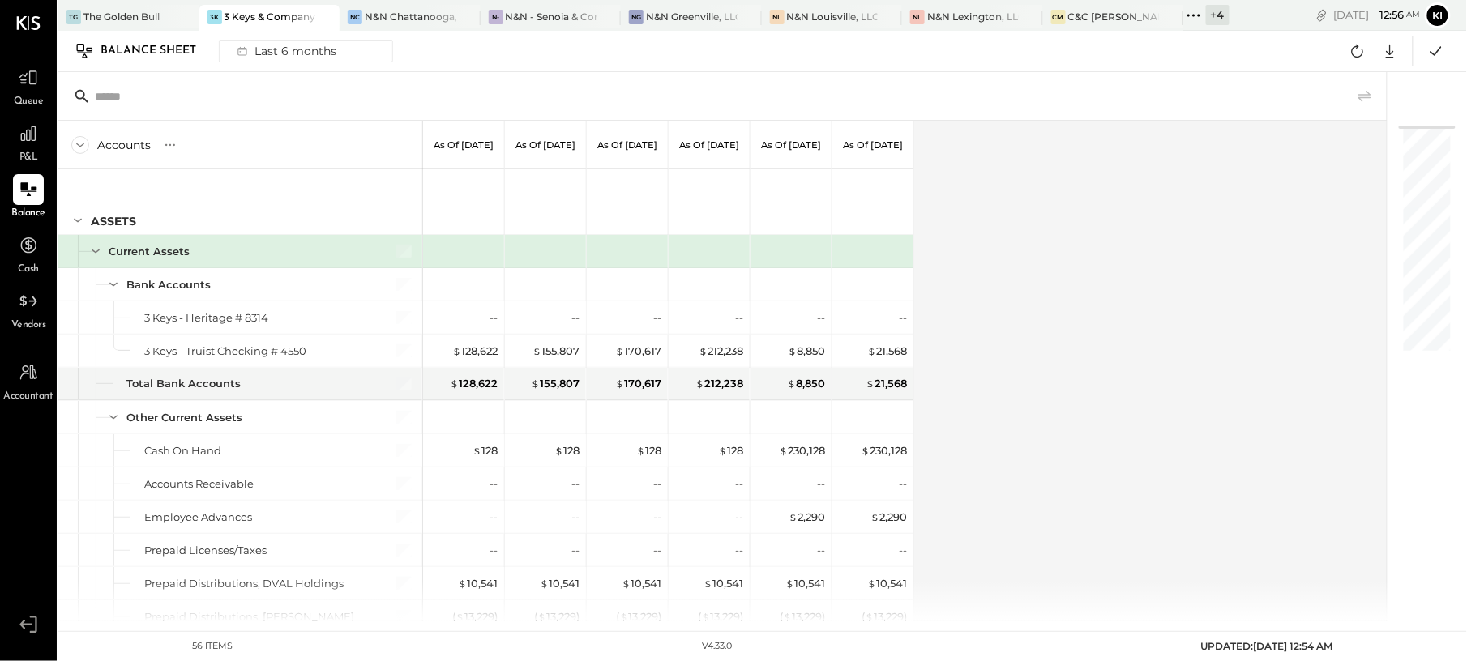
click at [43, 100] on div "Queue" at bounding box center [28, 85] width 31 height 47
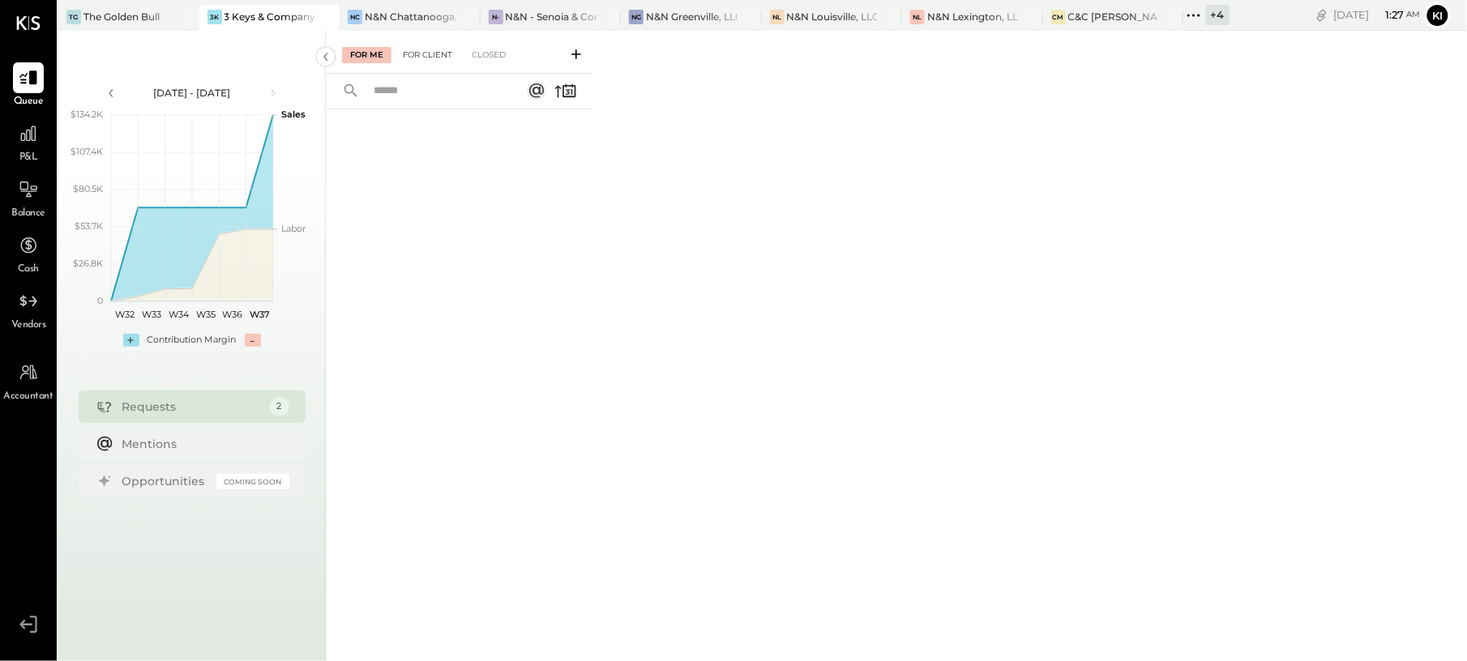
click at [409, 49] on div "For Client" at bounding box center [428, 55] width 66 height 16
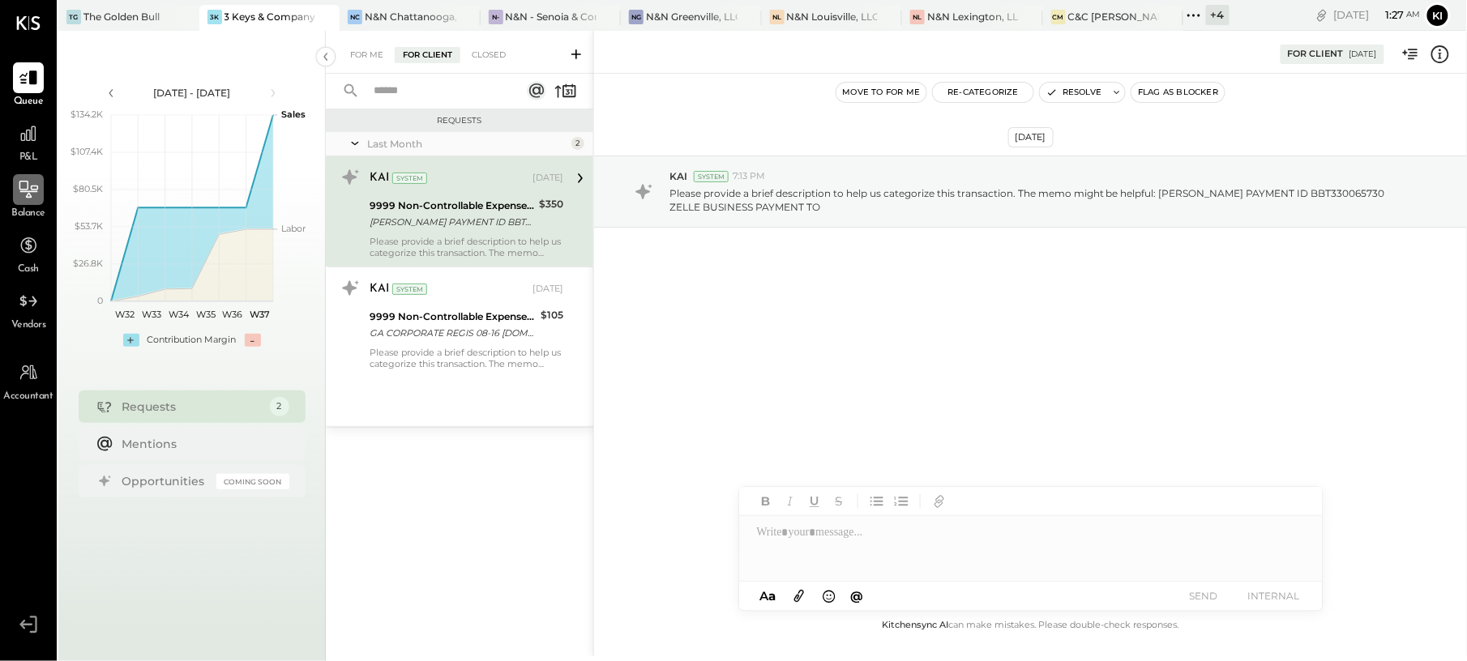
click at [31, 195] on icon at bounding box center [28, 189] width 21 height 21
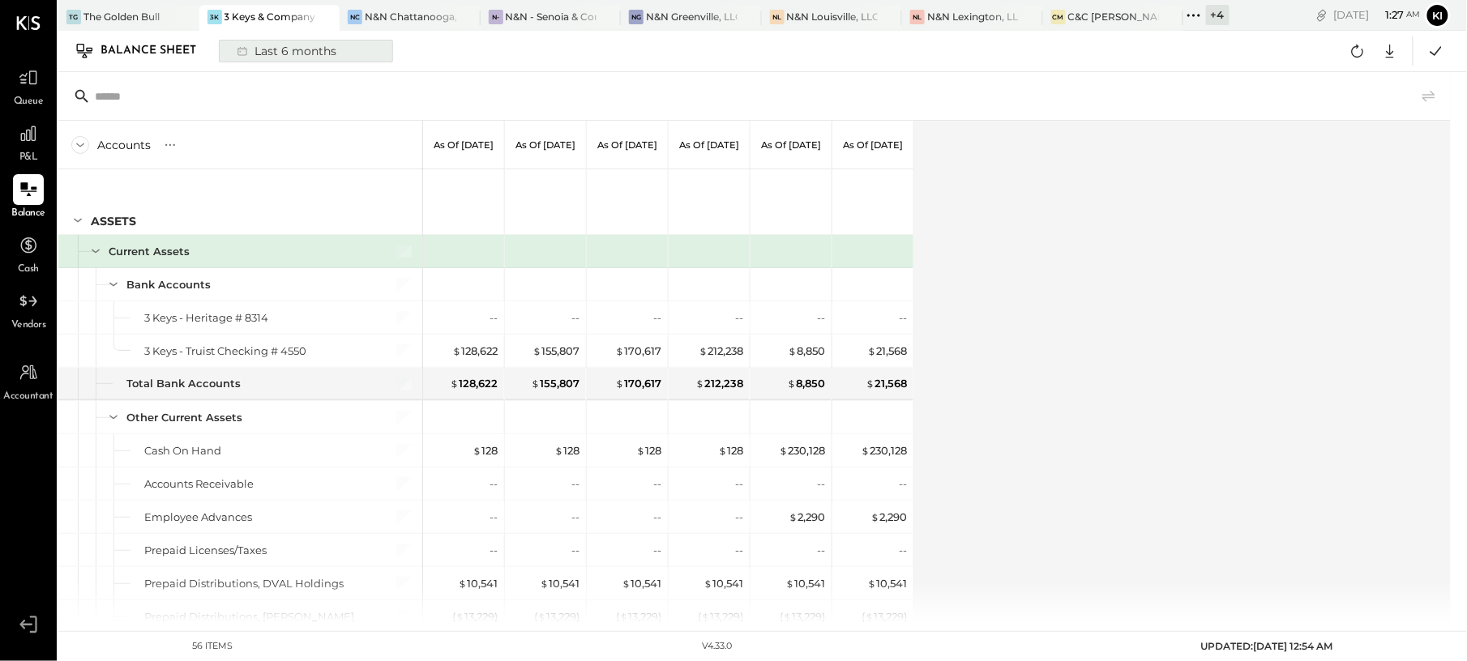
click at [256, 53] on div "Last 6 months" at bounding box center [285, 51] width 115 height 21
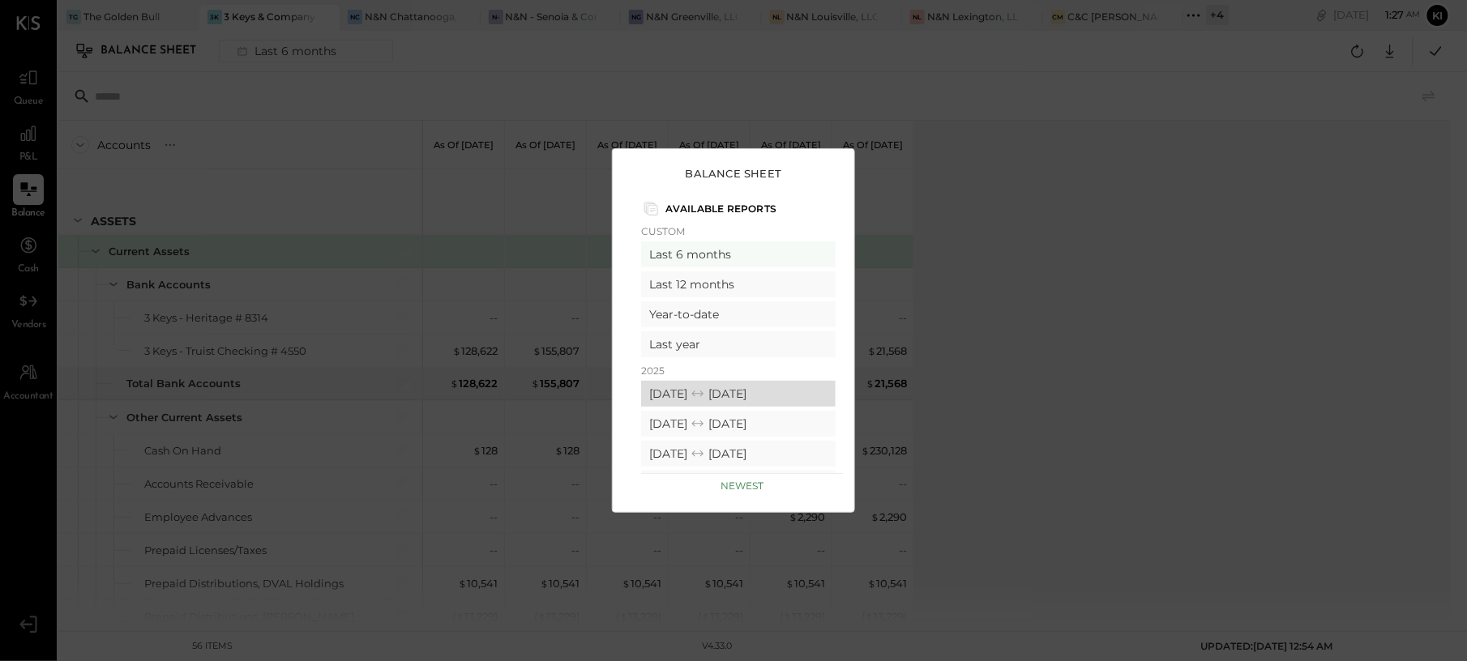
click at [702, 386] on div "[DATE] [DATE]" at bounding box center [738, 394] width 195 height 26
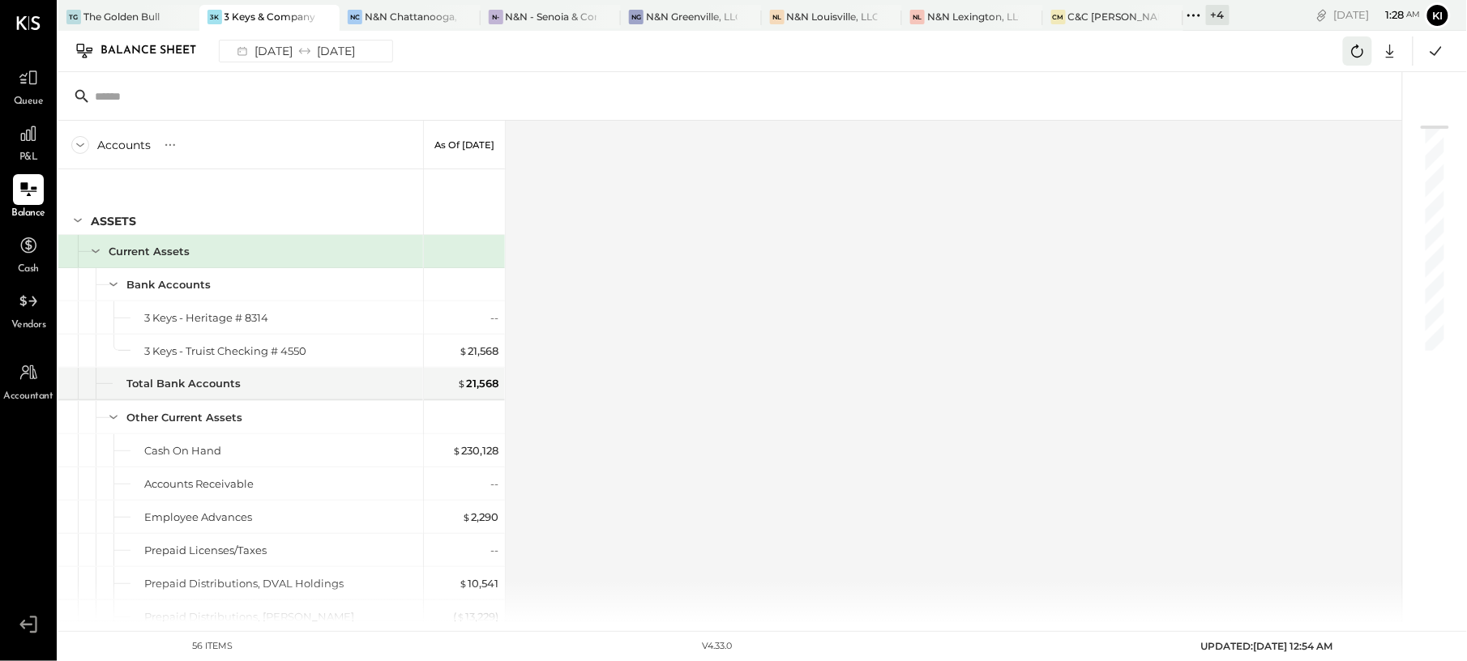
click at [1352, 53] on icon at bounding box center [1357, 51] width 21 height 21
click at [1360, 65] on button at bounding box center [1357, 50] width 29 height 29
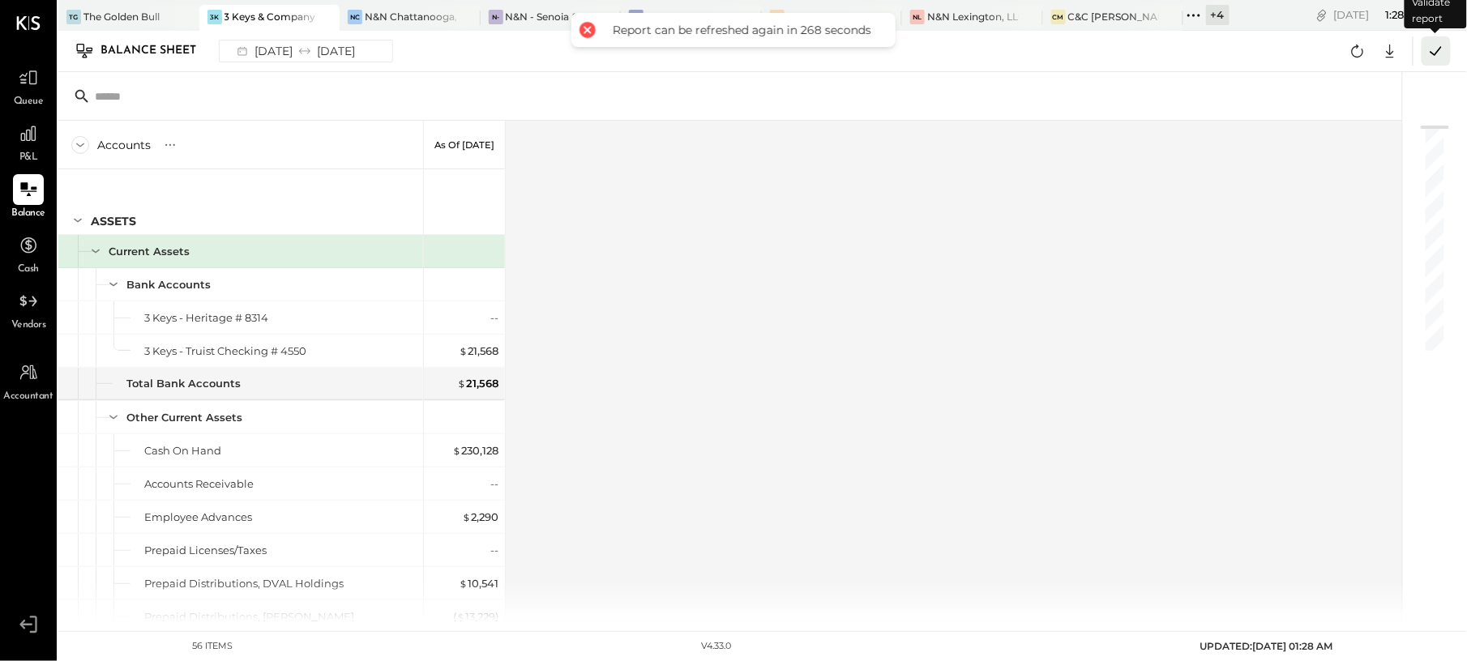
click at [1434, 46] on icon at bounding box center [1436, 51] width 21 height 21
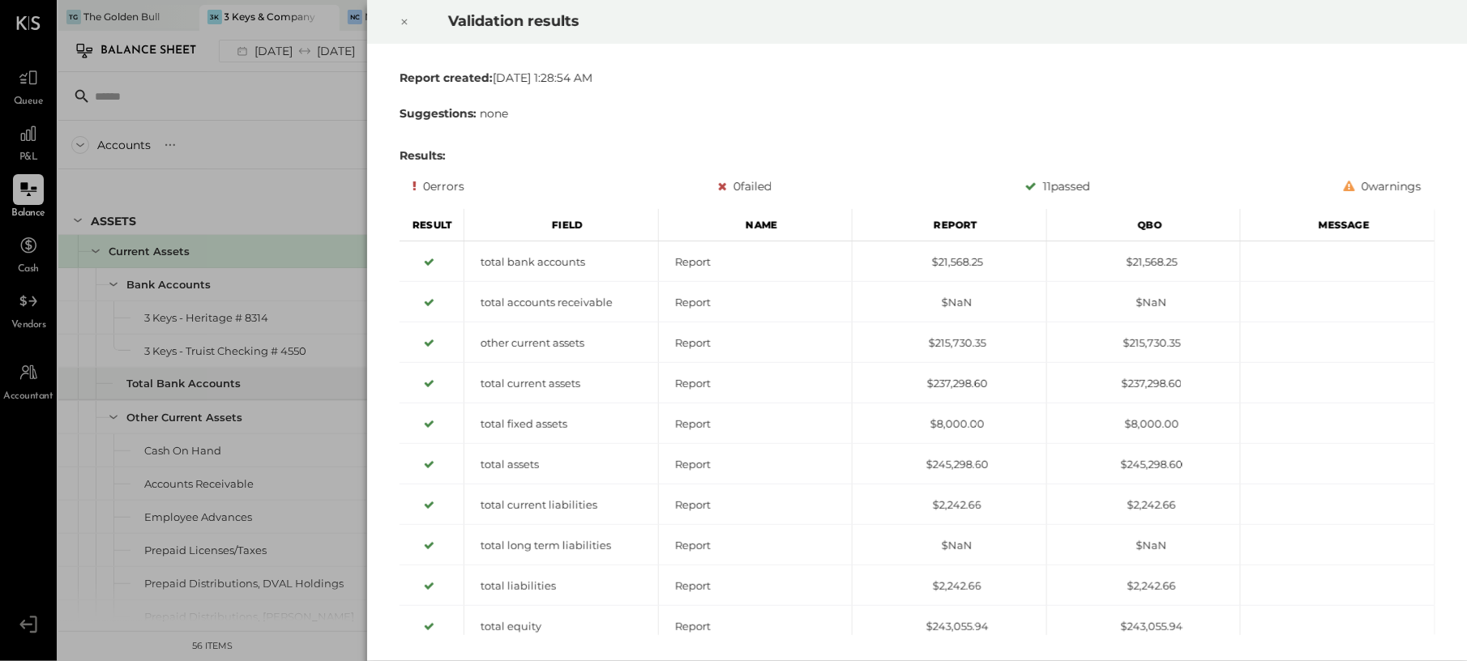
click at [409, 27] on div at bounding box center [405, 21] width 36 height 45
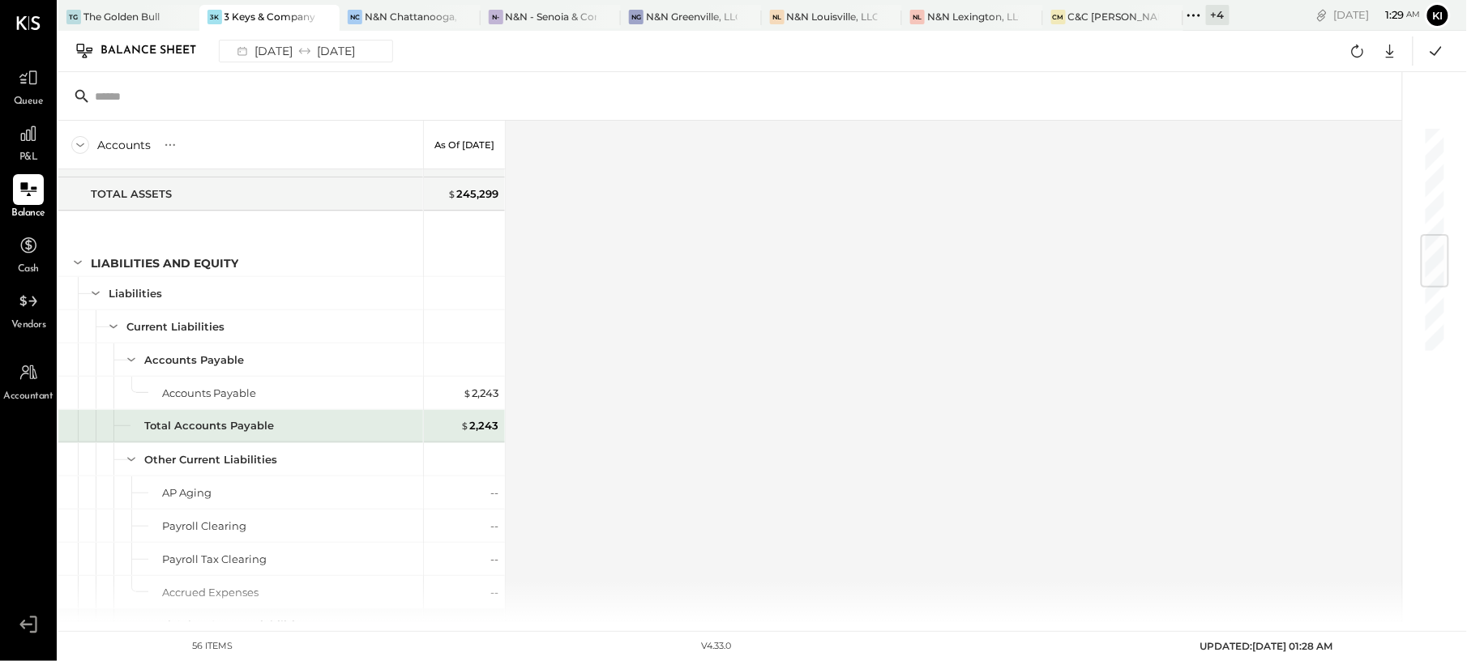
scroll to position [488, 0]
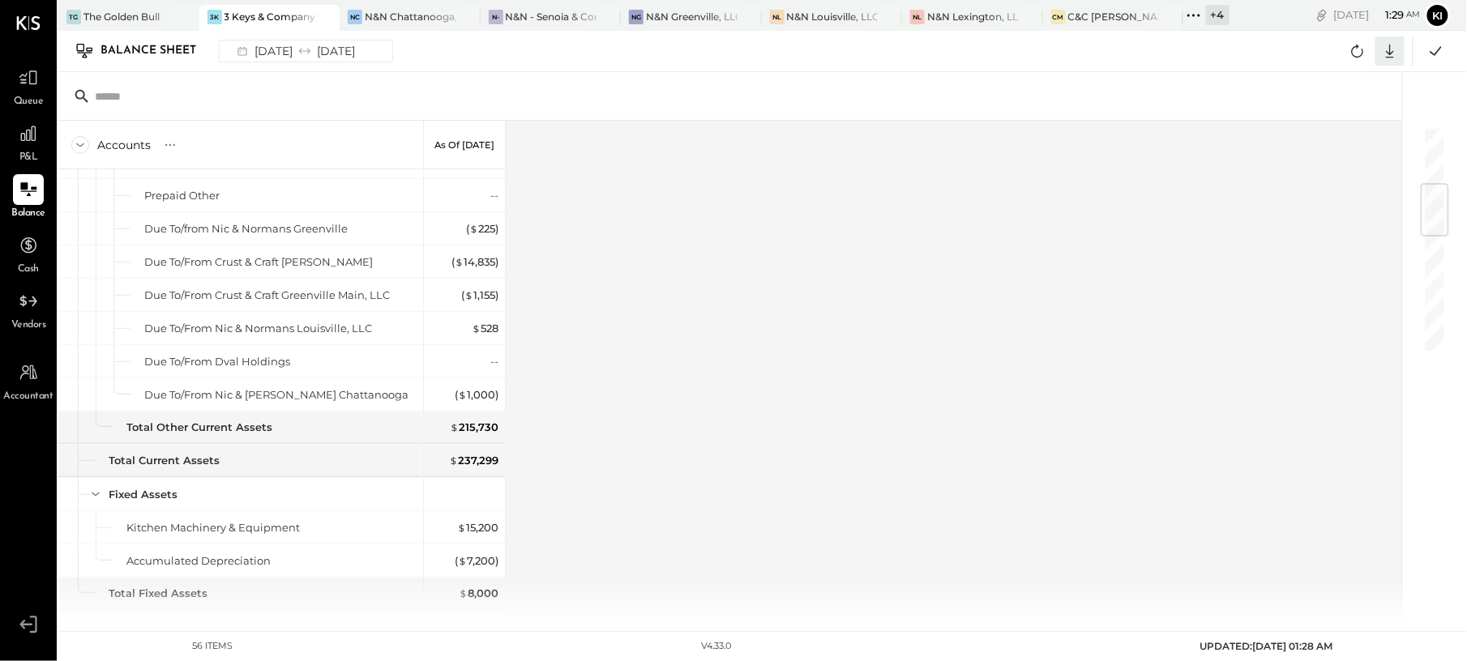
click at [1379, 53] on icon at bounding box center [1389, 51] width 21 height 21
click at [1350, 105] on div "Google Sheets" at bounding box center [1340, 112] width 130 height 34
click at [42, 135] on div at bounding box center [28, 133] width 31 height 31
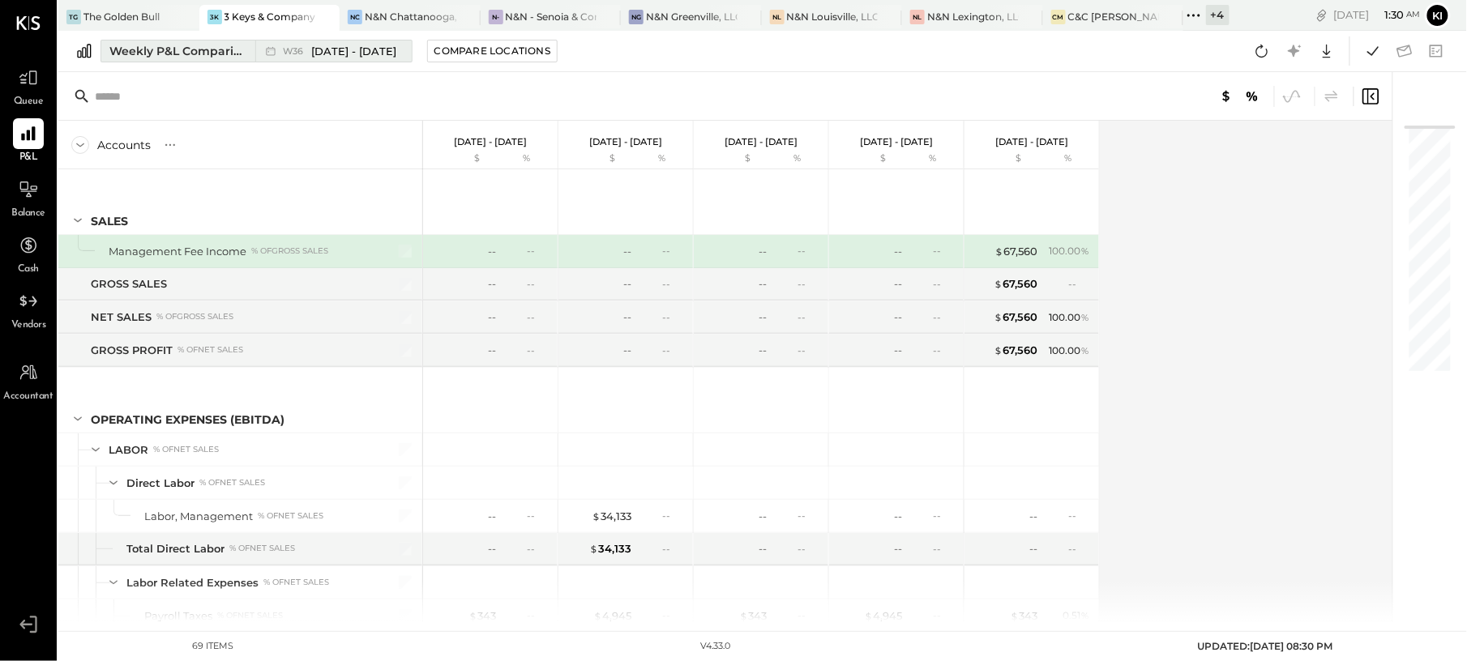
click at [157, 43] on div "Weekly P&L Comparison" at bounding box center [177, 51] width 136 height 16
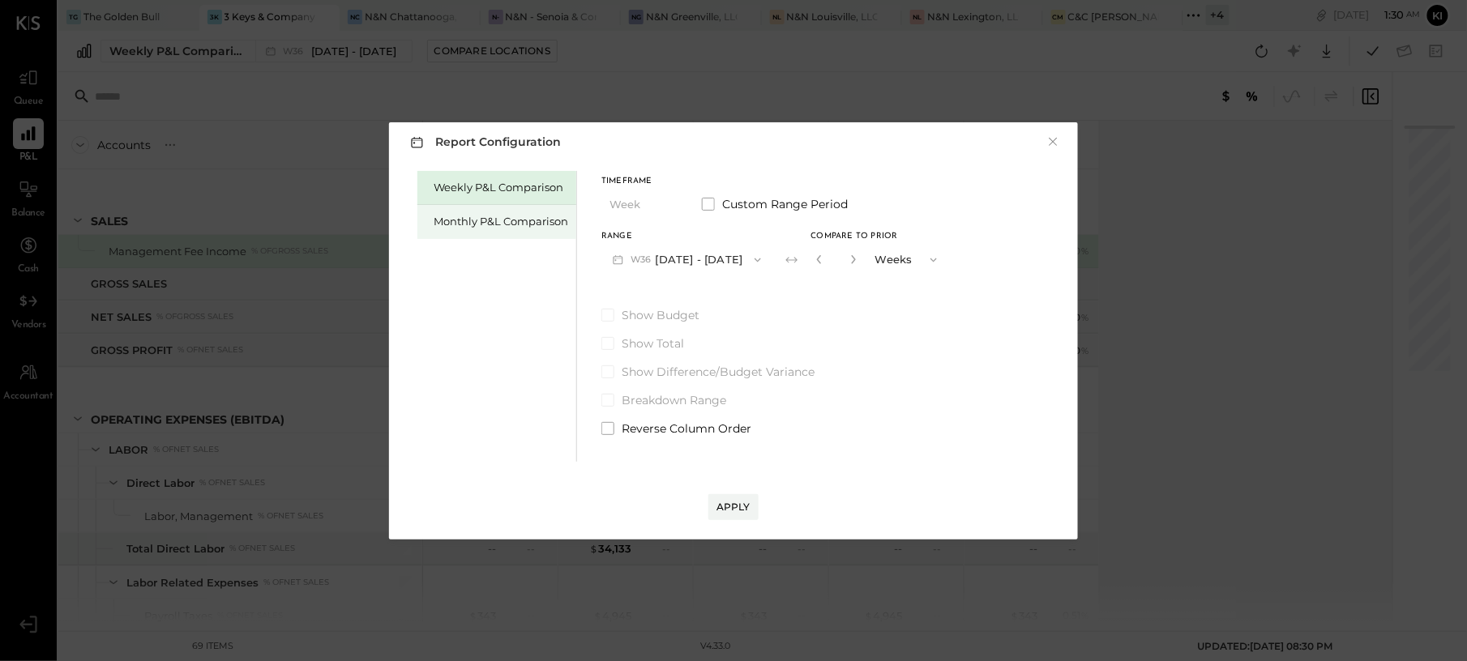
click at [490, 227] on div "Monthly P&L Comparison" at bounding box center [501, 221] width 135 height 15
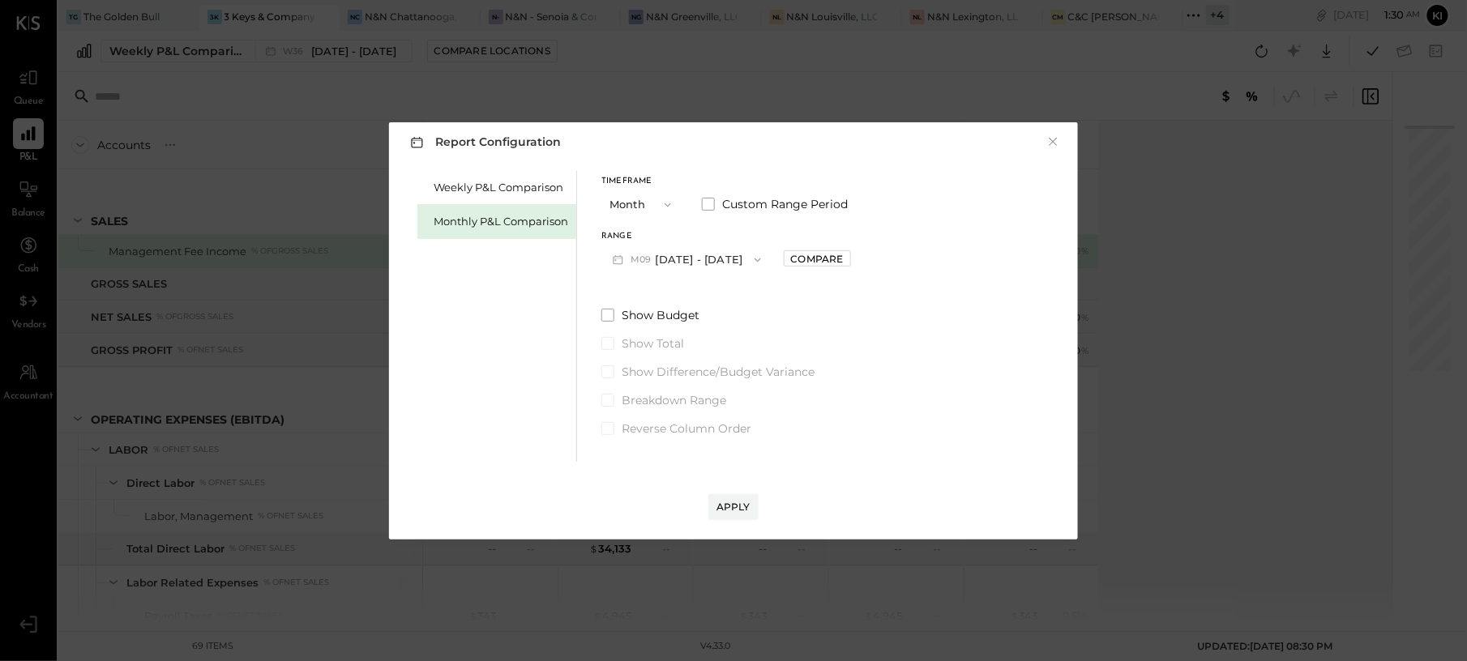
click at [712, 267] on button "M09 [DATE] - [DATE]" at bounding box center [686, 260] width 171 height 30
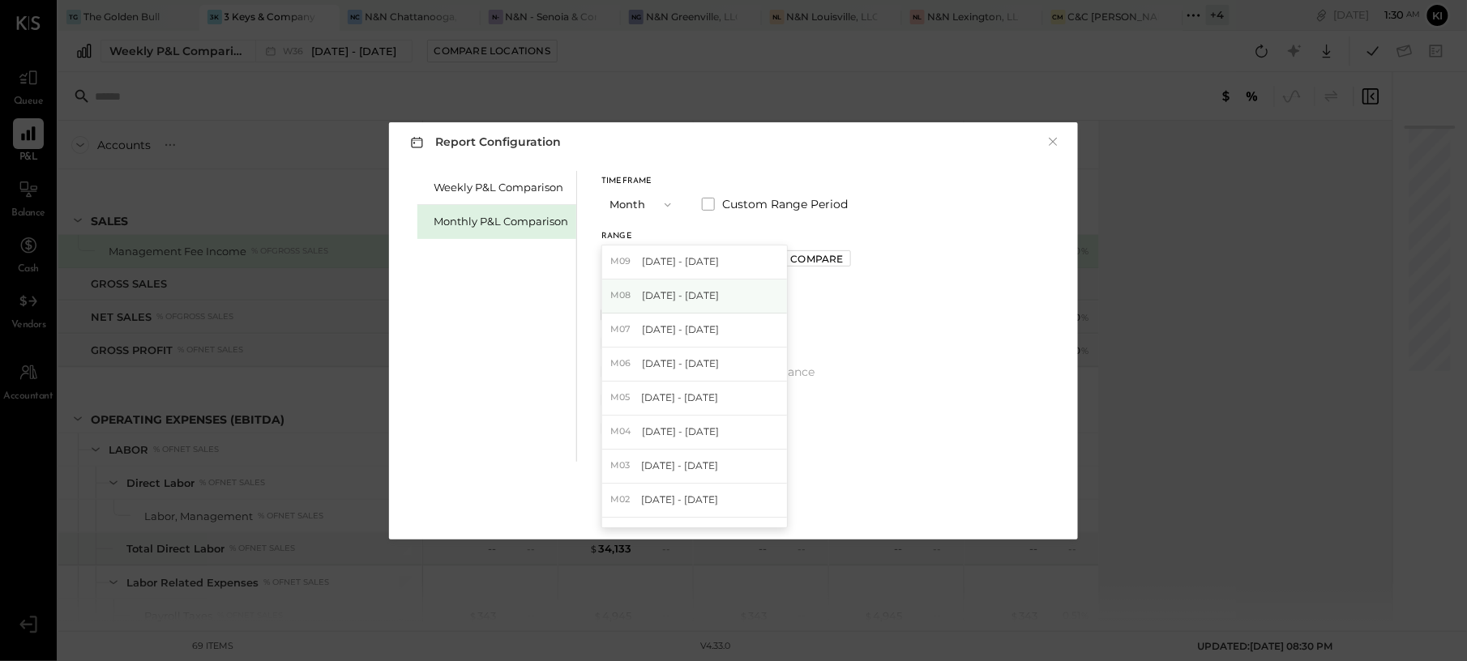
click at [717, 295] on div "M08 [DATE] - [DATE]" at bounding box center [694, 297] width 185 height 34
click at [743, 504] on div "Apply" at bounding box center [733, 507] width 34 height 14
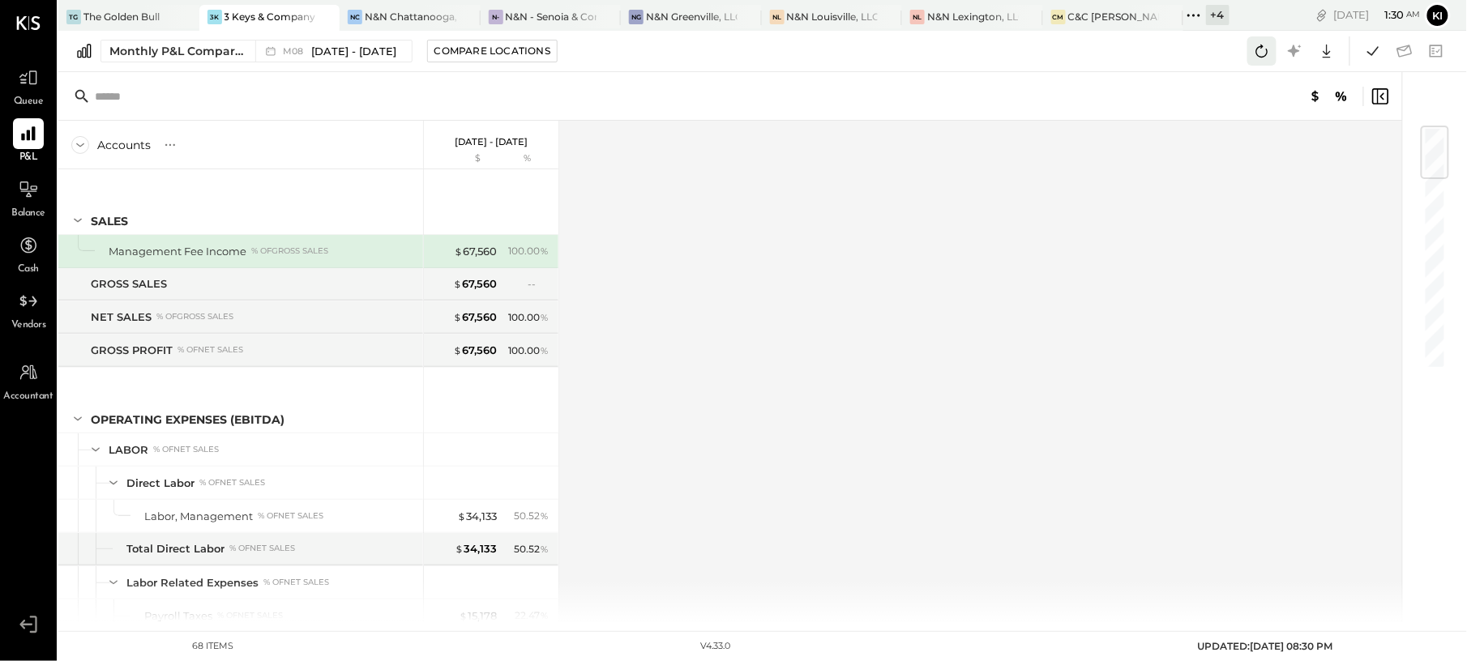
click at [1253, 56] on icon at bounding box center [1261, 51] width 21 height 21
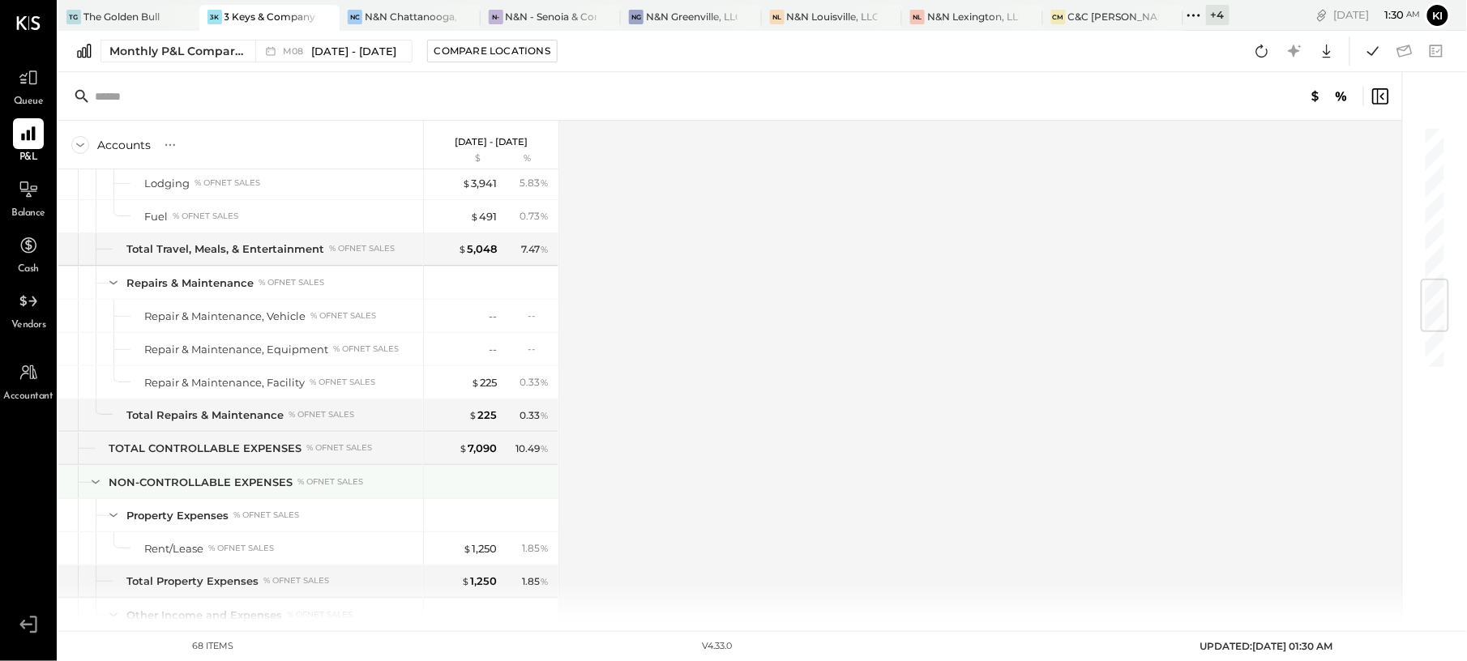
scroll to position [1595, 0]
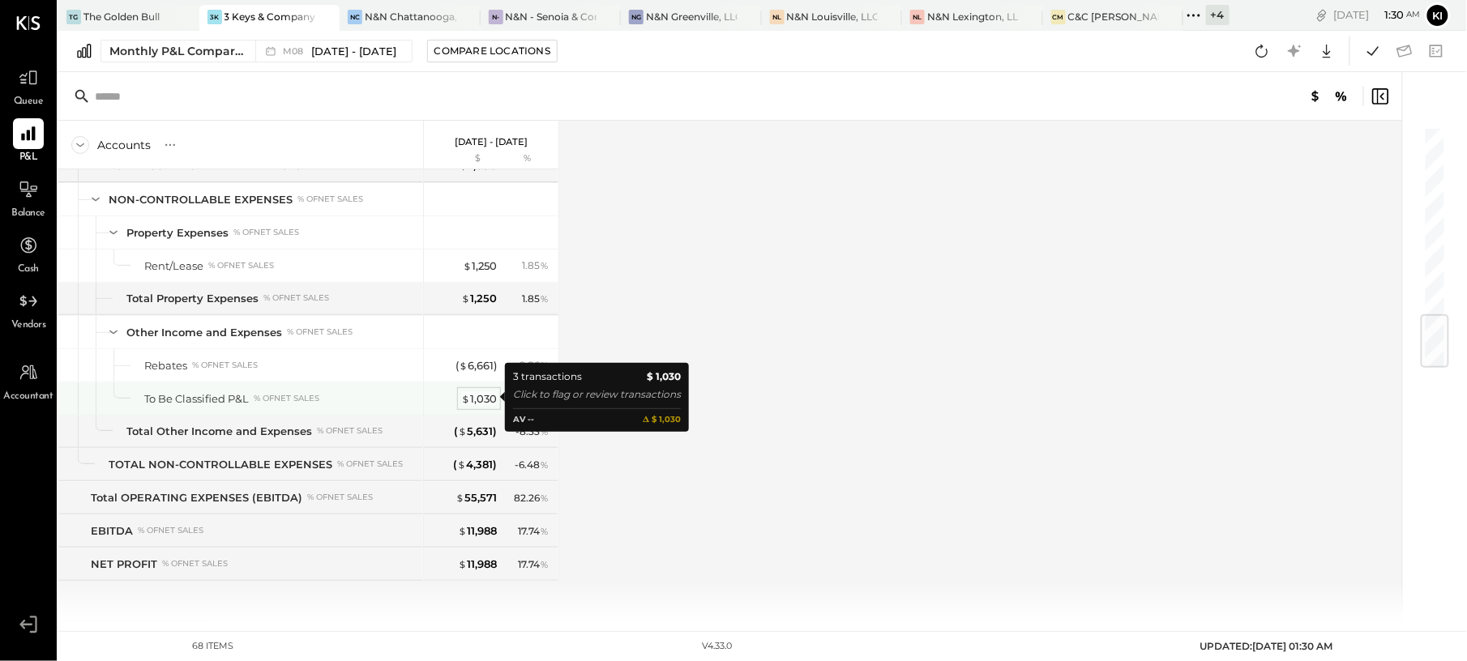
click at [490, 399] on div "$ 1,030" at bounding box center [479, 398] width 36 height 15
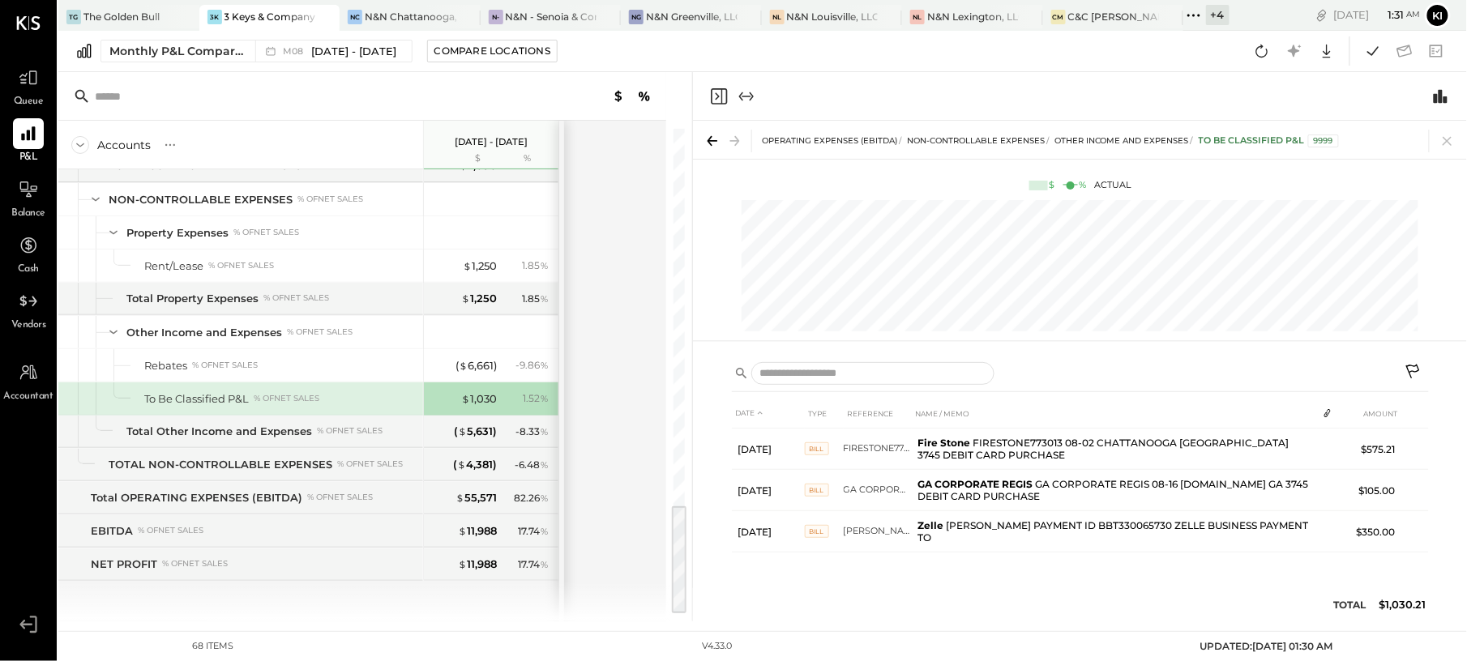
click at [658, 280] on div "Accounts S % GL [DATE] - [DATE] $ % SALES Management Fee Income % of GROSS SALE…" at bounding box center [363, 371] width 610 height 501
click at [1259, 55] on icon at bounding box center [1261, 51] width 21 height 21
click at [724, 96] on icon "Close panel" at bounding box center [718, 96] width 19 height 19
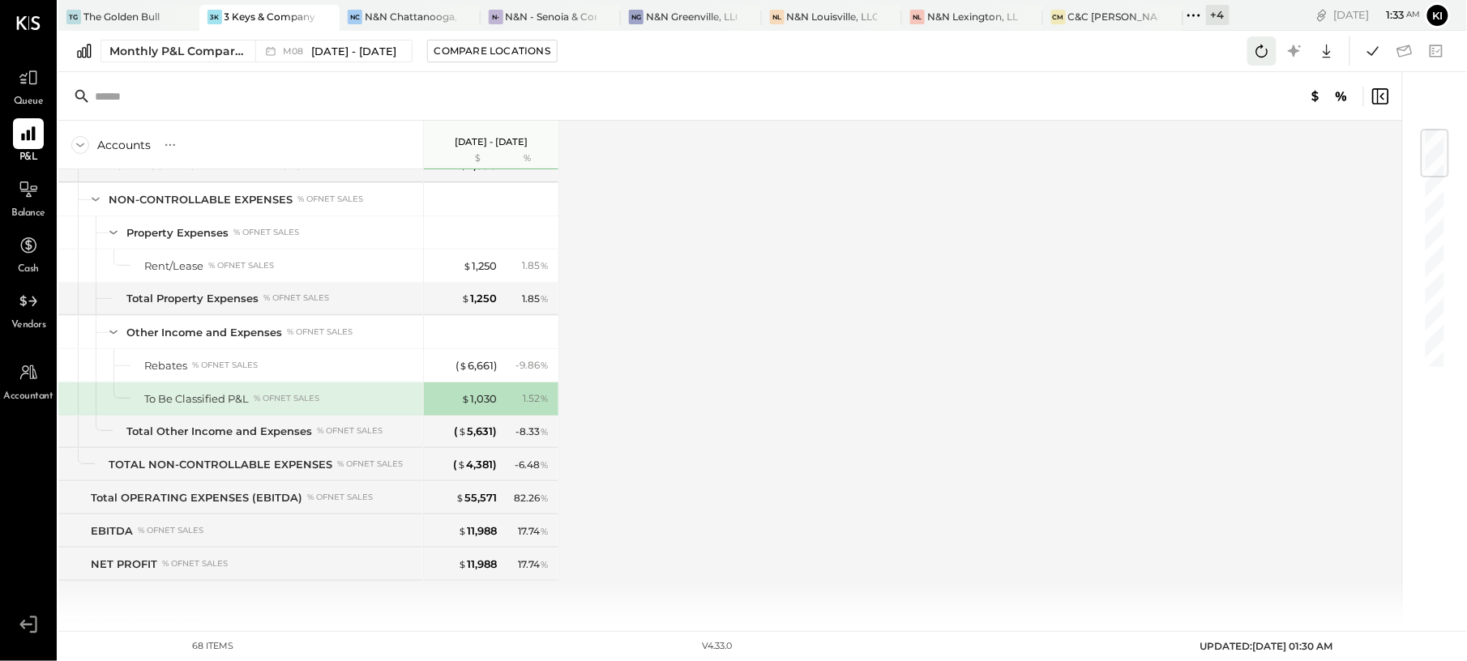
click at [1258, 50] on icon at bounding box center [1261, 51] width 21 height 21
click at [1271, 55] on icon at bounding box center [1261, 51] width 21 height 21
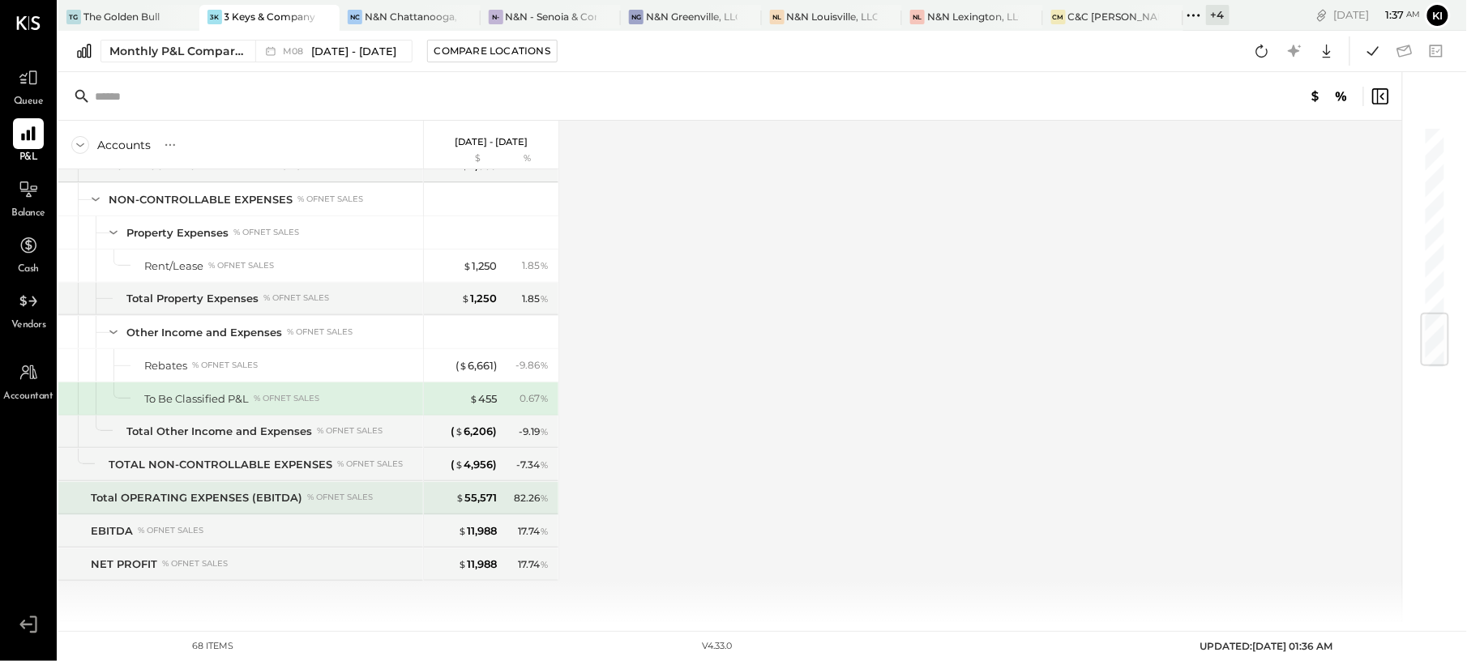
scroll to position [1595, 0]
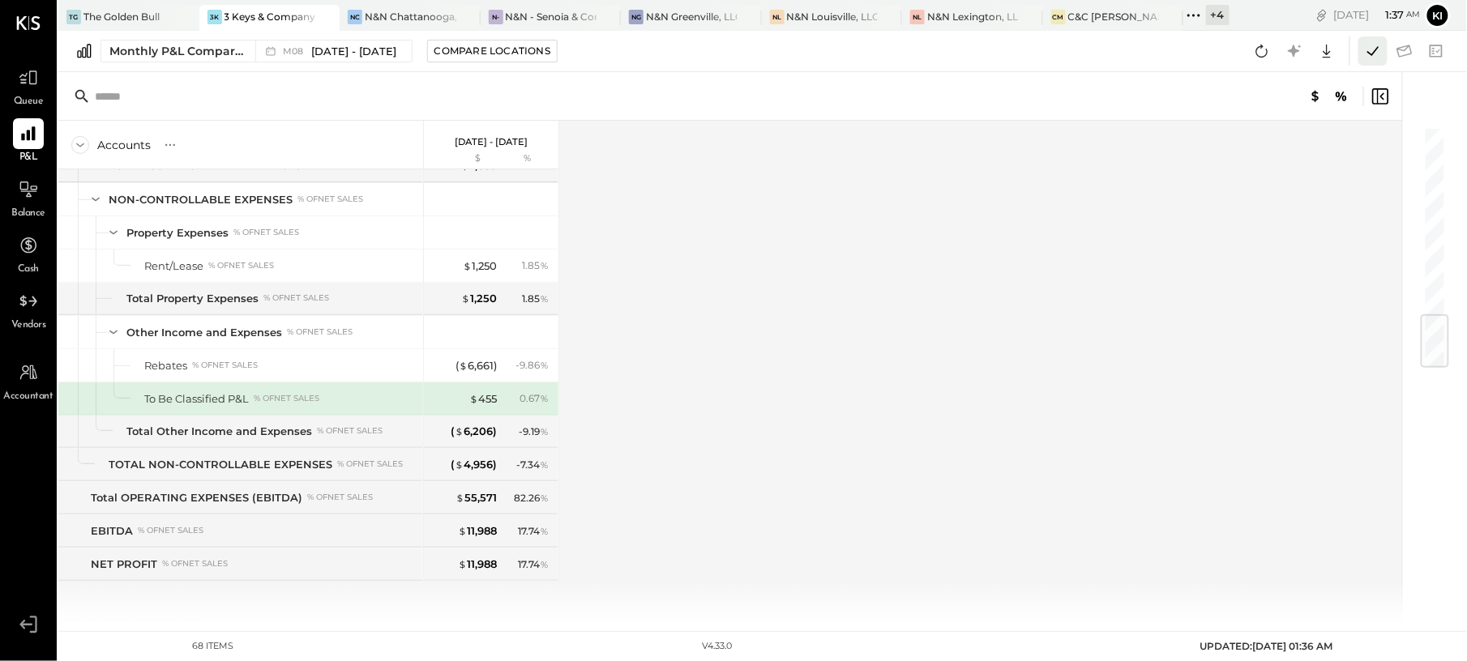
click at [1385, 49] on button at bounding box center [1372, 50] width 29 height 29
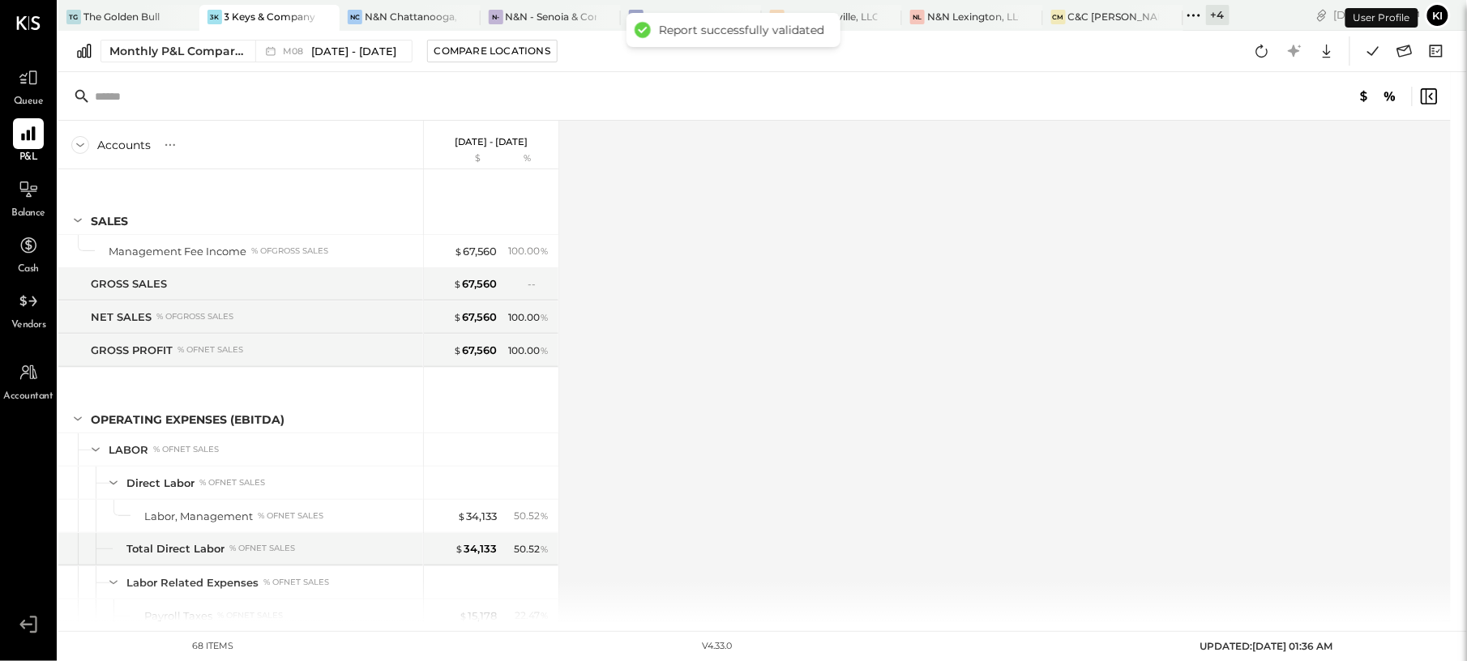
scroll to position [1580, 0]
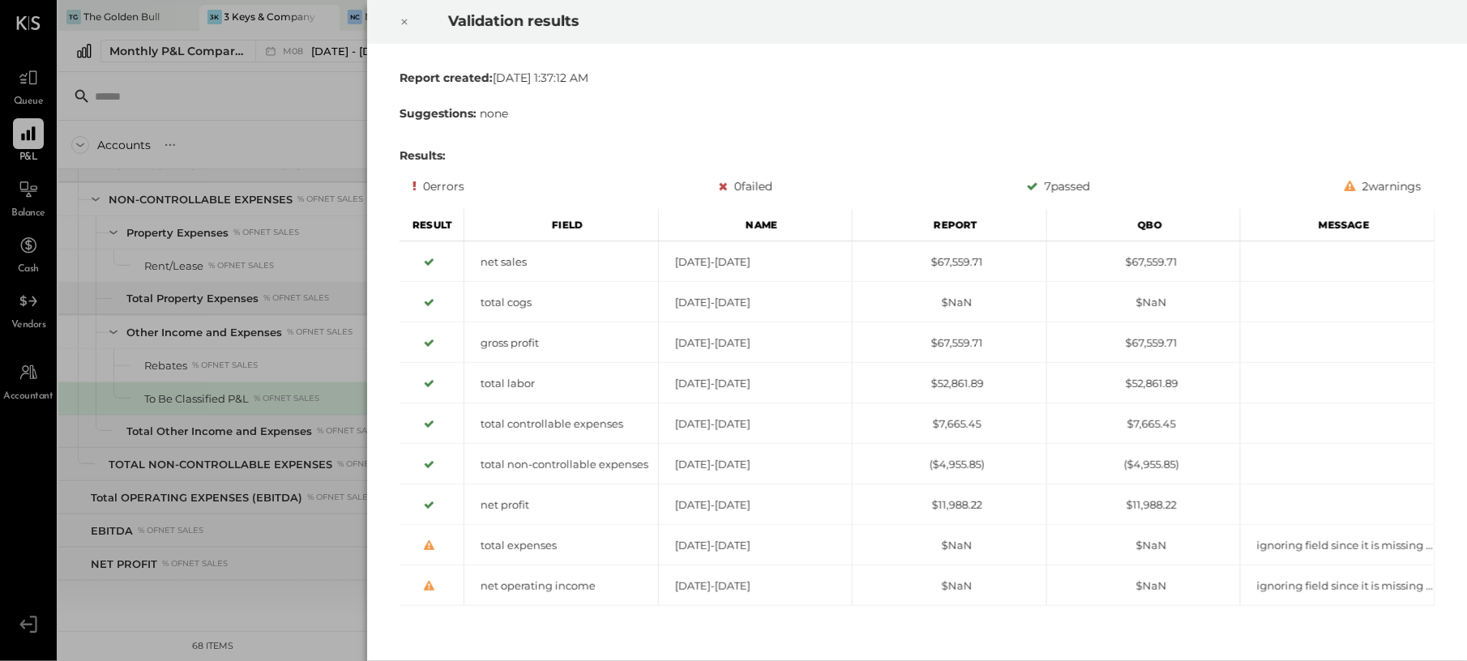
click at [403, 21] on icon at bounding box center [405, 21] width 10 height 19
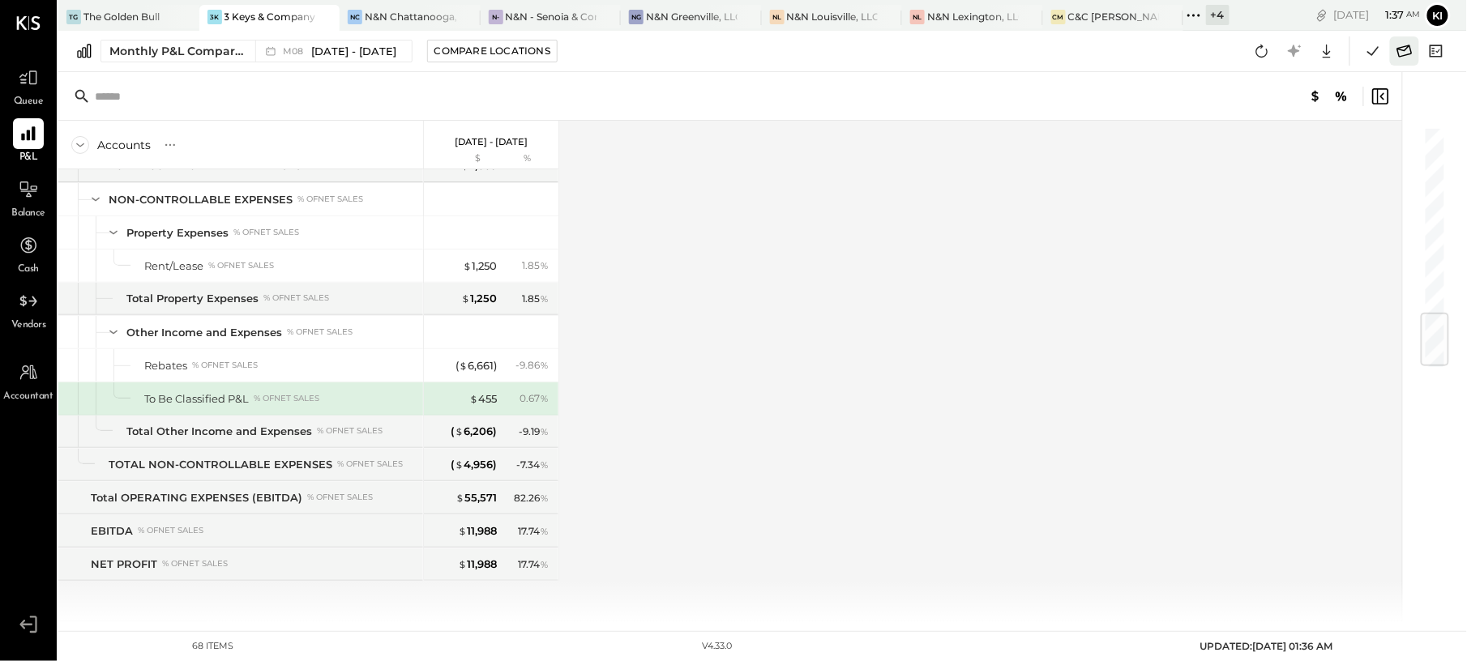
click at [1413, 46] on icon at bounding box center [1404, 51] width 21 height 21
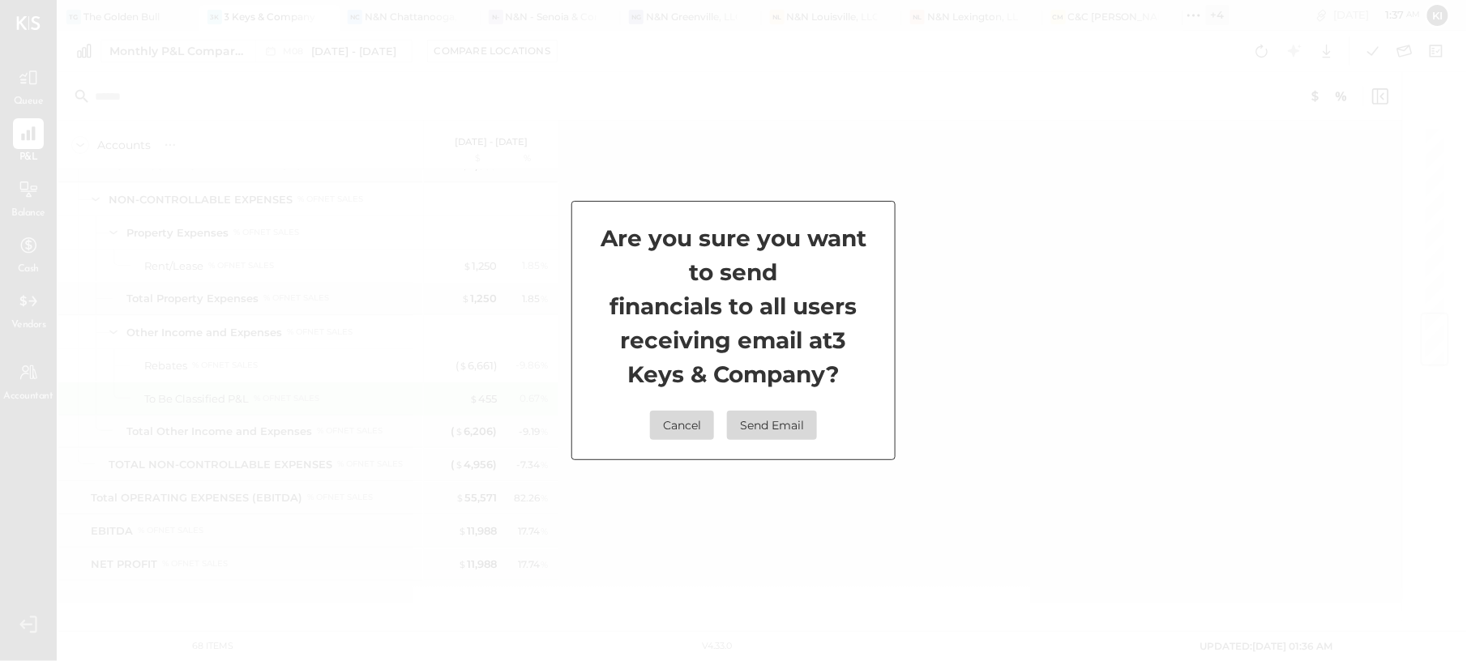
click at [781, 420] on button "Send Email" at bounding box center [772, 425] width 90 height 29
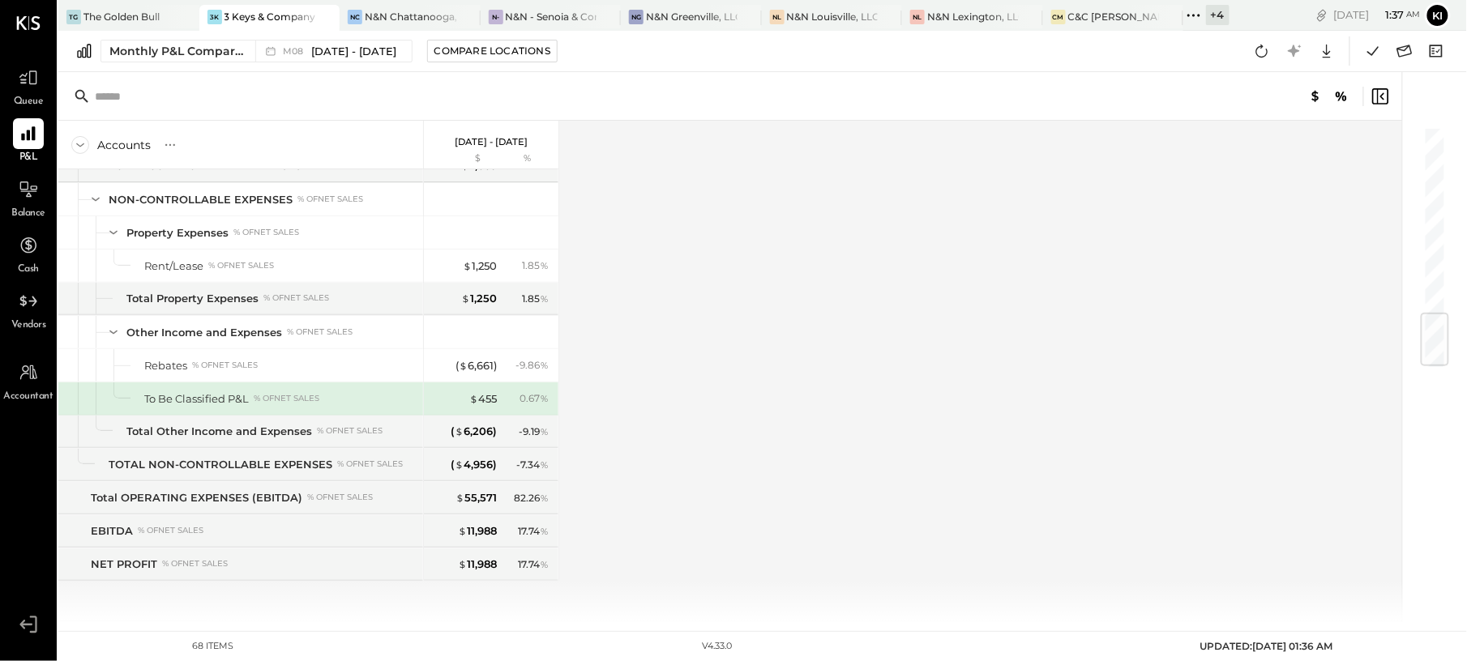
drag, startPoint x: 688, startPoint y: 0, endPoint x: 776, endPoint y: 342, distance: 353.0
click at [776, 342] on div "Accounts S % GL [DATE] - [DATE] $ % SALES Management Fee Income % of GROSS SALE…" at bounding box center [731, 371] width 1346 height 501
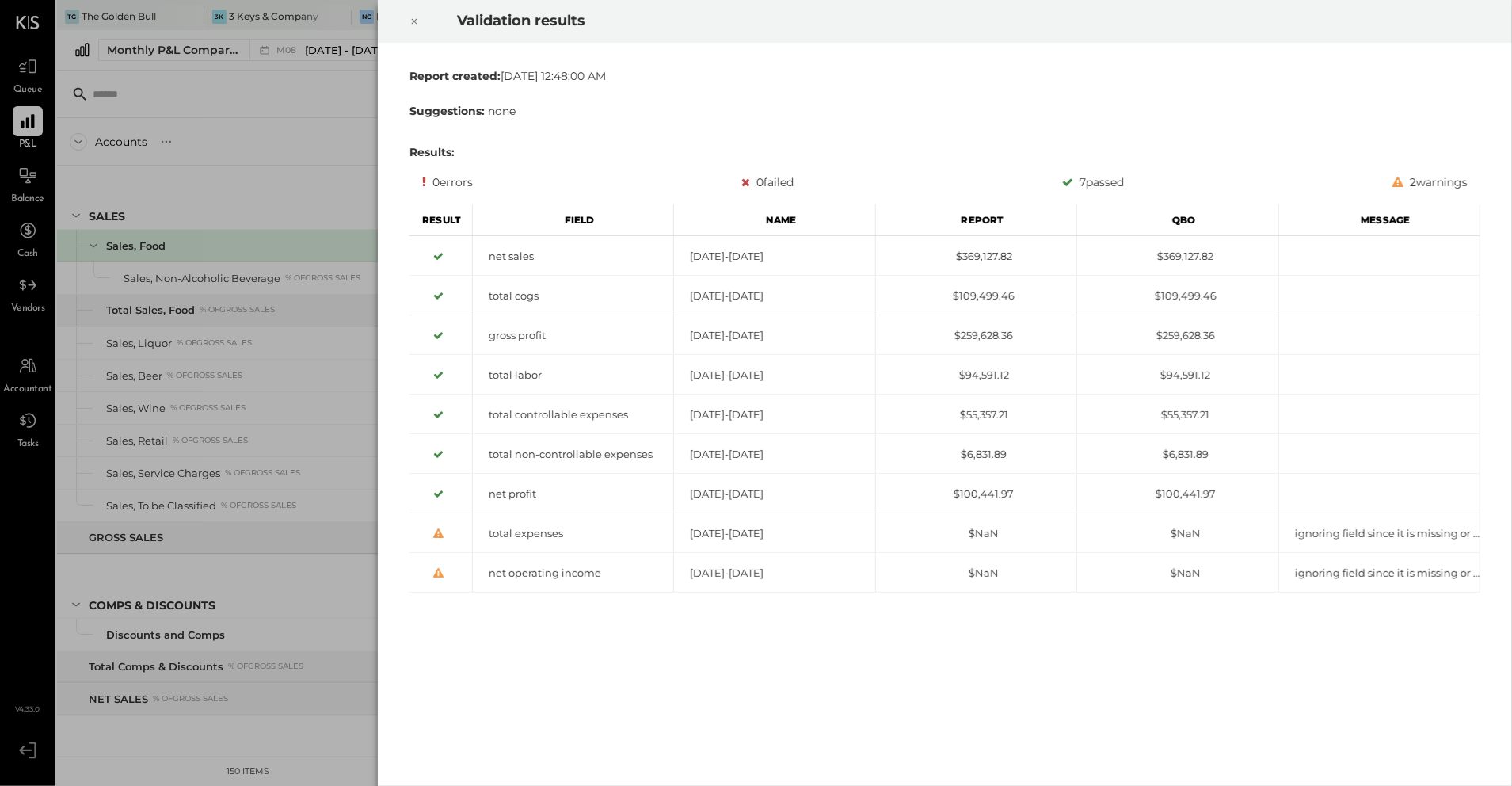
click at [25, 131] on div "Validation results Report created: Wed Sep 10 2025 12:48:00 AM Suggestions: non…" at bounding box center [756, 393] width 1512 height 786
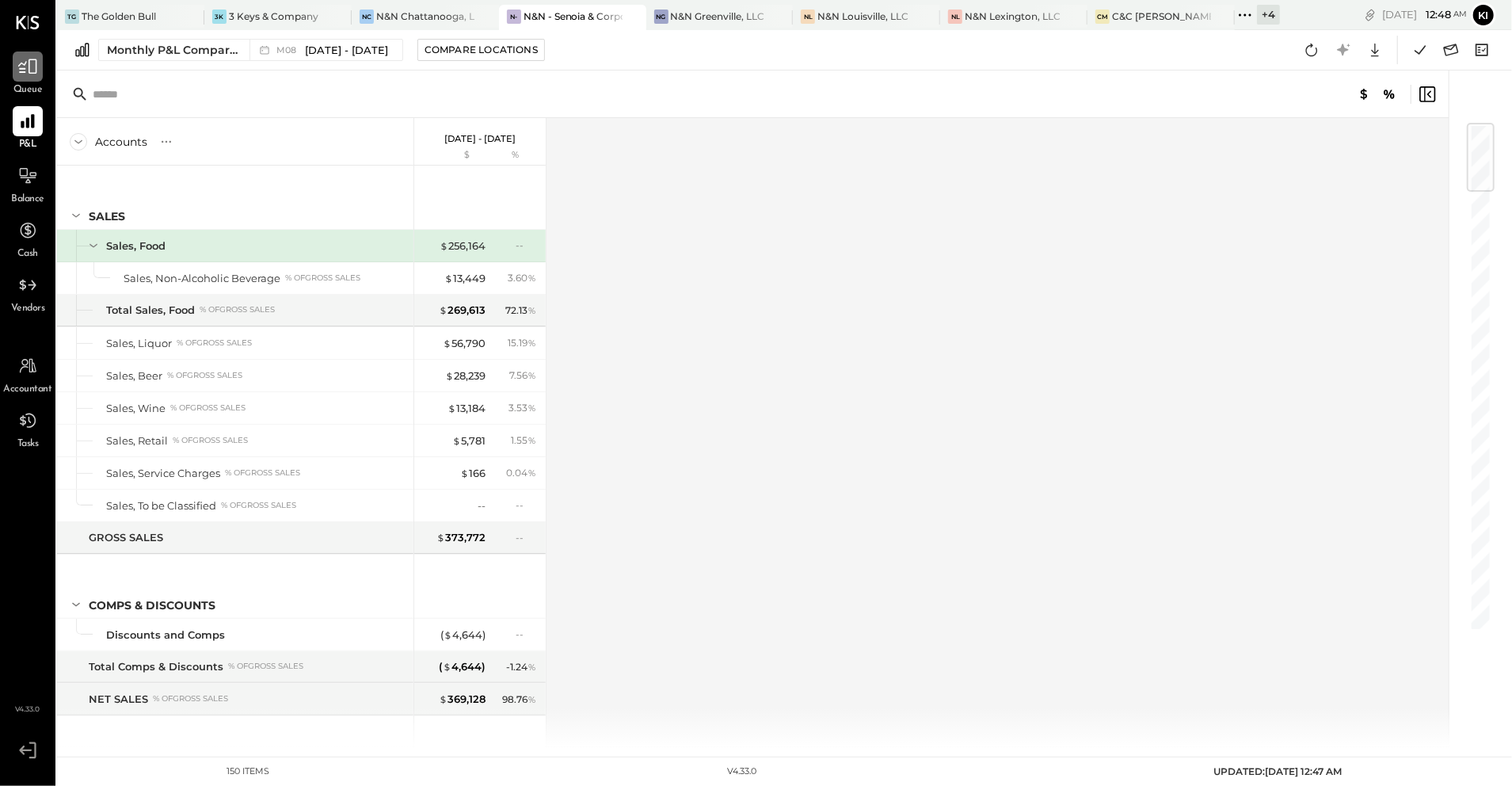
click at [32, 71] on icon at bounding box center [27, 66] width 21 height 21
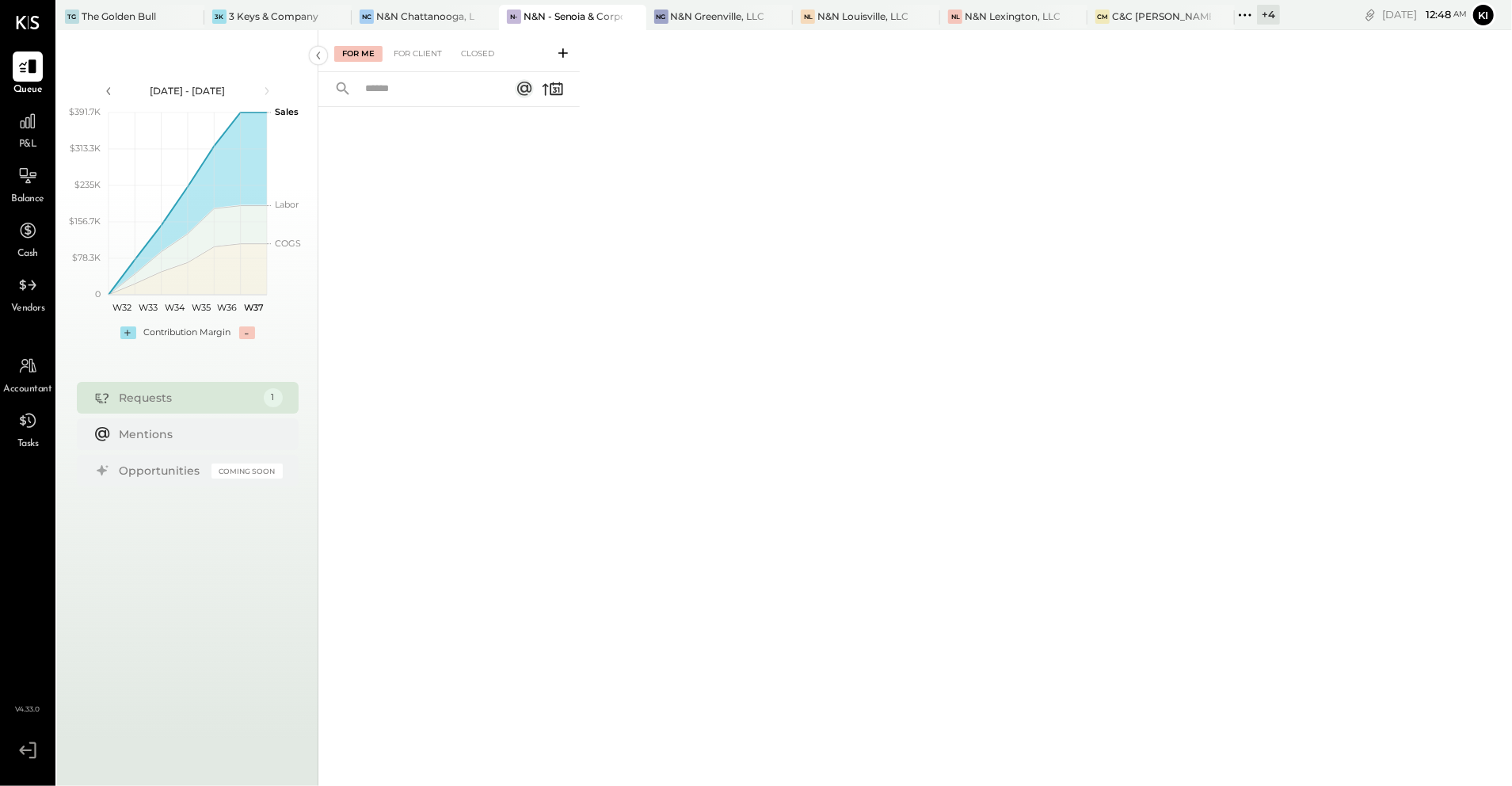
click at [479, 62] on div "For Me For Client Closed" at bounding box center [449, 51] width 261 height 42
click at [479, 61] on div "Closed" at bounding box center [478, 54] width 49 height 16
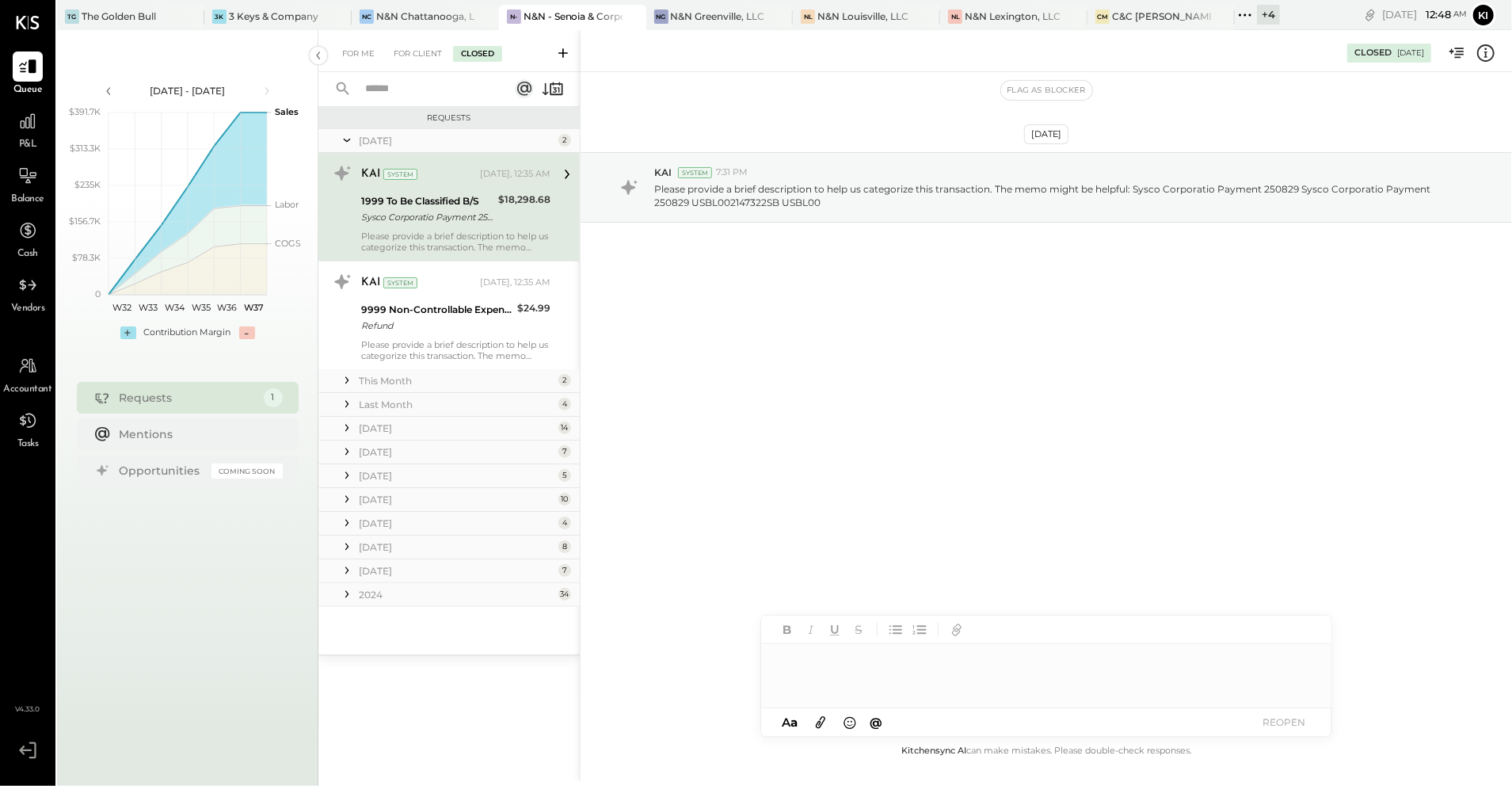
click at [454, 410] on div "Last Month" at bounding box center [456, 405] width 195 height 14
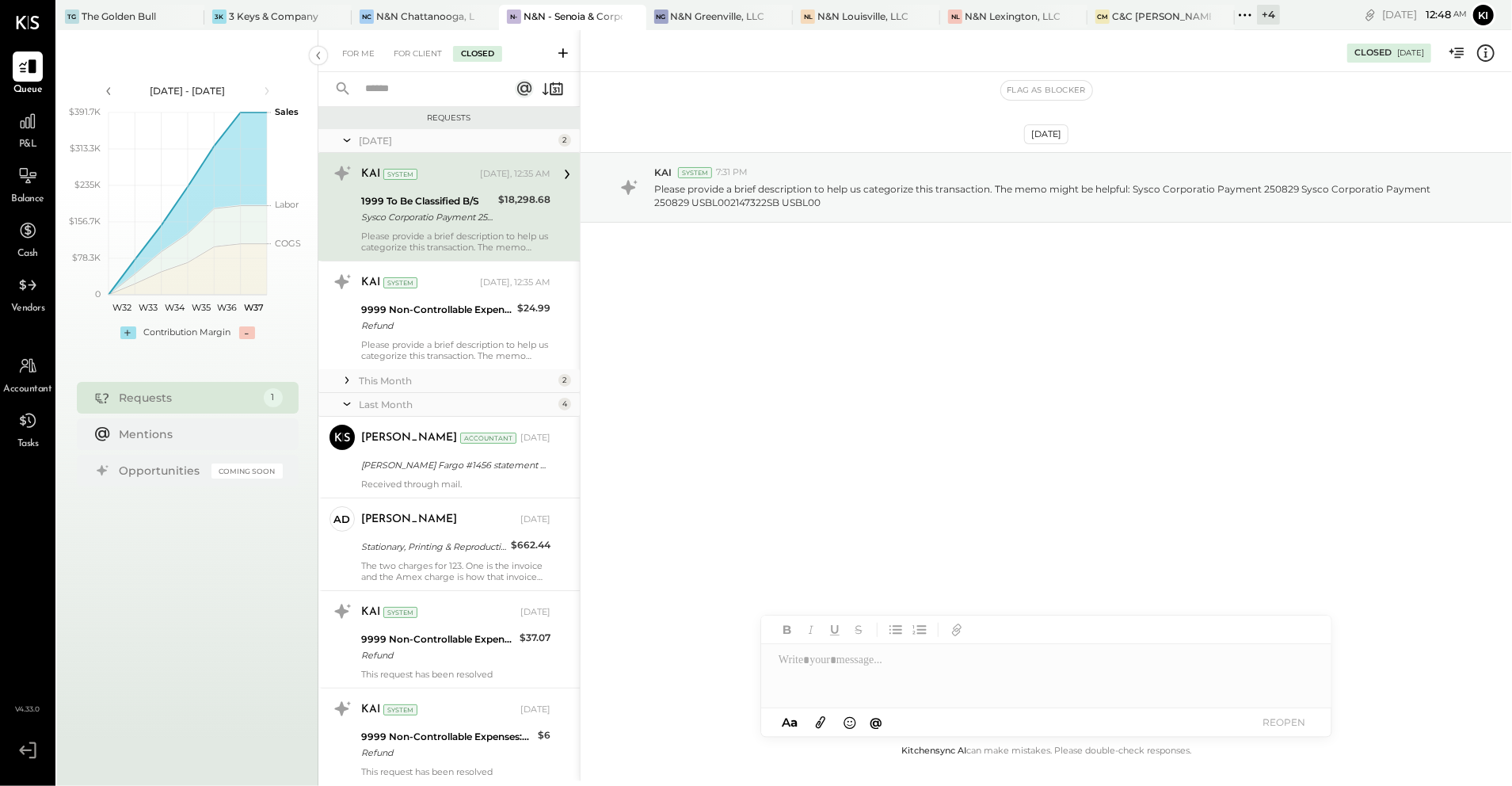
click at [378, 378] on div "This Month" at bounding box center [456, 381] width 195 height 14
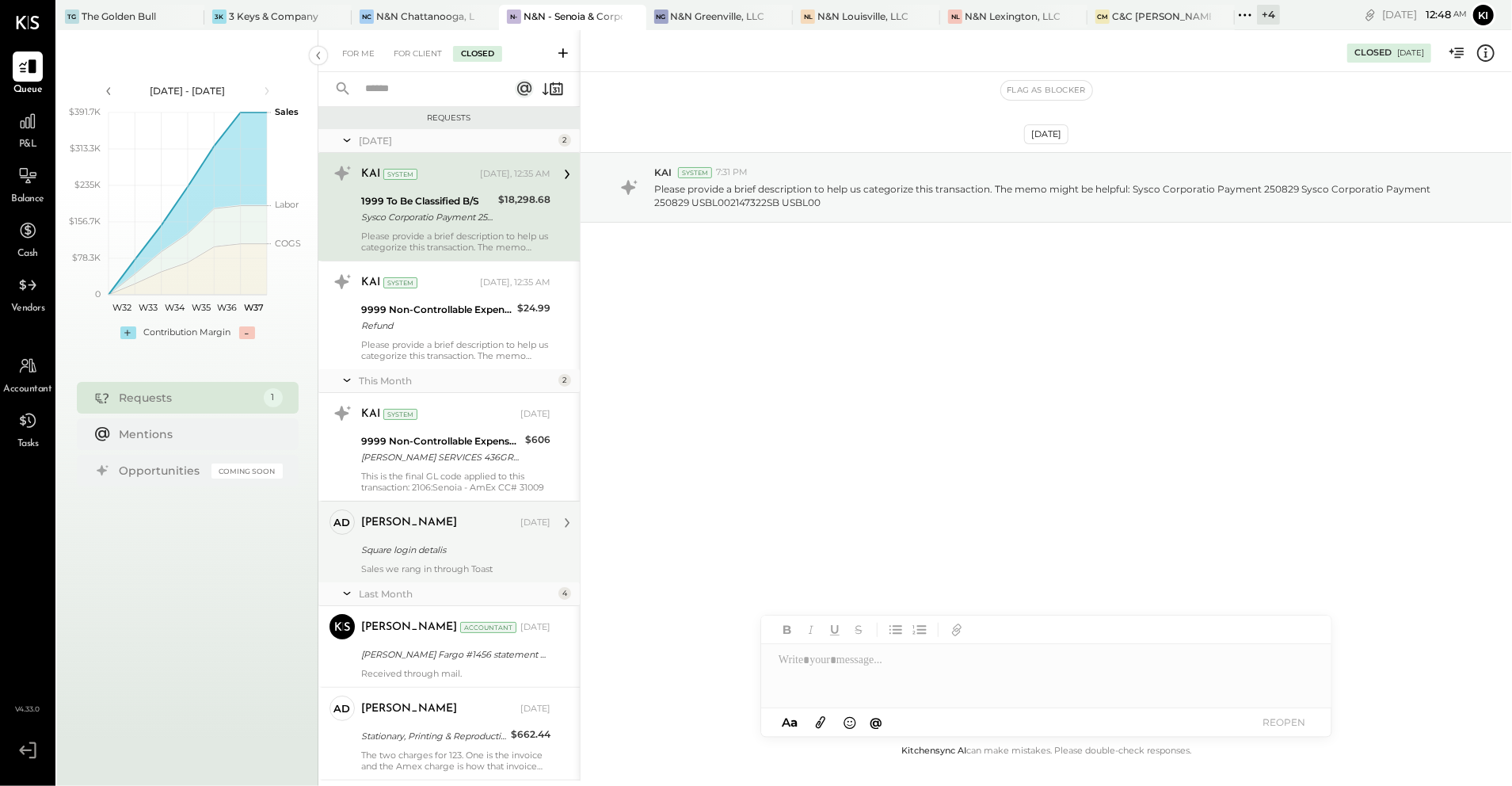
click at [439, 540] on div "adam Sep 02, 2025 Square login detalis Sales we rang in through Toast" at bounding box center [456, 542] width 190 height 65
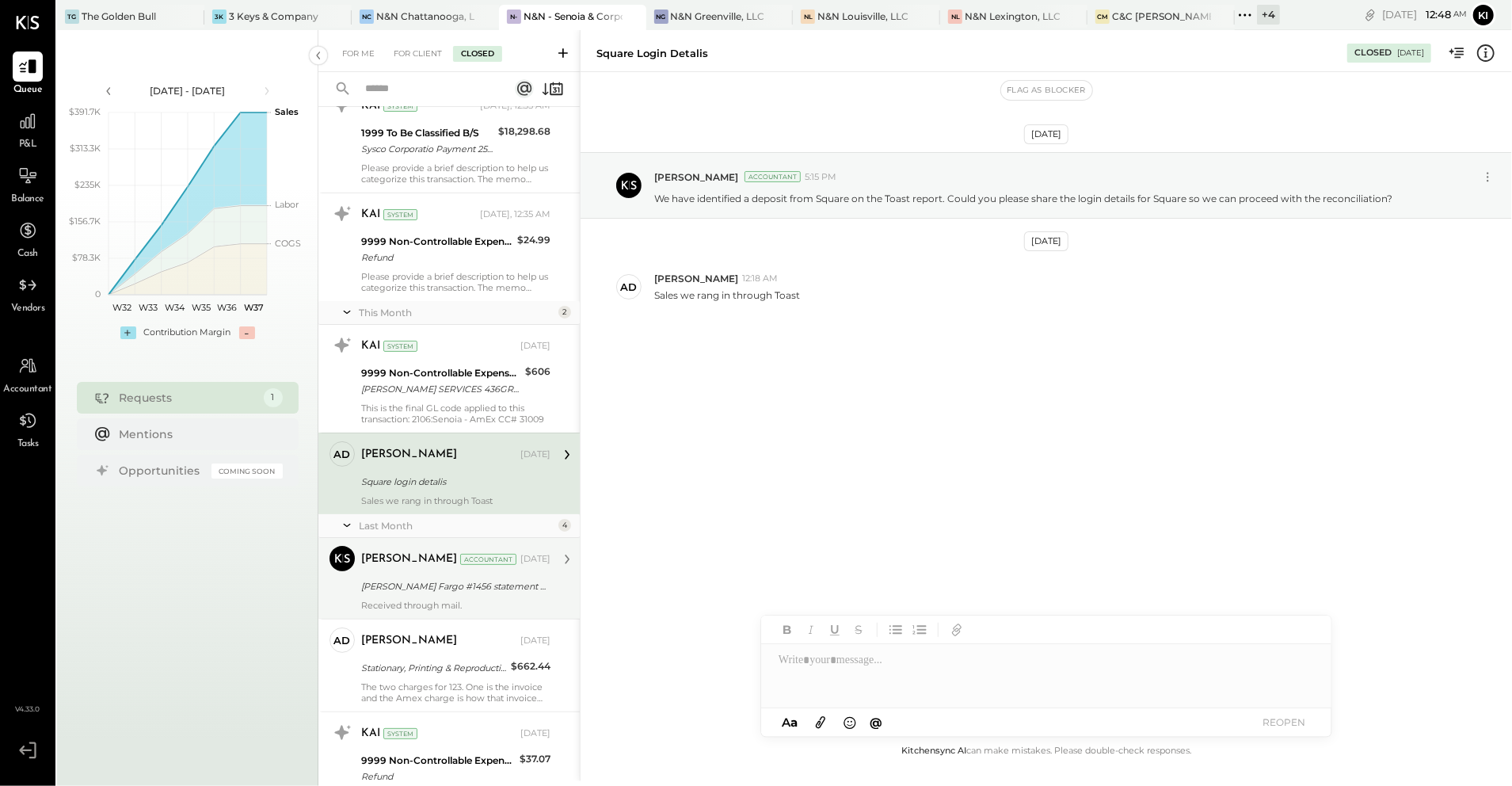
scroll to position [106, 0]
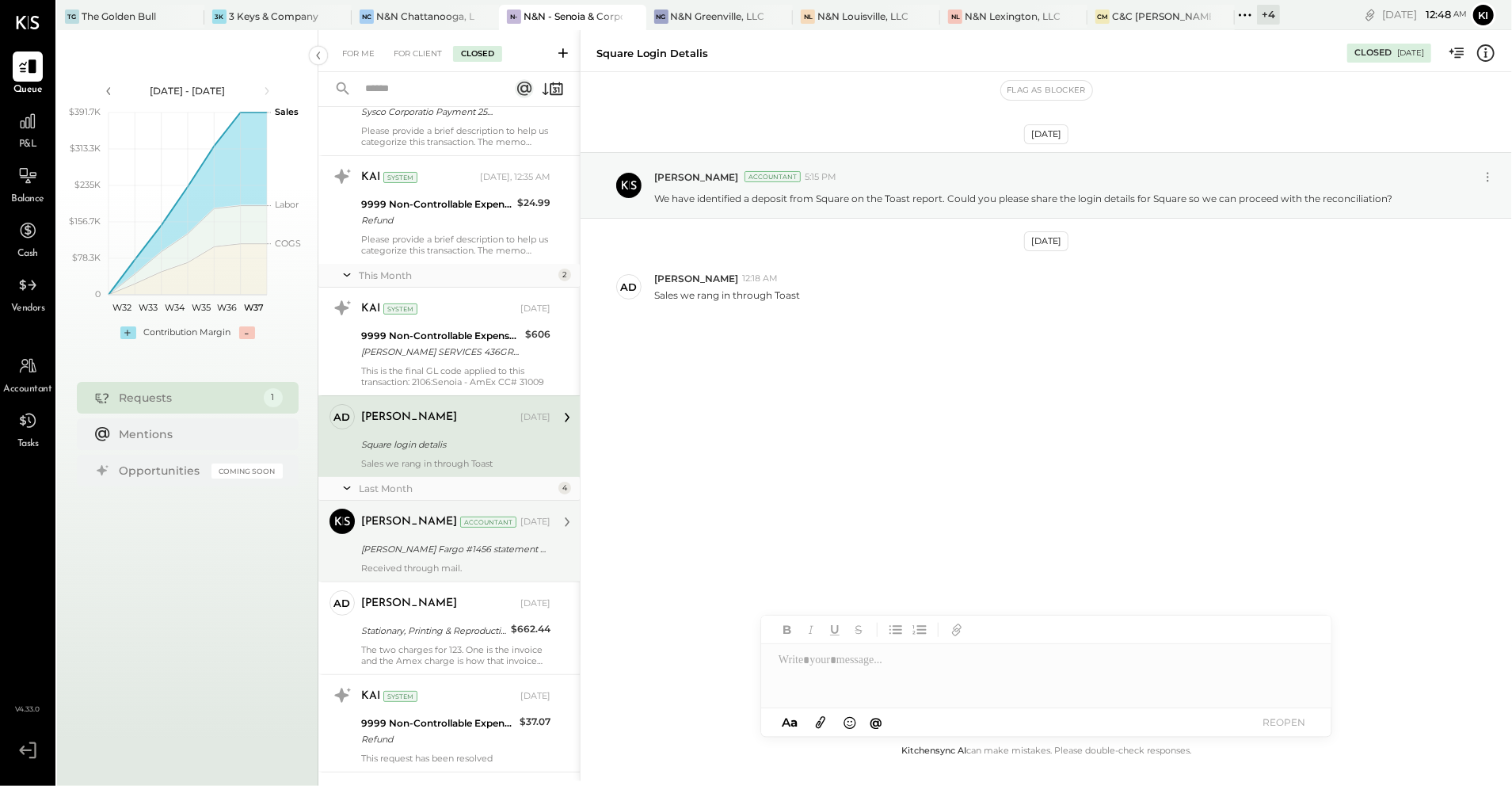
click at [419, 558] on div "[PERSON_NAME] Fargo #1456 statement for [DATE]." at bounding box center [454, 548] width 185 height 19
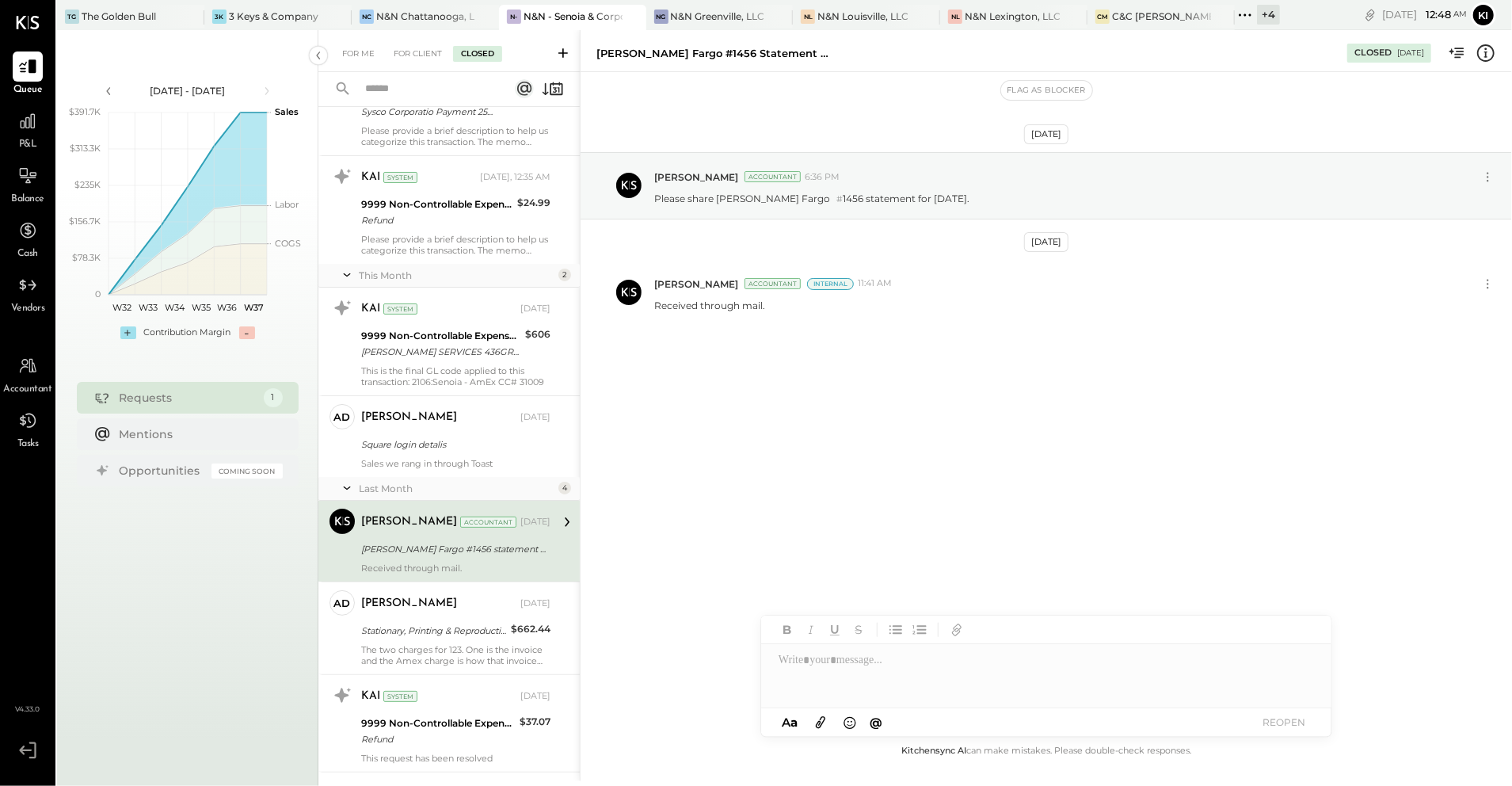
click at [714, 58] on div "[PERSON_NAME] Fargo #1456 statement for [DATE]." at bounding box center [714, 53] width 238 height 15
copy div "[PERSON_NAME] Fargo #1456 statement for [DATE]."
click at [751, 196] on p "Please share Wells Fargo # 1456 statement for July 2025." at bounding box center [811, 198] width 316 height 15
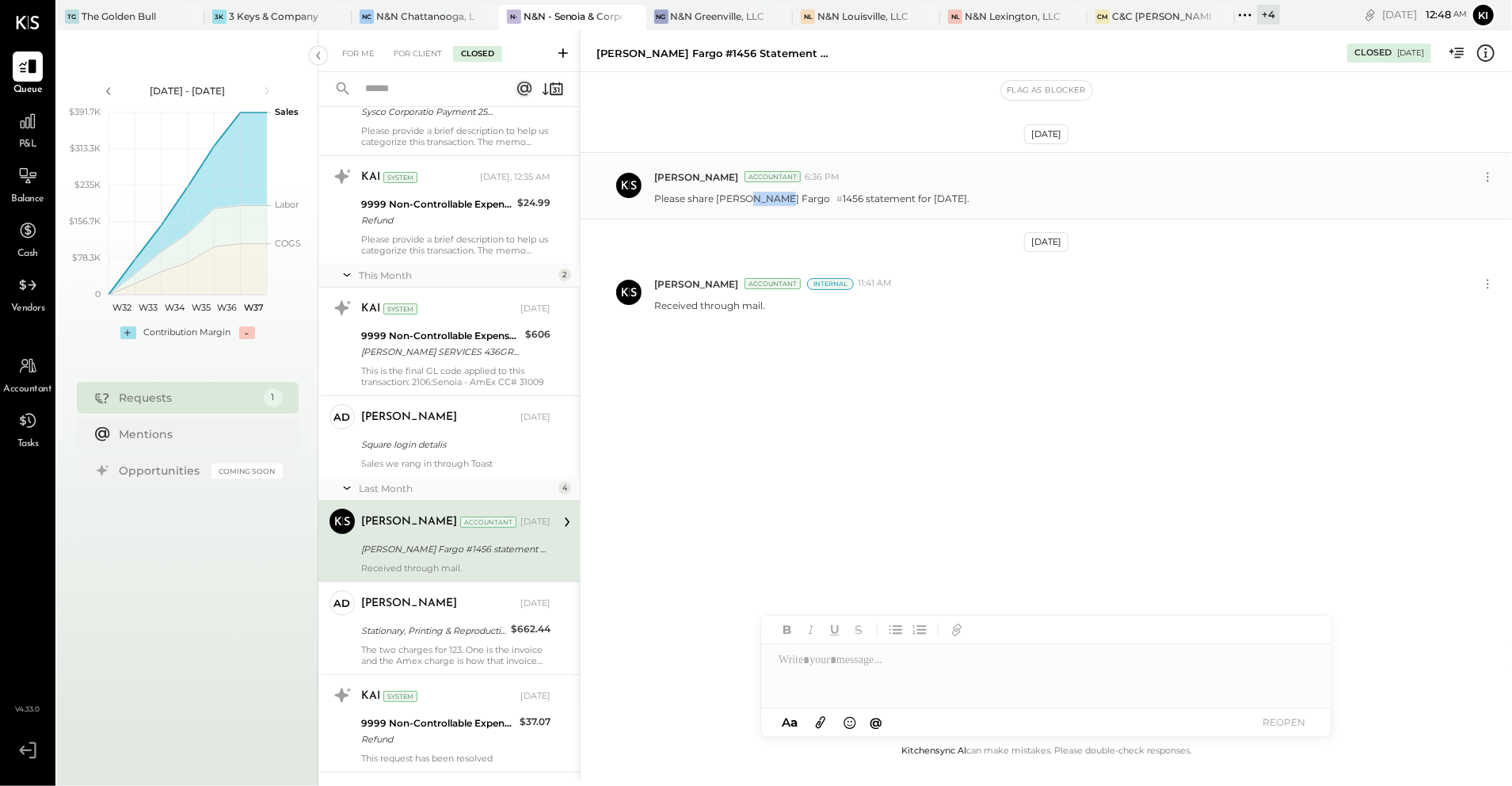
click at [751, 196] on p "Please share Wells Fargo # 1456 statement for July 2025." at bounding box center [811, 198] width 316 height 15
copy p "Please share Wells Fargo # 1456 statement for July 2025."
click at [783, 461] on div "Aug 8th, 2025 Kinjal Chauhan Accountant 6:36 PM Please share Wells Fargo # 1456…" at bounding box center [1046, 407] width 931 height 670
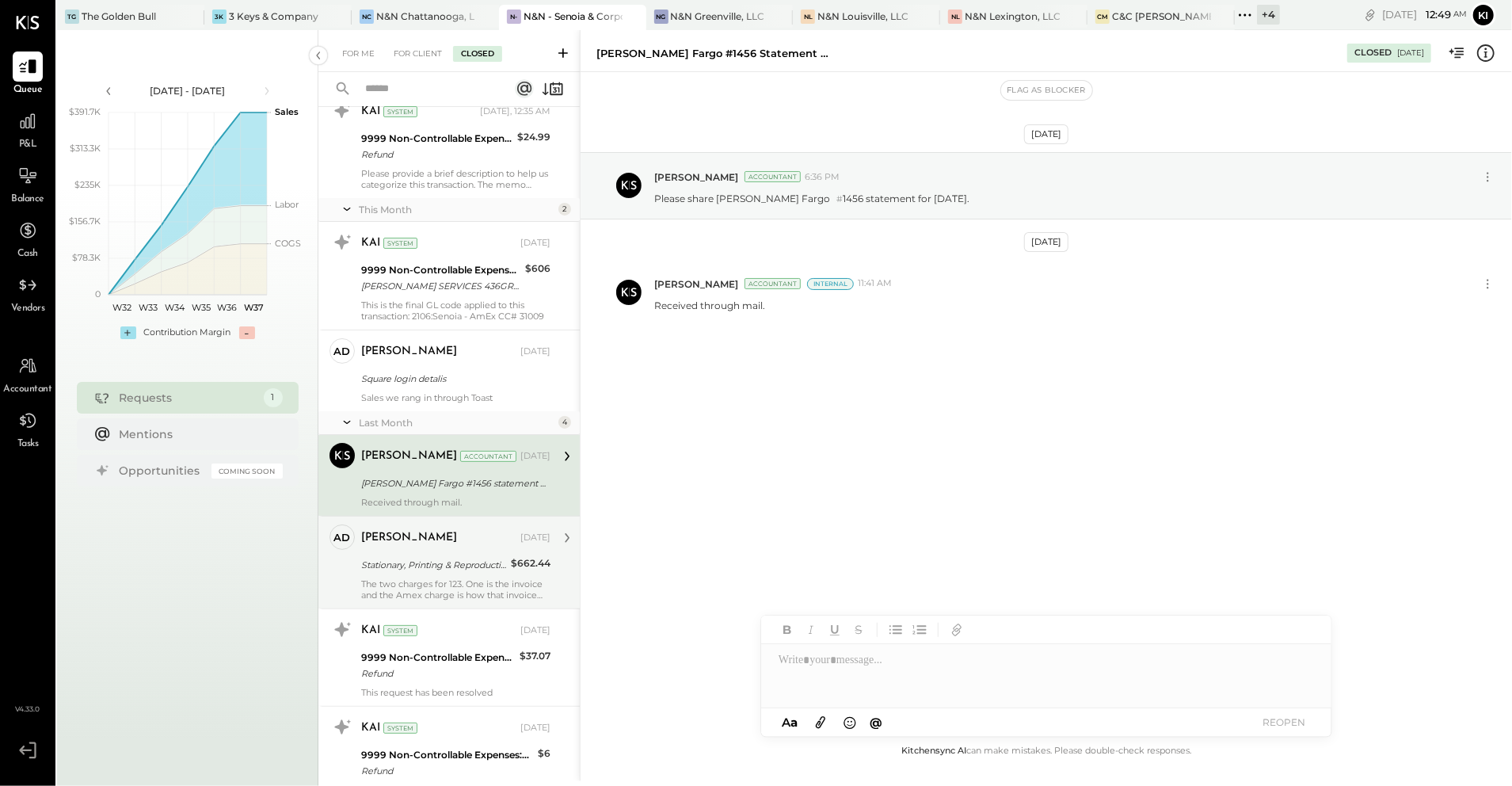
scroll to position [317, 0]
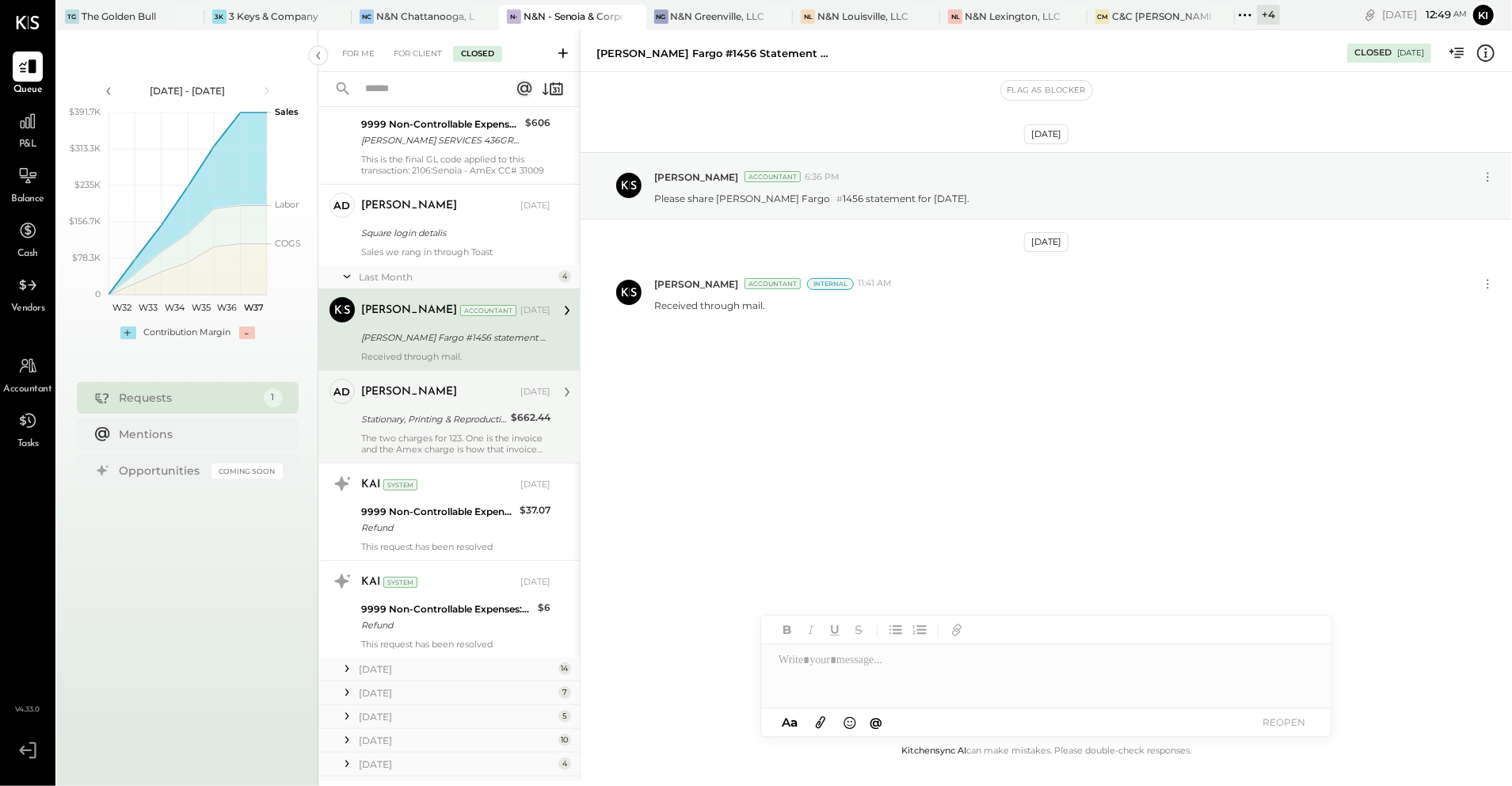
click at [420, 423] on div "Stationary, Printing & Reproduction" at bounding box center [434, 419] width 145 height 16
